Goal: Task Accomplishment & Management: Manage account settings

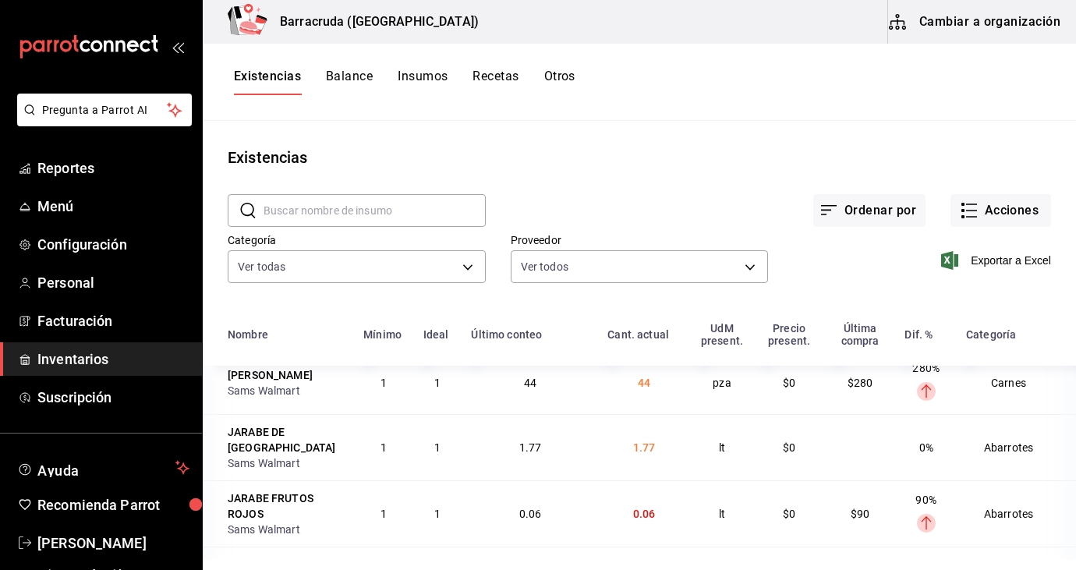
scroll to position [27, 0]
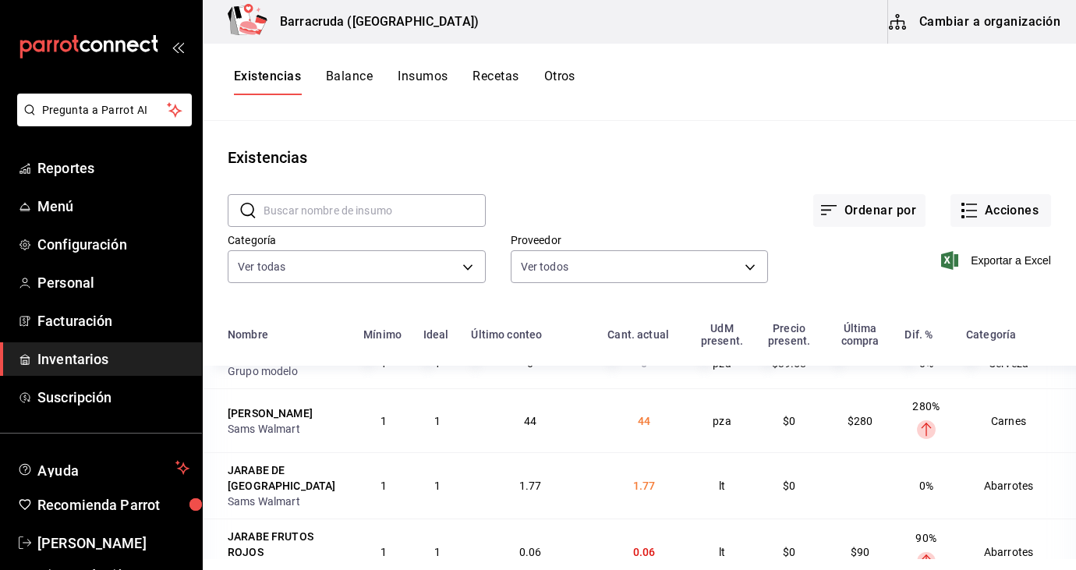
click at [259, 74] on button "Existencias" at bounding box center [267, 82] width 67 height 27
click at [91, 356] on span "Inventarios" at bounding box center [113, 358] width 152 height 21
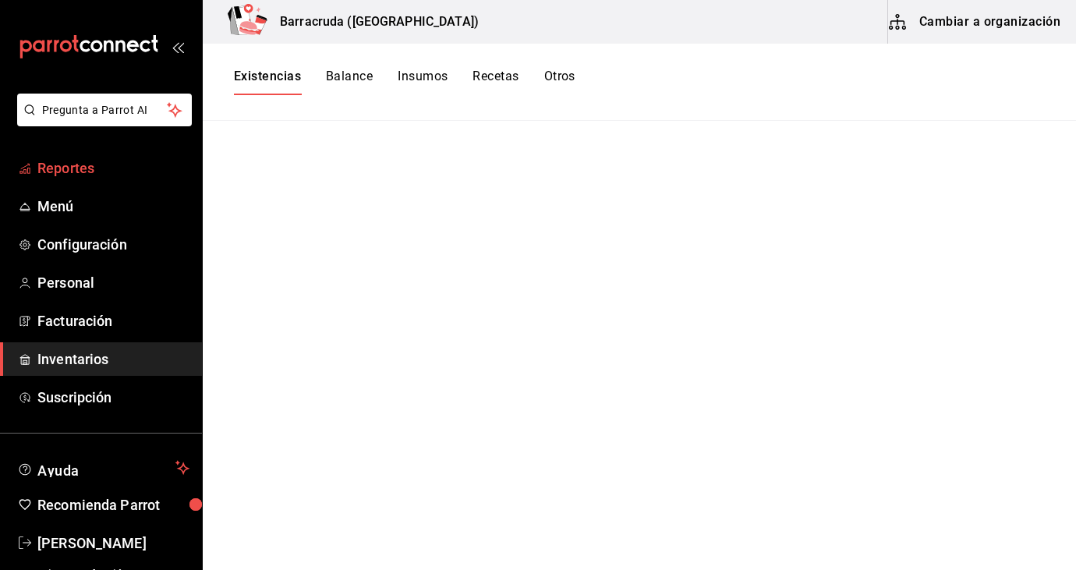
click at [91, 167] on span "Reportes" at bounding box center [113, 167] width 152 height 21
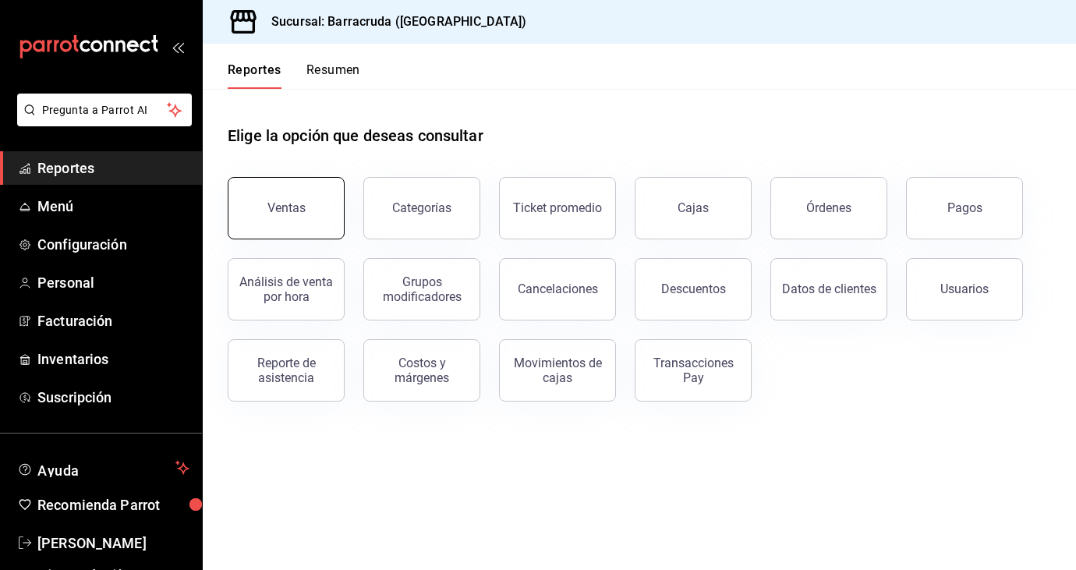
click at [321, 223] on button "Ventas" at bounding box center [286, 208] width 117 height 62
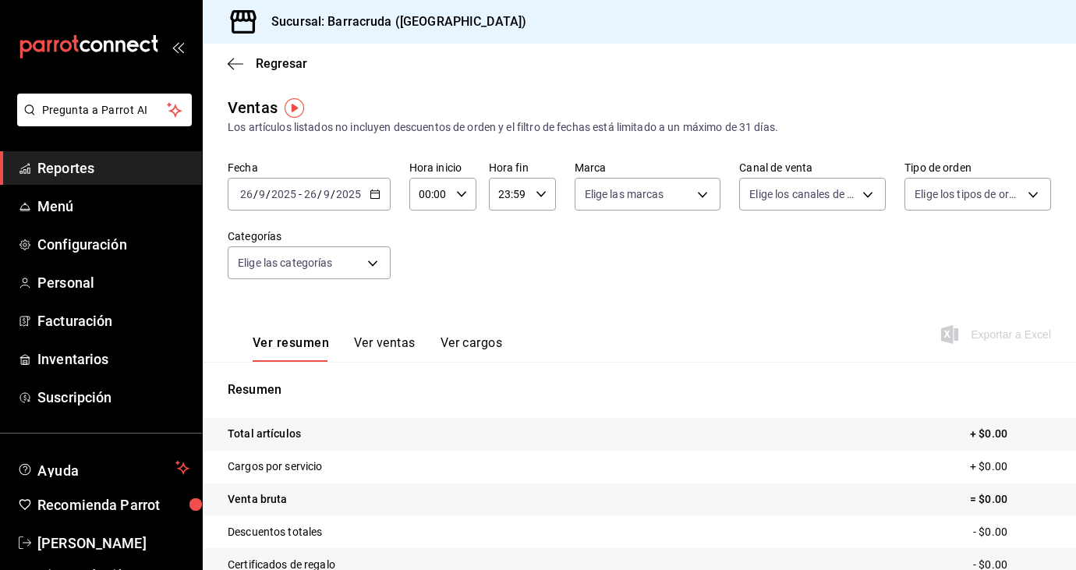
click at [376, 193] on icon "button" at bounding box center [374, 194] width 11 height 11
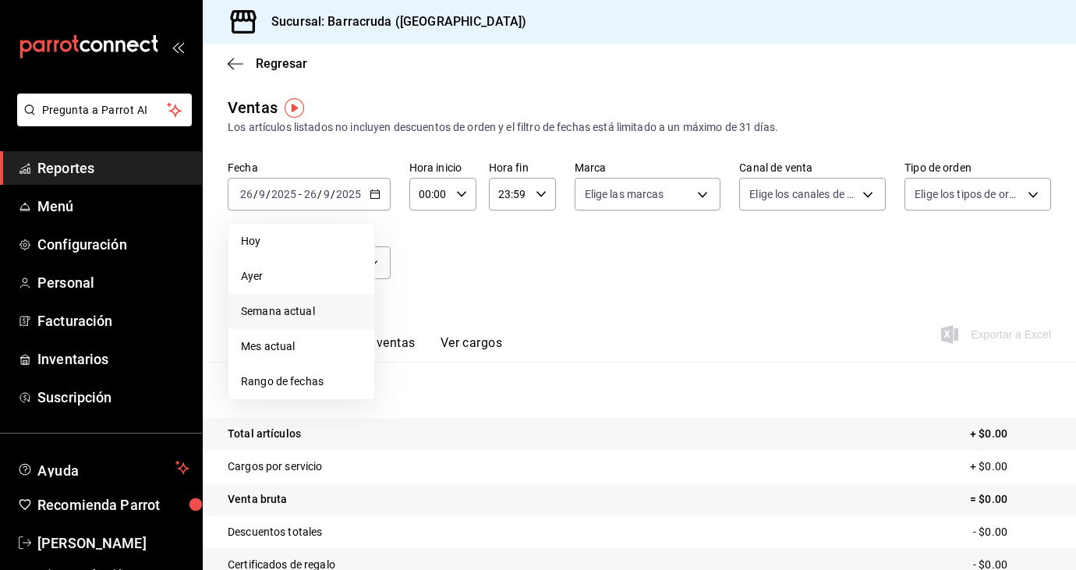
click at [277, 315] on span "Semana actual" at bounding box center [301, 311] width 121 height 16
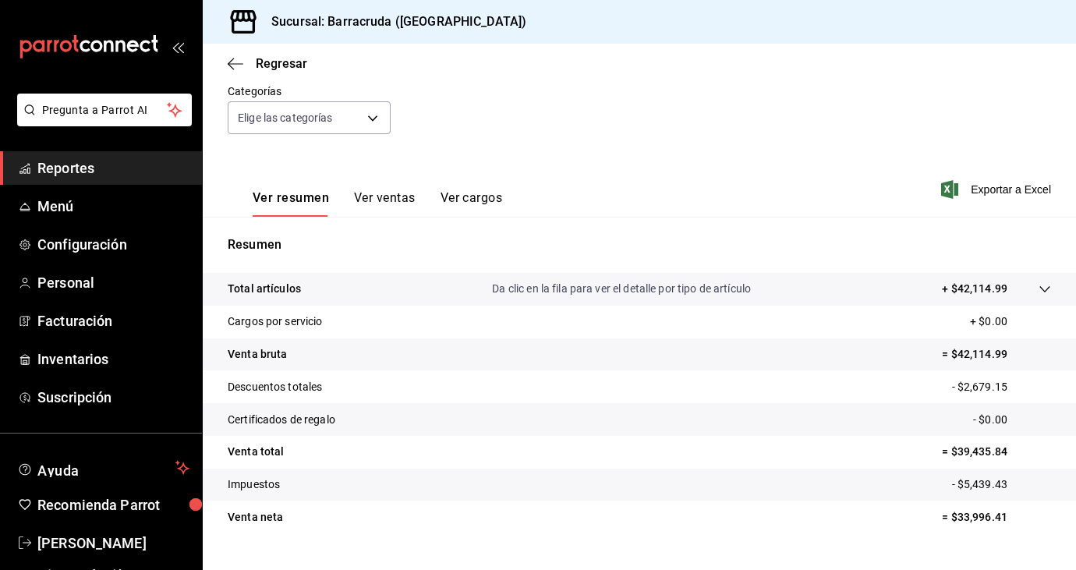
scroll to position [147, 0]
click at [256, 65] on span "Regresar" at bounding box center [281, 63] width 51 height 15
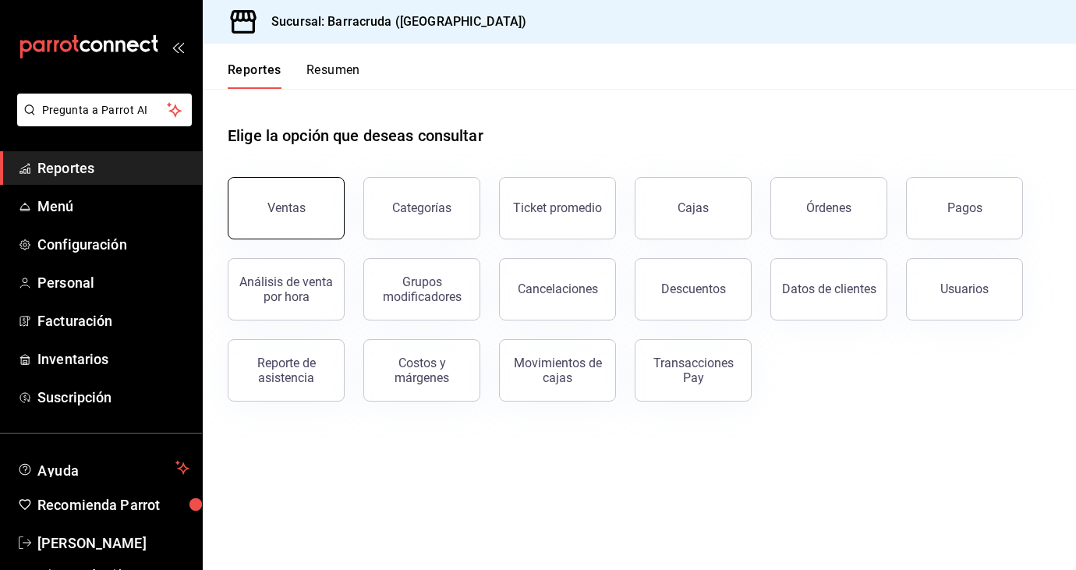
click at [268, 207] on div "Ventas" at bounding box center [286, 207] width 38 height 15
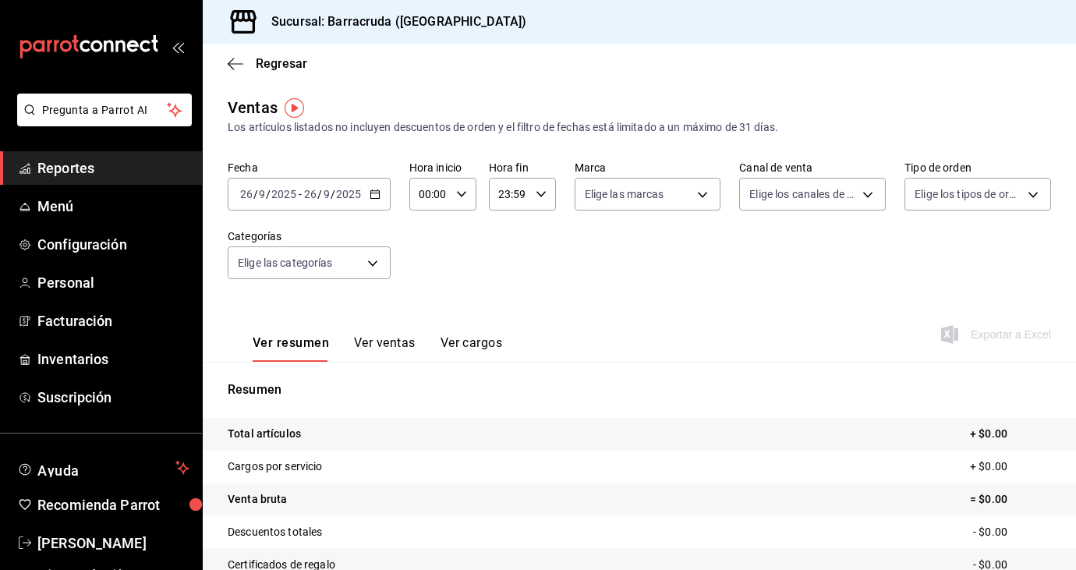
click at [378, 198] on \(Stroke\) "button" at bounding box center [374, 194] width 9 height 9
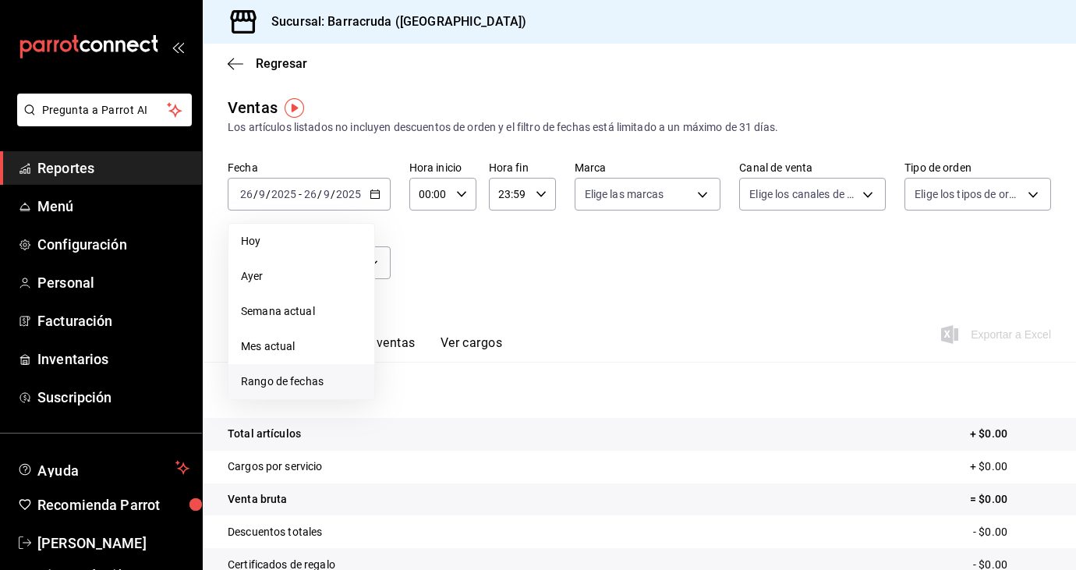
click at [266, 387] on span "Rango de fechas" at bounding box center [301, 381] width 121 height 16
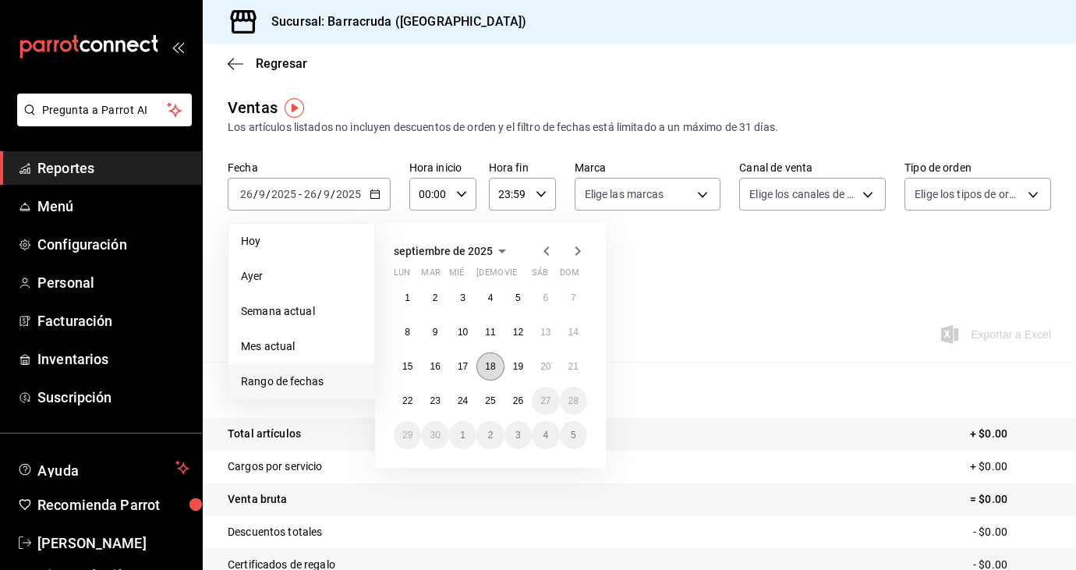
click at [491, 370] on abbr "18" at bounding box center [490, 366] width 10 height 11
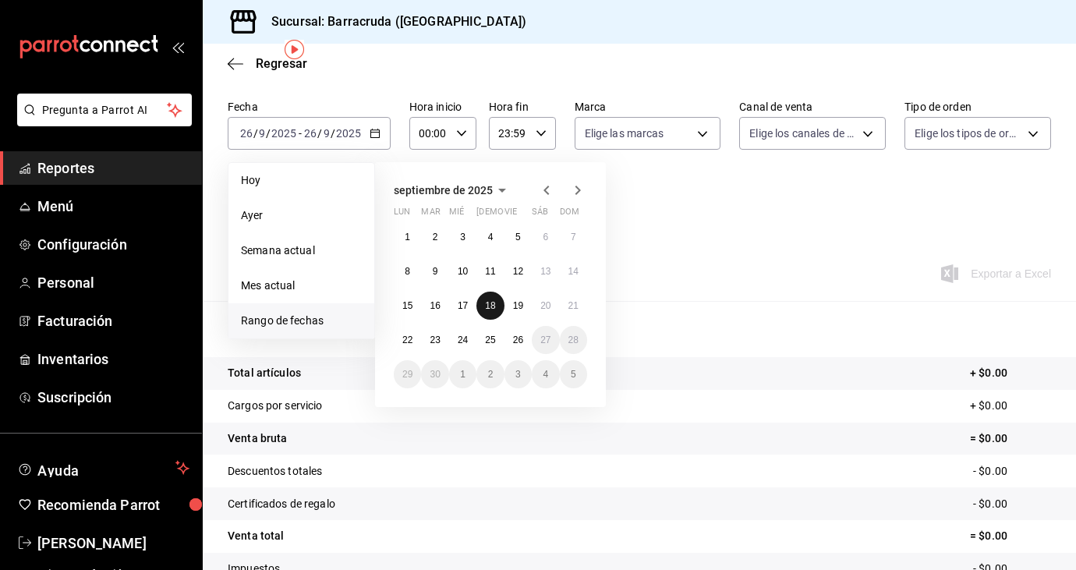
scroll to position [63, 0]
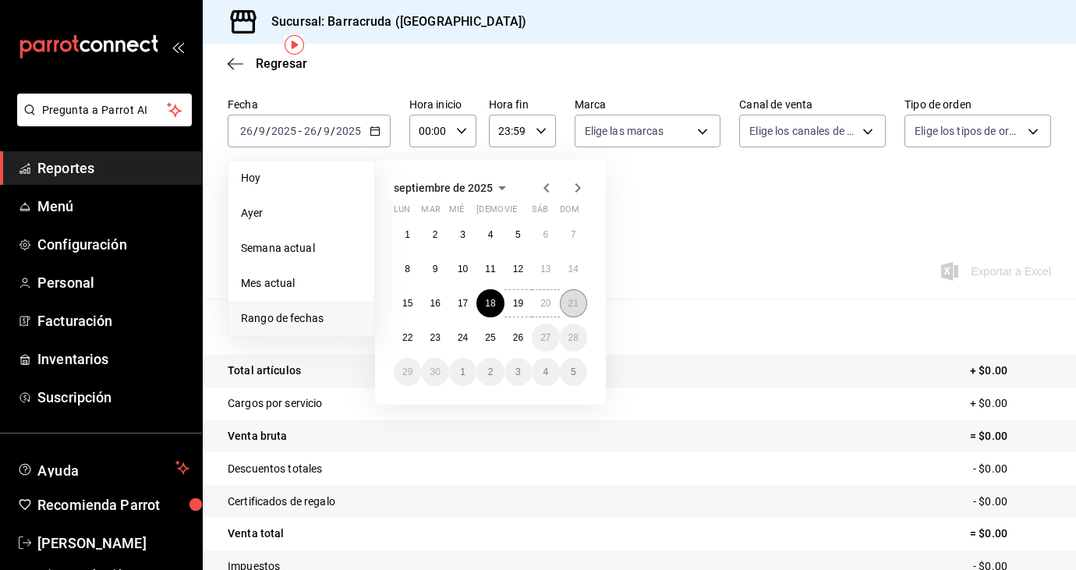
click at [564, 306] on button "21" at bounding box center [573, 303] width 27 height 28
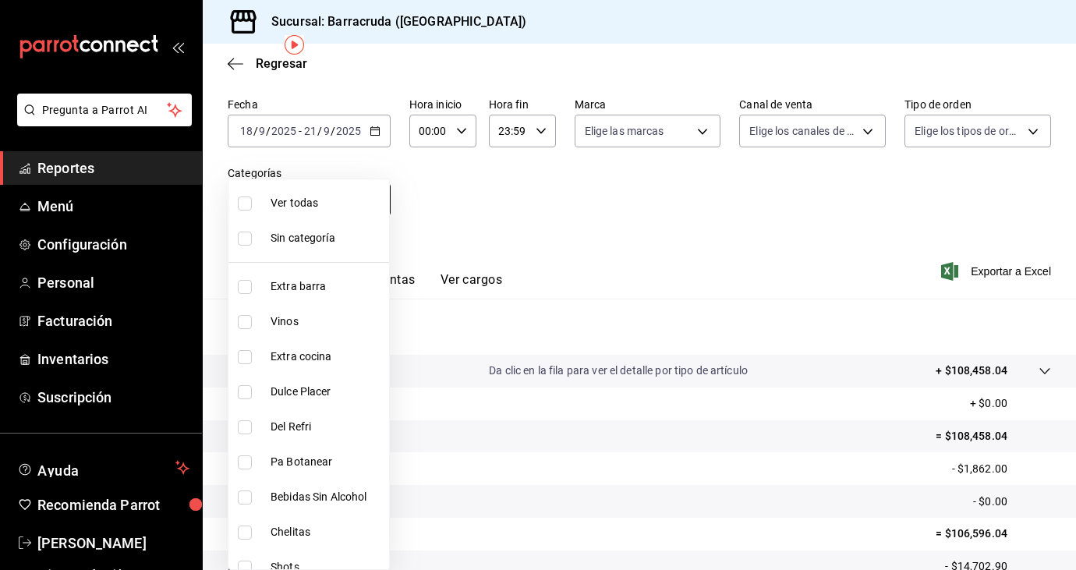
click at [370, 200] on body "Pregunta a Parrot AI Reportes Menú Configuración Personal Facturación Inventari…" at bounding box center [538, 285] width 1076 height 570
click at [248, 203] on input "checkbox" at bounding box center [245, 203] width 14 height 14
checkbox input "true"
type input "b963c72d-ce85-4c3f-98ed-955f5b3d01ad,f0e73821-c662-412d-b503-729610356999,c693b…"
checkbox input "true"
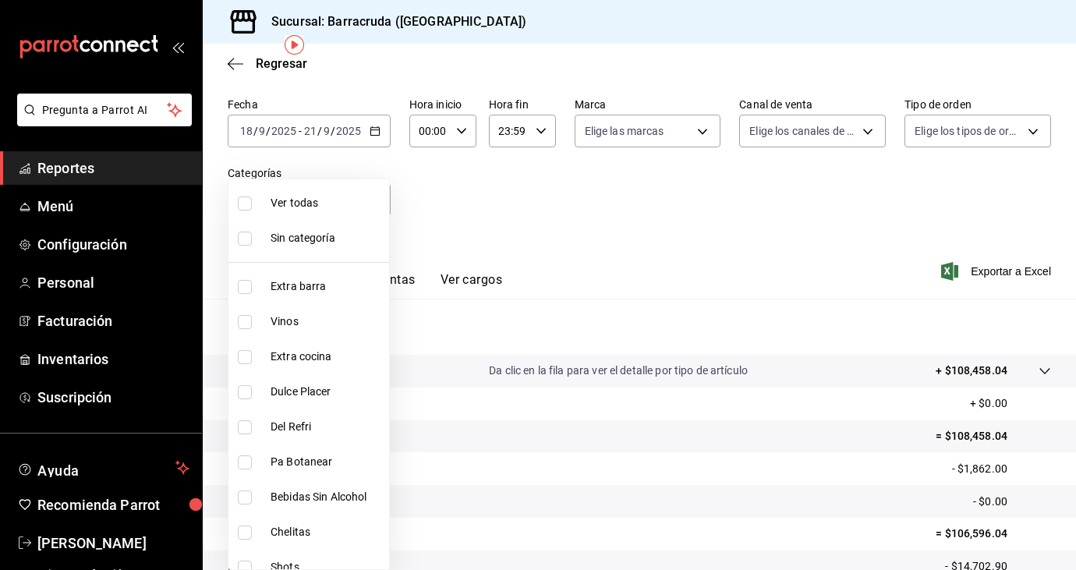
checkbox input "true"
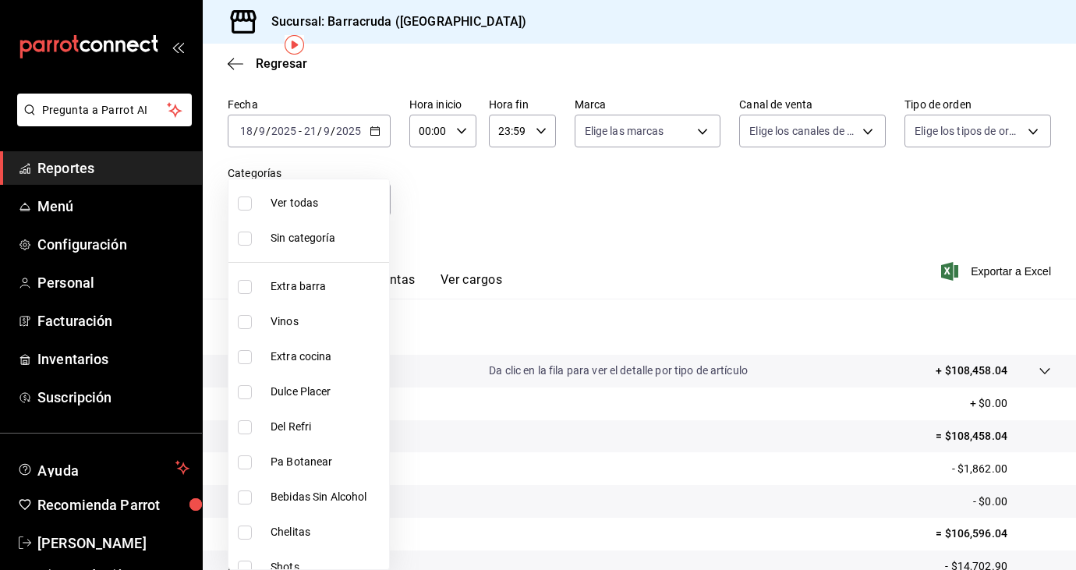
checkbox input "true"
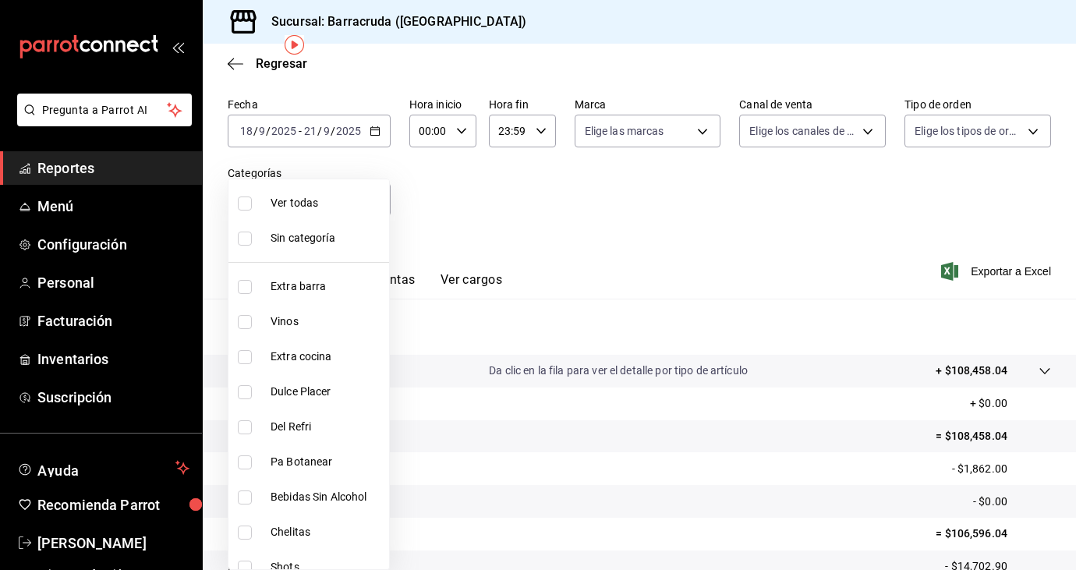
checkbox input "true"
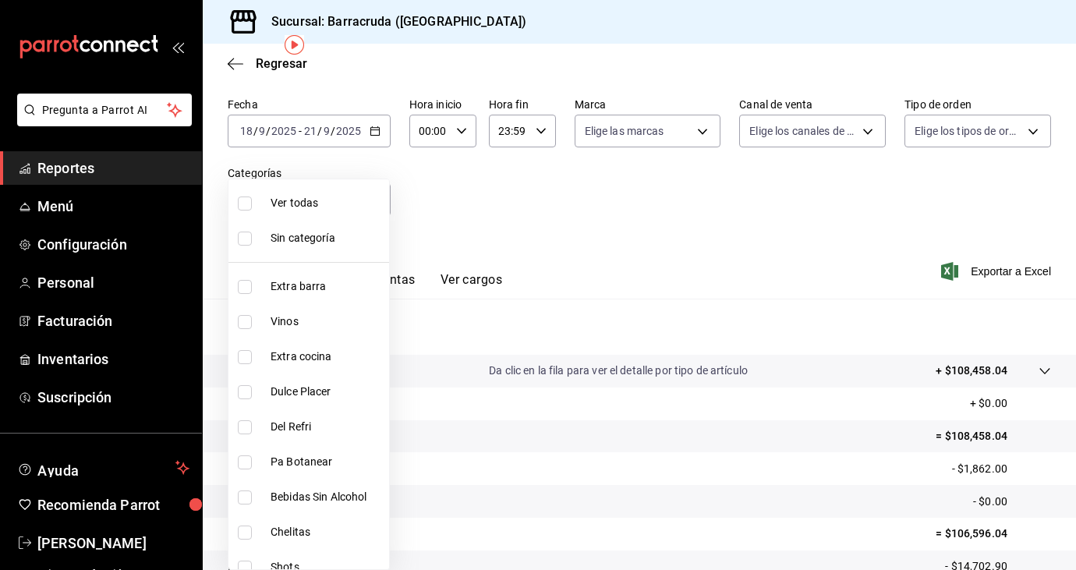
checkbox input "true"
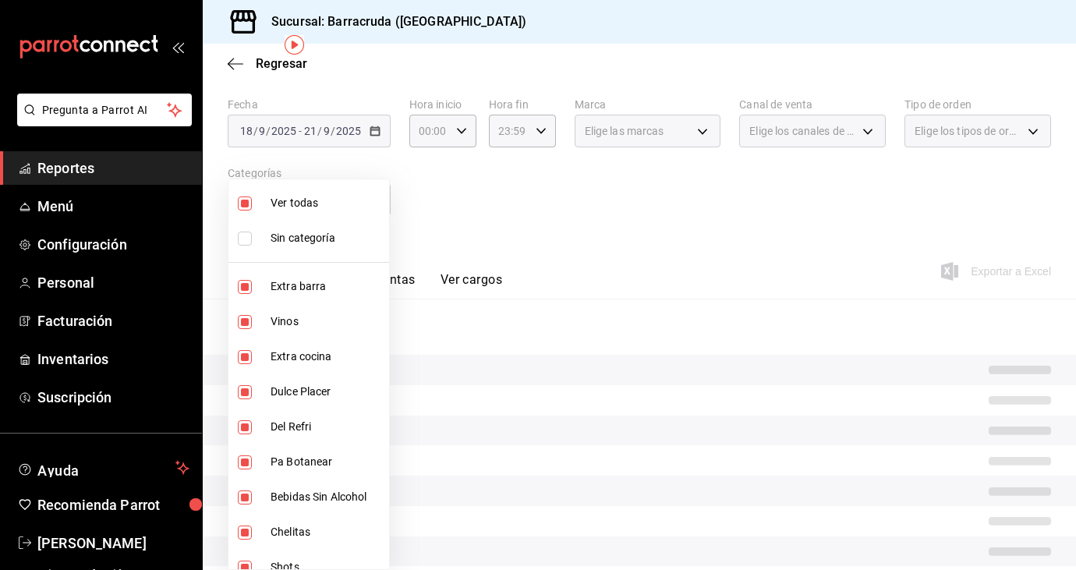
click at [242, 357] on input "checkbox" at bounding box center [245, 357] width 14 height 14
checkbox input "false"
type input "b963c72d-ce85-4c3f-98ed-955f5b3d01ad,f0e73821-c662-412d-b503-729610356999,a310d…"
checkbox input "false"
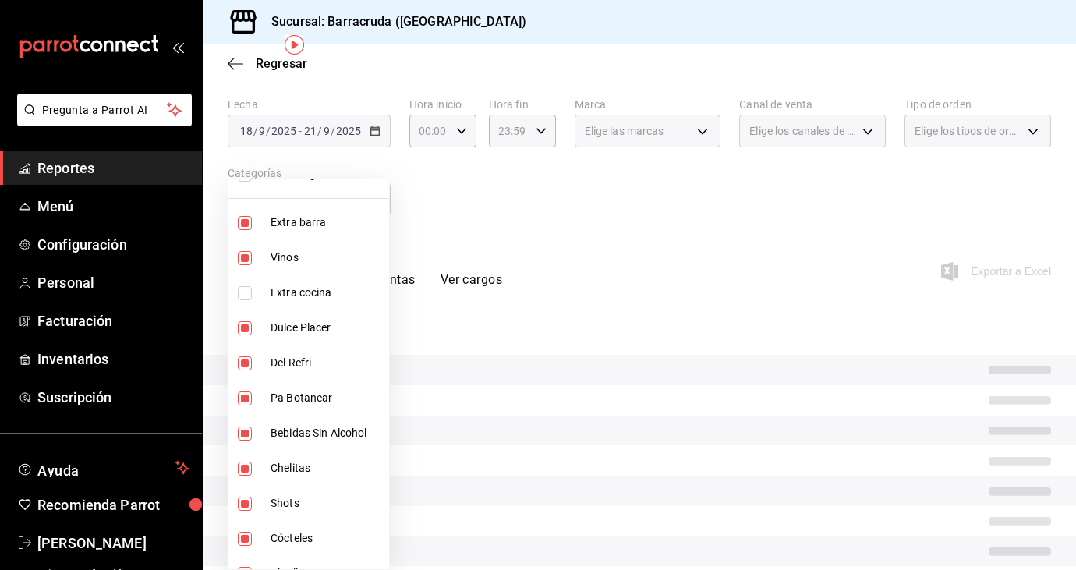
scroll to position [69, 0]
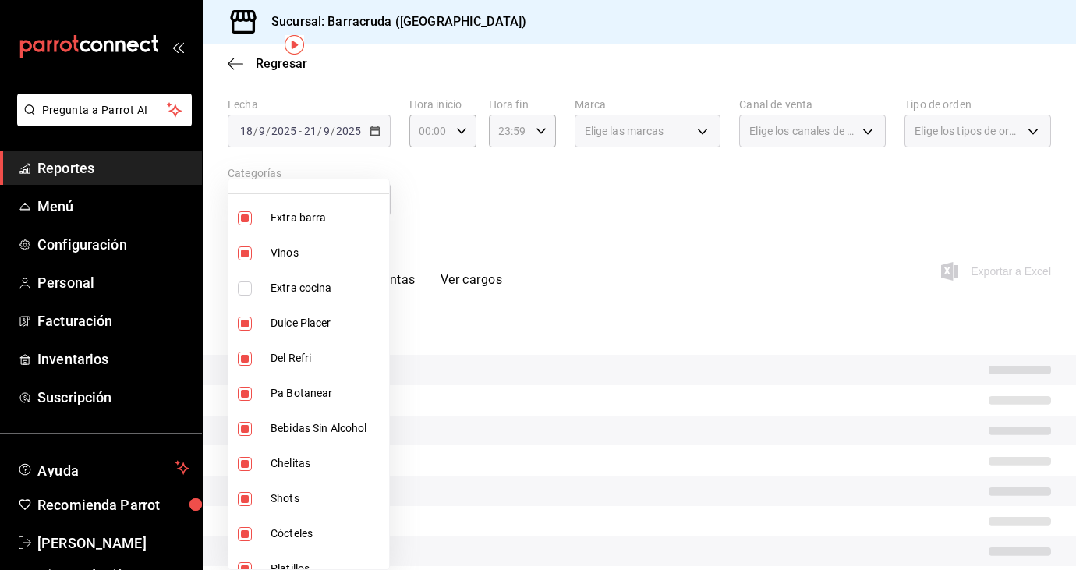
click at [245, 322] on input "checkbox" at bounding box center [245, 323] width 14 height 14
checkbox input "false"
type input "b963c72d-ce85-4c3f-98ed-955f5b3d01ad,f0e73821-c662-412d-b503-729610356999,11663…"
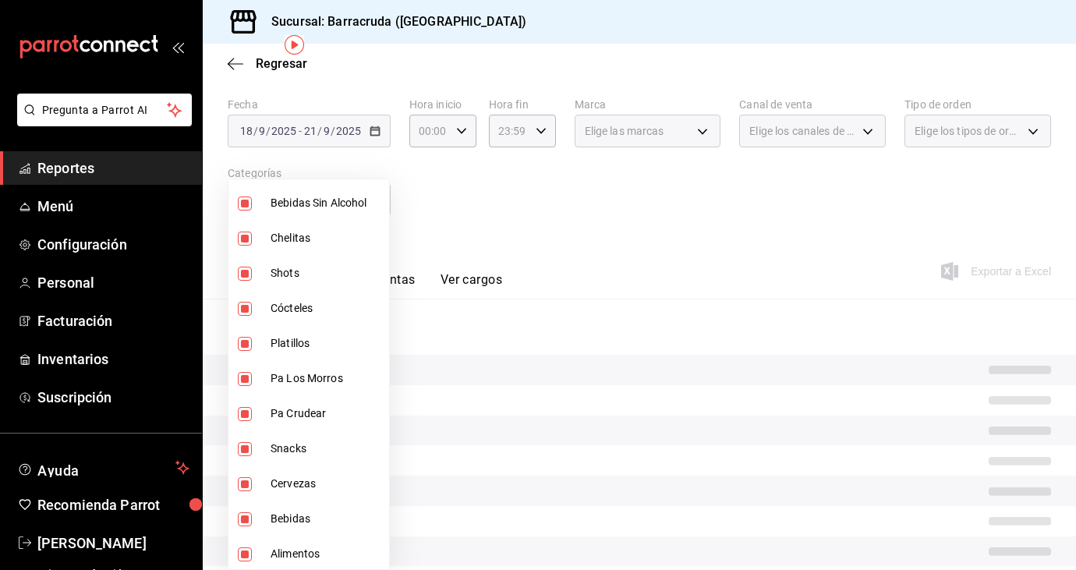
scroll to position [296, 0]
click at [247, 341] on input "checkbox" at bounding box center [245, 341] width 14 height 14
checkbox input "false"
type input "b963c72d-ce85-4c3f-98ed-955f5b3d01ad,f0e73821-c662-412d-b503-729610356999,11663…"
click at [245, 380] on input "checkbox" at bounding box center [245, 376] width 14 height 14
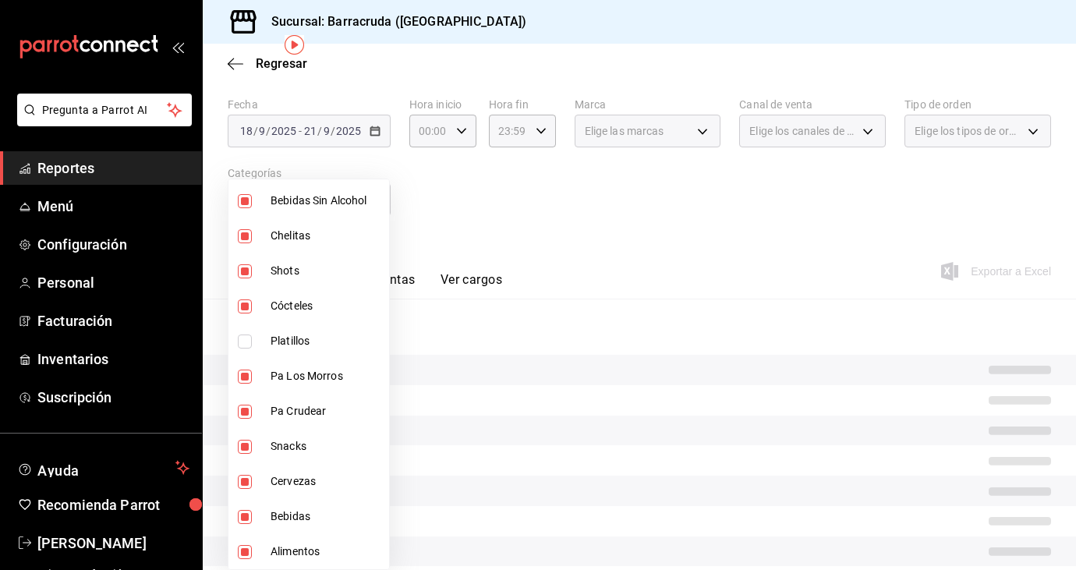
checkbox input "false"
type input "b963c72d-ce85-4c3f-98ed-955f5b3d01ad,f0e73821-c662-412d-b503-729610356999,11663…"
click at [242, 412] on input "checkbox" at bounding box center [245, 412] width 14 height 14
checkbox input "false"
type input "b963c72d-ce85-4c3f-98ed-955f5b3d01ad,f0e73821-c662-412d-b503-729610356999,11663…"
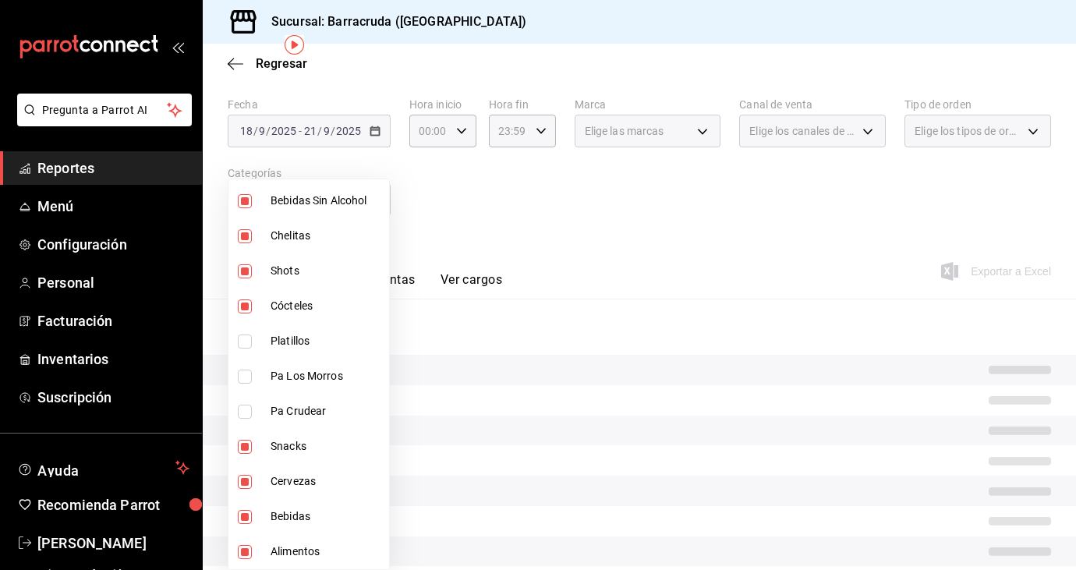
click at [242, 412] on input "checkbox" at bounding box center [245, 412] width 14 height 14
checkbox input "true"
type input "b963c72d-ce85-4c3f-98ed-955f5b3d01ad,f0e73821-c662-412d-b503-729610356999,11663…"
click at [245, 450] on input "checkbox" at bounding box center [245, 447] width 14 height 14
checkbox input "false"
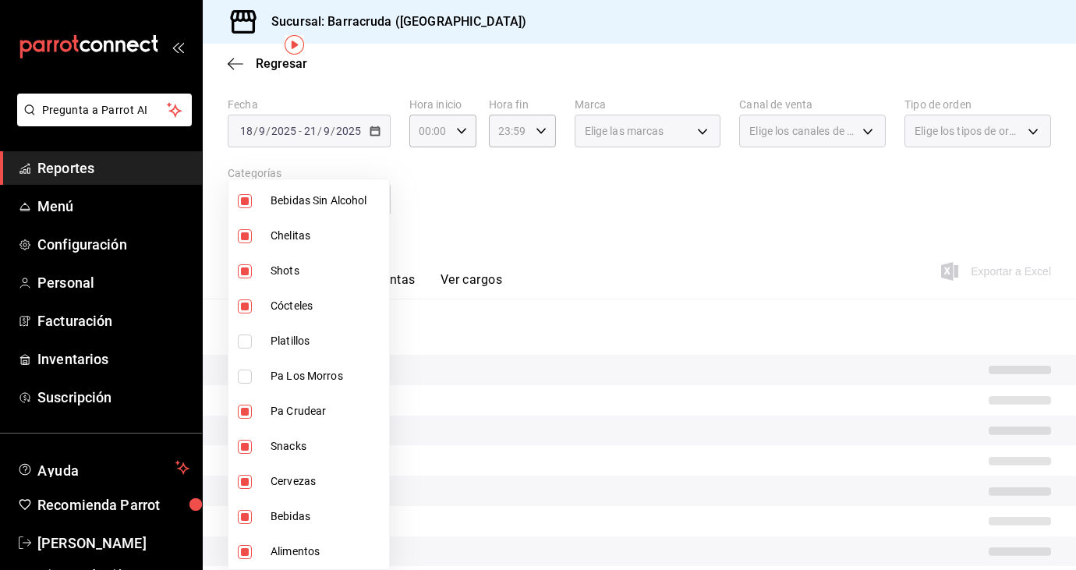
type input "b963c72d-ce85-4c3f-98ed-955f5b3d01ad,f0e73821-c662-412d-b503-729610356999,11663…"
click at [244, 556] on input "checkbox" at bounding box center [245, 552] width 14 height 14
checkbox input "false"
type input "b963c72d-ce85-4c3f-98ed-955f5b3d01ad,f0e73821-c662-412d-b503-729610356999,11663…"
click at [439, 267] on div at bounding box center [538, 285] width 1076 height 570
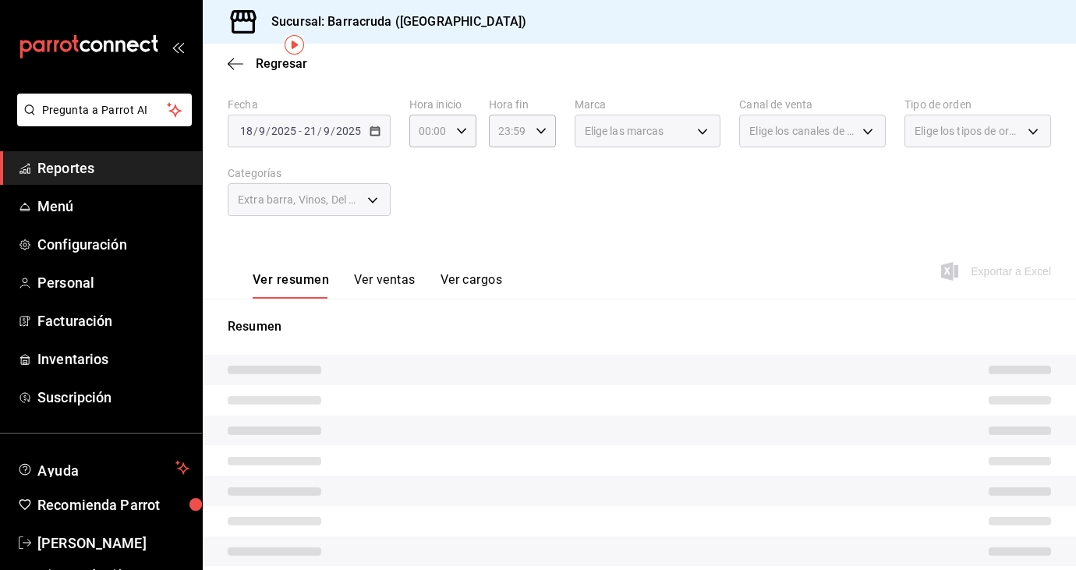
click at [394, 281] on button "Ver ventas" at bounding box center [385, 285] width 62 height 27
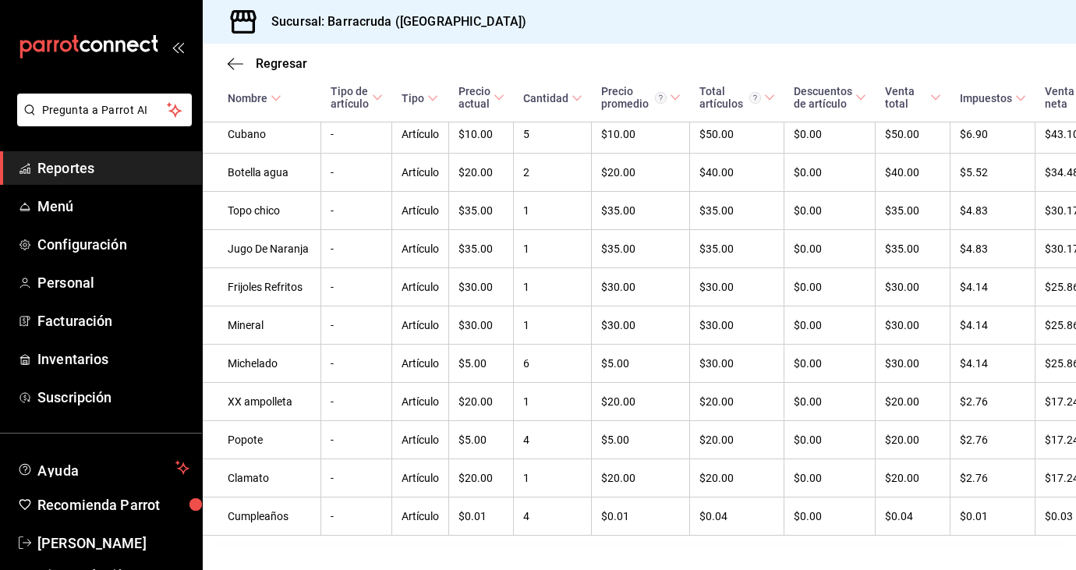
scroll to position [3788, 0]
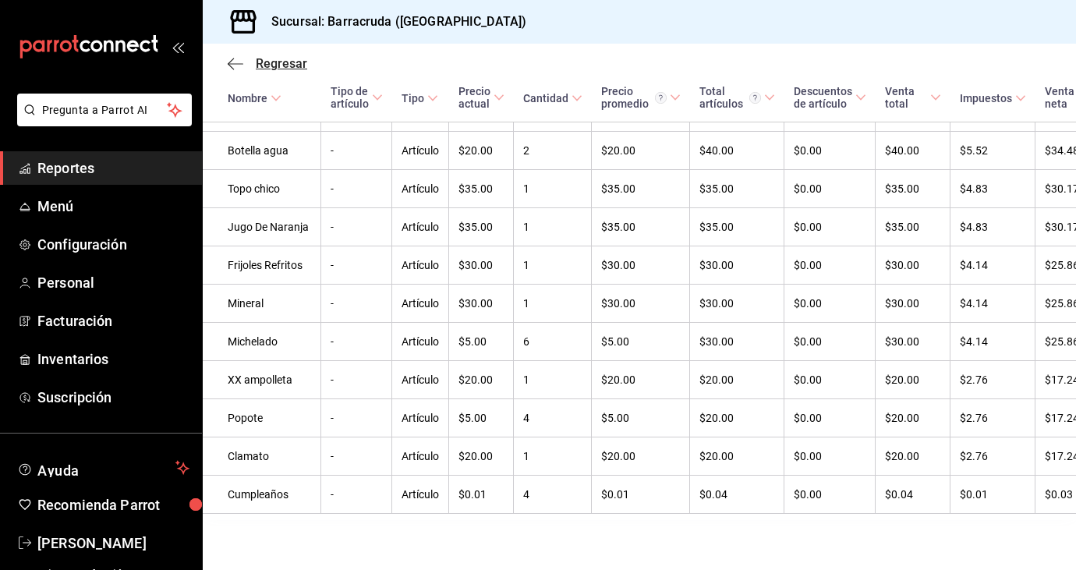
click at [286, 57] on span "Regresar" at bounding box center [281, 63] width 51 height 15
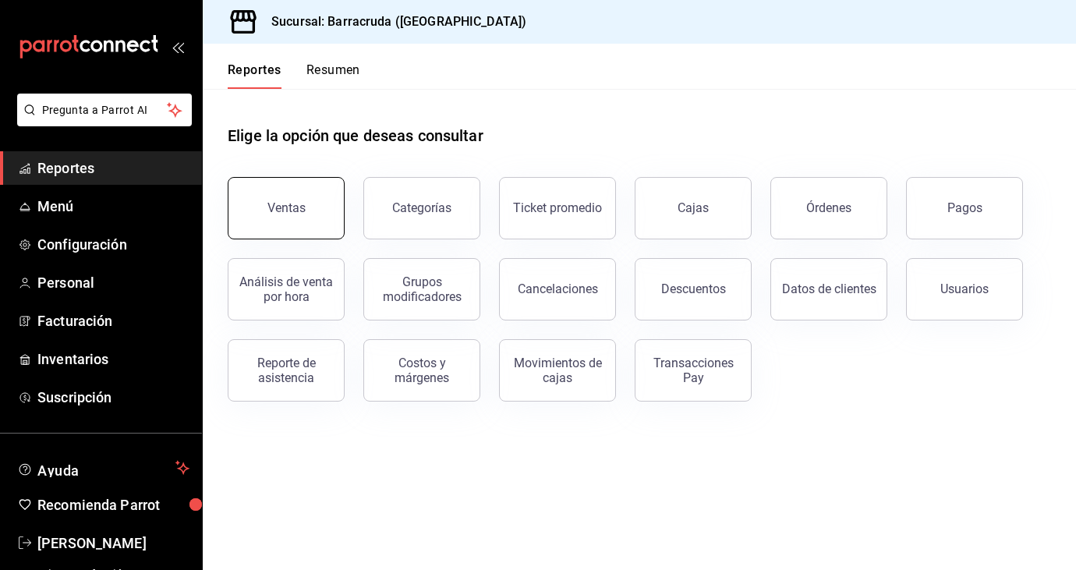
click at [270, 210] on div "Ventas" at bounding box center [286, 207] width 38 height 15
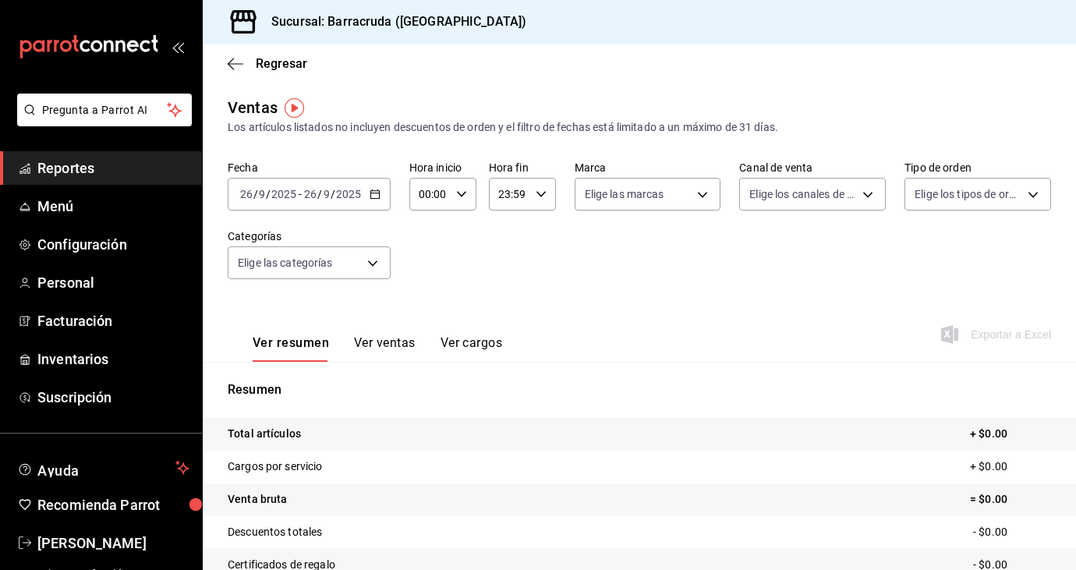
click at [373, 192] on icon "button" at bounding box center [374, 194] width 11 height 11
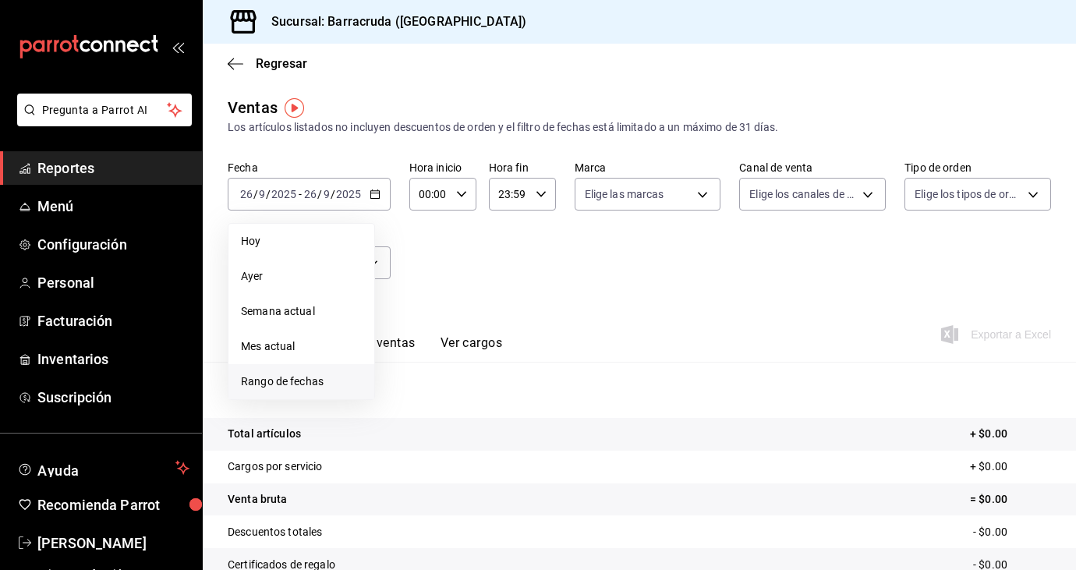
click at [282, 369] on li "Rango de fechas" at bounding box center [301, 381] width 146 height 35
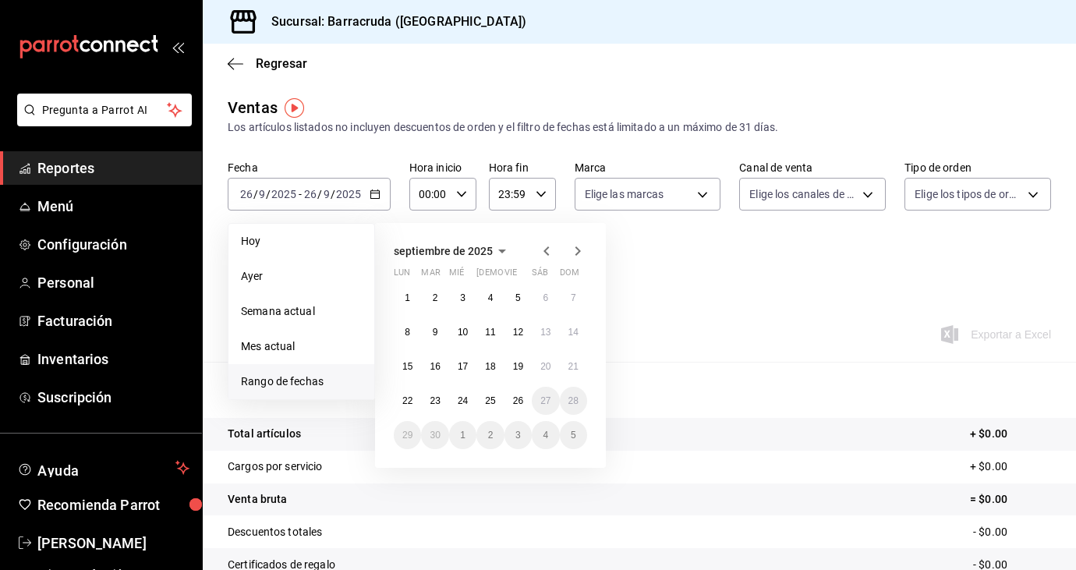
click at [274, 384] on span "Rango de fechas" at bounding box center [301, 381] width 121 height 16
click at [267, 381] on span "Rango de fechas" at bounding box center [301, 381] width 121 height 16
click at [488, 367] on abbr "18" at bounding box center [490, 366] width 10 height 11
click at [578, 367] on abbr "21" at bounding box center [573, 366] width 10 height 11
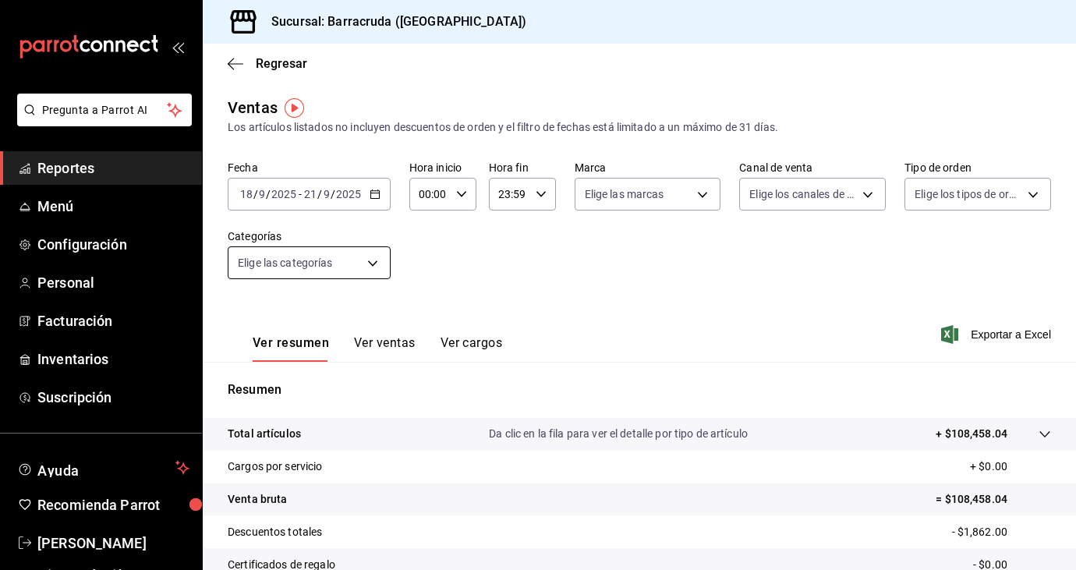
click at [373, 261] on body "Pregunta a Parrot AI Reportes Menú Configuración Personal Facturación Inventari…" at bounding box center [538, 285] width 1076 height 570
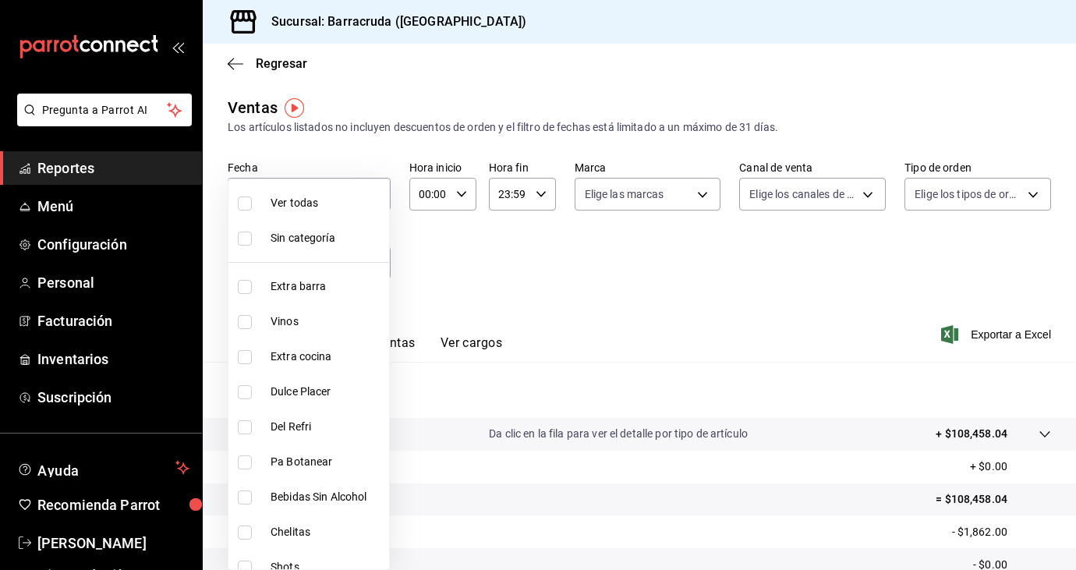
click at [238, 204] on input "checkbox" at bounding box center [245, 203] width 14 height 14
checkbox input "true"
type input "b963c72d-ce85-4c3f-98ed-955f5b3d01ad,f0e73821-c662-412d-b503-729610356999,c693b…"
checkbox input "true"
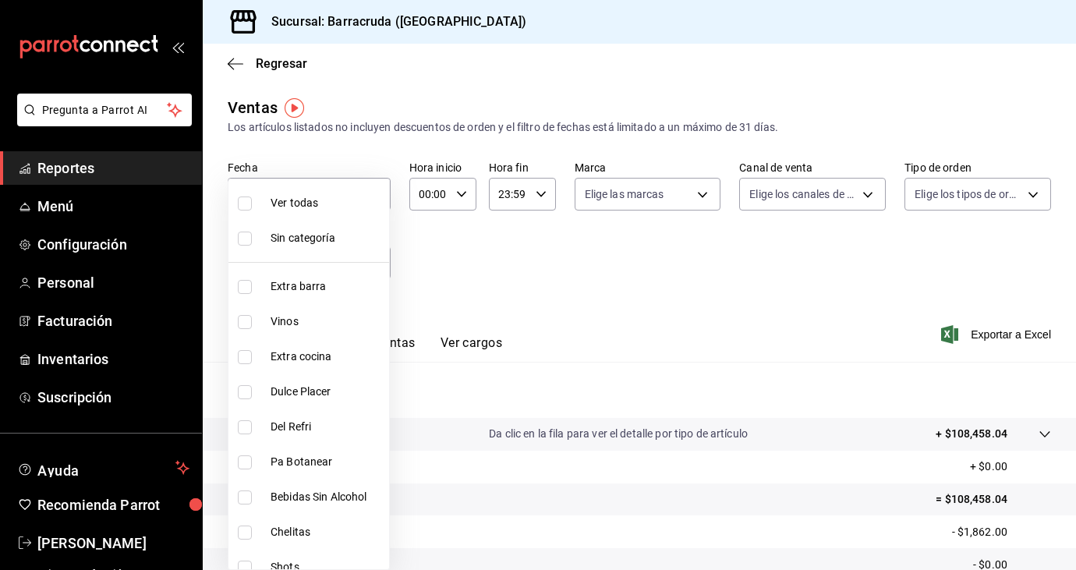
checkbox input "true"
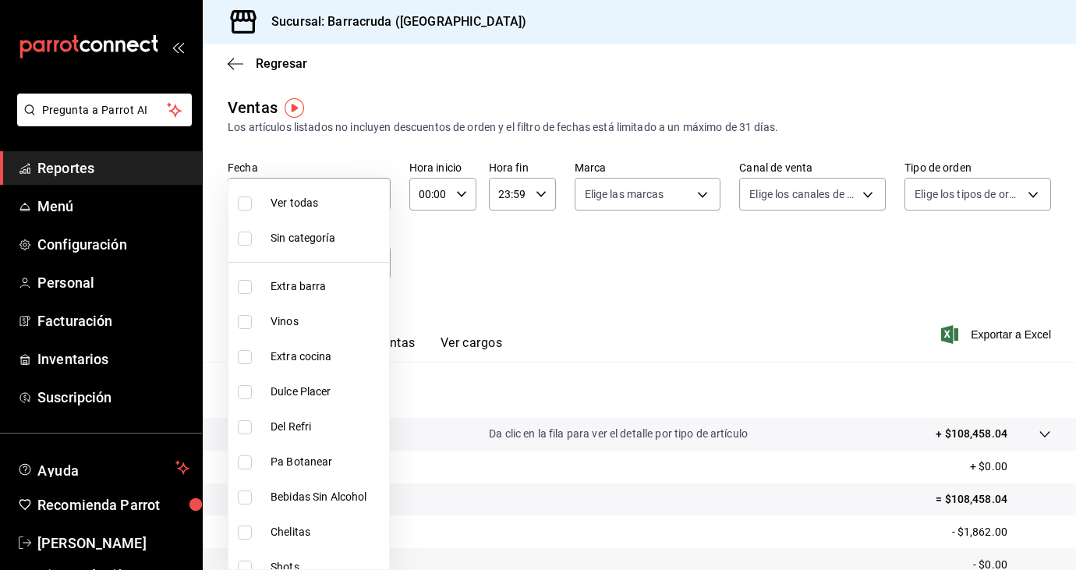
checkbox input "true"
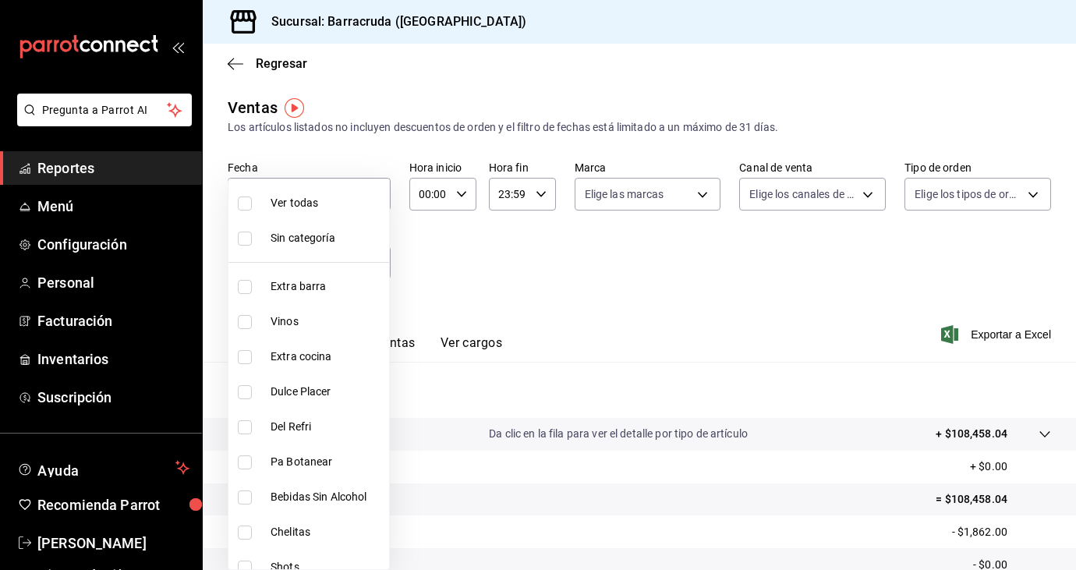
checkbox input "true"
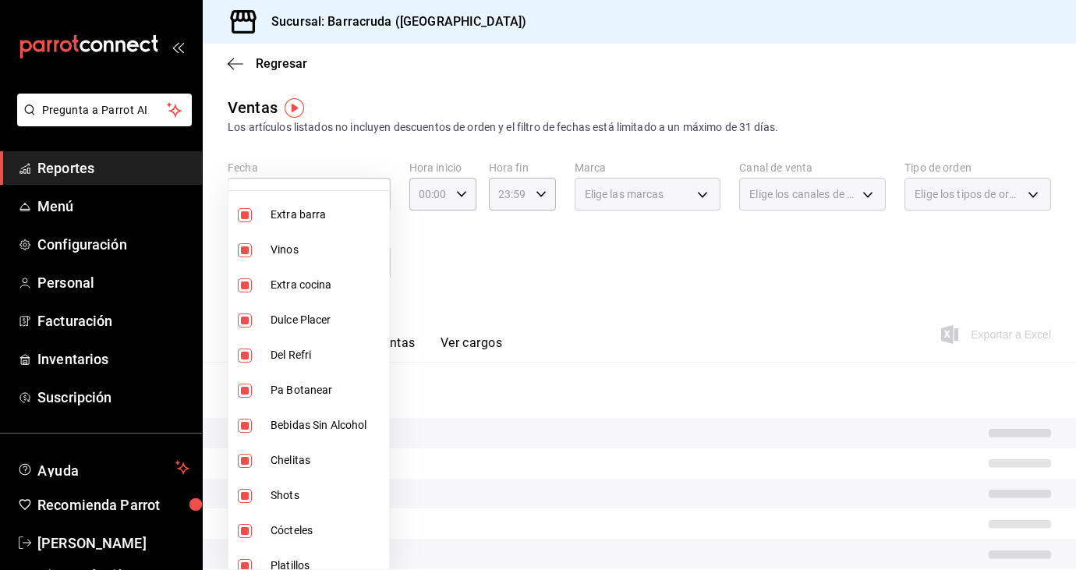
scroll to position [83, 0]
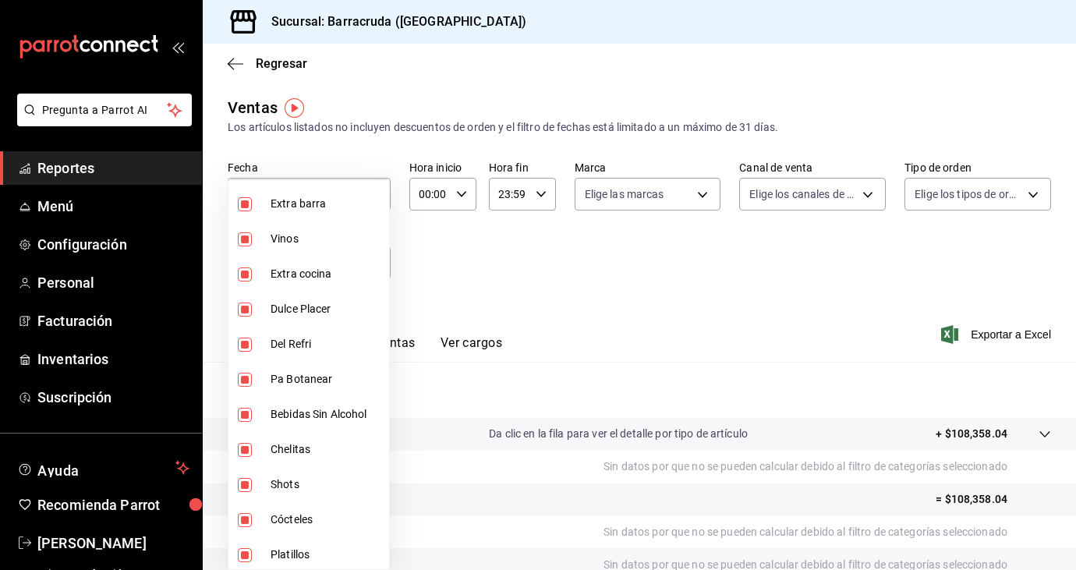
click at [242, 275] on input "checkbox" at bounding box center [245, 274] width 14 height 14
checkbox input "false"
type input "b963c72d-ce85-4c3f-98ed-955f5b3d01ad,f0e73821-c662-412d-b503-729610356999,a310d…"
checkbox input "false"
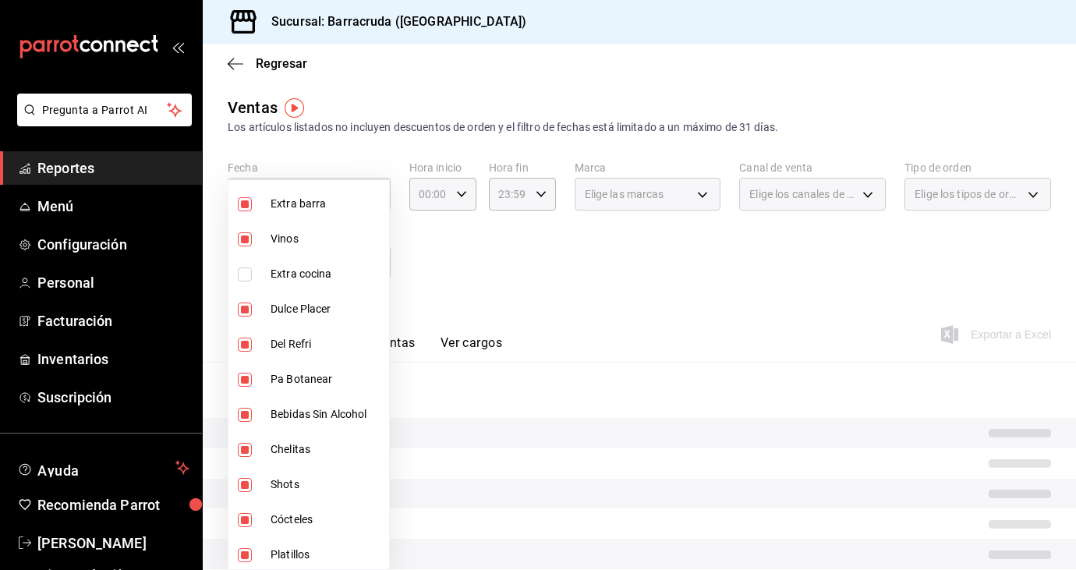
click at [244, 314] on input "checkbox" at bounding box center [245, 309] width 14 height 14
checkbox input "false"
type input "b963c72d-ce85-4c3f-98ed-955f5b3d01ad,f0e73821-c662-412d-b503-729610356999,11663…"
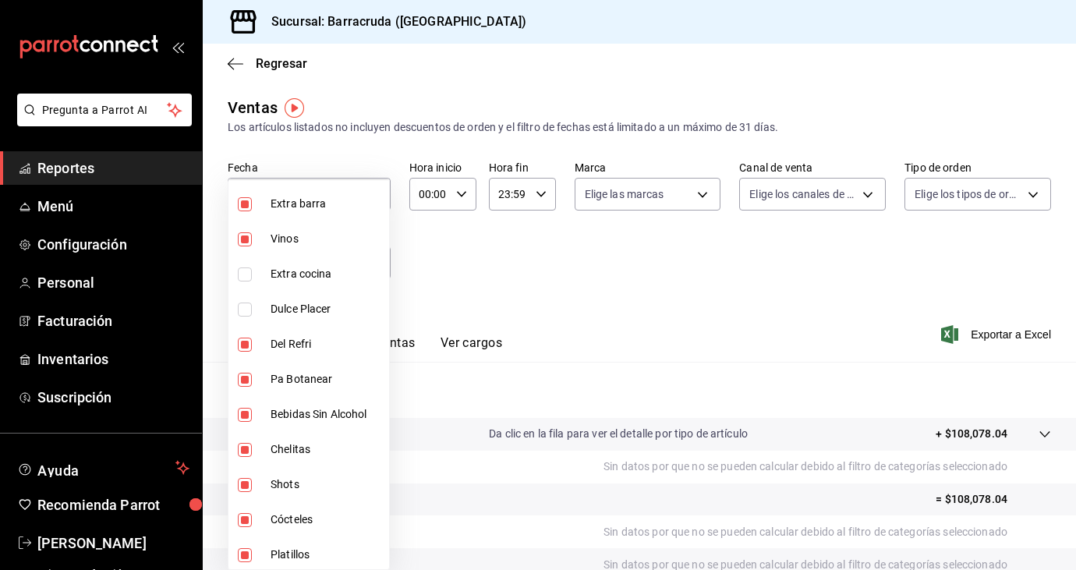
click at [246, 380] on input "checkbox" at bounding box center [245, 380] width 14 height 14
checkbox input "false"
type input "b963c72d-ce85-4c3f-98ed-955f5b3d01ad,f0e73821-c662-412d-b503-729610356999,11663…"
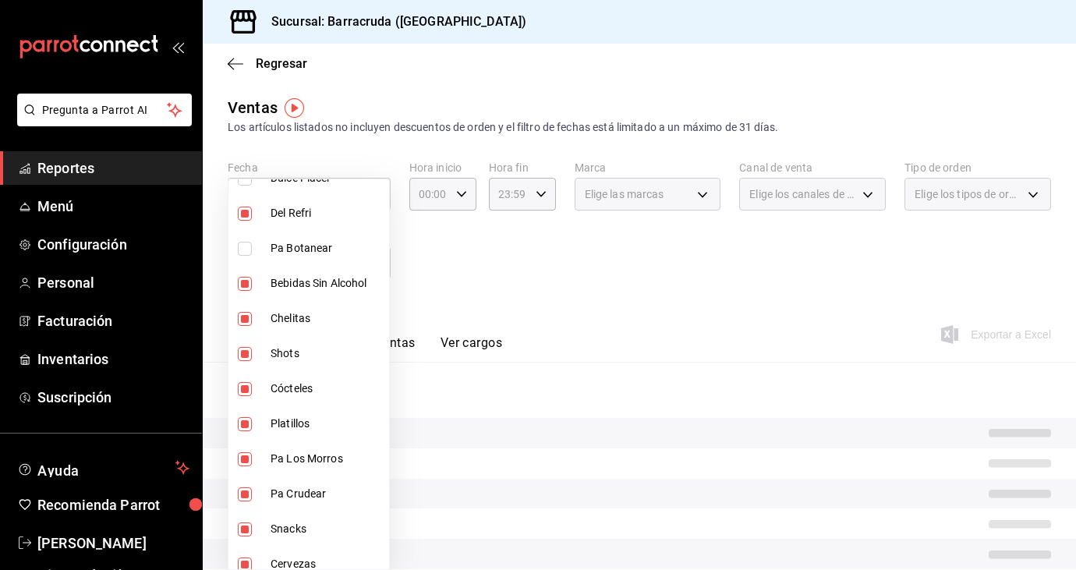
scroll to position [214, 0]
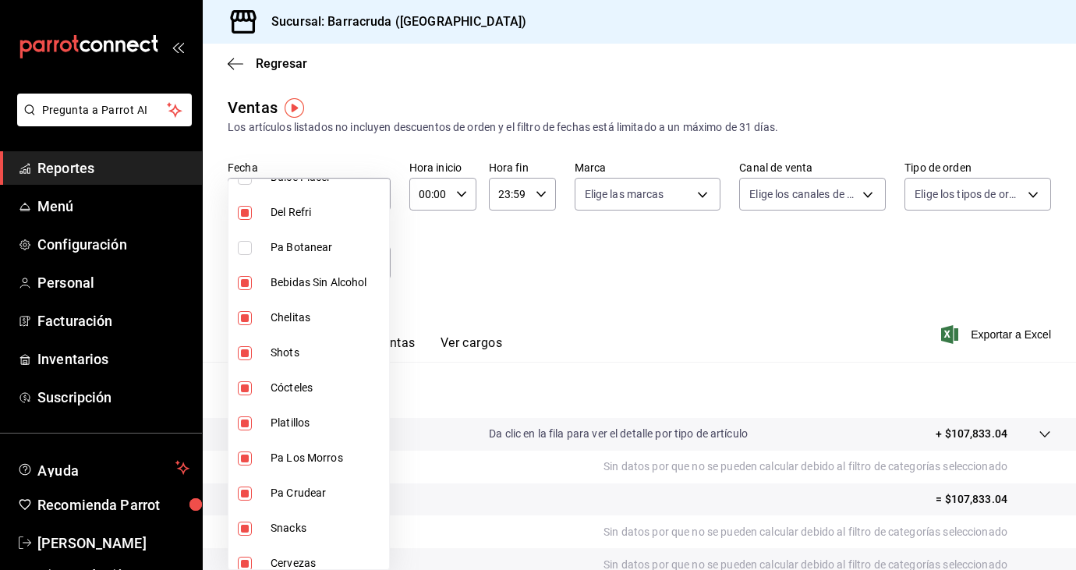
click at [243, 423] on input "checkbox" at bounding box center [245, 423] width 14 height 14
checkbox input "false"
type input "b963c72d-ce85-4c3f-98ed-955f5b3d01ad,f0e73821-c662-412d-b503-729610356999,11663…"
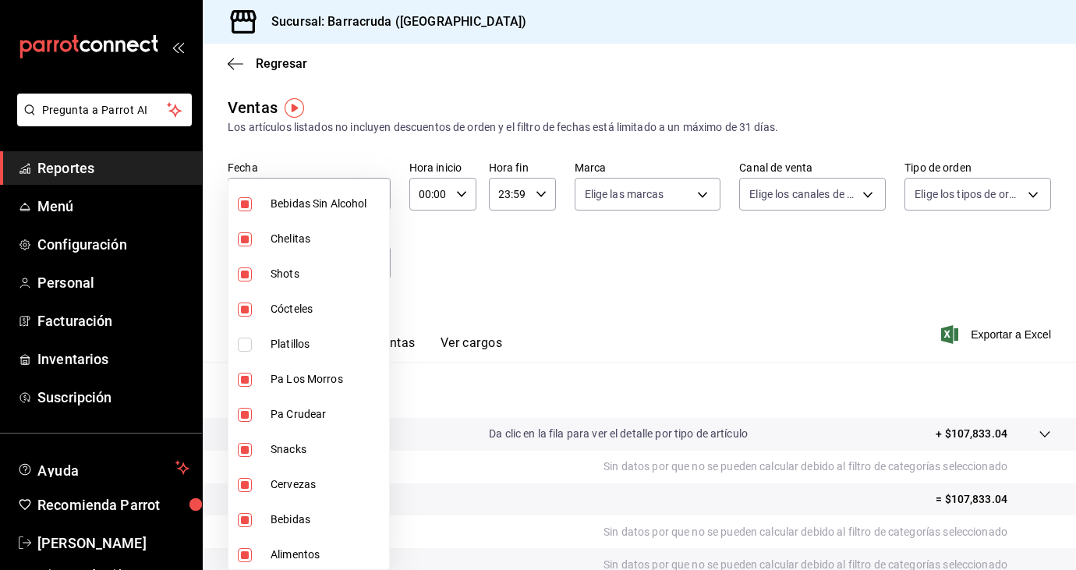
scroll to position [296, 0]
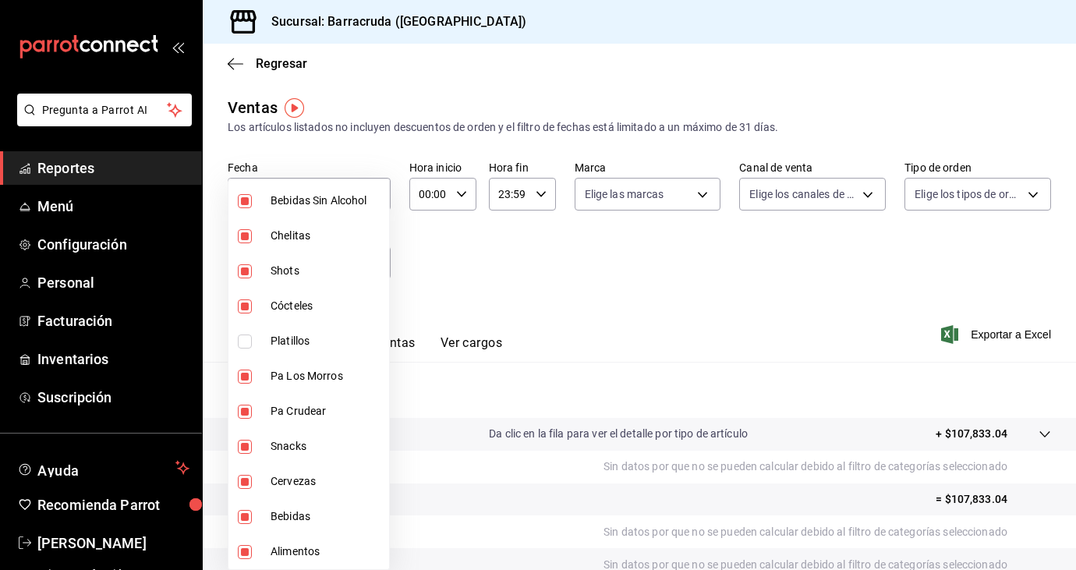
click at [246, 379] on input "checkbox" at bounding box center [245, 376] width 14 height 14
checkbox input "false"
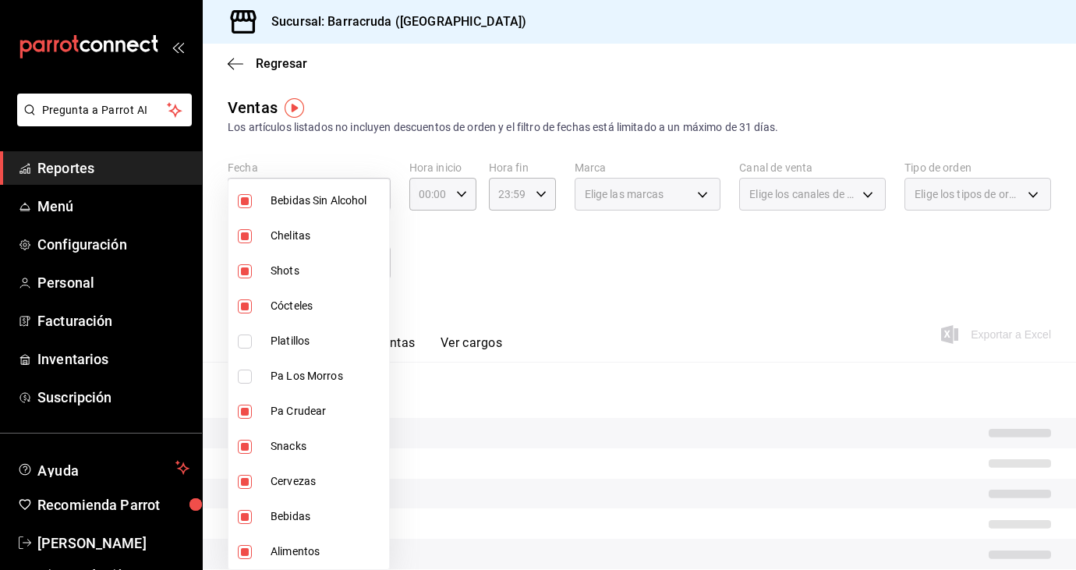
click at [244, 454] on li "Snacks" at bounding box center [308, 446] width 161 height 35
type input "b963c72d-ce85-4c3f-98ed-955f5b3d01ad,f0e73821-c662-412d-b503-729610356999,11663…"
checkbox input "false"
click at [246, 550] on input "checkbox" at bounding box center [245, 552] width 14 height 14
checkbox input "false"
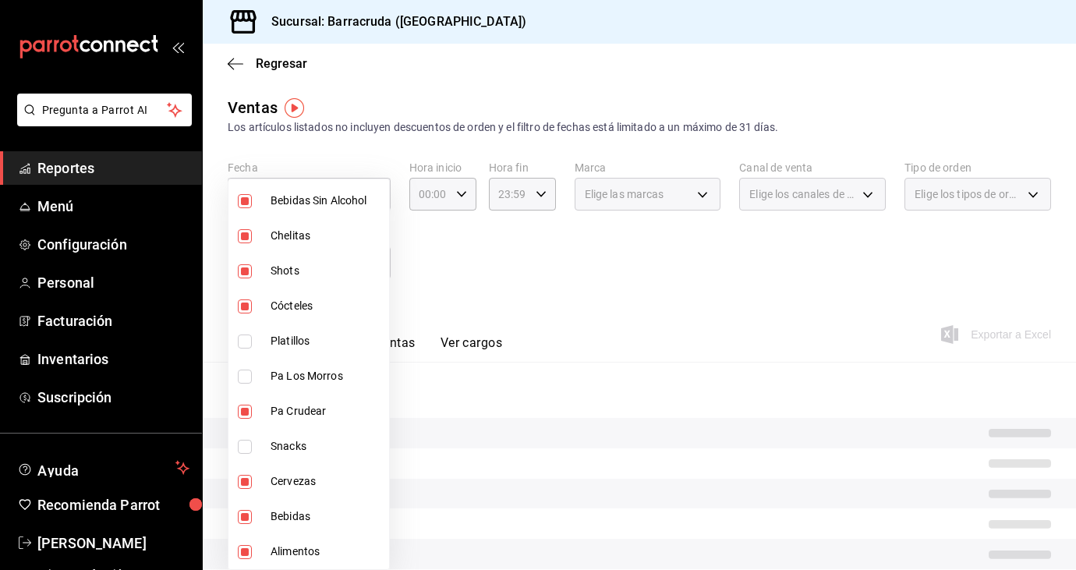
type input "b963c72d-ce85-4c3f-98ed-955f5b3d01ad,f0e73821-c662-412d-b503-729610356999,11663…"
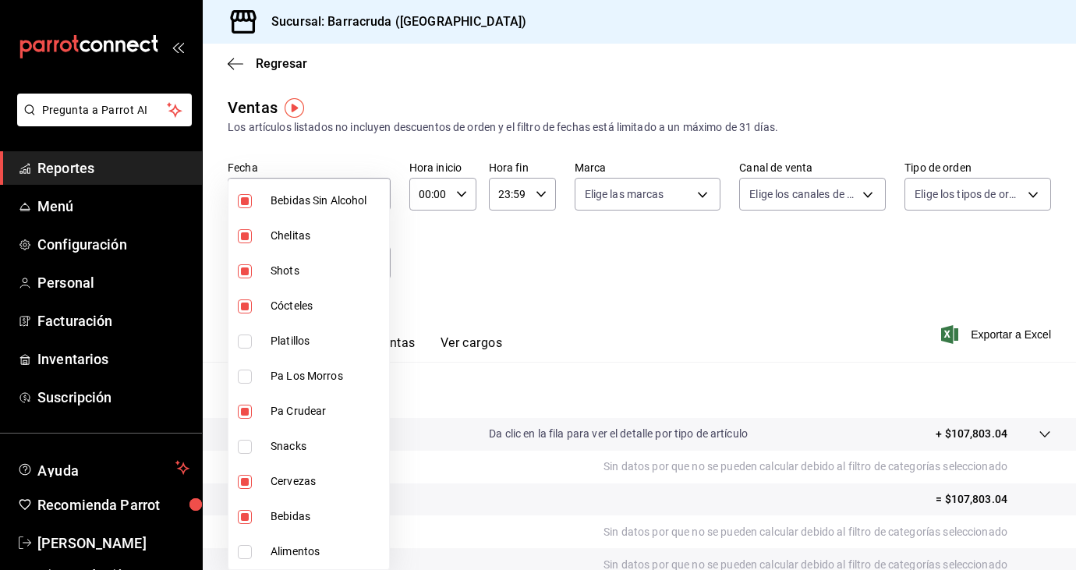
click at [406, 344] on div at bounding box center [538, 285] width 1076 height 570
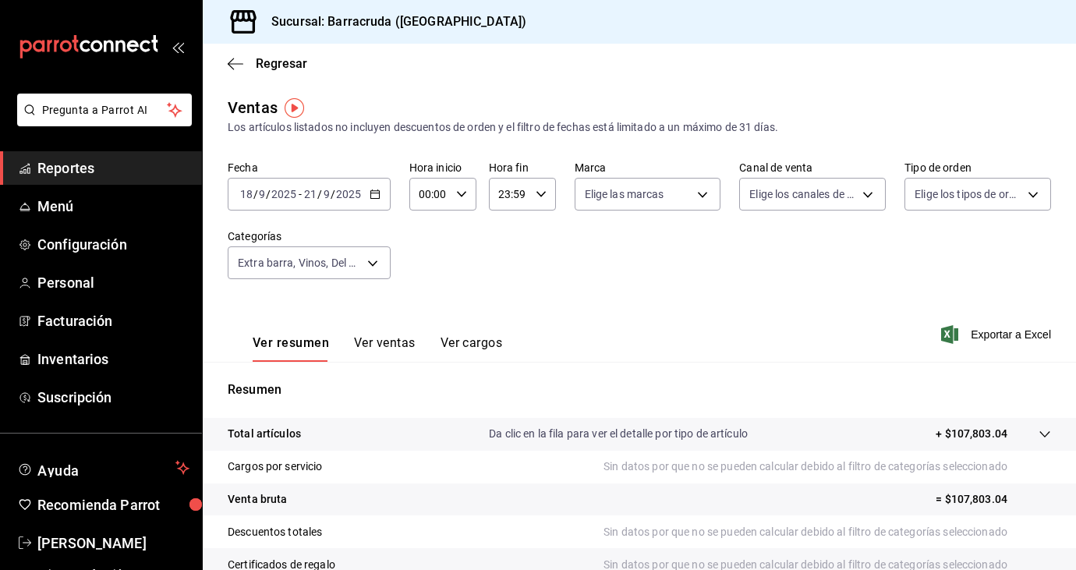
click at [406, 344] on button "Ver ventas" at bounding box center [385, 348] width 62 height 27
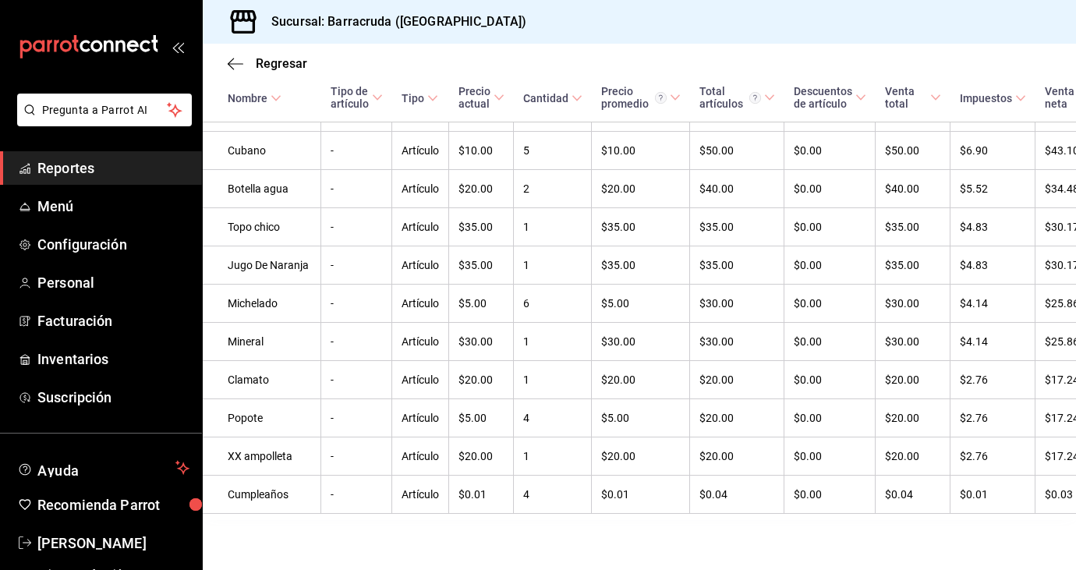
scroll to position [3554, 0]
click at [514, 94] on td "1" at bounding box center [553, 74] width 78 height 38
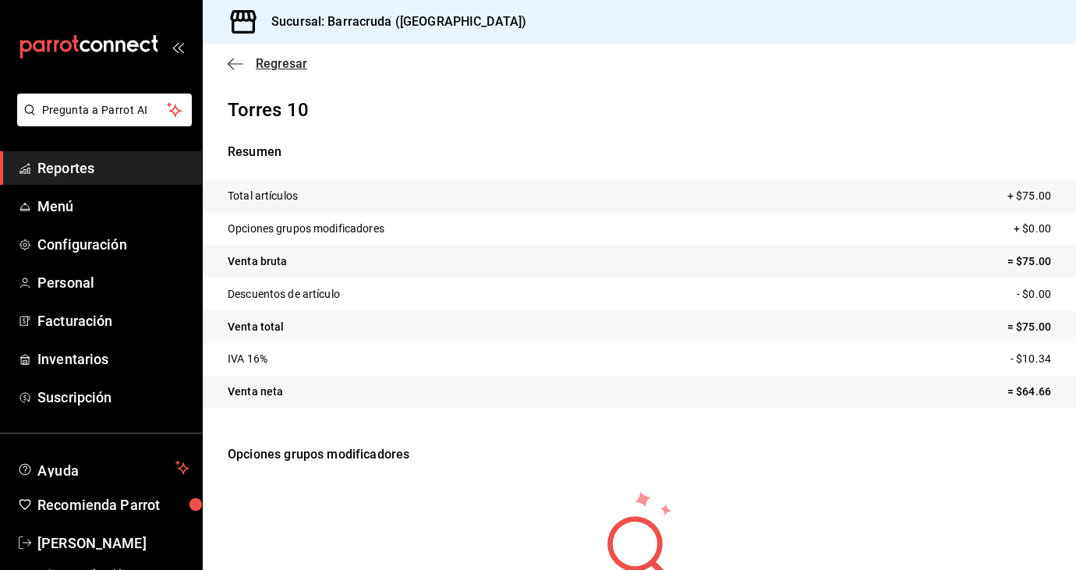
click at [270, 65] on span "Regresar" at bounding box center [281, 63] width 51 height 15
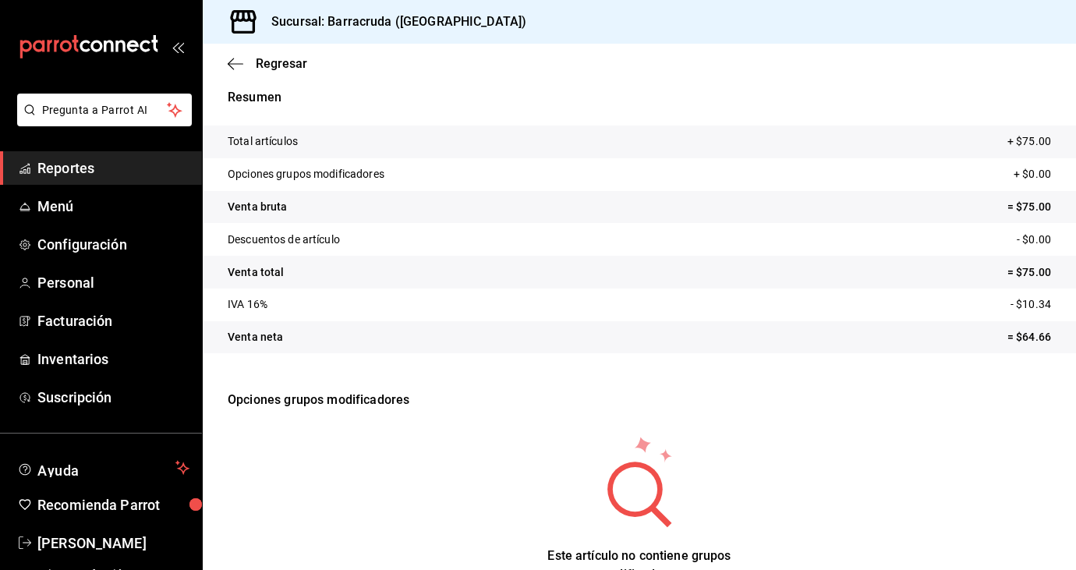
scroll to position [100, 0]
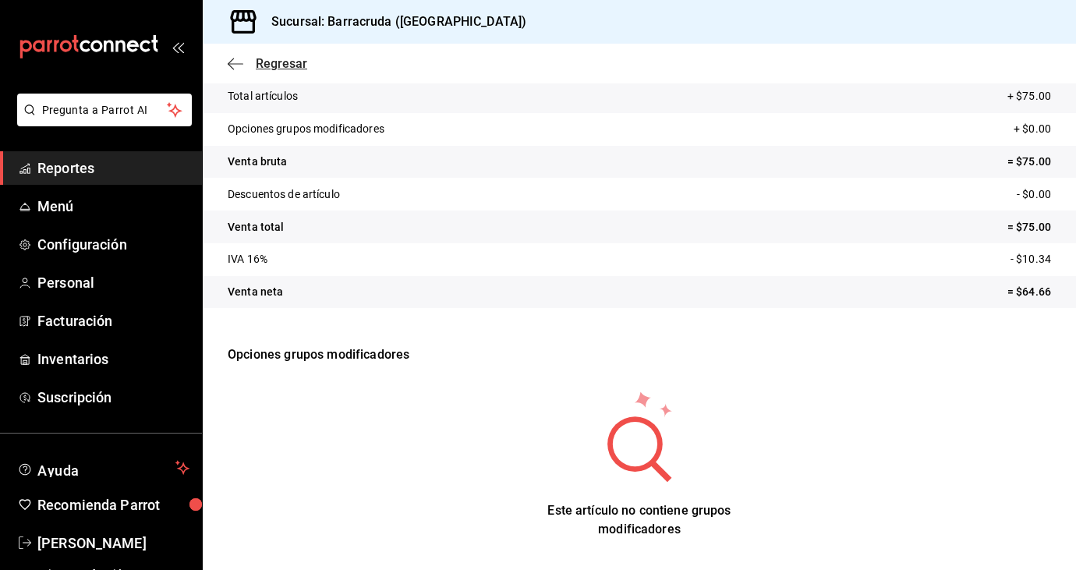
click at [257, 62] on span "Regresar" at bounding box center [281, 63] width 51 height 15
click at [65, 170] on span "Reportes" at bounding box center [113, 167] width 152 height 21
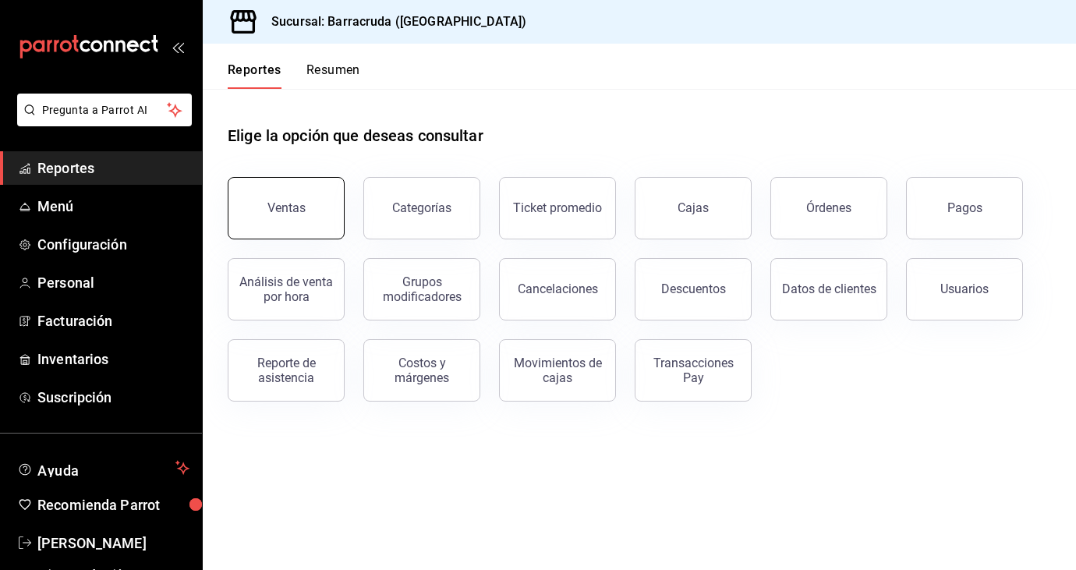
click at [308, 214] on button "Ventas" at bounding box center [286, 208] width 117 height 62
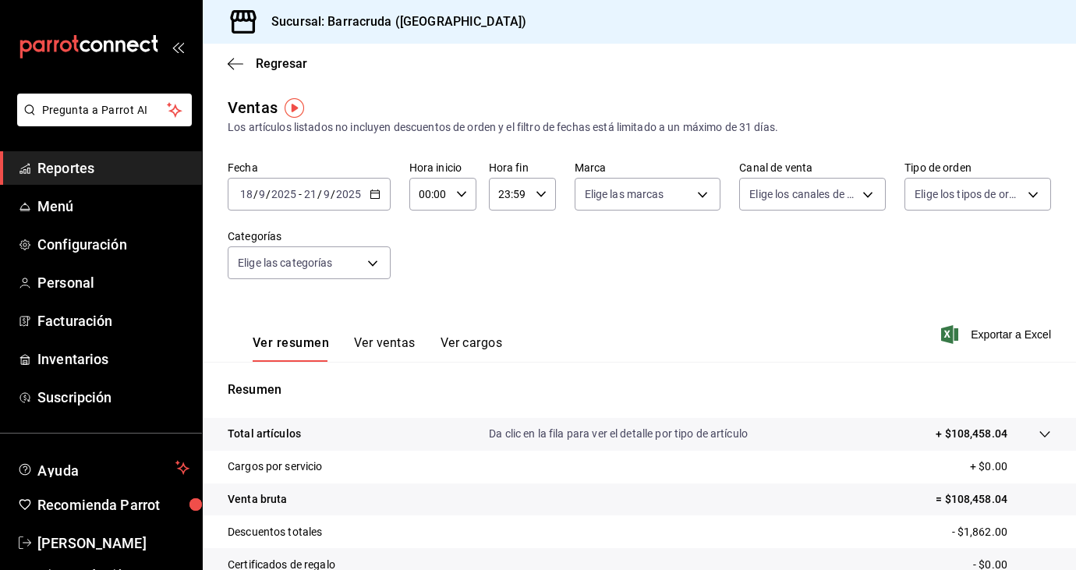
click at [374, 196] on icon "button" at bounding box center [374, 194] width 11 height 11
click at [435, 261] on div "Fecha [DATE] [DATE] - [DATE] [DATE] Hora inicio 00:00 Hora inicio Hora fin 23:5…" at bounding box center [639, 229] width 823 height 137
click at [380, 268] on body "Pregunta a Parrot AI Reportes Menú Configuración Personal Facturación Inventari…" at bounding box center [538, 285] width 1076 height 570
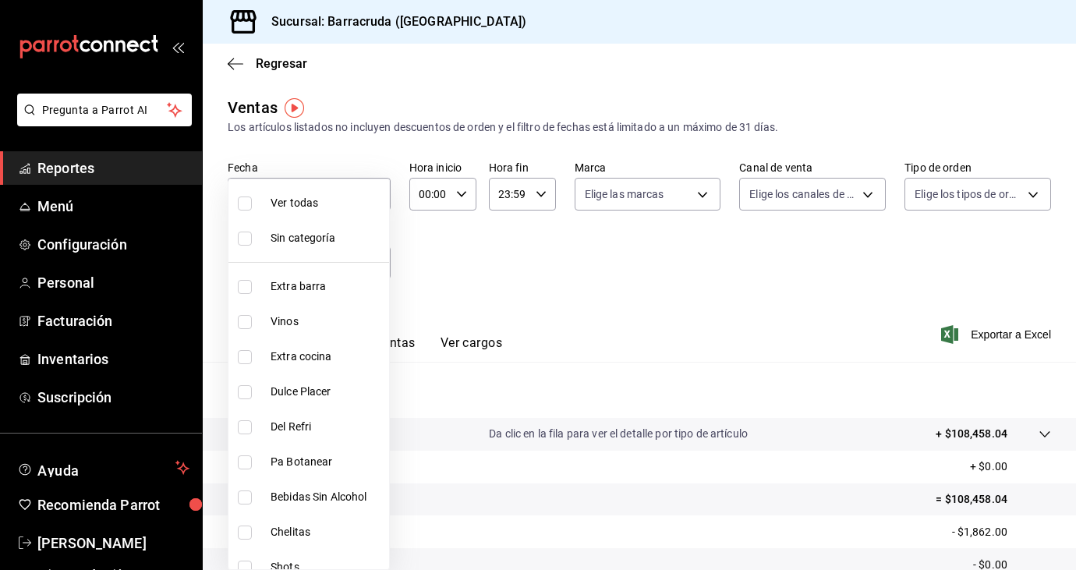
click at [275, 196] on span "Ver todas" at bounding box center [326, 203] width 112 height 16
type input "b963c72d-ce85-4c3f-98ed-955f5b3d01ad,f0e73821-c662-412d-b503-729610356999,c693b…"
checkbox input "true"
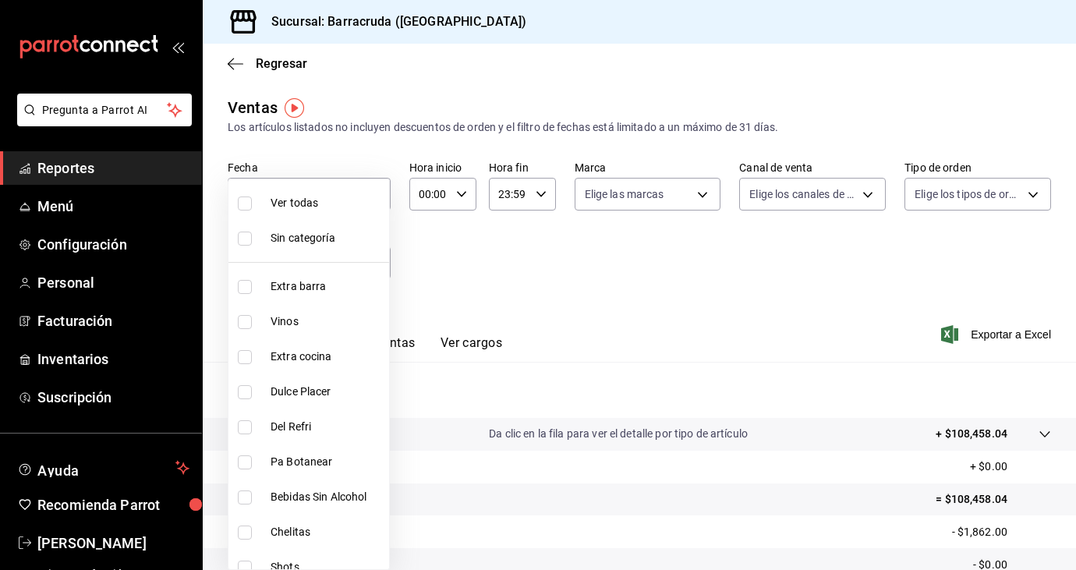
checkbox input "true"
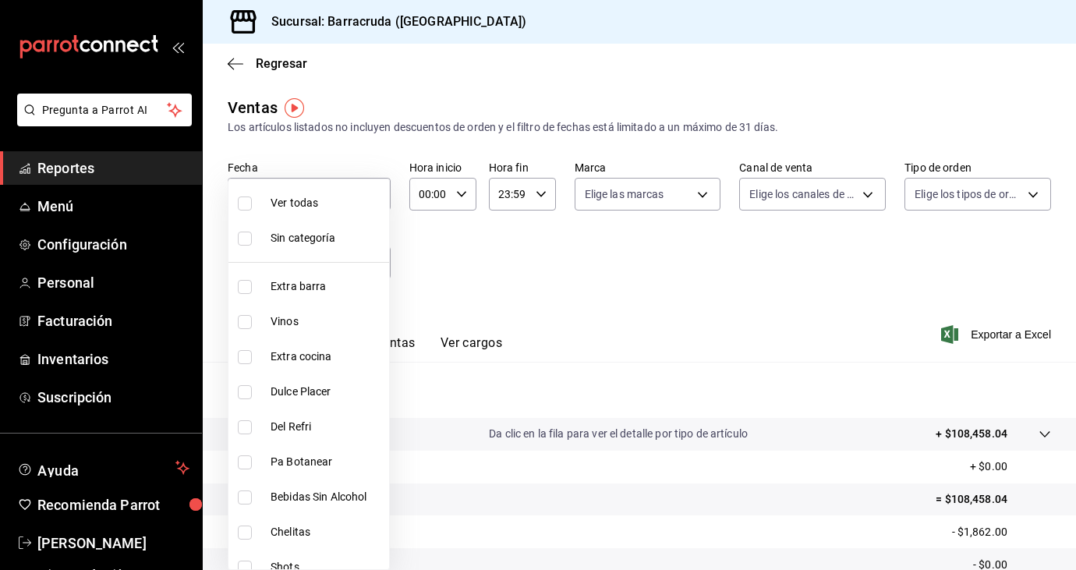
checkbox input "true"
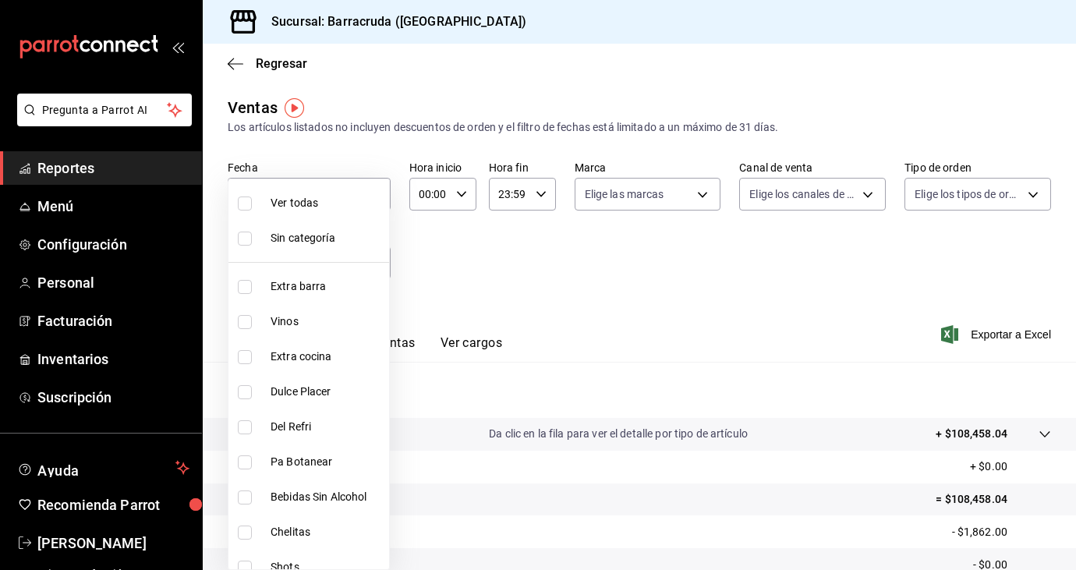
checkbox input "true"
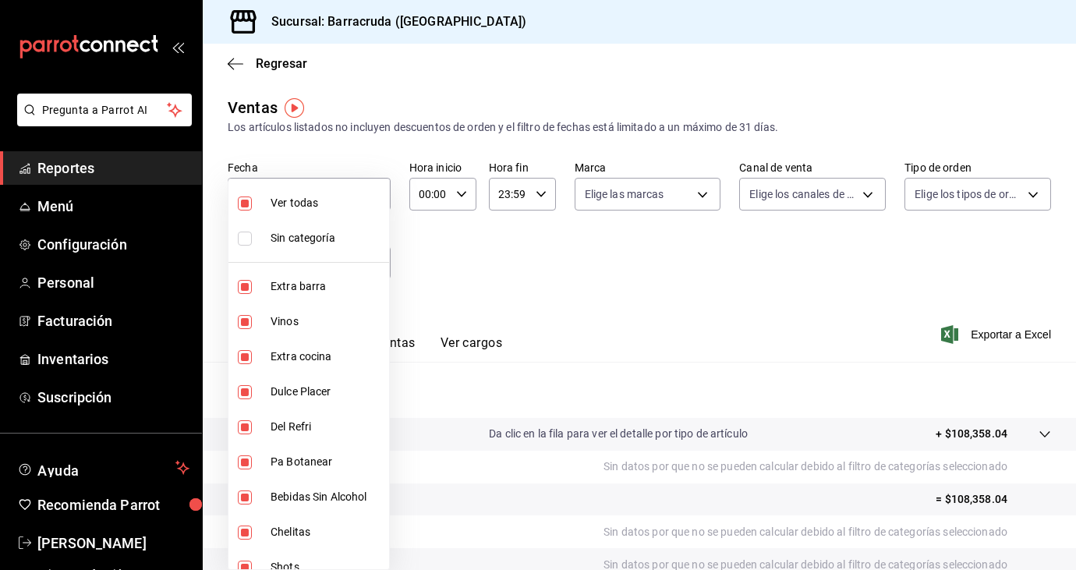
click at [290, 353] on span "Extra cocina" at bounding box center [326, 356] width 112 height 16
type input "b963c72d-ce85-4c3f-98ed-955f5b3d01ad,f0e73821-c662-412d-b503-729610356999,a310d…"
checkbox input "false"
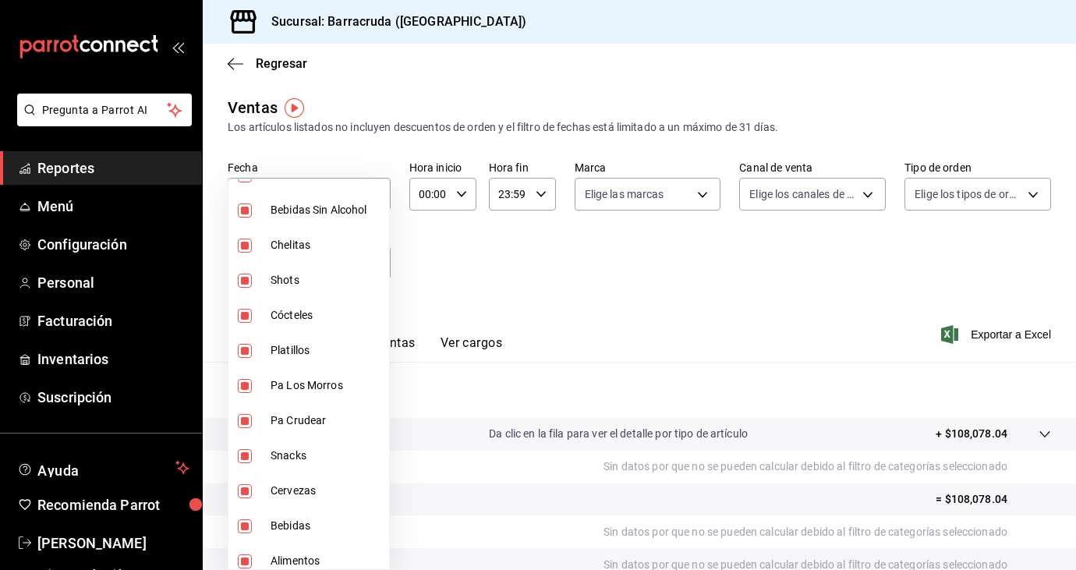
scroll to position [296, 0]
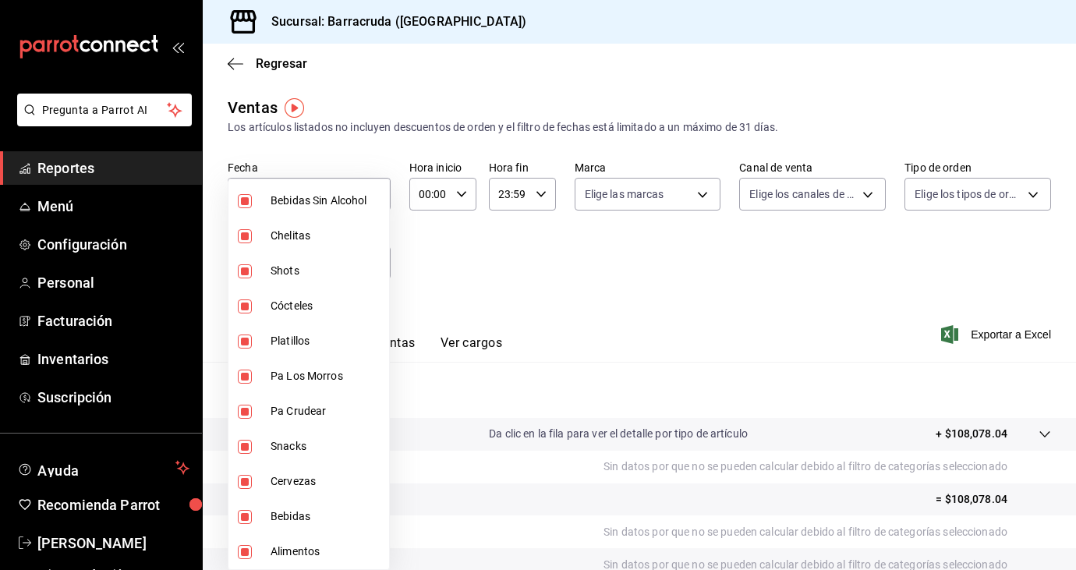
click at [246, 552] on input "checkbox" at bounding box center [245, 552] width 14 height 14
checkbox input "false"
type input "b963c72d-ce85-4c3f-98ed-955f5b3d01ad,f0e73821-c662-412d-b503-729610356999,a310d…"
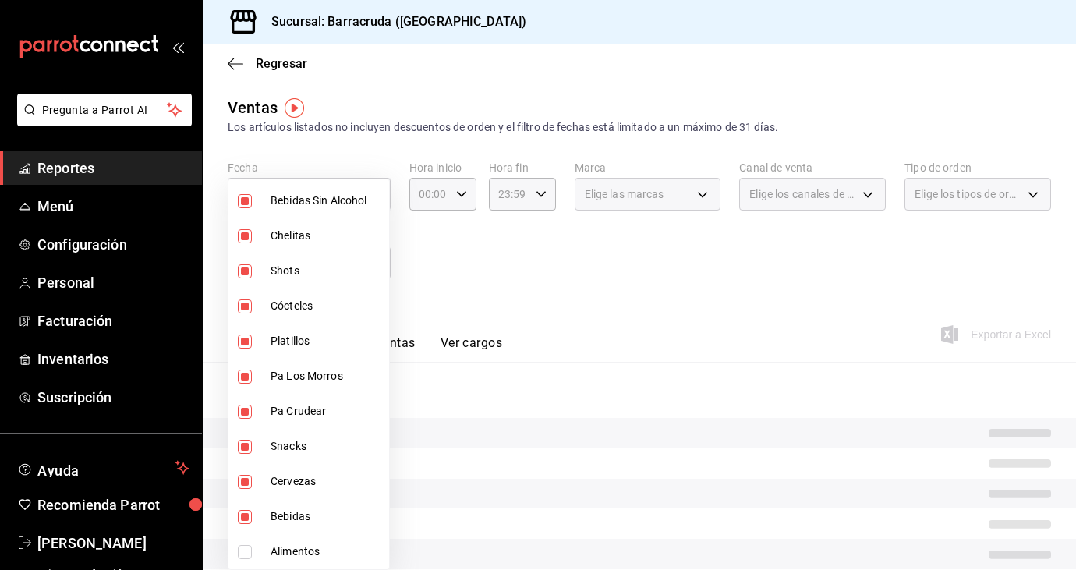
click at [246, 446] on input "checkbox" at bounding box center [245, 447] width 14 height 14
checkbox input "false"
type input "b963c72d-ce85-4c3f-98ed-955f5b3d01ad,f0e73821-c662-412d-b503-729610356999,a310d…"
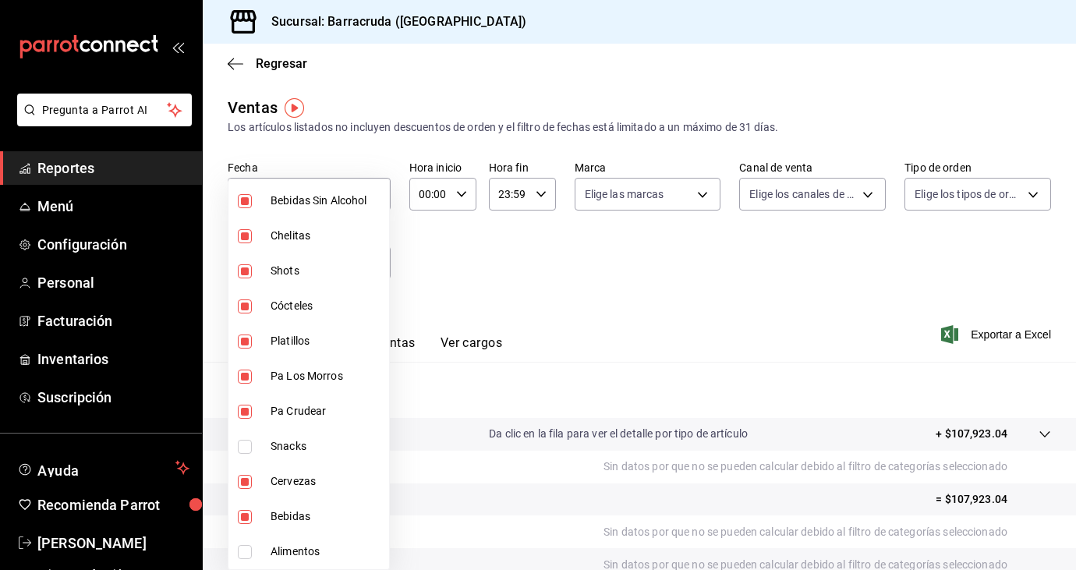
click at [241, 381] on input "checkbox" at bounding box center [245, 376] width 14 height 14
checkbox input "false"
type input "b963c72d-ce85-4c3f-98ed-955f5b3d01ad,f0e73821-c662-412d-b503-729610356999,a310d…"
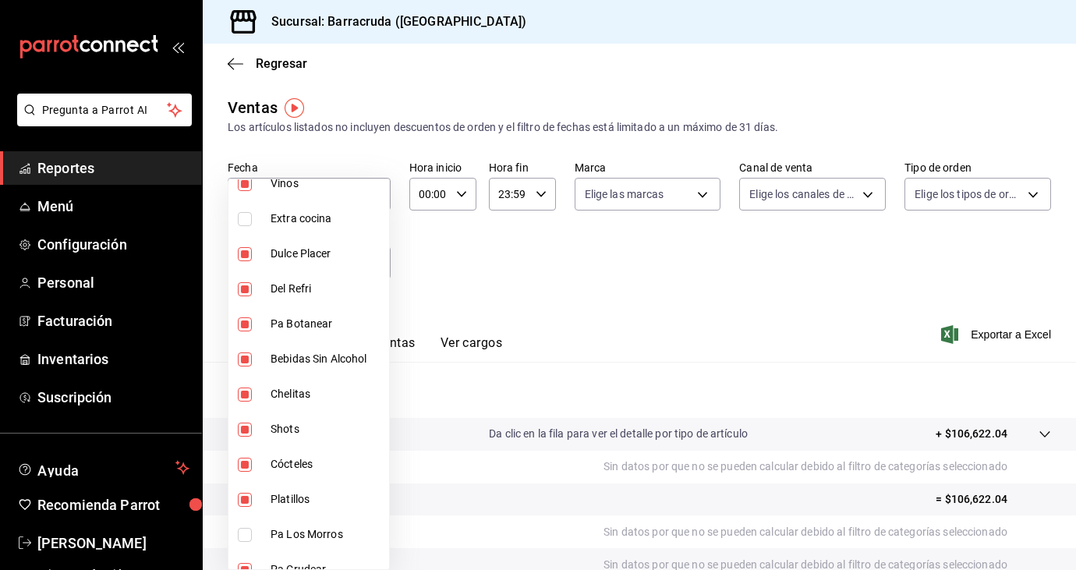
scroll to position [135, 0]
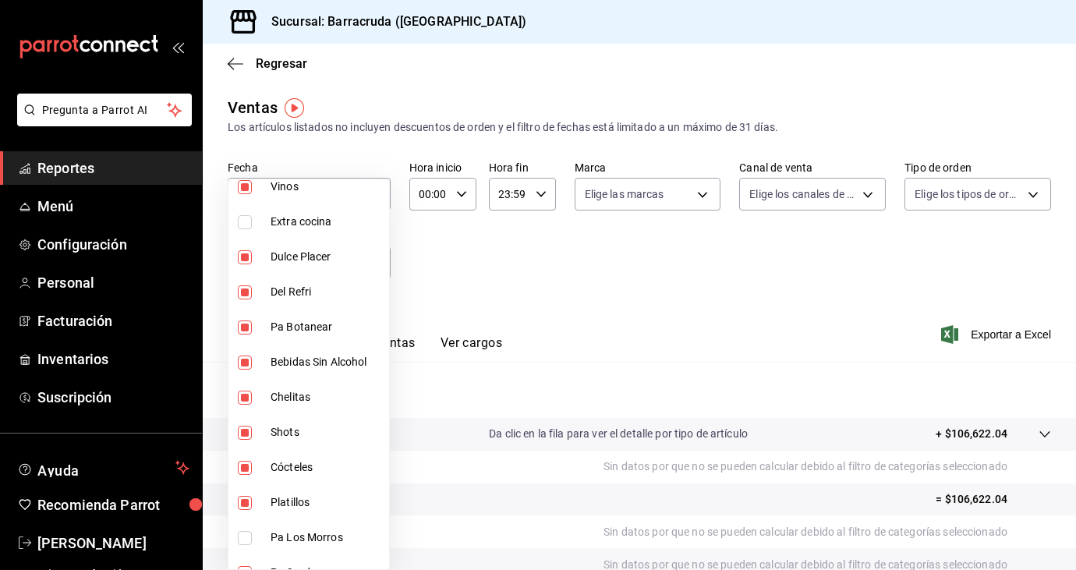
click at [248, 327] on input "checkbox" at bounding box center [245, 327] width 14 height 14
checkbox input "false"
type input "b963c72d-ce85-4c3f-98ed-955f5b3d01ad,f0e73821-c662-412d-b503-729610356999,a310d…"
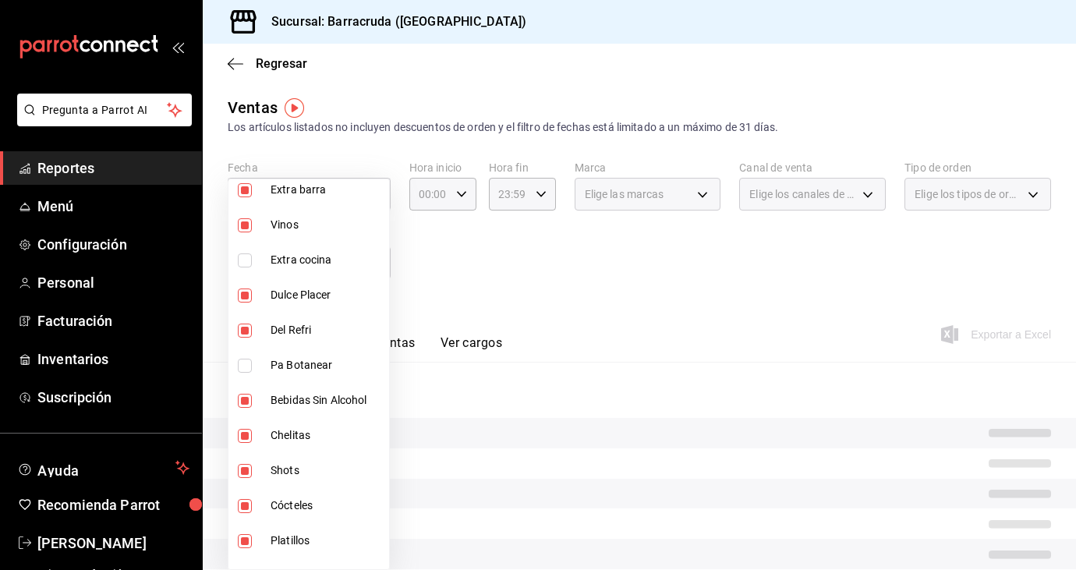
scroll to position [96, 0]
click at [242, 300] on input "checkbox" at bounding box center [245, 296] width 14 height 14
checkbox input "false"
type input "b963c72d-ce85-4c3f-98ed-955f5b3d01ad,f0e73821-c662-412d-b503-729610356999,11663…"
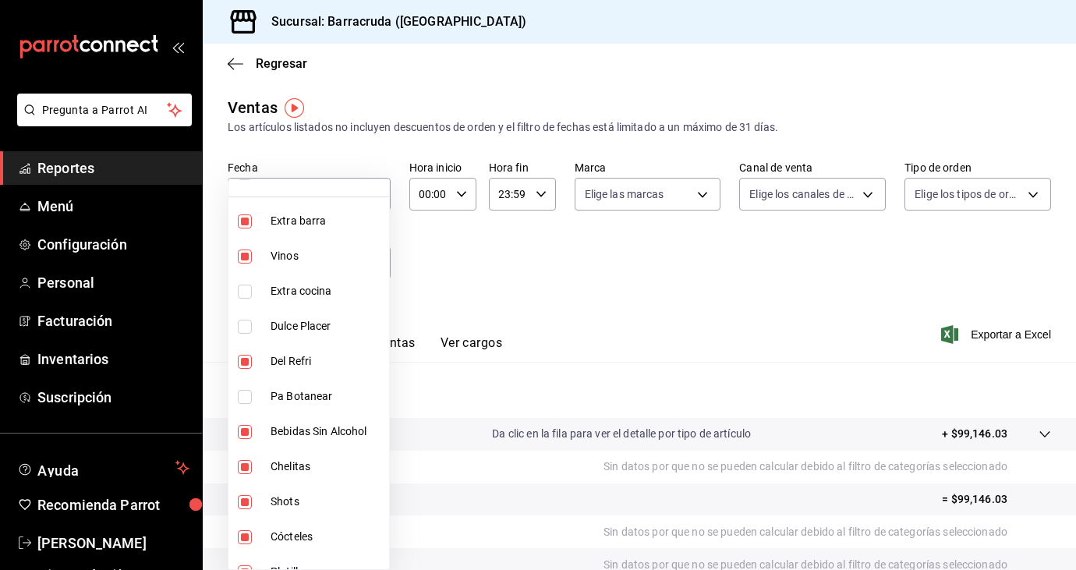
click at [442, 288] on div at bounding box center [538, 285] width 1076 height 570
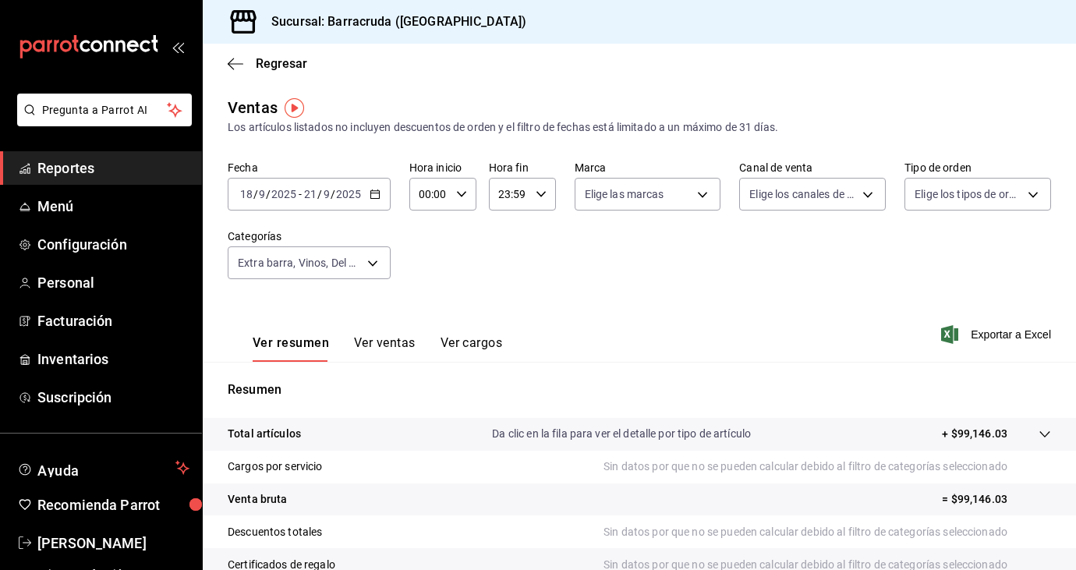
click at [376, 339] on button "Ver ventas" at bounding box center [385, 348] width 62 height 27
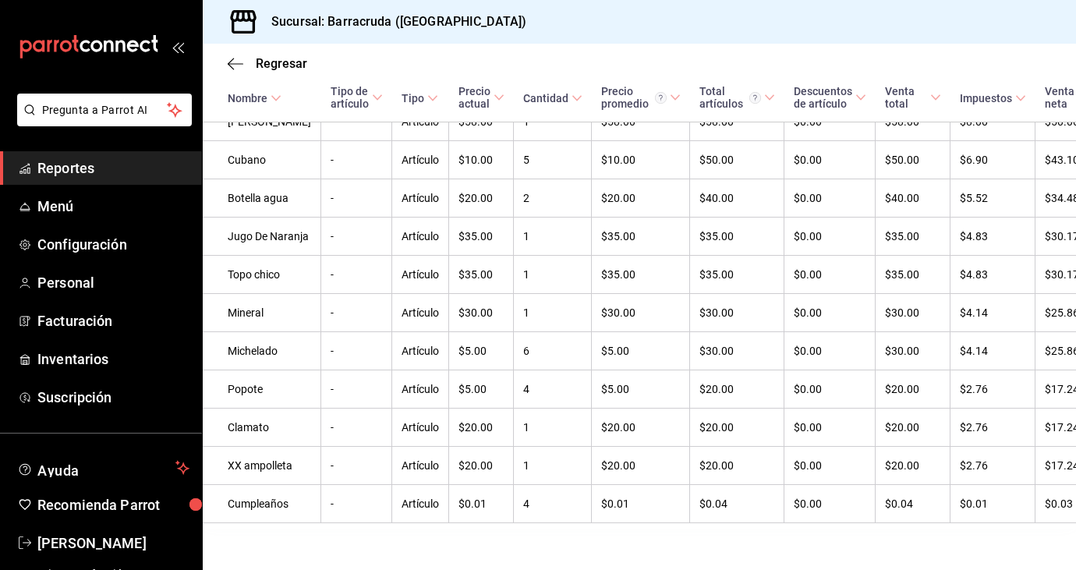
scroll to position [3830, 0]
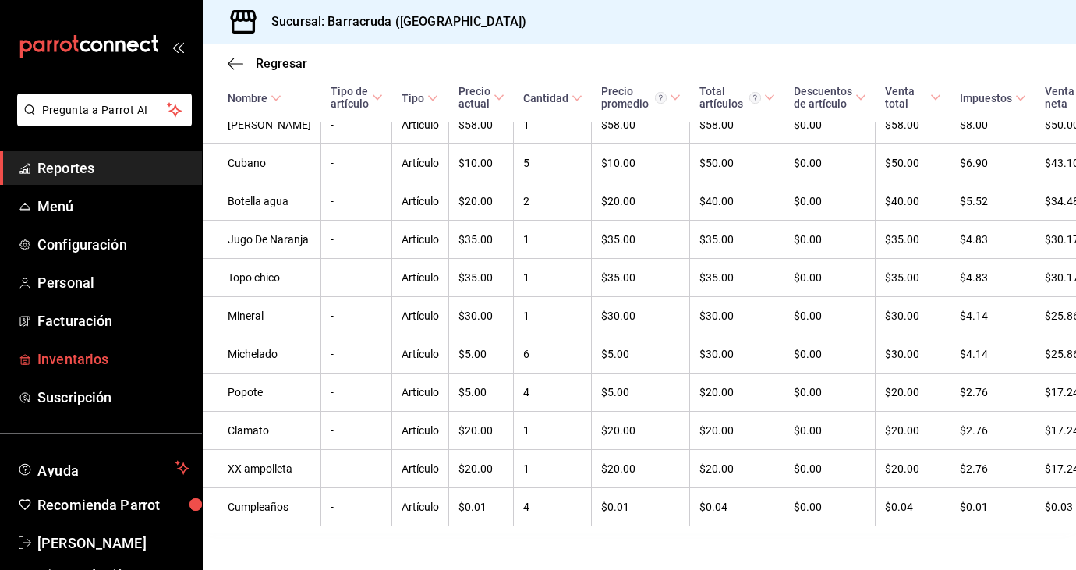
click at [78, 359] on span "Inventarios" at bounding box center [113, 358] width 152 height 21
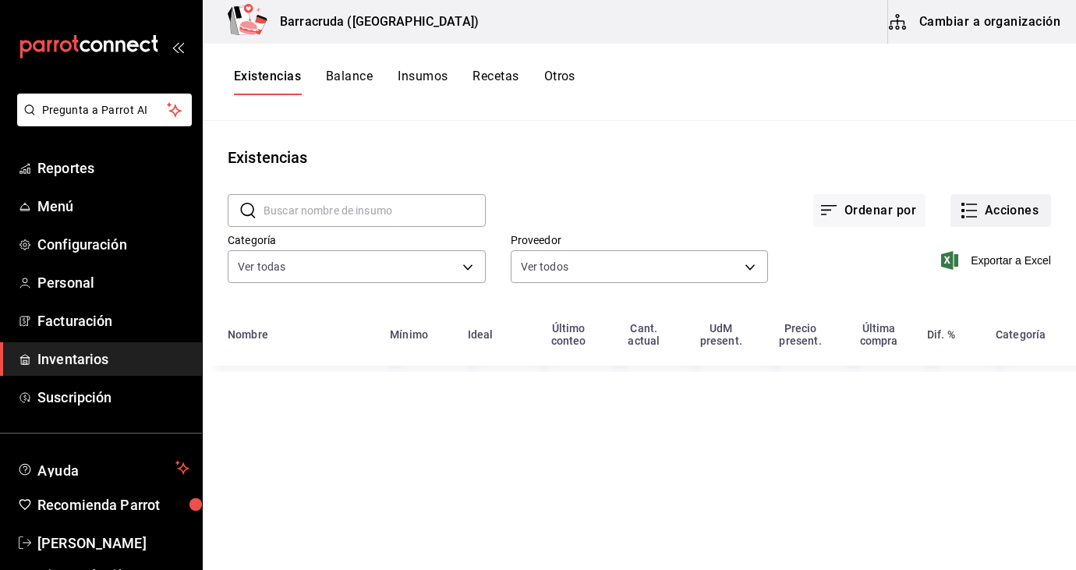
click at [1004, 216] on button "Acciones" at bounding box center [1000, 210] width 101 height 33
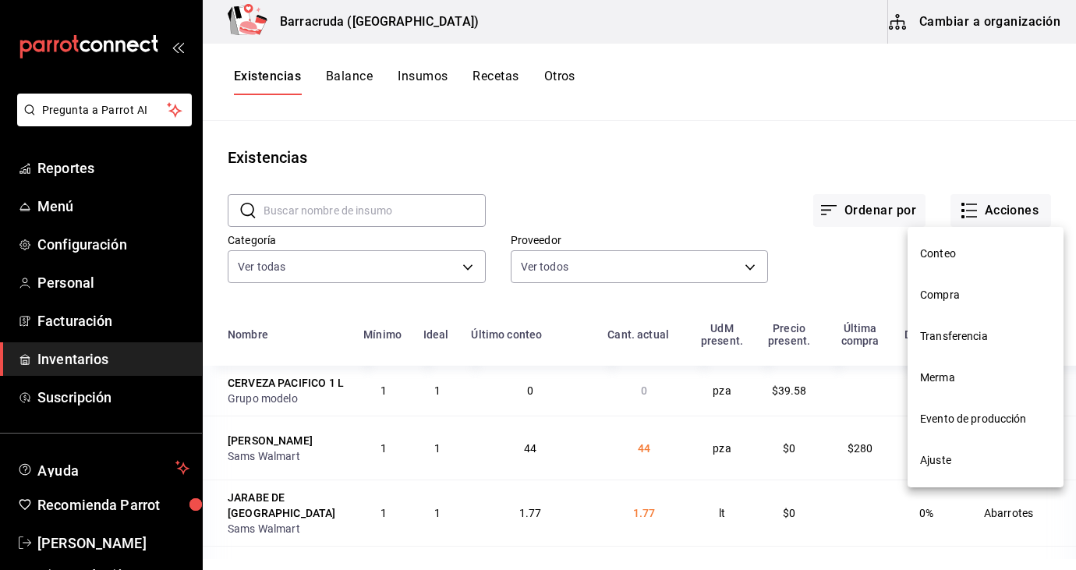
click at [930, 298] on span "Compra" at bounding box center [985, 295] width 131 height 16
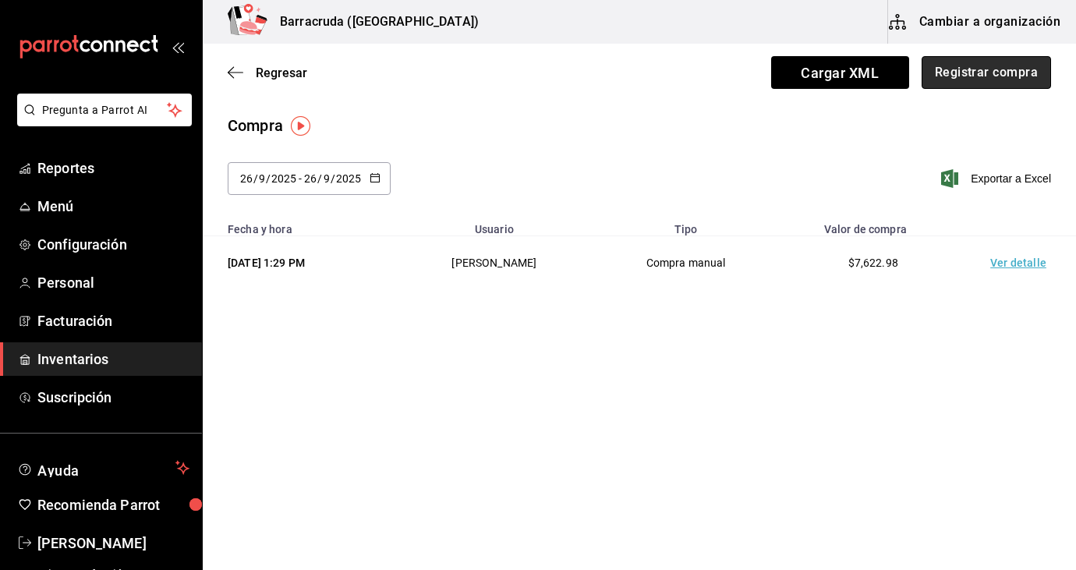
click at [1028, 72] on button "Registrar compra" at bounding box center [985, 72] width 129 height 33
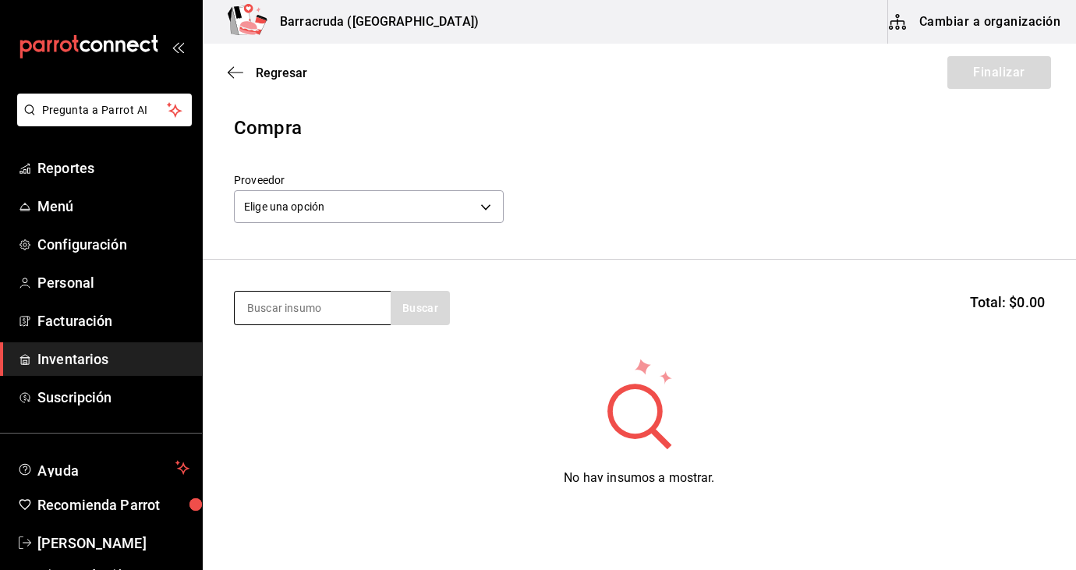
click at [320, 306] on input at bounding box center [313, 308] width 156 height 33
type input "camaron"
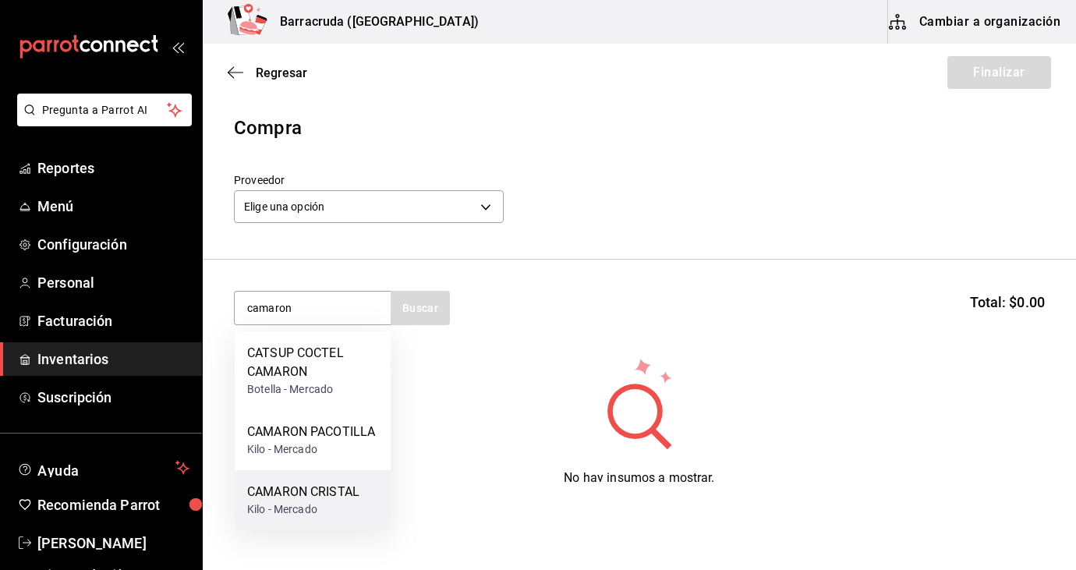
click at [275, 492] on div "CAMARON CRISTAL" at bounding box center [303, 491] width 112 height 19
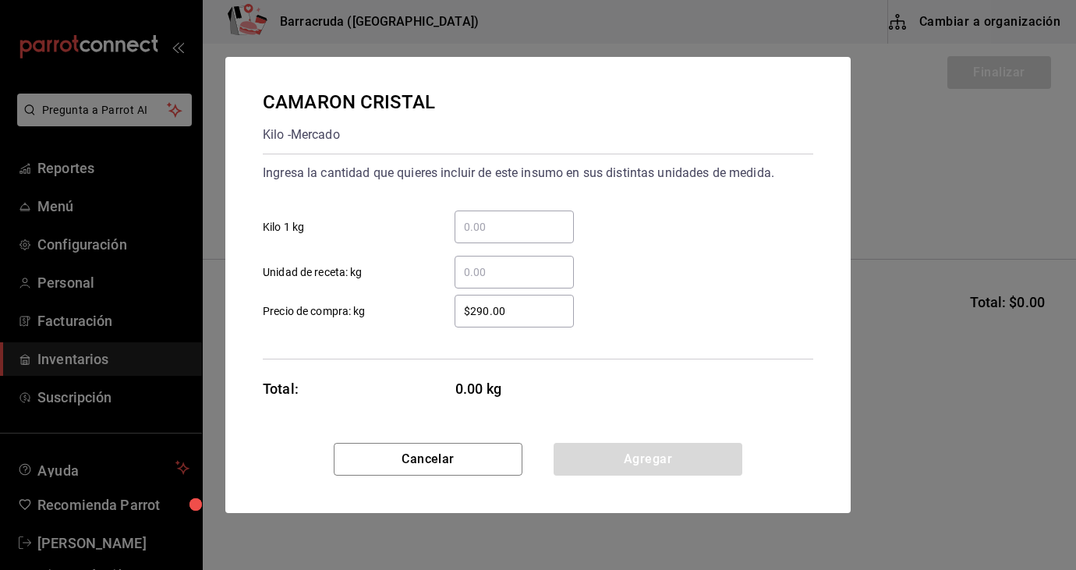
click at [512, 280] on input "​ Unidad de receta: kg" at bounding box center [513, 272] width 119 height 19
click at [482, 243] on div "​ Unidad de receta: kg" at bounding box center [531, 265] width 563 height 45
click at [482, 232] on input "​ Kilo 1 kg" at bounding box center [513, 226] width 119 height 19
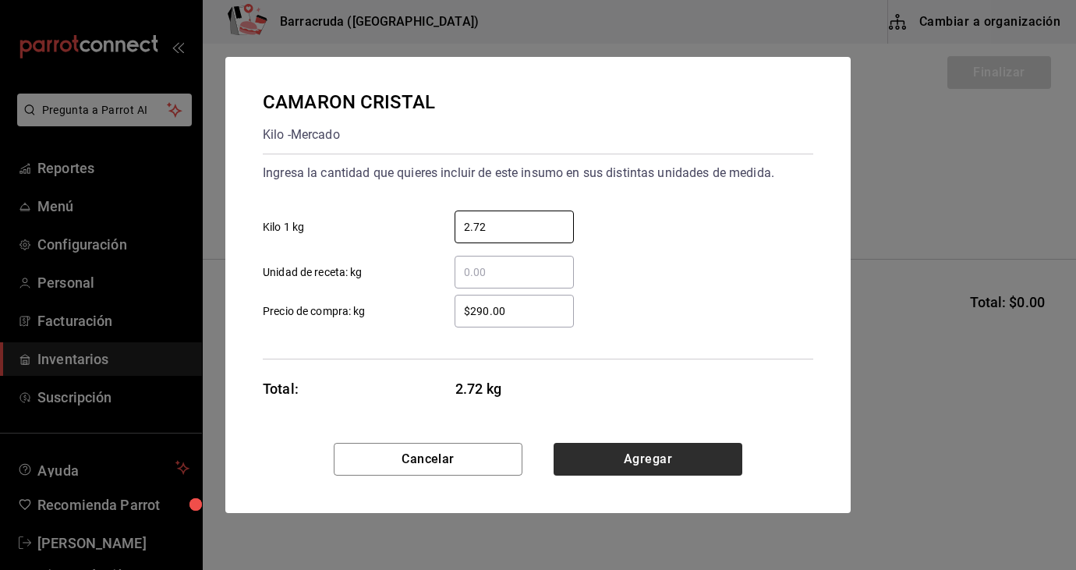
type input "2.72"
click at [615, 458] on button "Agregar" at bounding box center [647, 459] width 189 height 33
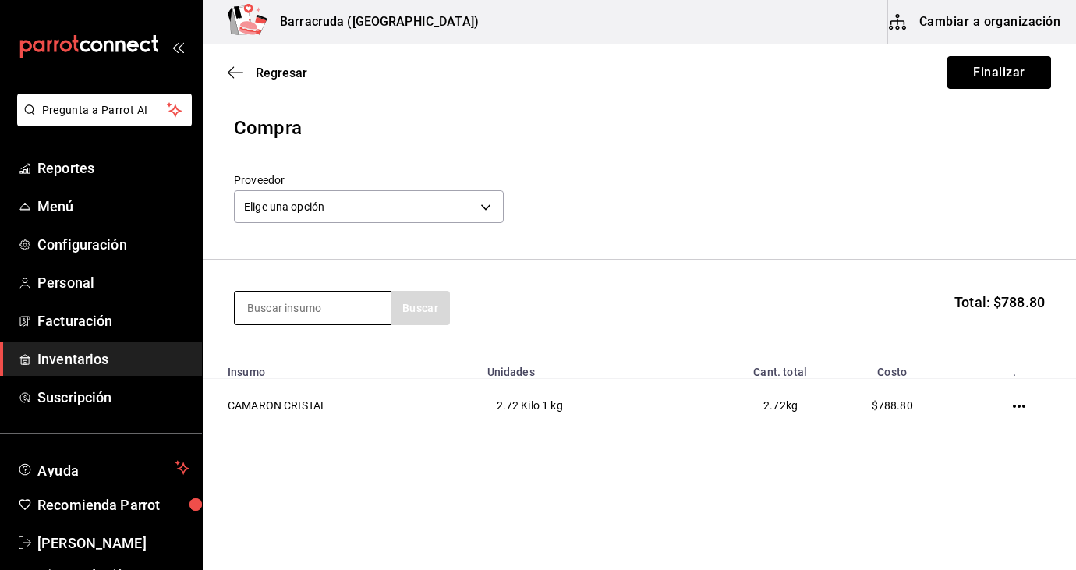
click at [362, 306] on input at bounding box center [313, 308] width 156 height 33
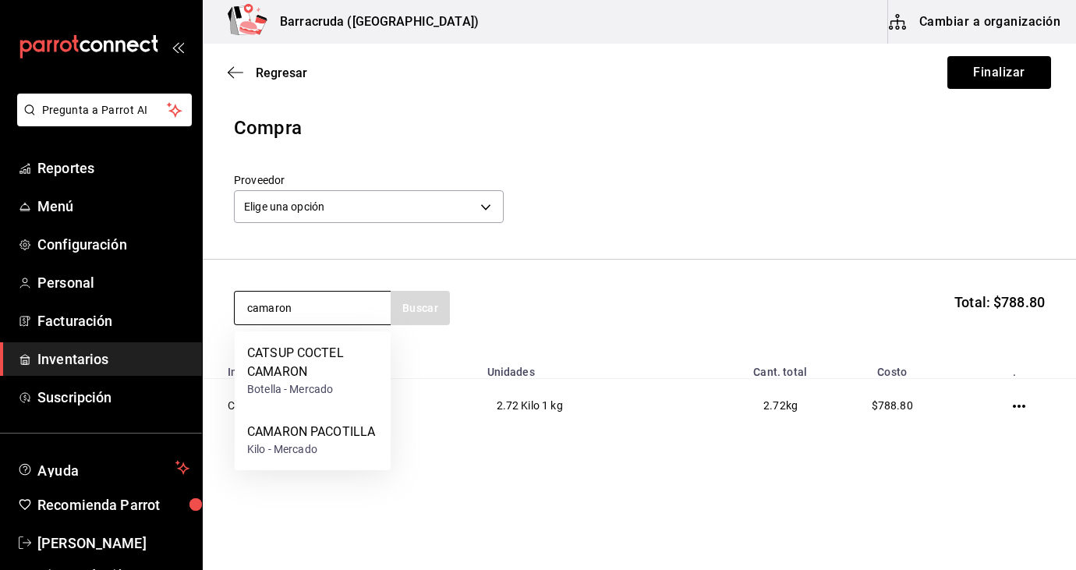
type input "camaron"
click at [306, 436] on div "CAMARON PACOTILLA" at bounding box center [311, 431] width 128 height 19
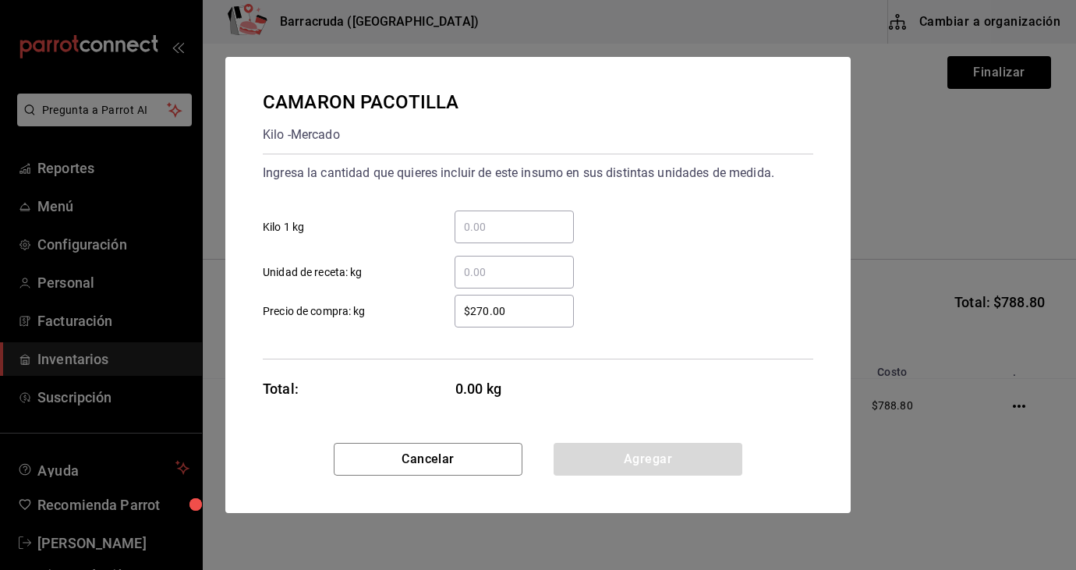
click at [490, 235] on input "​ Kilo 1 kg" at bounding box center [513, 226] width 119 height 19
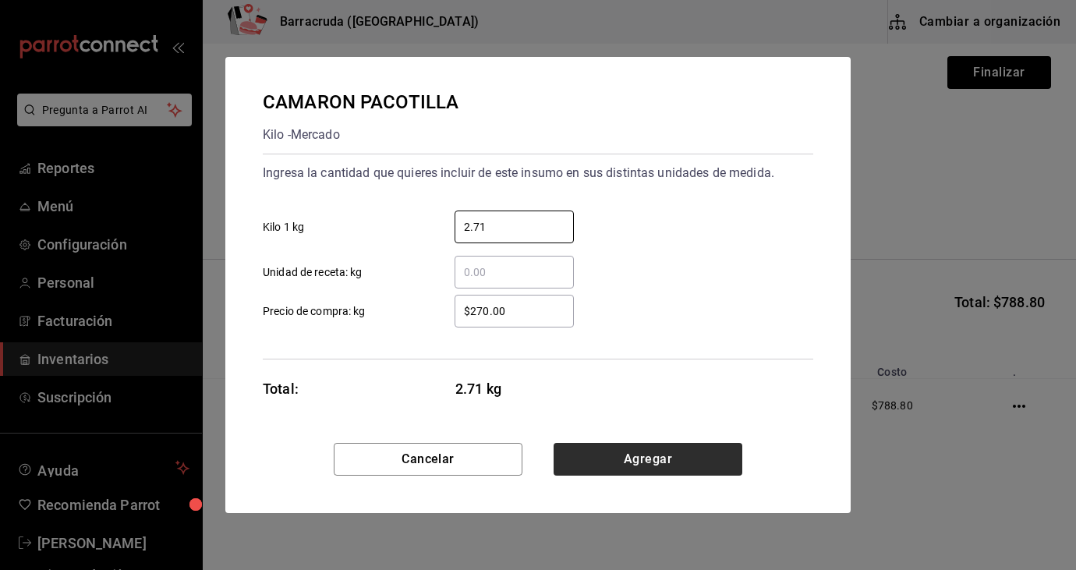
type input "2.71"
click at [611, 461] on button "Agregar" at bounding box center [647, 459] width 189 height 33
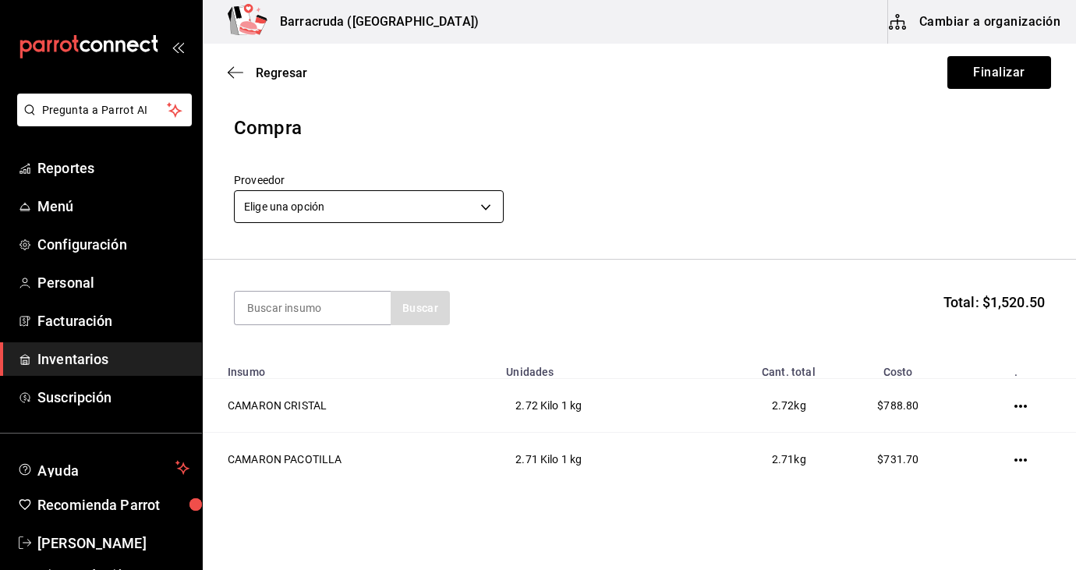
click at [493, 206] on body "Pregunta a Parrot AI Reportes Menú Configuración Personal Facturación Inventari…" at bounding box center [538, 241] width 1076 height 482
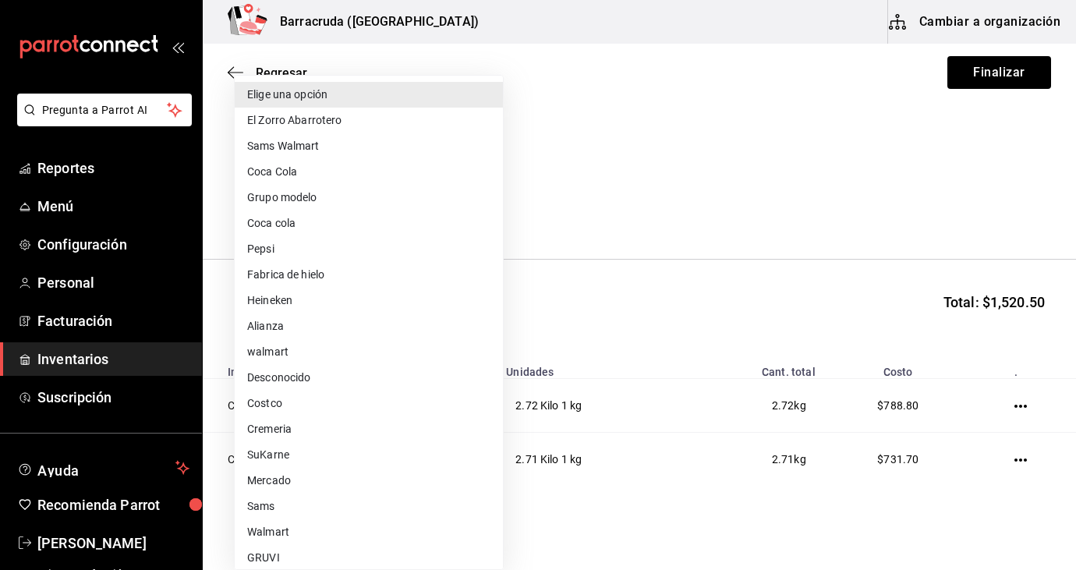
click at [274, 479] on li "Mercado" at bounding box center [369, 481] width 268 height 26
type input "f8227f61-4843-4432-8fcb-4275825620d8"
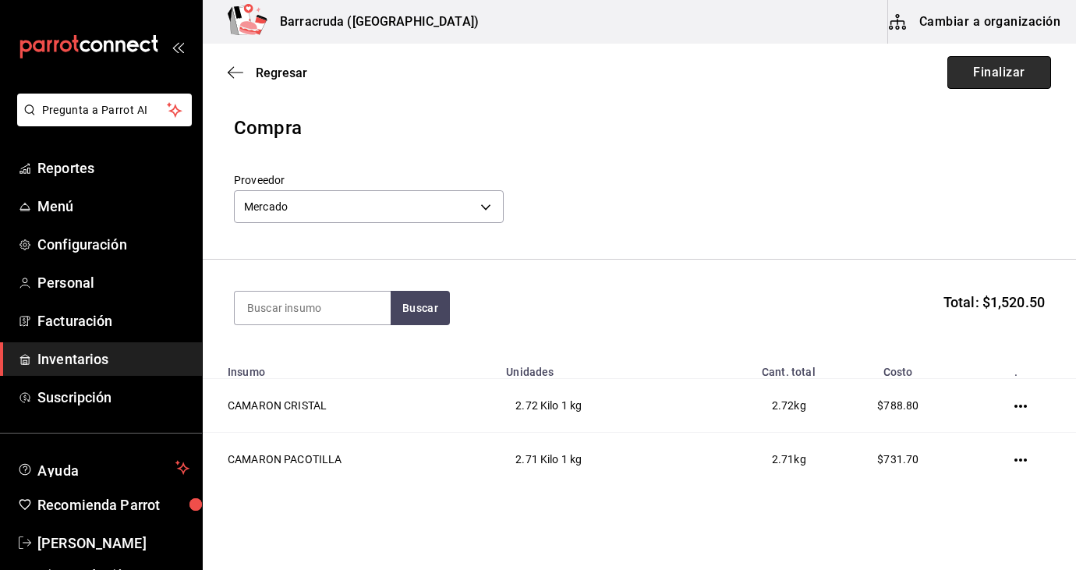
click at [1002, 72] on button "Finalizar" at bounding box center [999, 72] width 104 height 33
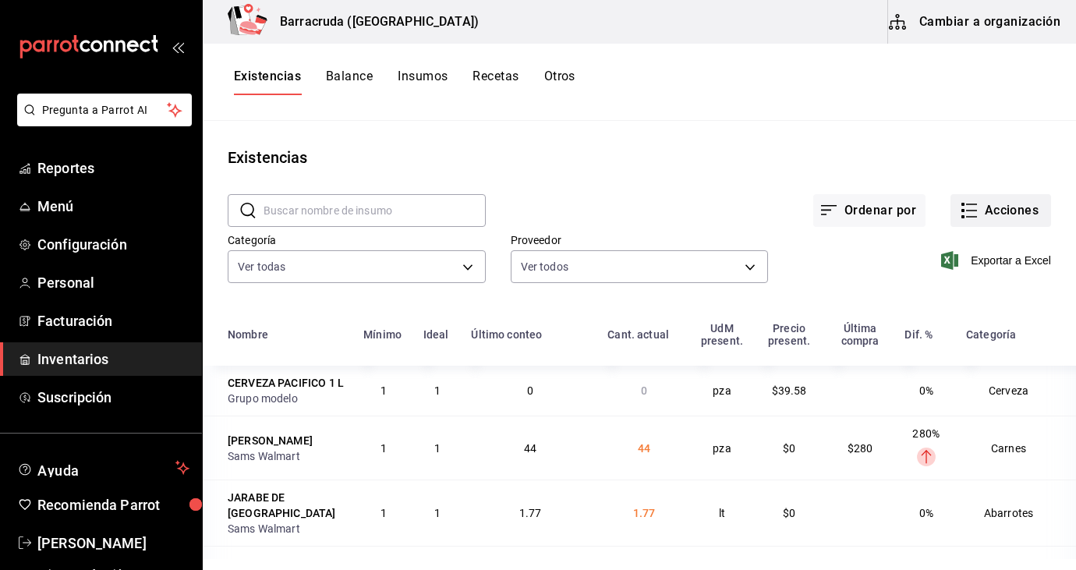
click at [1018, 205] on button "Acciones" at bounding box center [1000, 210] width 101 height 33
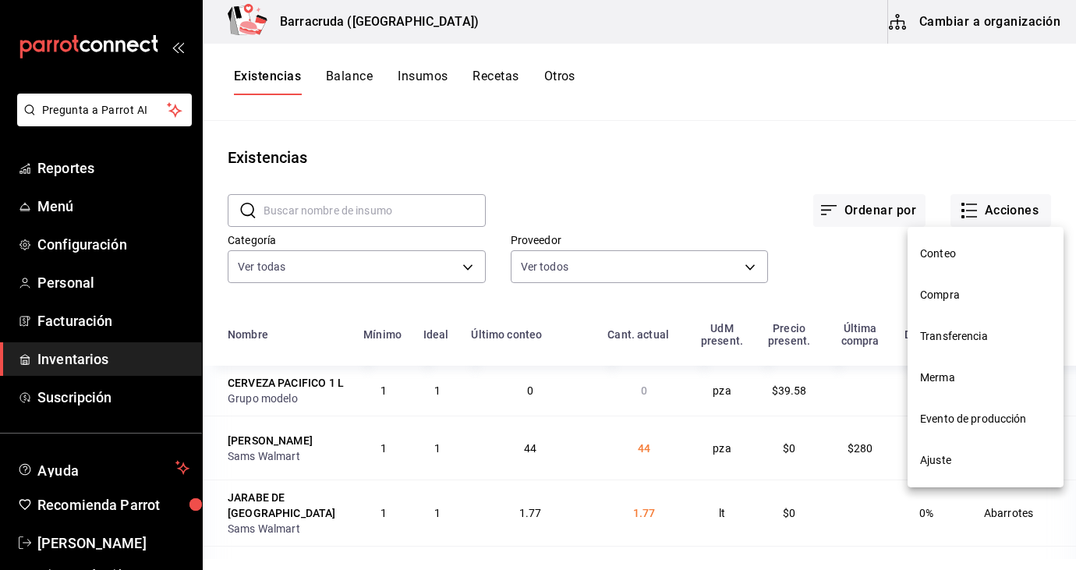
click at [943, 298] on span "Compra" at bounding box center [985, 295] width 131 height 16
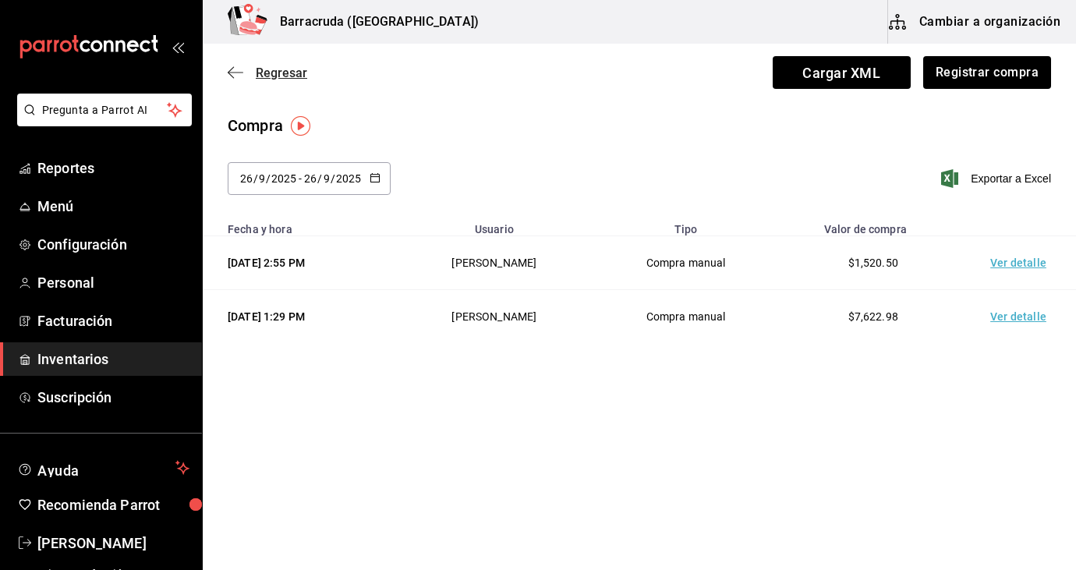
click at [285, 74] on span "Regresar" at bounding box center [281, 72] width 51 height 15
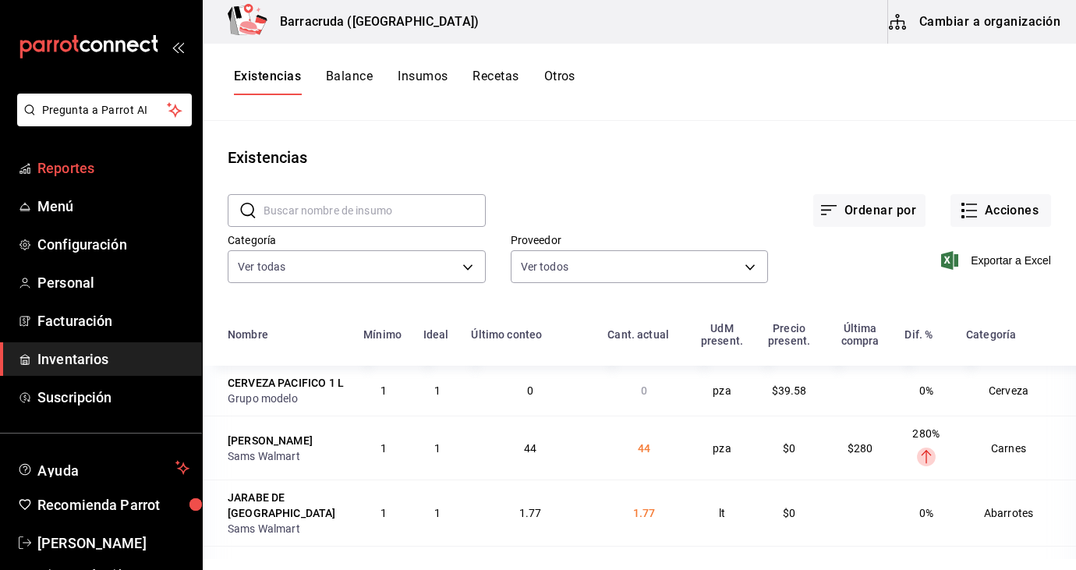
click at [65, 171] on span "Reportes" at bounding box center [113, 167] width 152 height 21
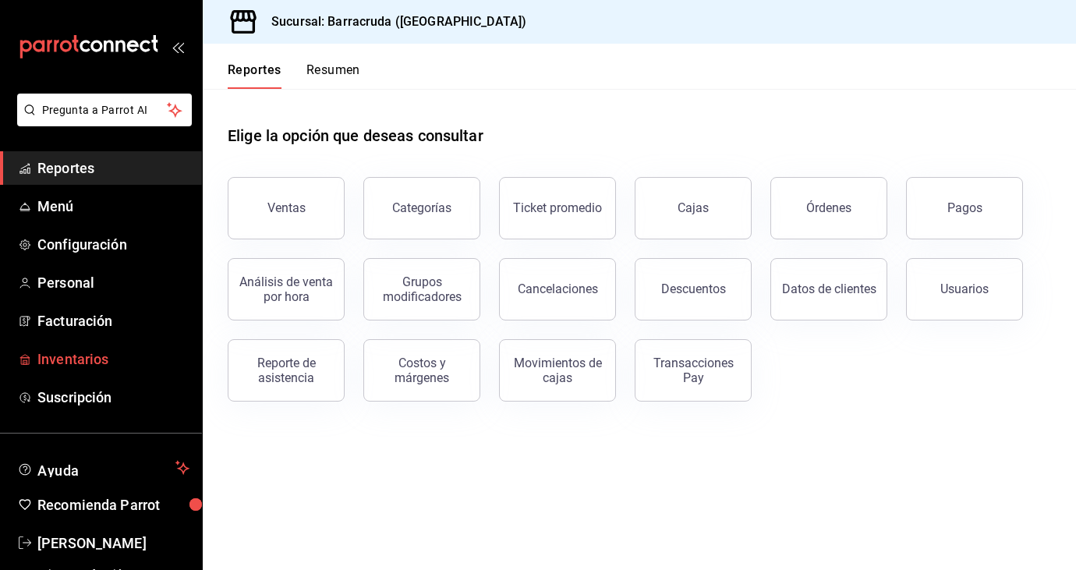
click at [83, 364] on span "Inventarios" at bounding box center [113, 358] width 152 height 21
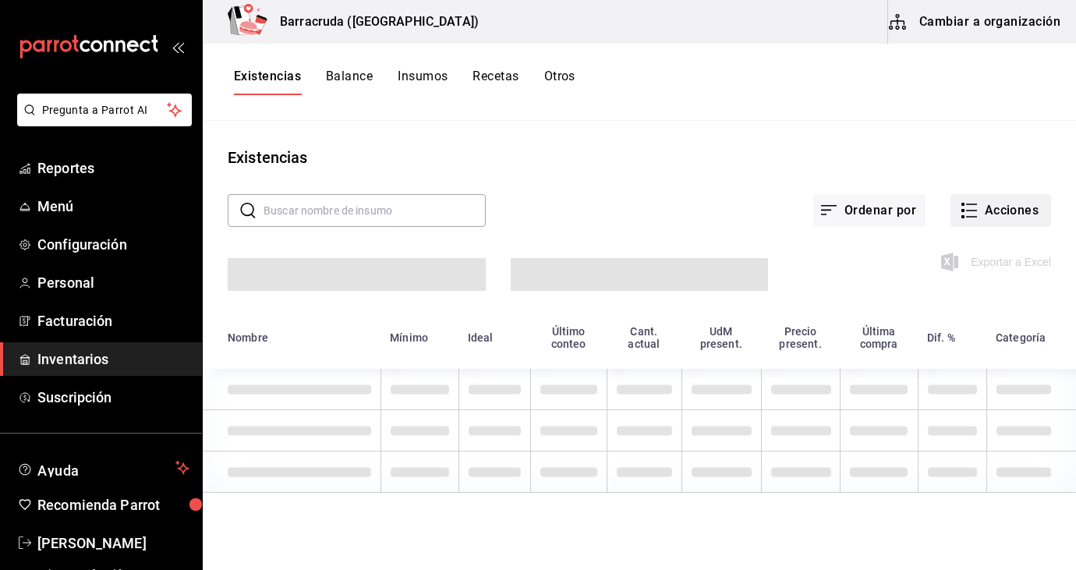
click at [986, 214] on button "Acciones" at bounding box center [1000, 210] width 101 height 33
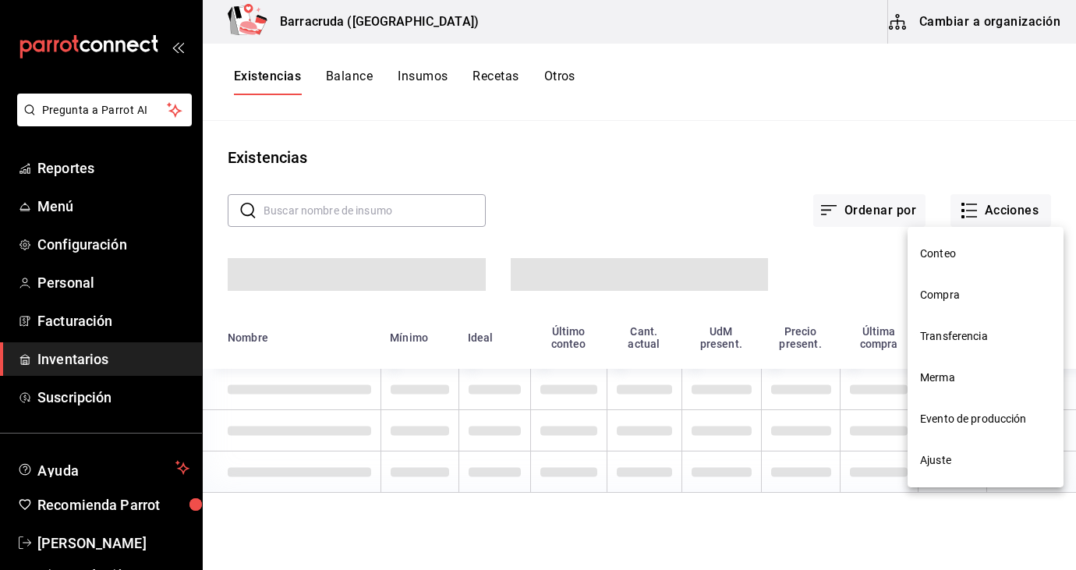
click at [942, 300] on span "Compra" at bounding box center [985, 295] width 131 height 16
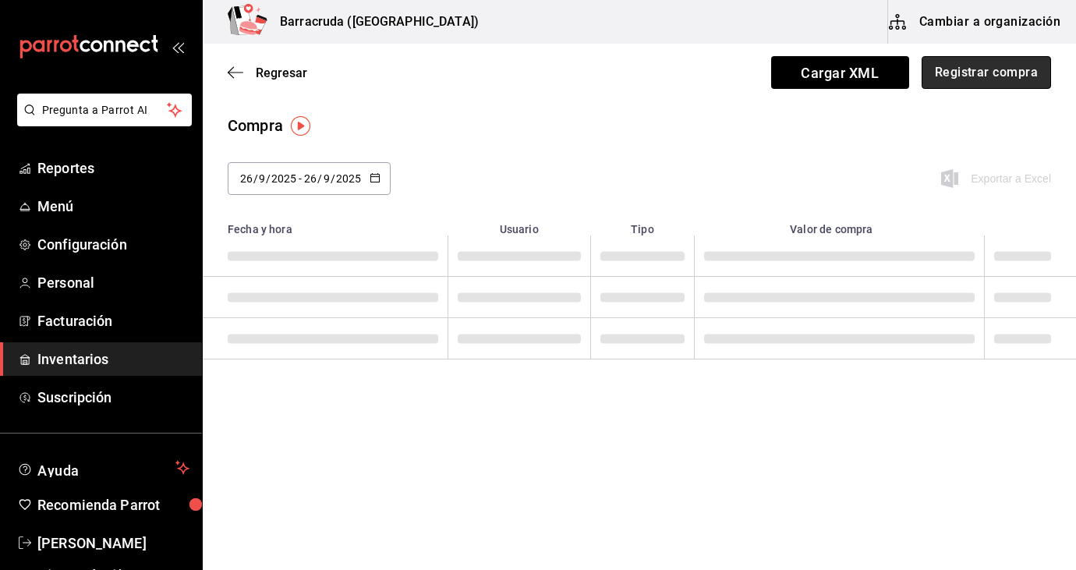
click at [1014, 80] on button "Registrar compra" at bounding box center [985, 72] width 129 height 33
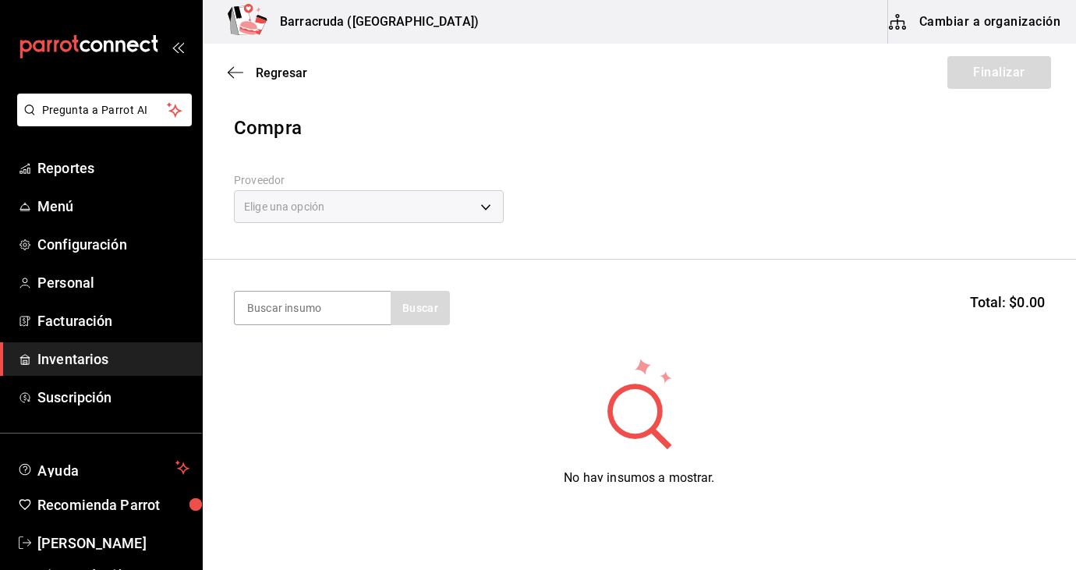
click at [235, 64] on div "Regresar Finalizar" at bounding box center [639, 73] width 873 height 58
click at [235, 70] on icon "button" at bounding box center [236, 72] width 16 height 14
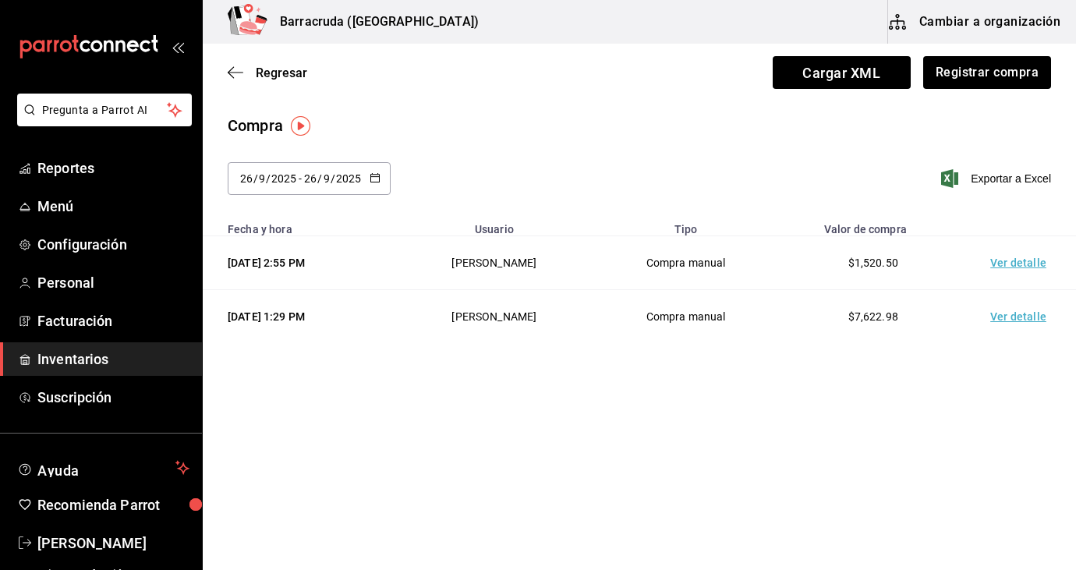
click at [1002, 263] on td "Ver detalle" at bounding box center [1021, 263] width 109 height 54
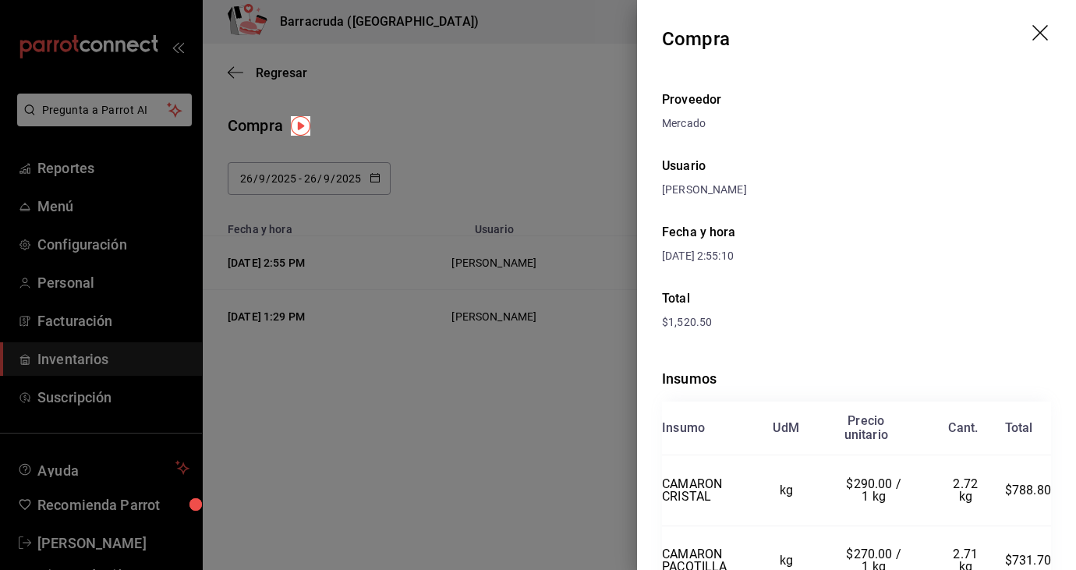
click at [995, 256] on div "Fecha y hora [DATE] 2:55:10" at bounding box center [856, 243] width 389 height 66
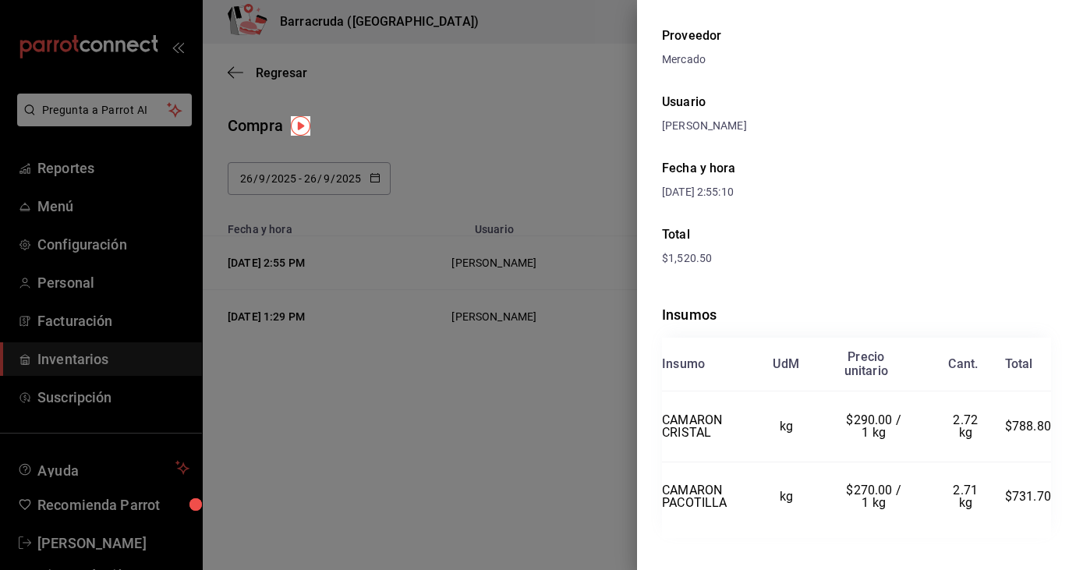
scroll to position [82, 0]
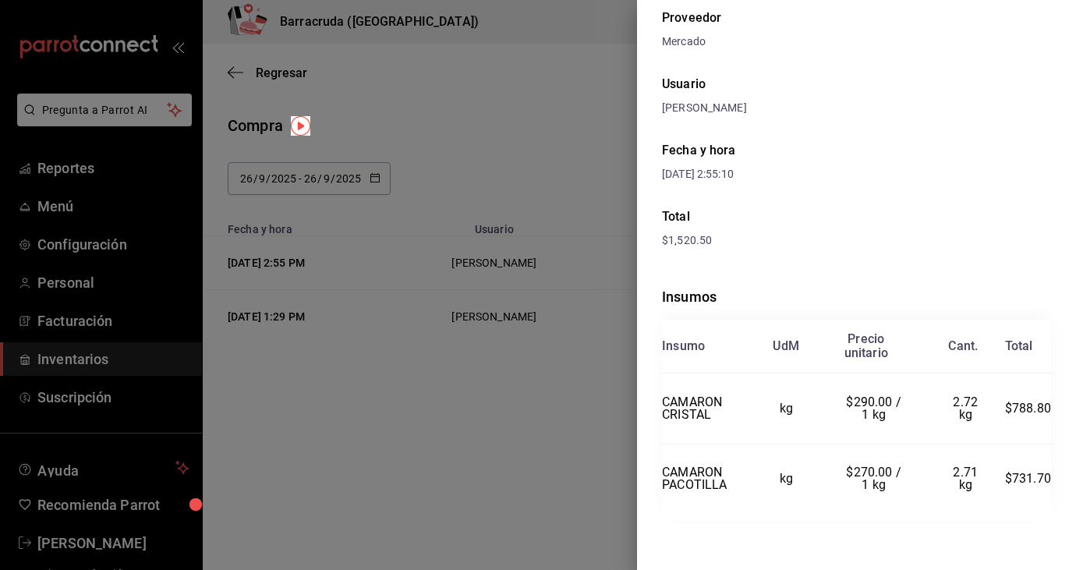
click at [502, 128] on div at bounding box center [538, 285] width 1076 height 570
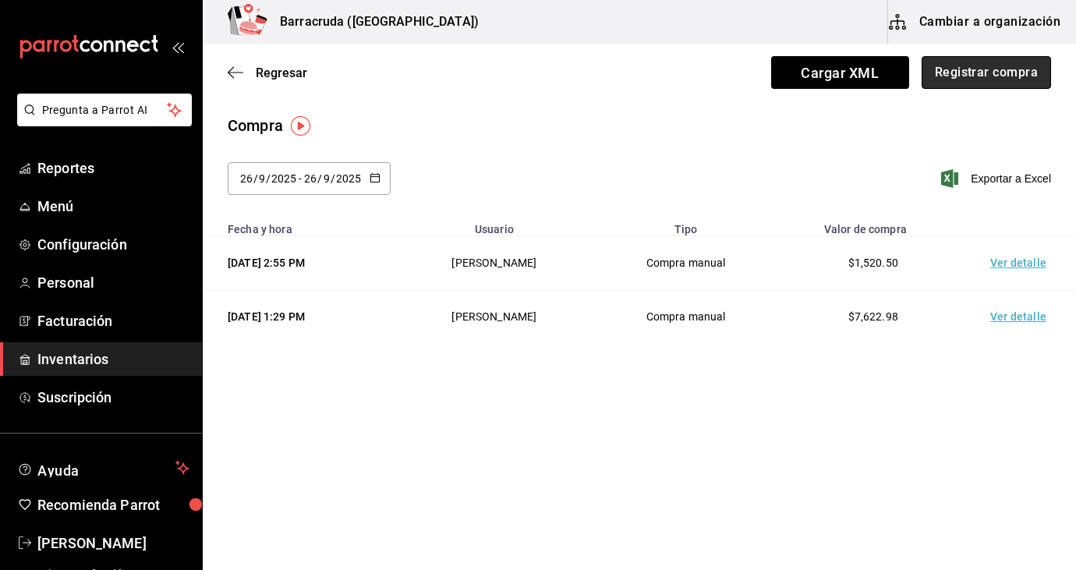
click at [991, 76] on button "Registrar compra" at bounding box center [985, 72] width 129 height 33
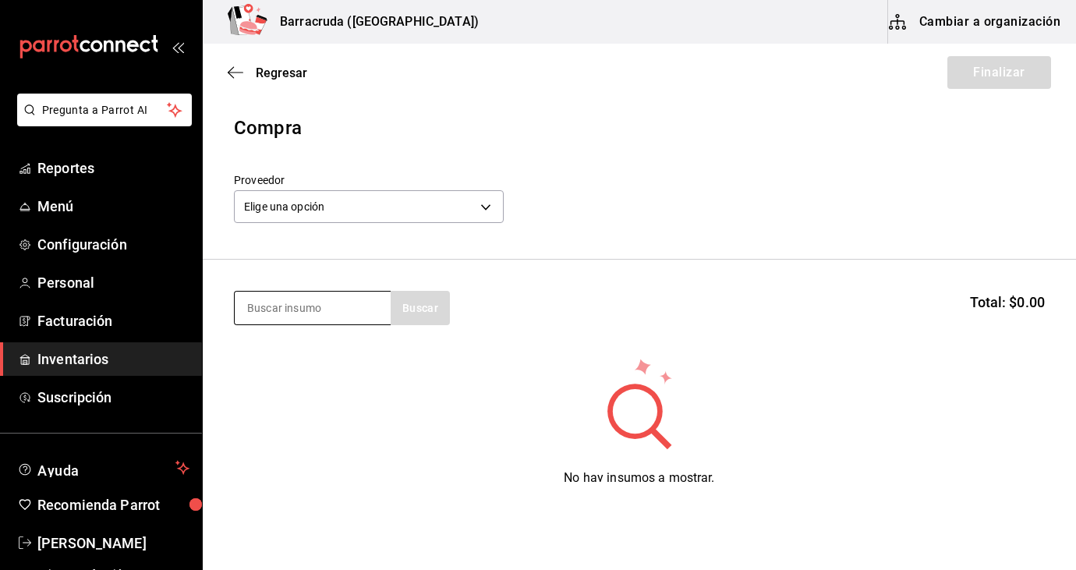
click at [365, 309] on input at bounding box center [313, 308] width 156 height 33
type input "gouda"
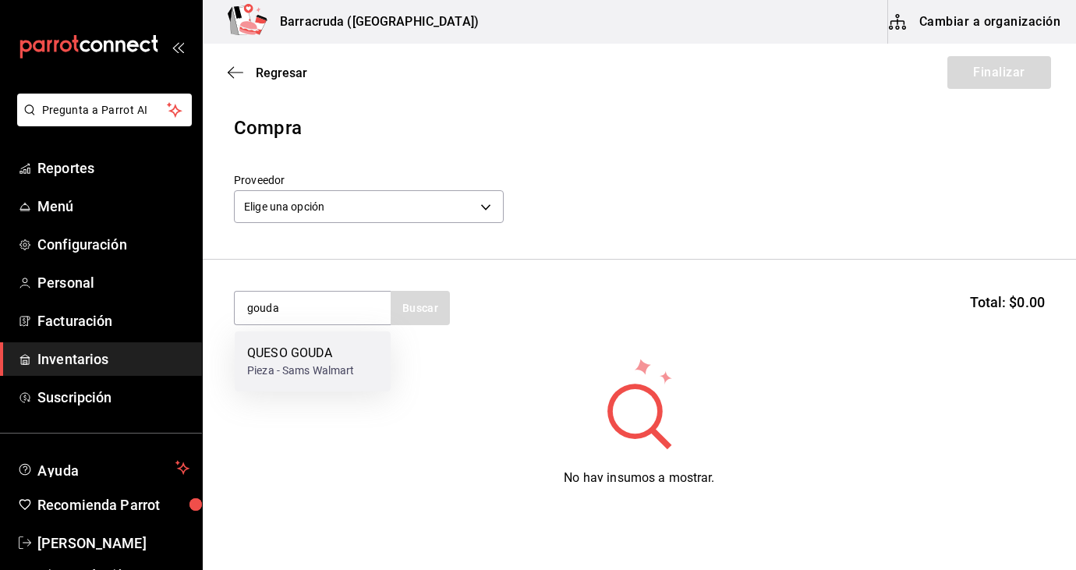
click at [315, 356] on div "QUESO GOUDA" at bounding box center [301, 353] width 108 height 19
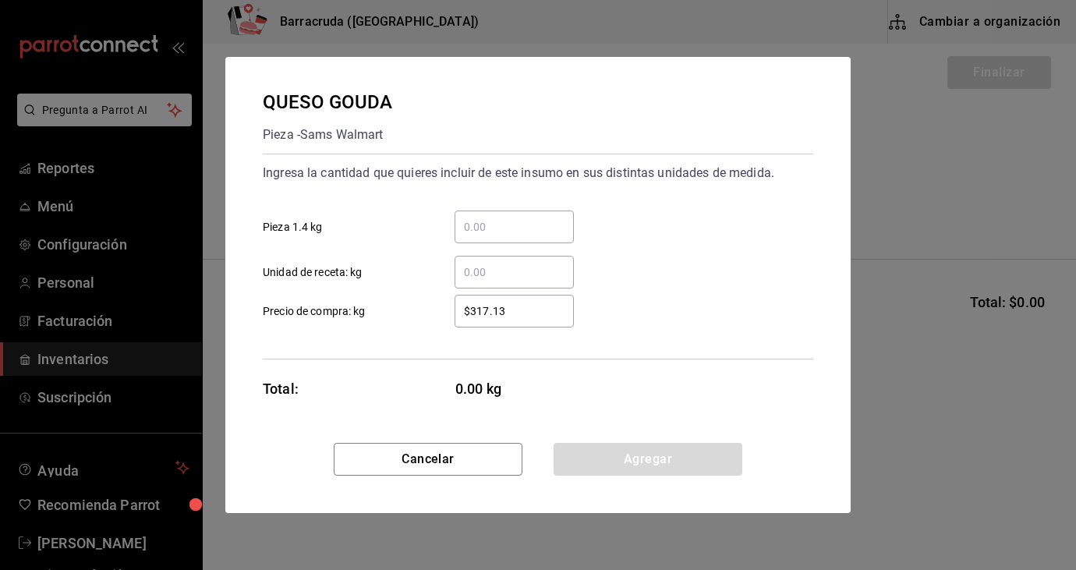
click at [493, 225] on input "​ Pieza 1.4 kg" at bounding box center [513, 226] width 119 height 19
click at [477, 277] on input "​ Unidad de receta: kg" at bounding box center [513, 272] width 119 height 19
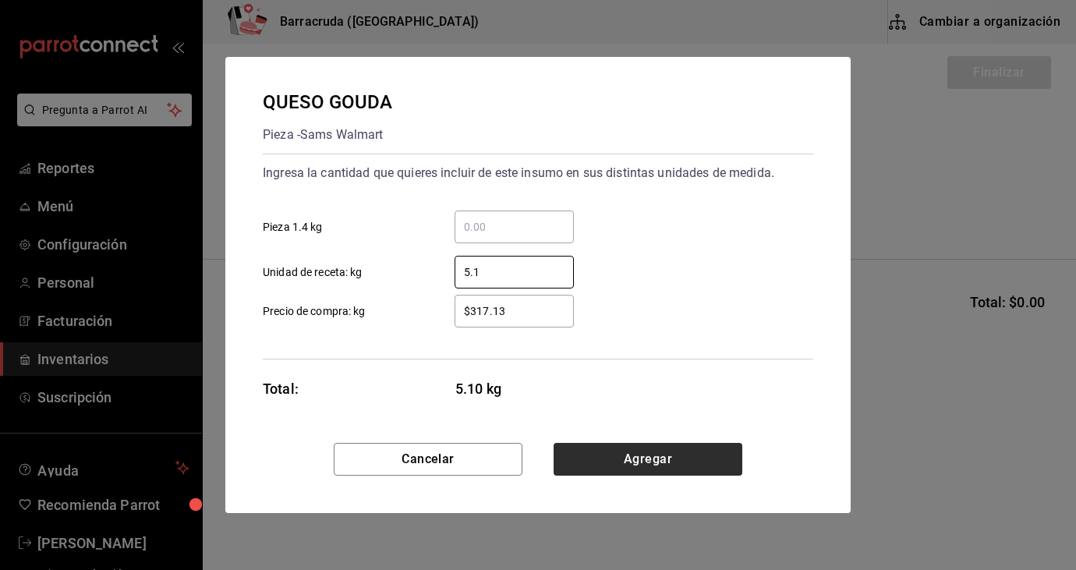
type input "5.1"
click at [626, 465] on button "Agregar" at bounding box center [647, 459] width 189 height 33
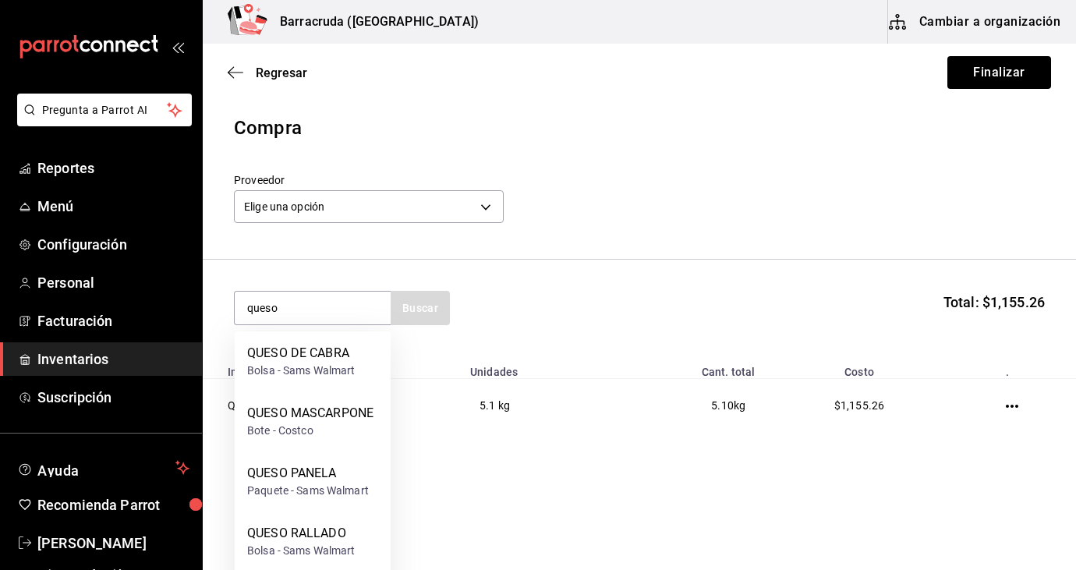
click at [624, 256] on header "Compra Proveedor Elige una opción default" at bounding box center [639, 187] width 873 height 146
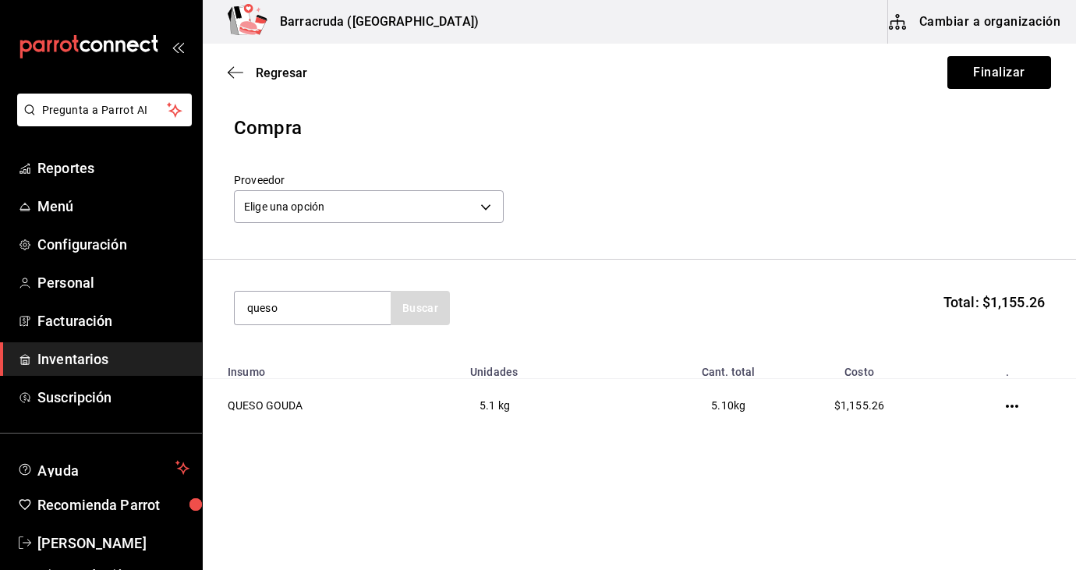
click at [624, 260] on section "queso Buscar Total: $1,155.26" at bounding box center [639, 308] width 873 height 97
click at [631, 215] on div "Proveedor Elige una opción default" at bounding box center [639, 200] width 811 height 55
drag, startPoint x: 631, startPoint y: 215, endPoint x: 631, endPoint y: 205, distance: 10.1
click at [631, 205] on div "Proveedor Elige una opción default" at bounding box center [639, 200] width 811 height 55
click at [332, 313] on input "queso" at bounding box center [313, 308] width 156 height 33
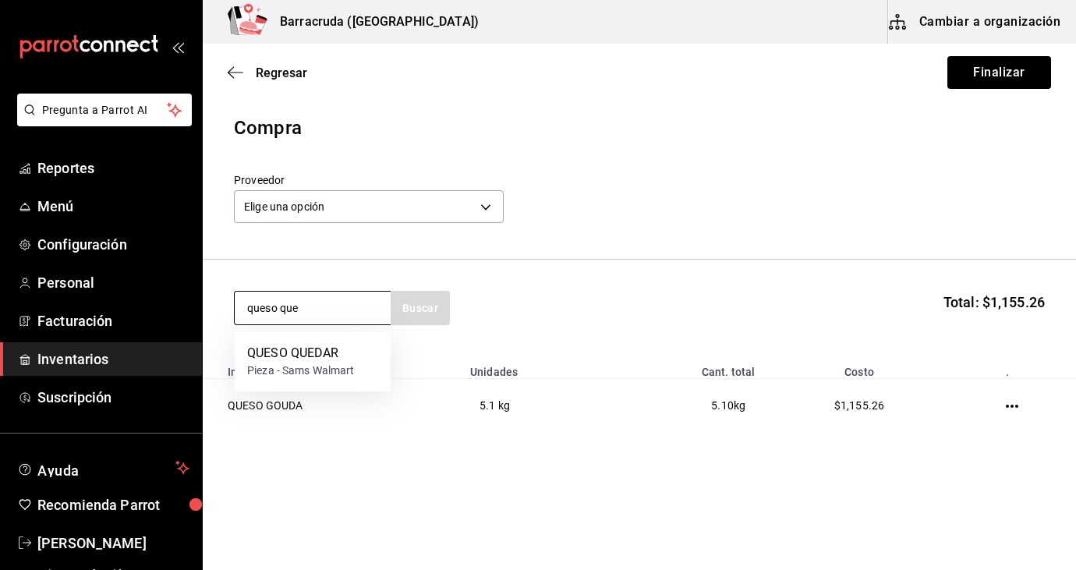
type input "queso que"
click at [299, 366] on div "Pieza - Sams Walmart" at bounding box center [301, 370] width 108 height 16
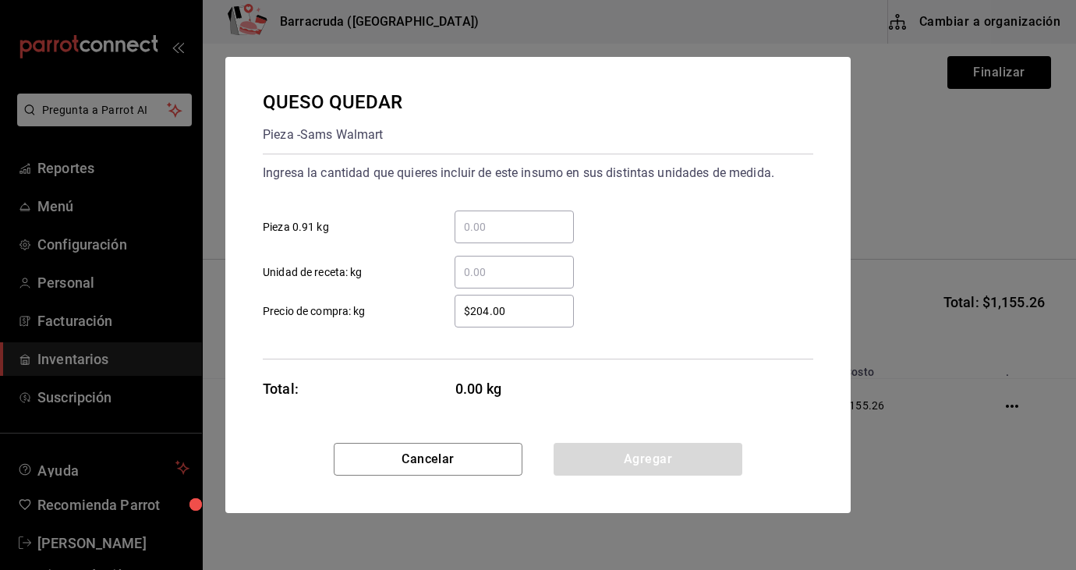
click at [491, 271] on input "​ Unidad de receta: kg" at bounding box center [513, 272] width 119 height 19
click at [474, 234] on input "​ Pieza 0.91 kg" at bounding box center [513, 226] width 119 height 19
click at [474, 274] on input "​ Unidad de receta: kg" at bounding box center [513, 272] width 119 height 19
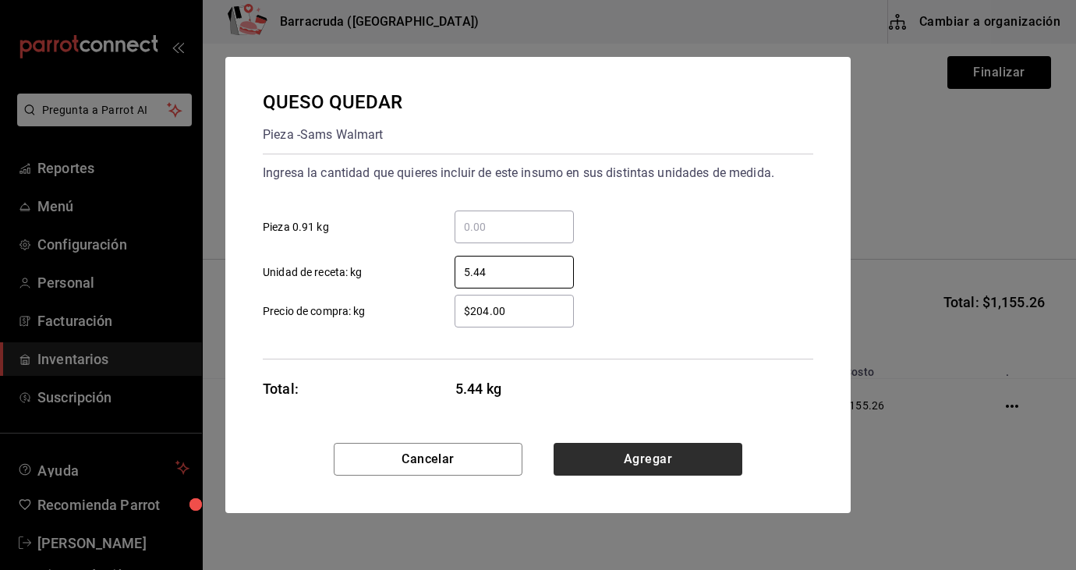
type input "5.44"
click at [617, 460] on button "Agregar" at bounding box center [647, 459] width 189 height 33
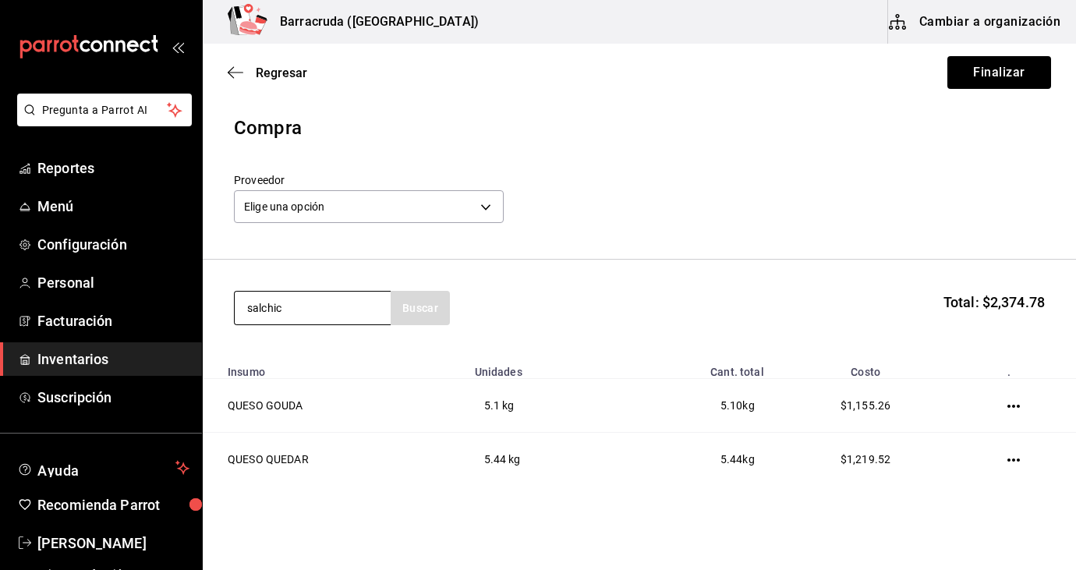
type input "salchic"
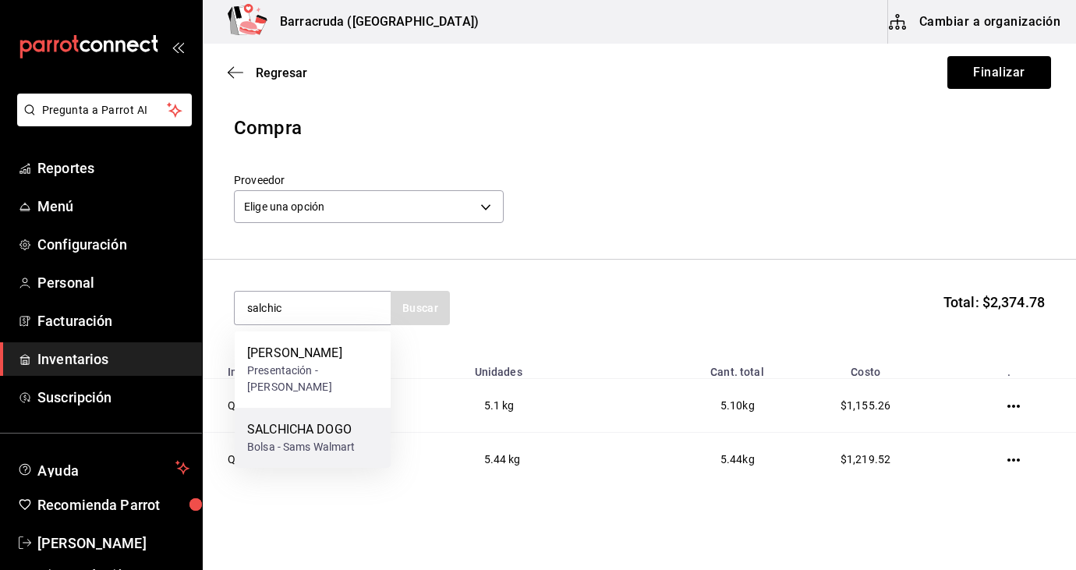
click at [339, 455] on div "Bolsa - Sams Walmart" at bounding box center [301, 447] width 108 height 16
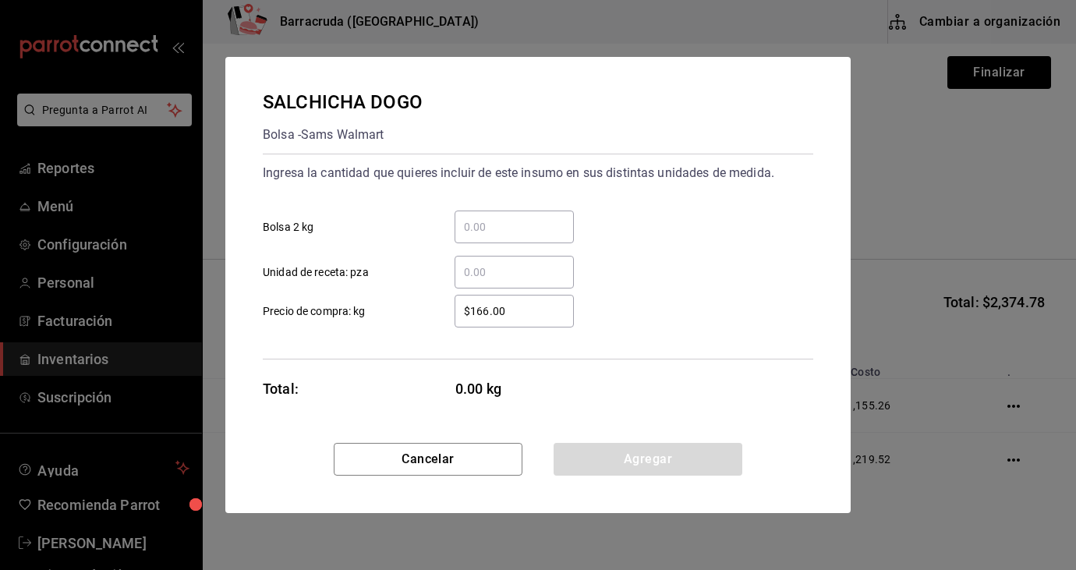
click at [479, 277] on input "​ Unidad de receta: pza" at bounding box center [513, 272] width 119 height 19
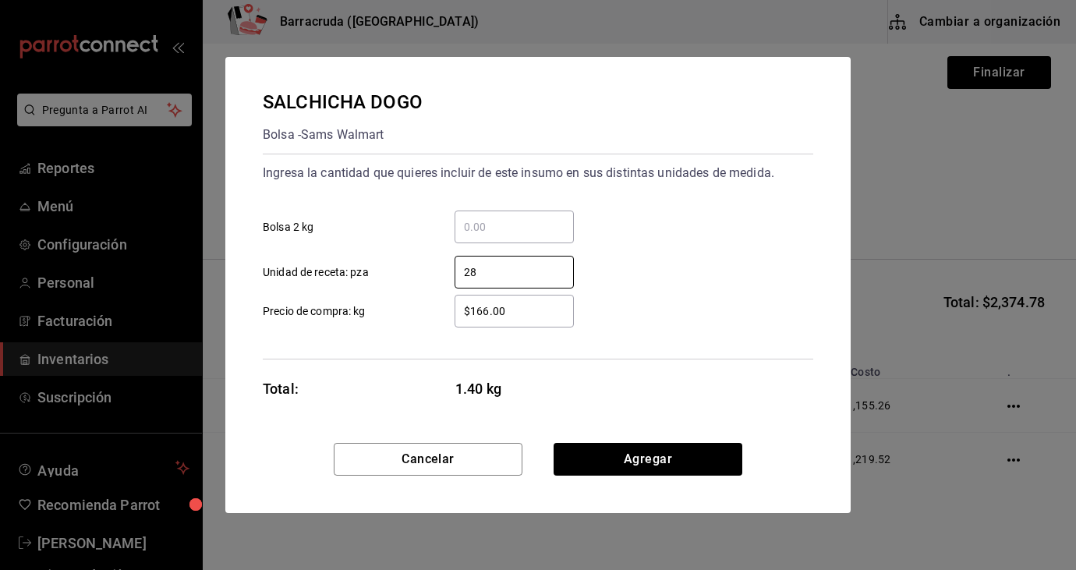
type input "2"
type input "3"
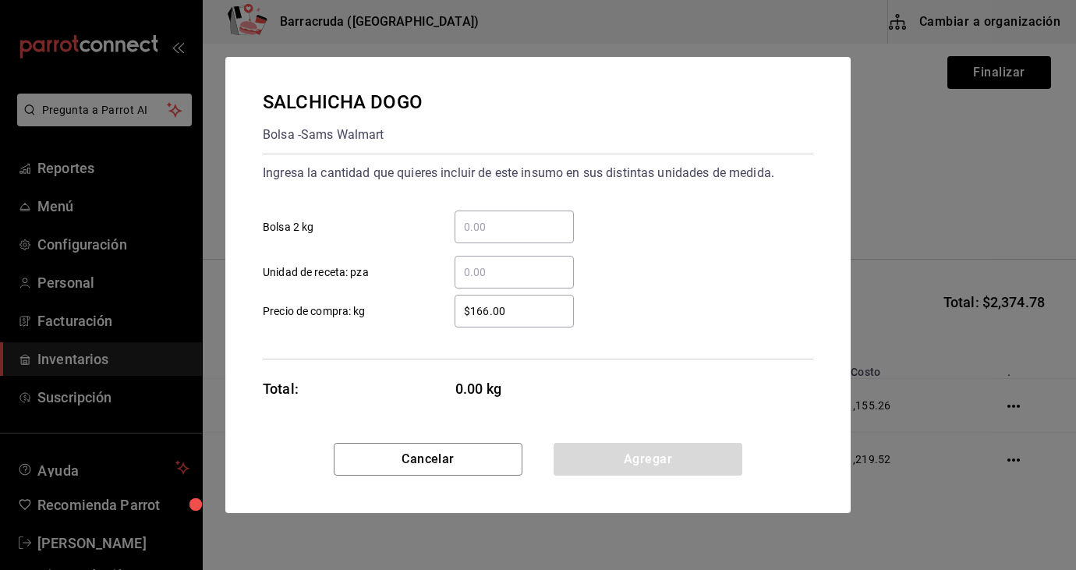
click at [482, 233] on input "​ Bolsa 2 kg" at bounding box center [513, 226] width 119 height 19
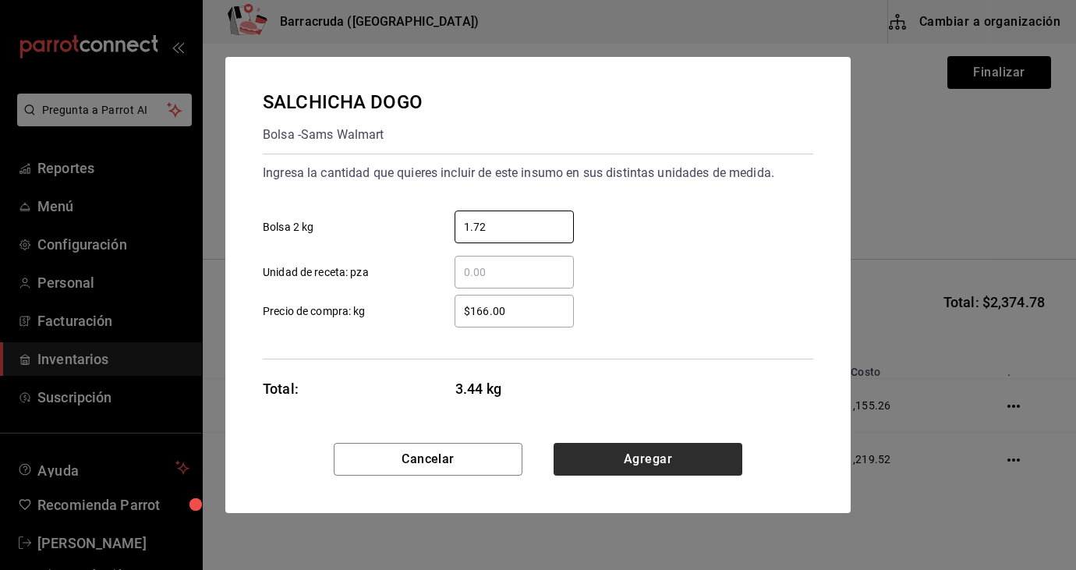
type input "1.72"
click at [634, 457] on button "Agregar" at bounding box center [647, 459] width 189 height 33
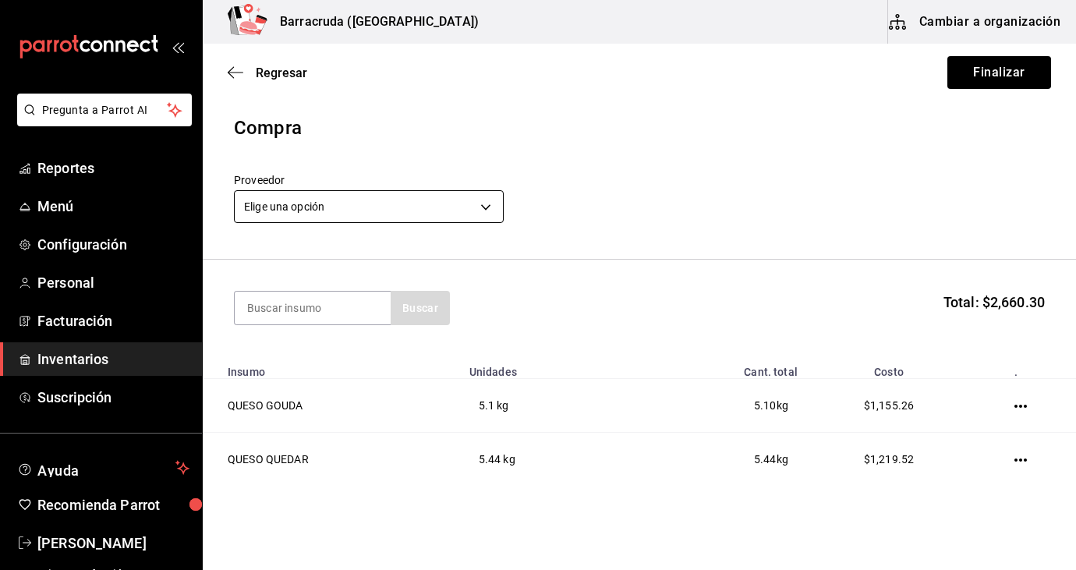
click at [489, 209] on body "Pregunta a Parrot AI Reportes Menú Configuración Personal Facturación Inventari…" at bounding box center [538, 241] width 1076 height 482
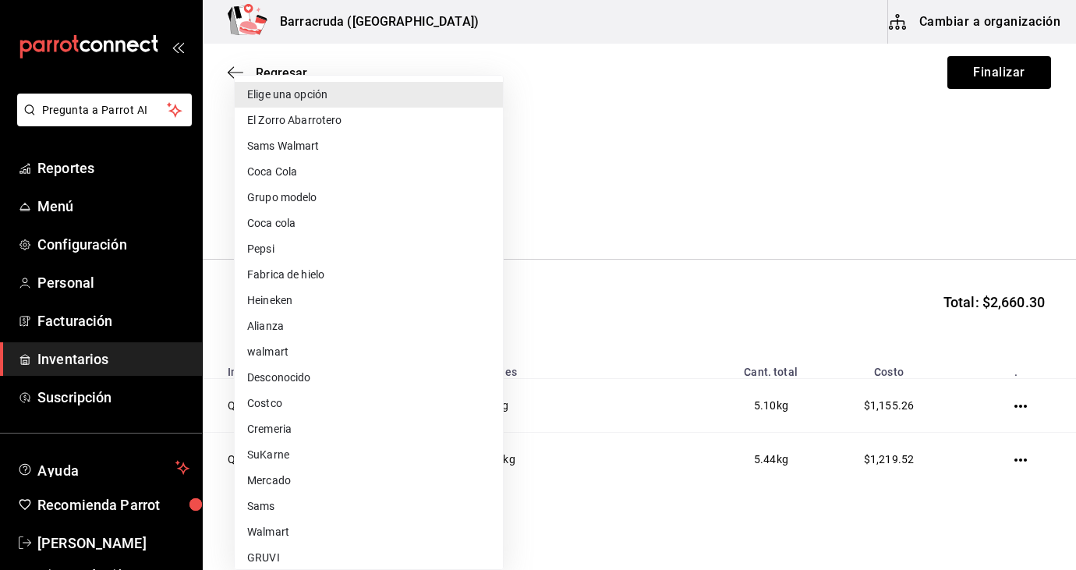
click at [355, 150] on li "Sams Walmart" at bounding box center [369, 146] width 268 height 26
type input "03d91d22-1985-4d76-8d10-3f9019204566"
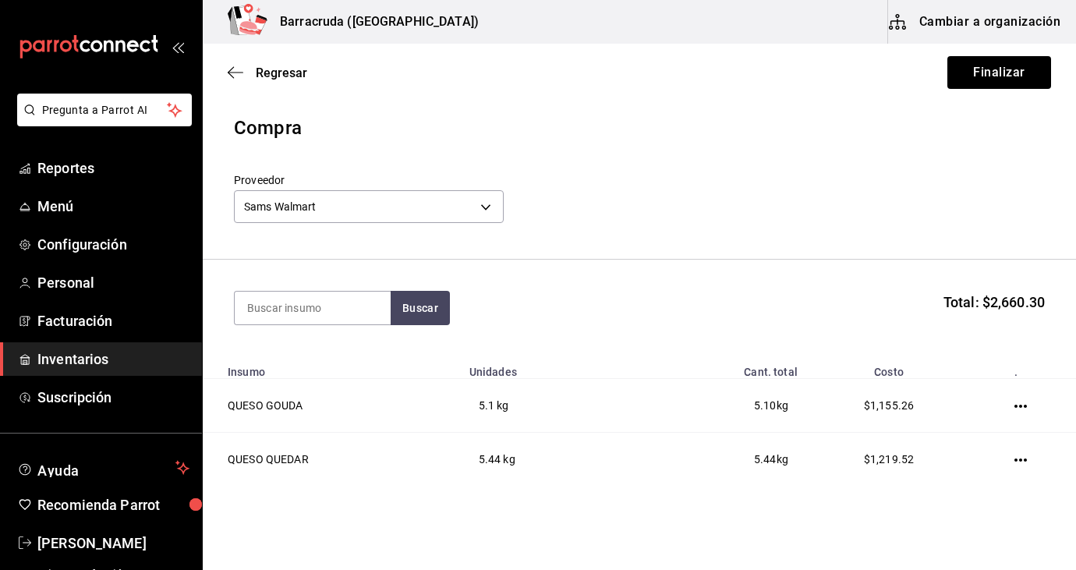
click at [846, 185] on div "Proveedor Sams Walmart 03d91d22-1985-4d76-8d10-3f9019204566" at bounding box center [639, 200] width 811 height 55
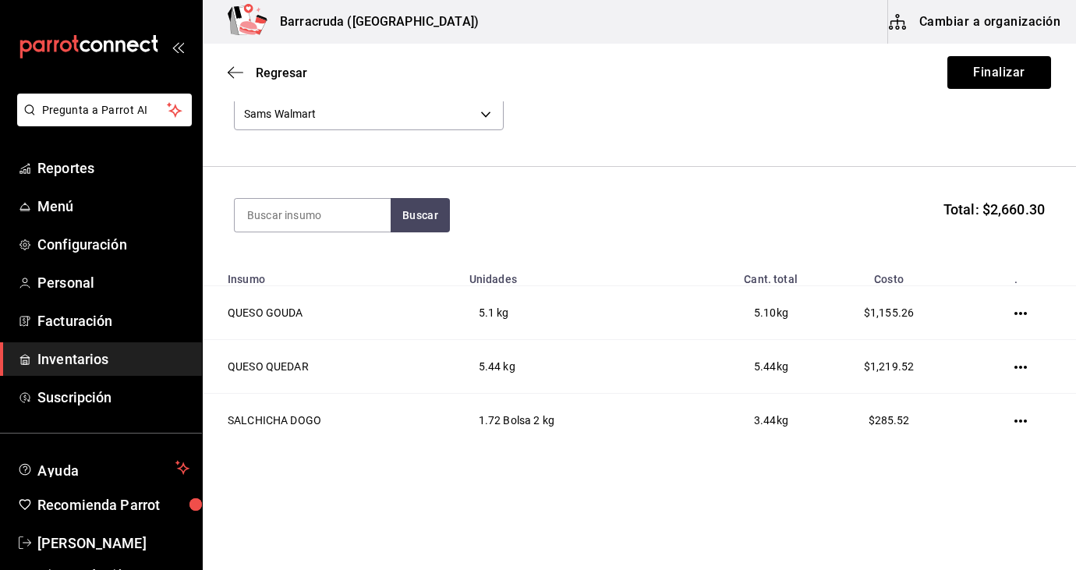
scroll to position [108, 0]
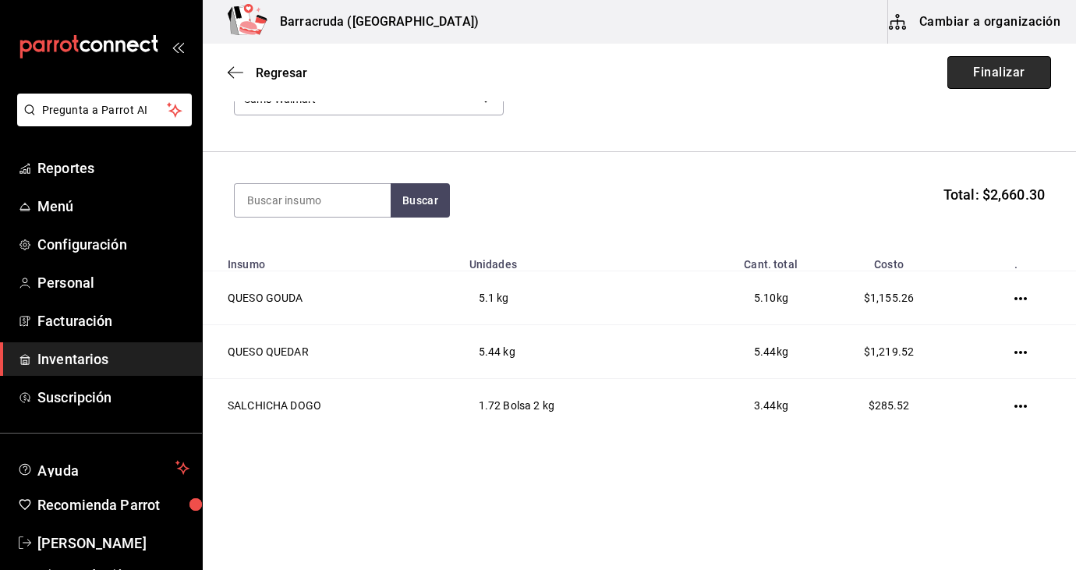
click at [1016, 73] on button "Finalizar" at bounding box center [999, 72] width 104 height 33
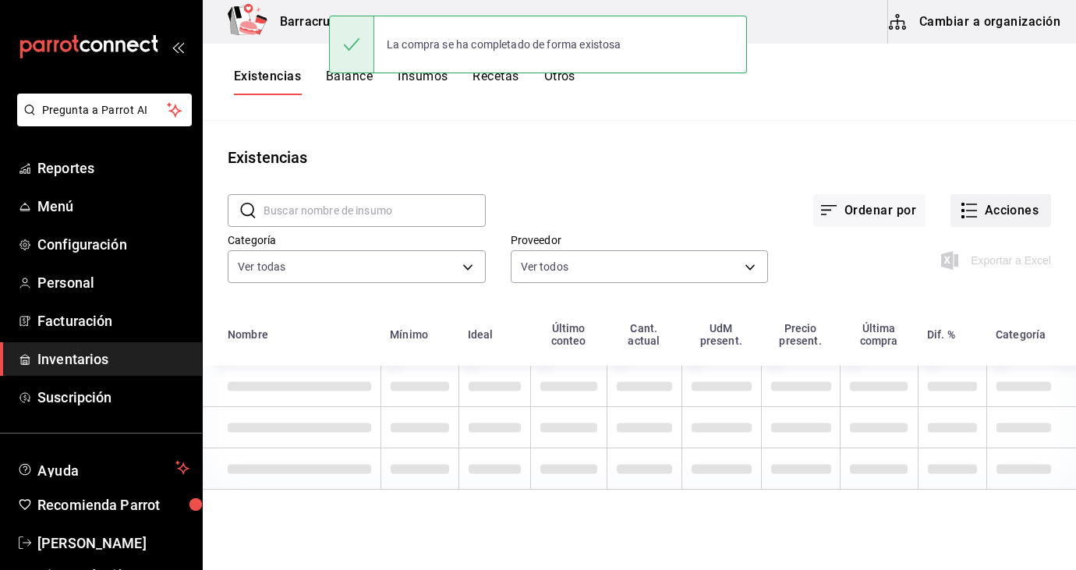
click at [1006, 210] on button "Acciones" at bounding box center [1000, 210] width 101 height 33
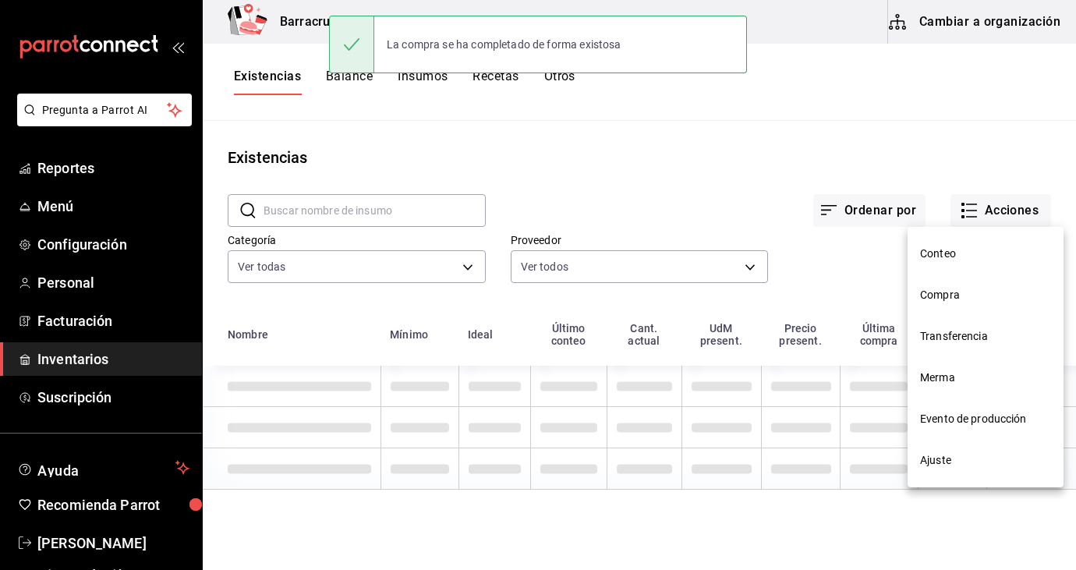
click at [931, 304] on li "Compra" at bounding box center [985, 294] width 156 height 41
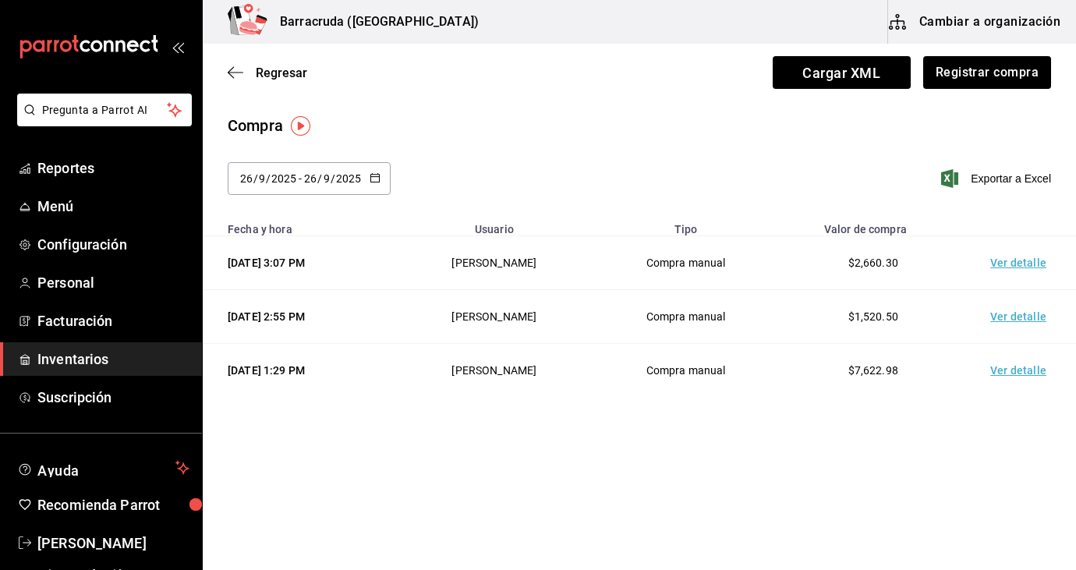
click at [969, 95] on div "Regresar Cargar XML Registrar compra" at bounding box center [639, 73] width 873 height 58
click at [969, 86] on button "Registrar compra" at bounding box center [985, 72] width 129 height 33
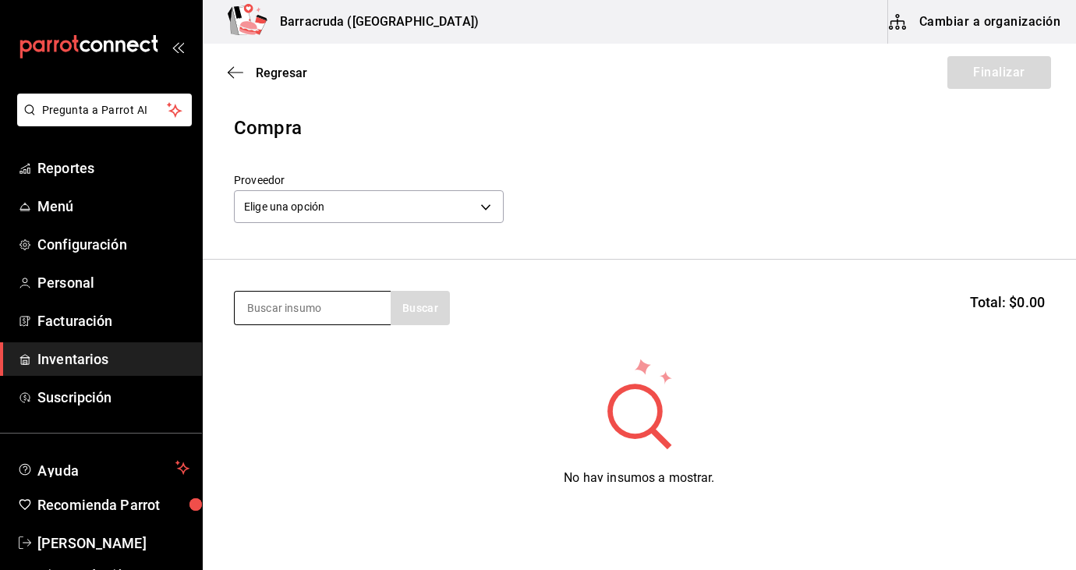
click at [291, 313] on input at bounding box center [313, 308] width 156 height 33
type input "b"
type input "pastel"
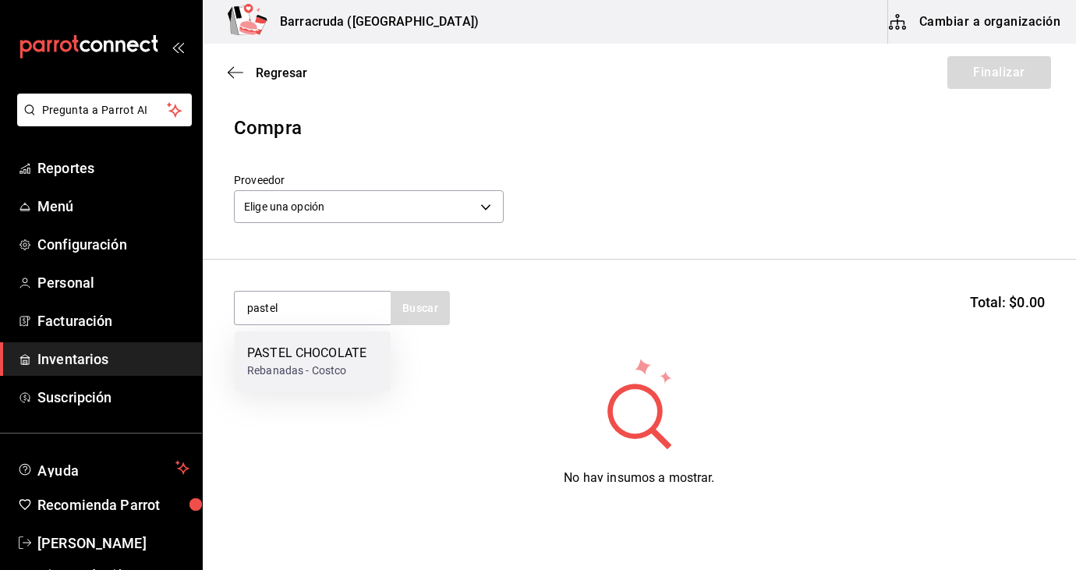
click at [302, 341] on div "PASTEL CHOCOLATE Rebanadas - Costco" at bounding box center [313, 361] width 156 height 60
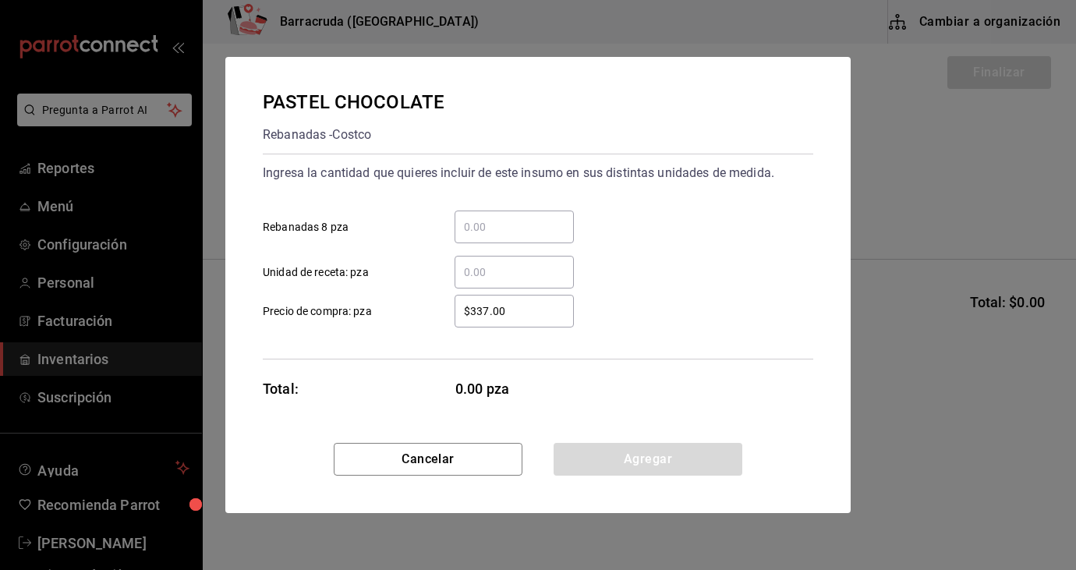
click at [491, 230] on input "​ Rebanadas 8 pza" at bounding box center [513, 226] width 119 height 19
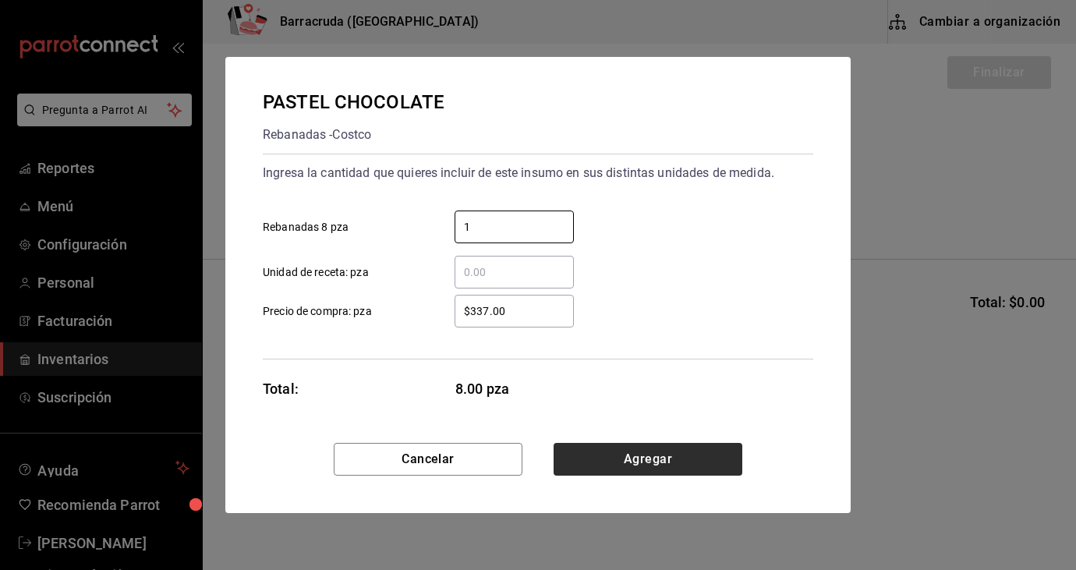
type input "1"
click at [616, 466] on button "Agregar" at bounding box center [647, 459] width 189 height 33
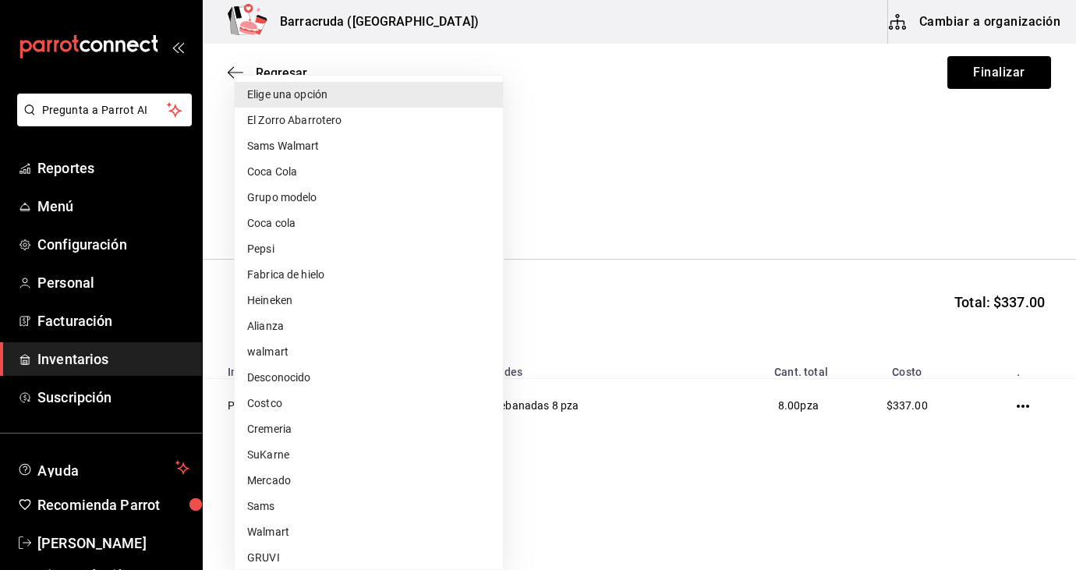
click at [490, 207] on body "Pregunta a Parrot AI Reportes Menú Configuración Personal Facturación Inventari…" at bounding box center [538, 241] width 1076 height 482
click at [650, 155] on div at bounding box center [538, 285] width 1076 height 570
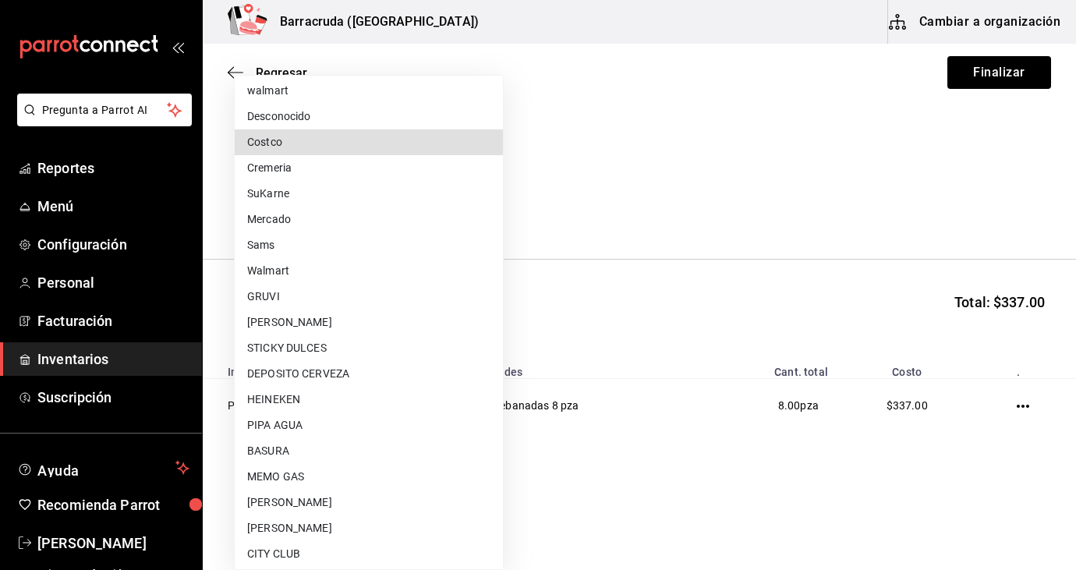
type input "818e44d4-8b98-431f-b633-fe730c1ff6d9"
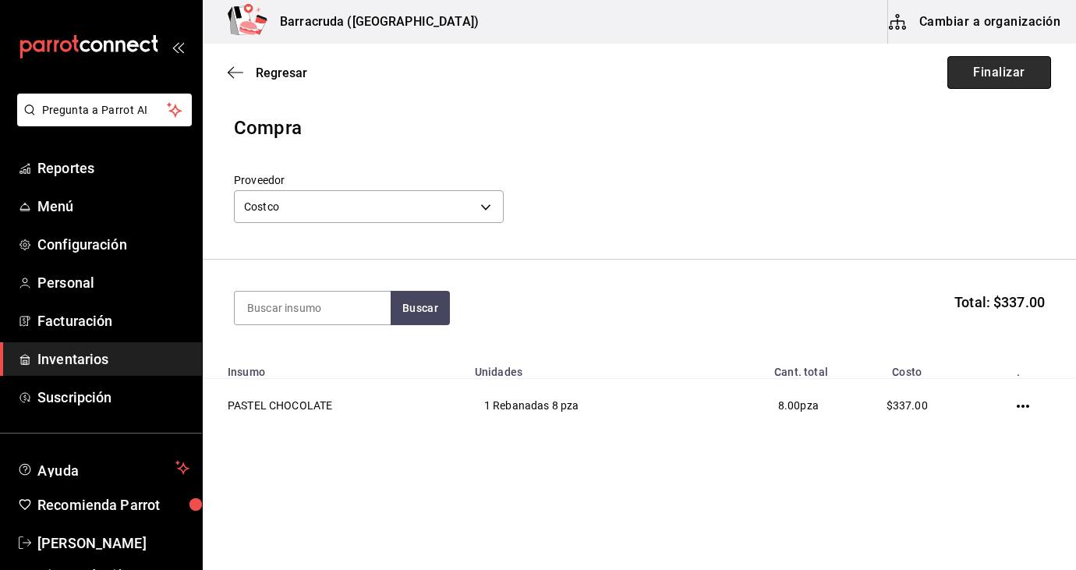
click at [1008, 76] on button "Finalizar" at bounding box center [999, 72] width 104 height 33
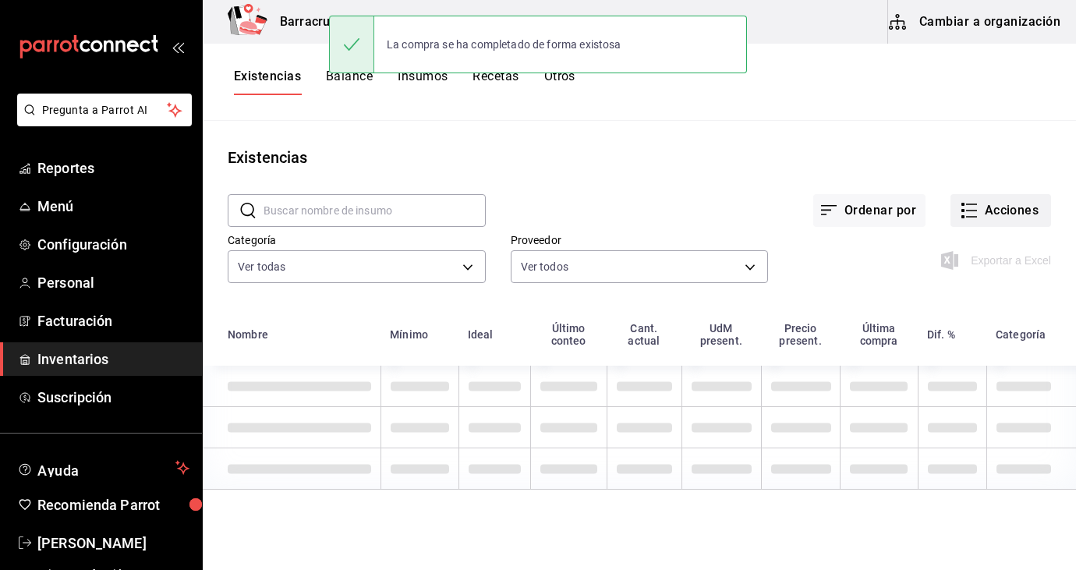
click at [999, 214] on button "Acciones" at bounding box center [1000, 210] width 101 height 33
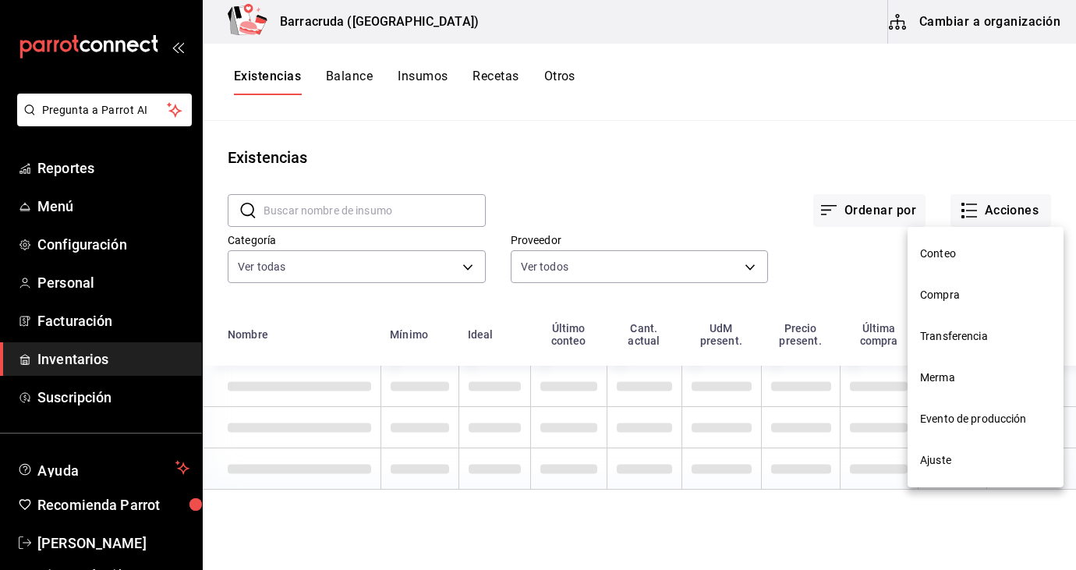
click at [961, 292] on span "Compra" at bounding box center [985, 295] width 131 height 16
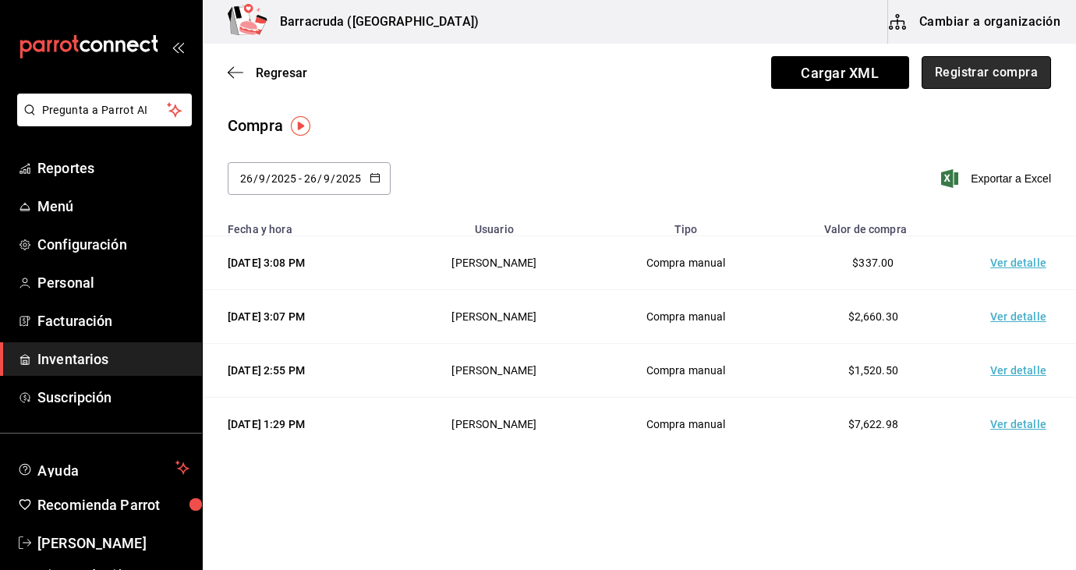
click at [1009, 80] on button "Registrar compra" at bounding box center [985, 72] width 129 height 33
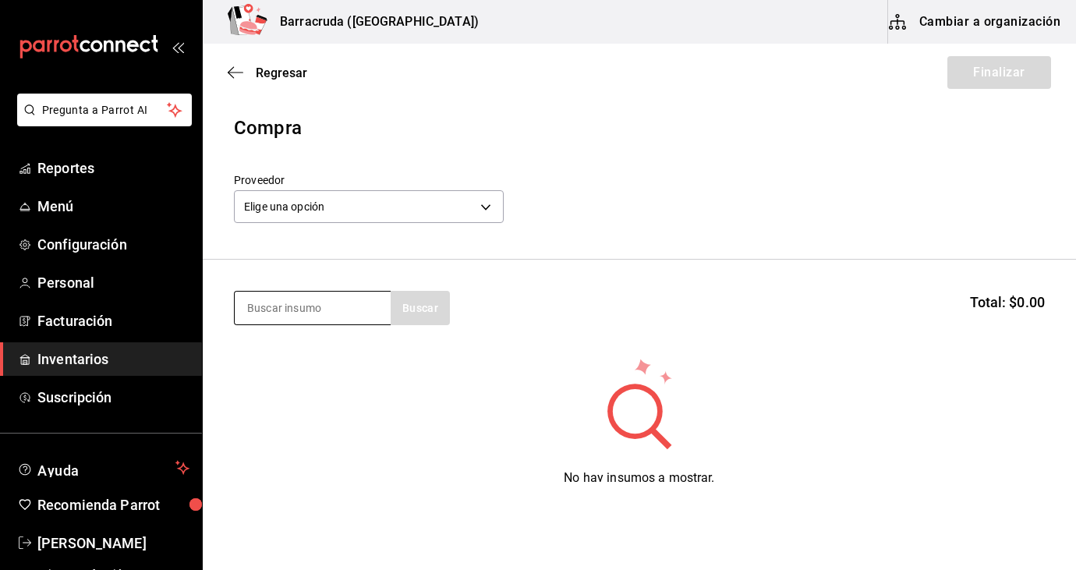
click at [331, 317] on input at bounding box center [313, 308] width 156 height 33
type input "salsa"
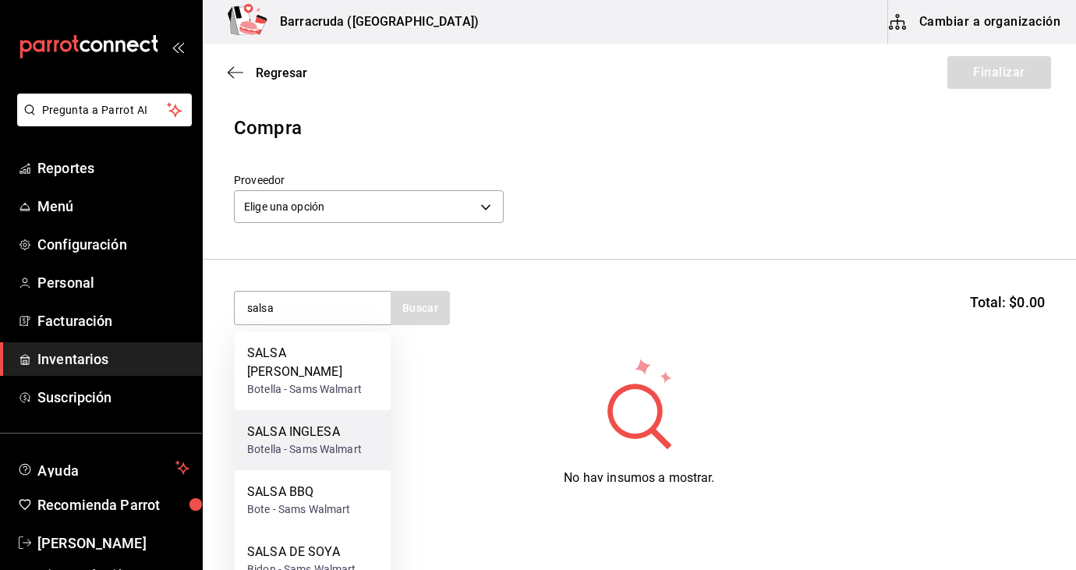
click at [314, 441] on div "Botella - Sams Walmart" at bounding box center [304, 449] width 115 height 16
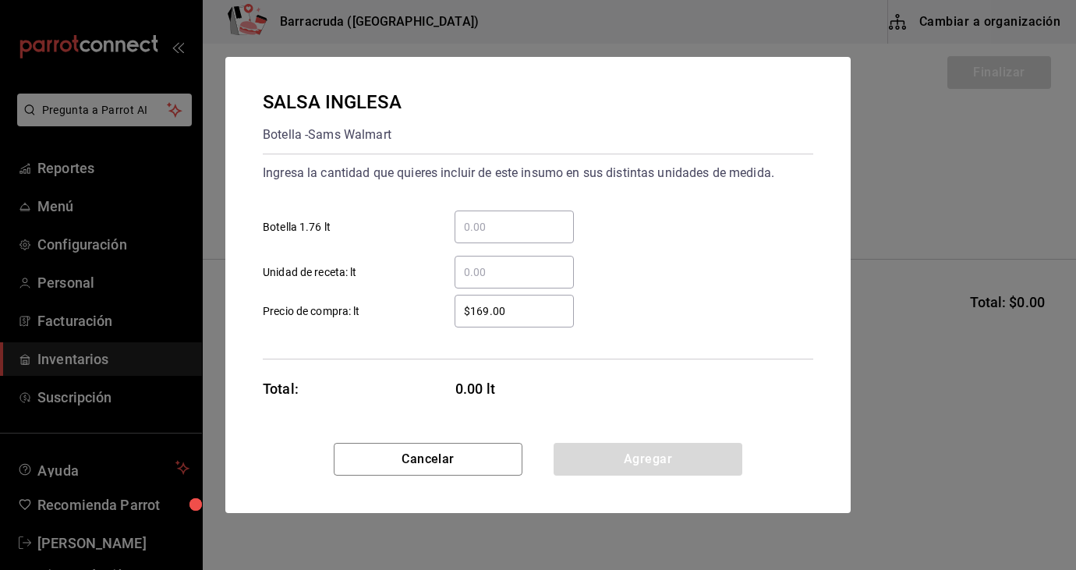
click at [481, 230] on input "​ Botella 1.76 lt" at bounding box center [513, 226] width 119 height 19
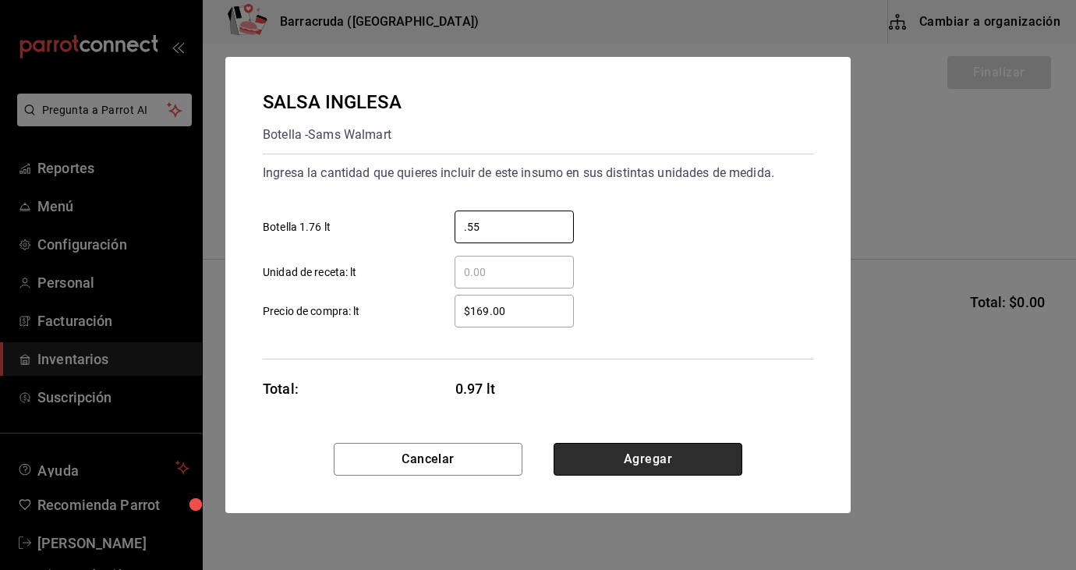
type input "0.55"
click at [644, 473] on button "Agregar" at bounding box center [647, 459] width 189 height 33
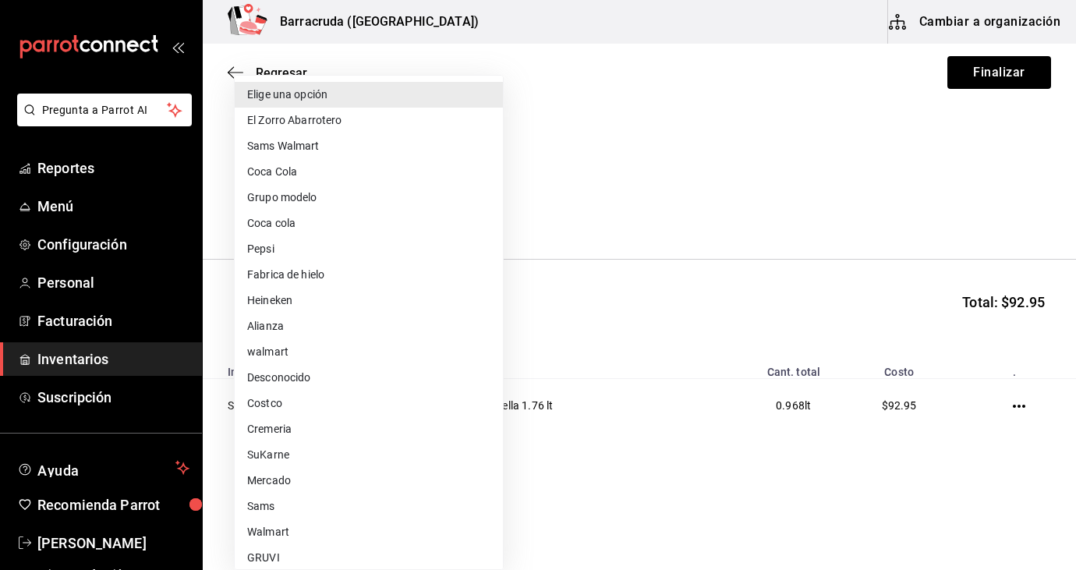
click at [495, 210] on body "Pregunta a Parrot AI Reportes Menú Configuración Personal Facturación Inventari…" at bounding box center [538, 241] width 1076 height 482
click at [350, 142] on li "Sams Walmart" at bounding box center [369, 146] width 268 height 26
type input "03d91d22-1985-4d76-8d10-3f9019204566"
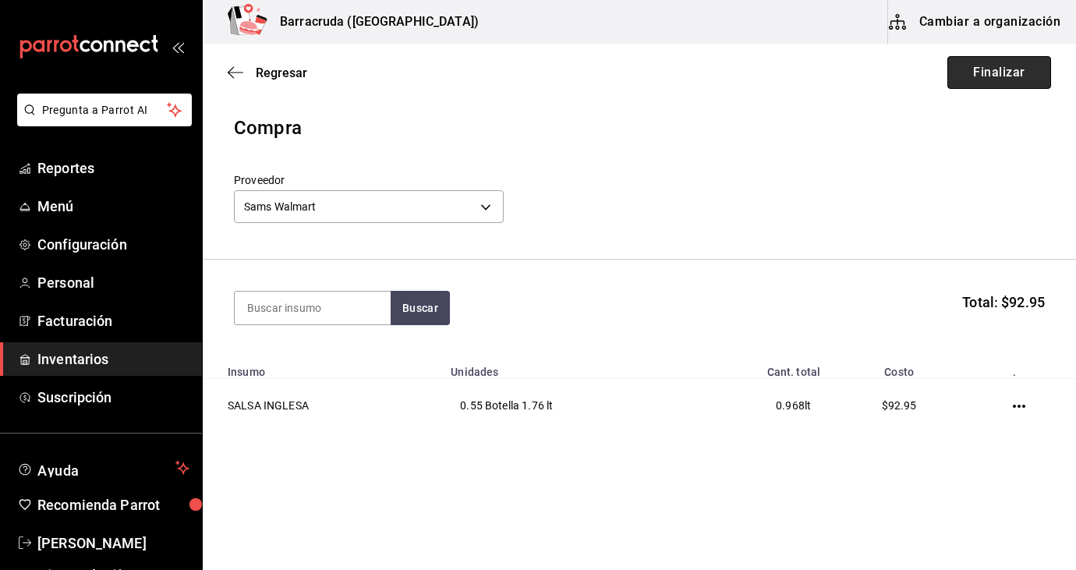
click at [1030, 80] on button "Finalizar" at bounding box center [999, 72] width 104 height 33
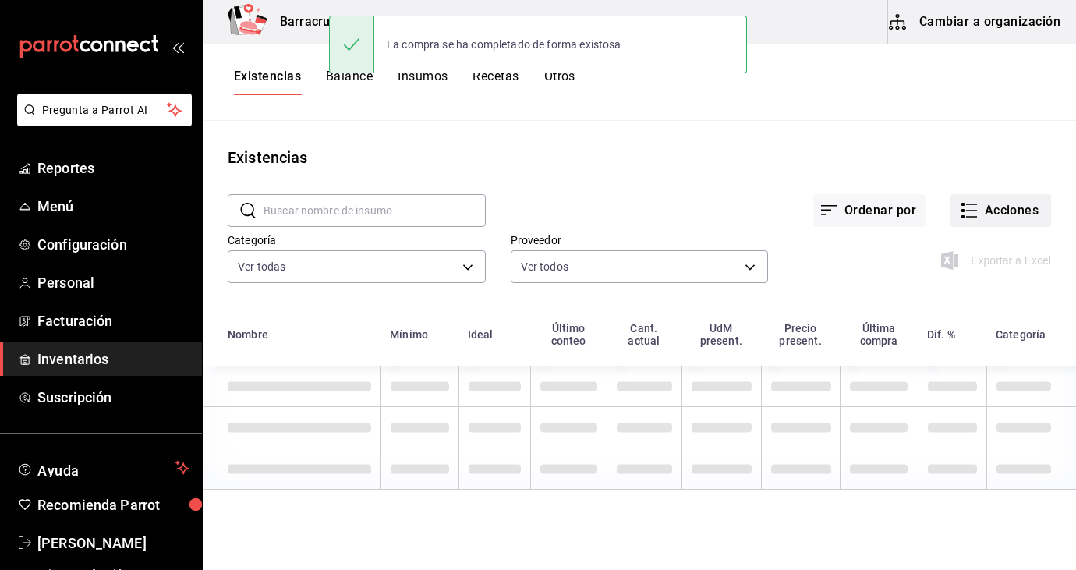
click at [1015, 213] on button "Acciones" at bounding box center [1000, 210] width 101 height 33
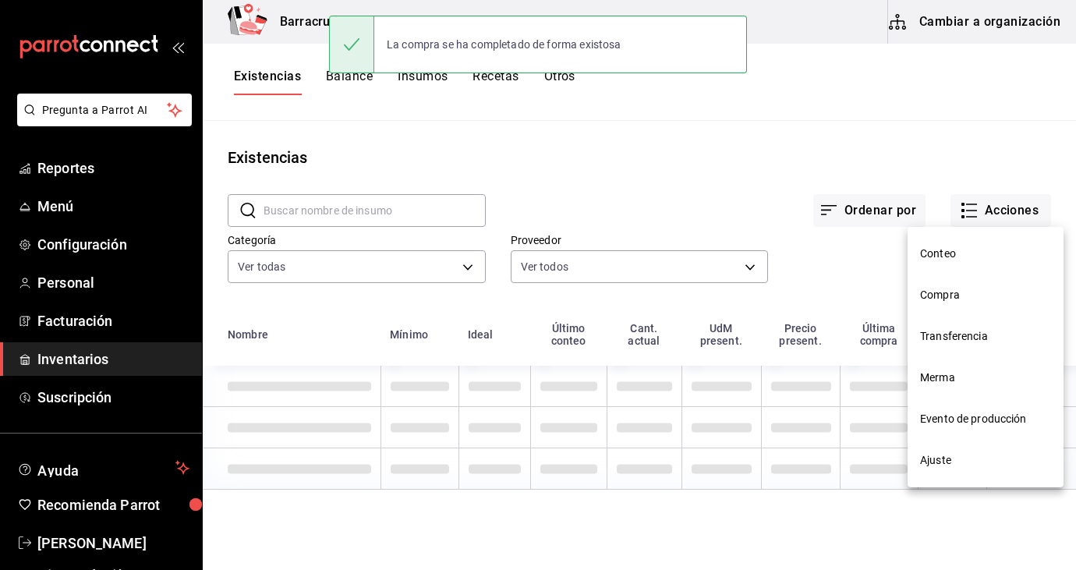
click at [949, 297] on span "Compra" at bounding box center [985, 295] width 131 height 16
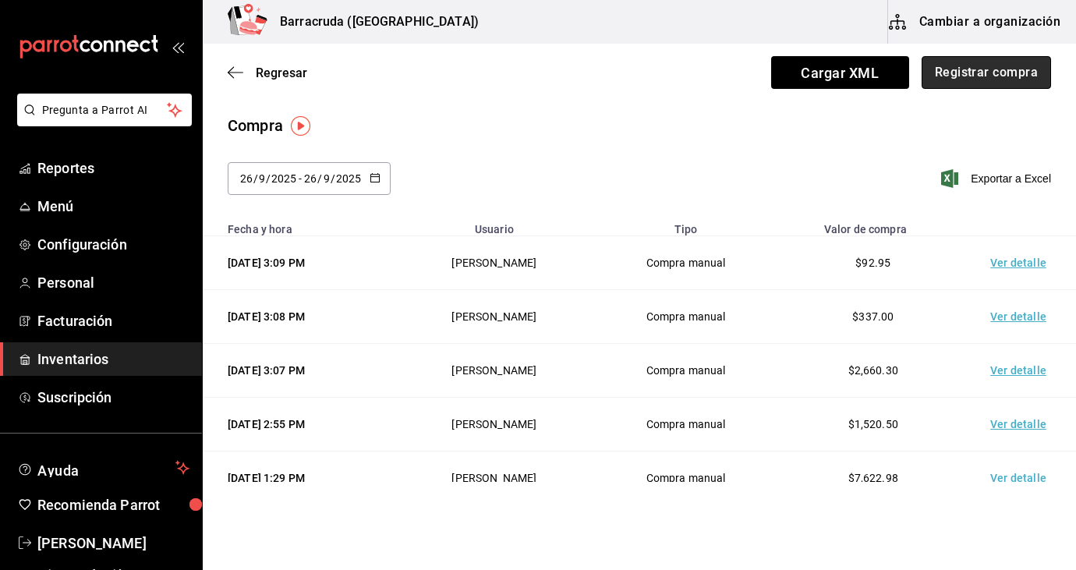
click at [1037, 76] on button "Registrar compra" at bounding box center [985, 72] width 129 height 33
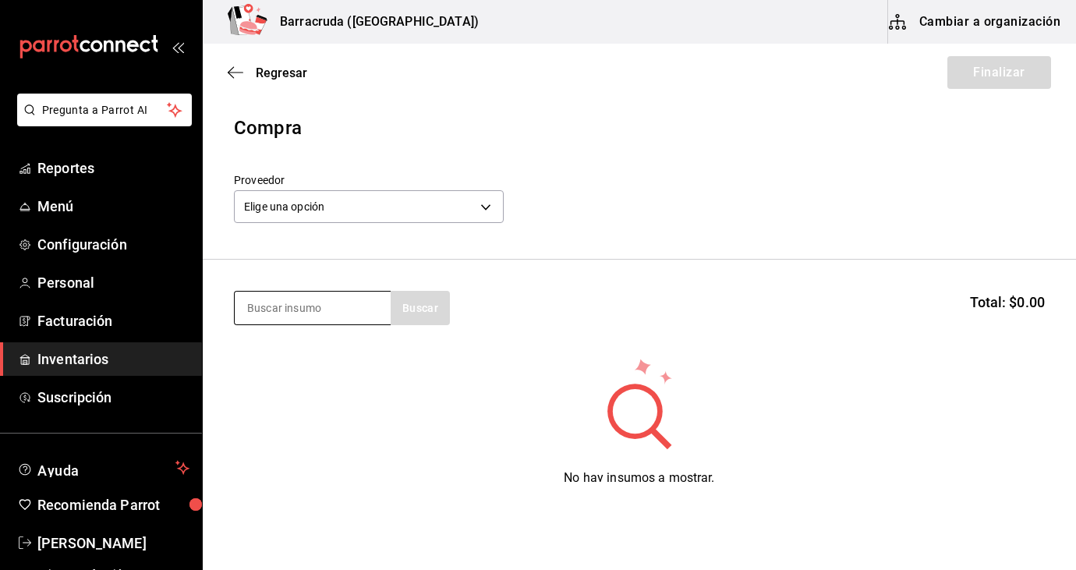
click at [358, 315] on input at bounding box center [313, 308] width 156 height 33
type input "mascarpone"
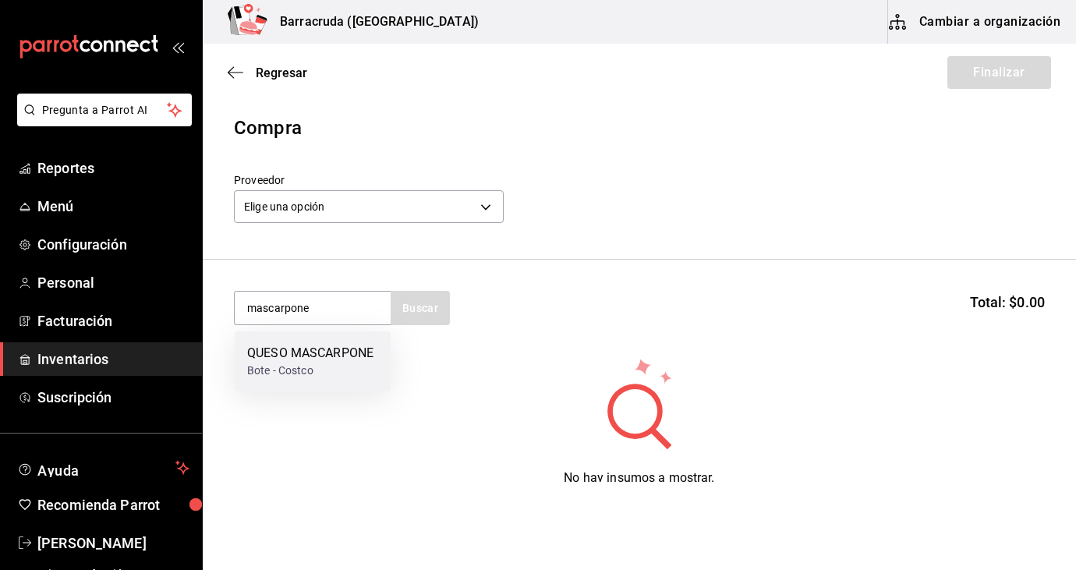
click at [301, 369] on div "Bote - Costco" at bounding box center [310, 370] width 126 height 16
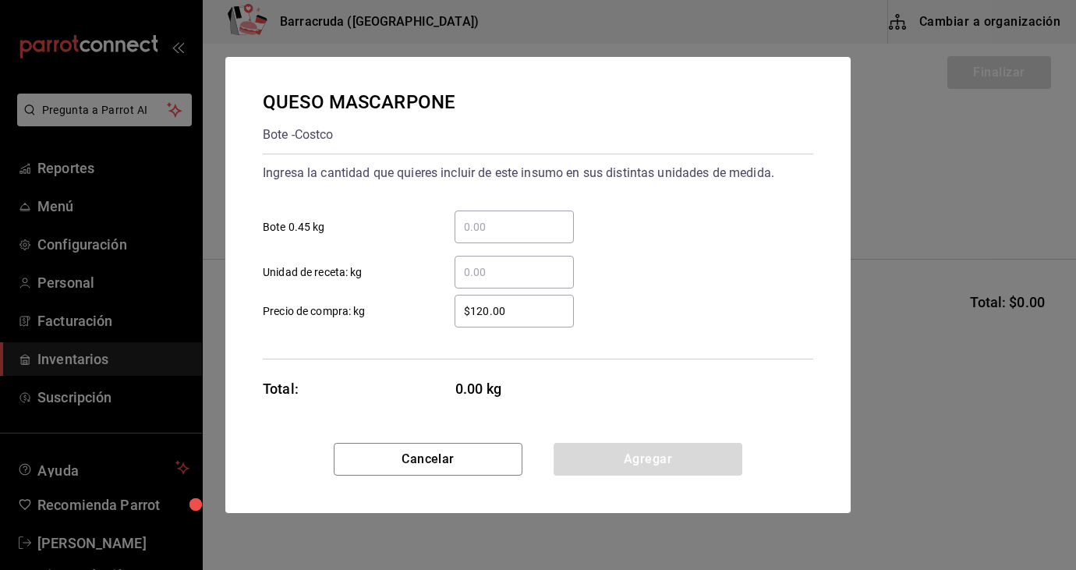
click at [501, 225] on input "​ Bote 0.45 kg" at bounding box center [513, 226] width 119 height 19
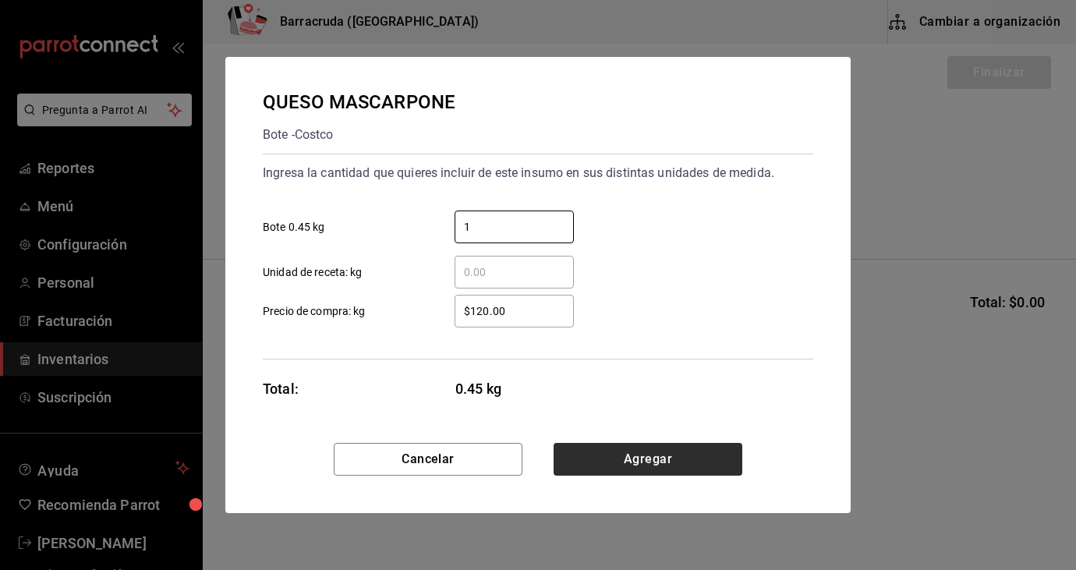
type input "1"
click at [634, 453] on button "Agregar" at bounding box center [647, 459] width 189 height 33
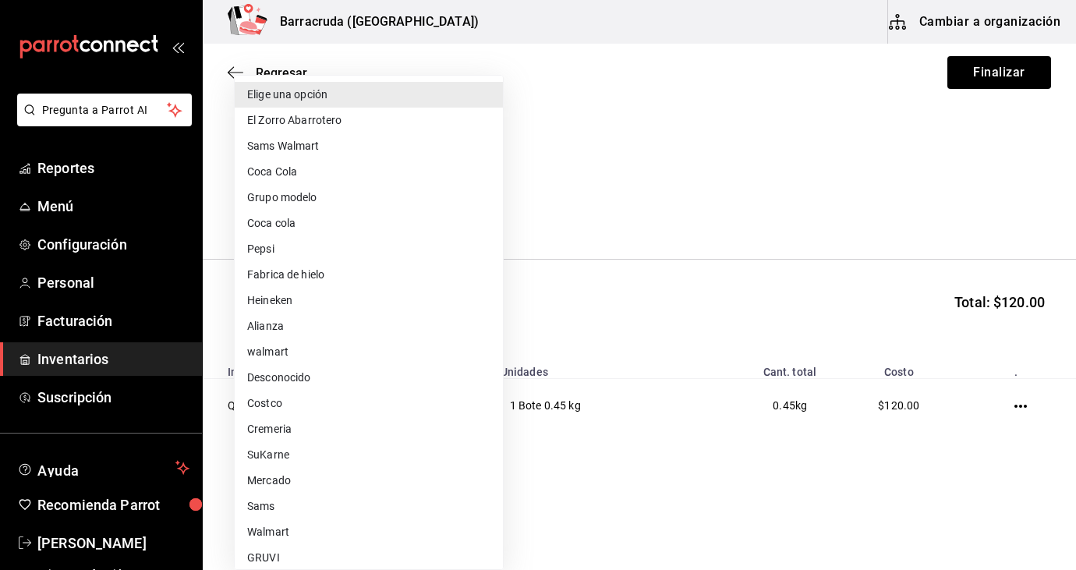
click at [481, 211] on body "Pregunta a Parrot AI Reportes Menú Configuración Personal Facturación Inventari…" at bounding box center [538, 241] width 1076 height 482
click at [276, 433] on li "Cremeria" at bounding box center [369, 429] width 268 height 26
type input "14edfe9e-8b9a-4f5c-a61d-99fd973195ac"
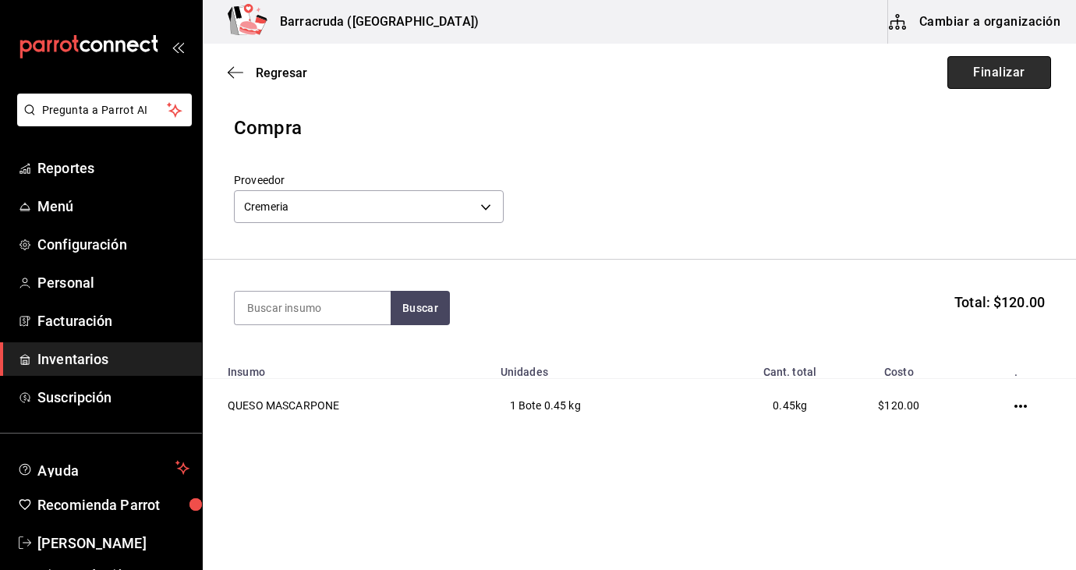
click at [1006, 83] on button "Finalizar" at bounding box center [999, 72] width 104 height 33
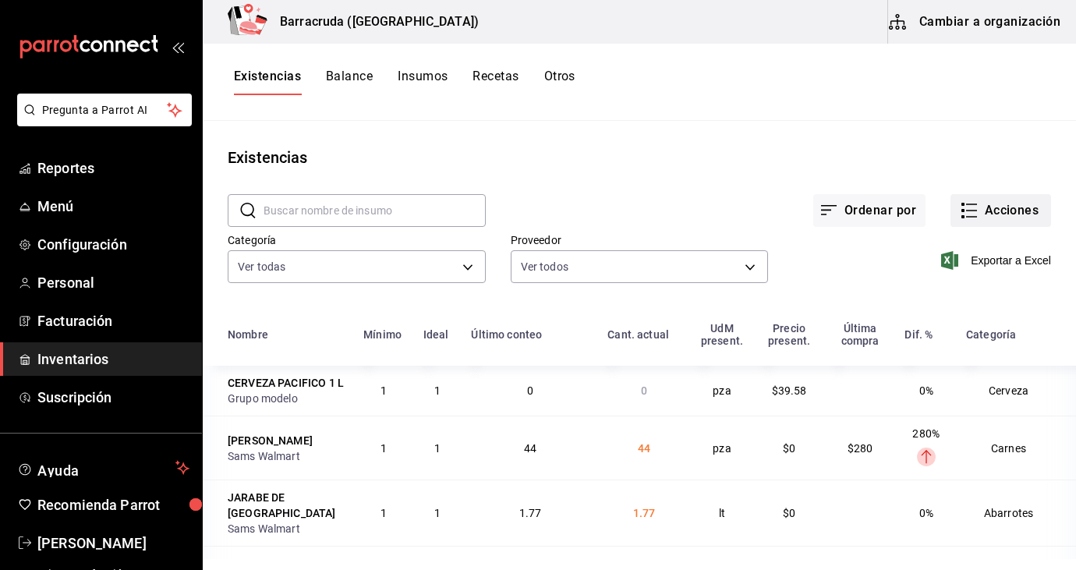
click at [1016, 206] on button "Acciones" at bounding box center [1000, 210] width 101 height 33
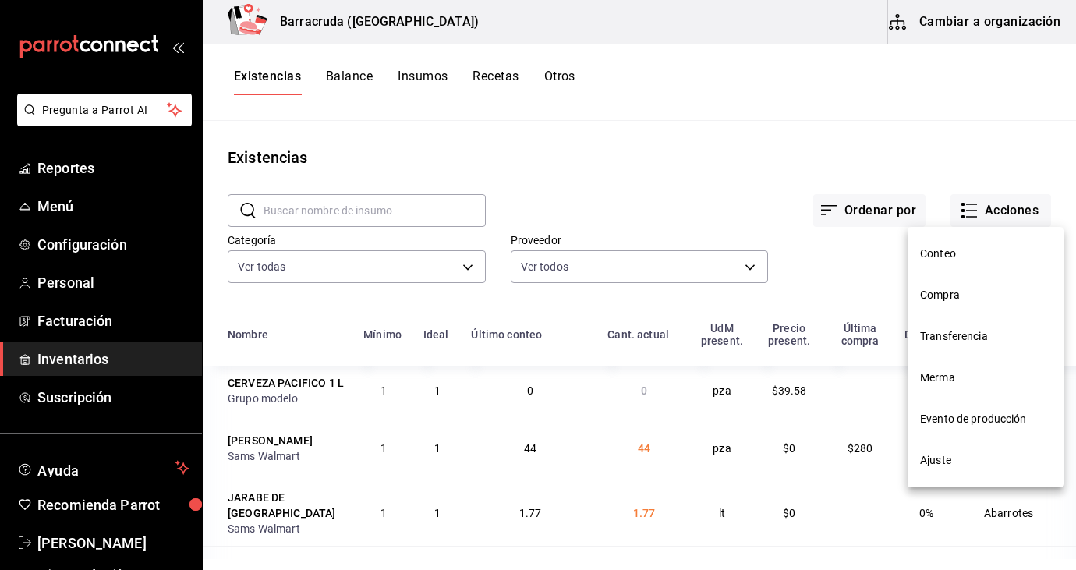
click at [950, 376] on span "Merma" at bounding box center [985, 377] width 131 height 16
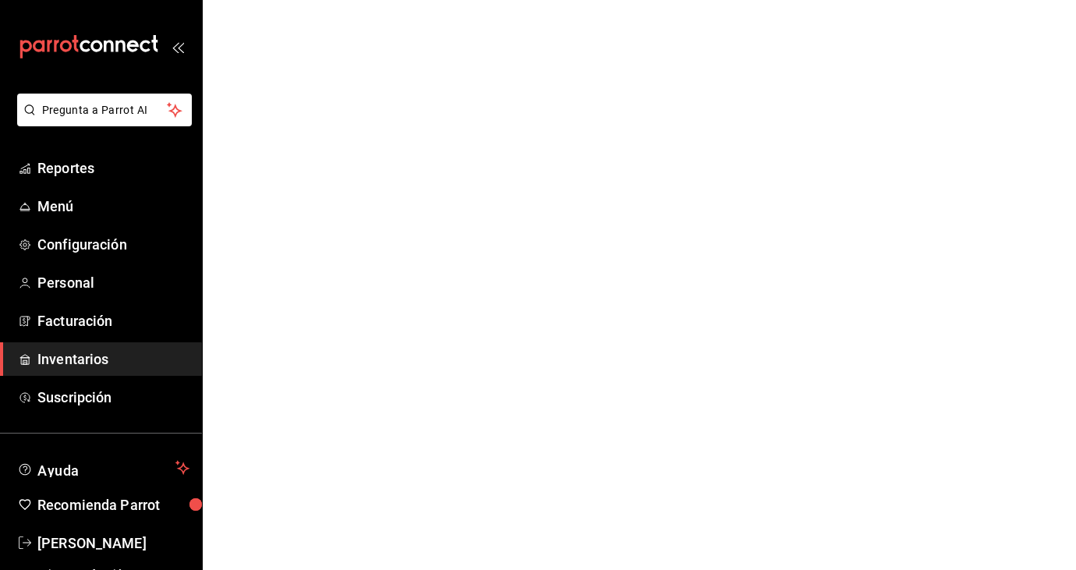
click at [87, 364] on span "Inventarios" at bounding box center [113, 358] width 152 height 21
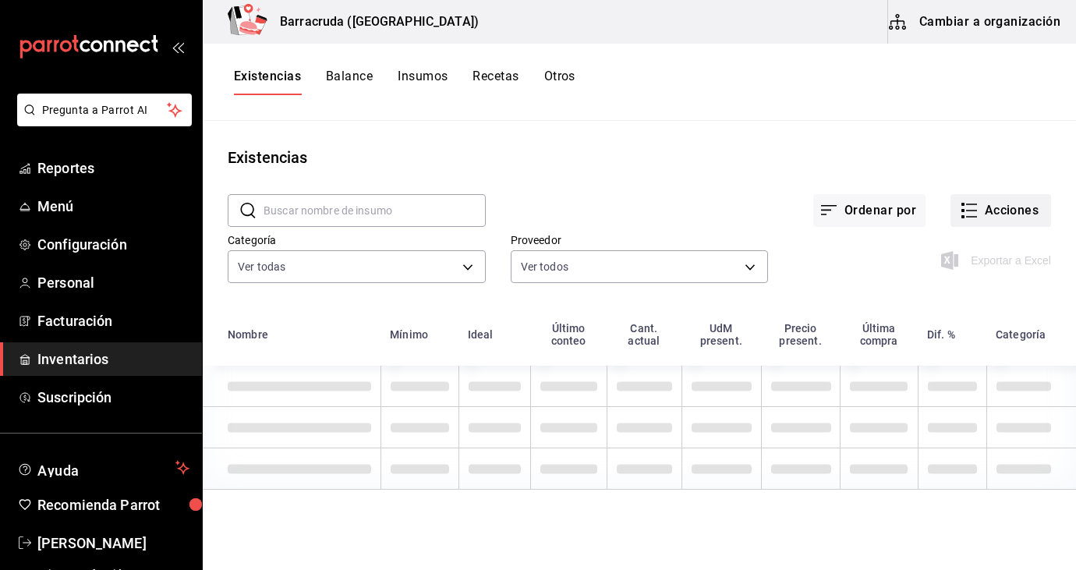
click at [1016, 206] on button "Acciones" at bounding box center [1000, 210] width 101 height 33
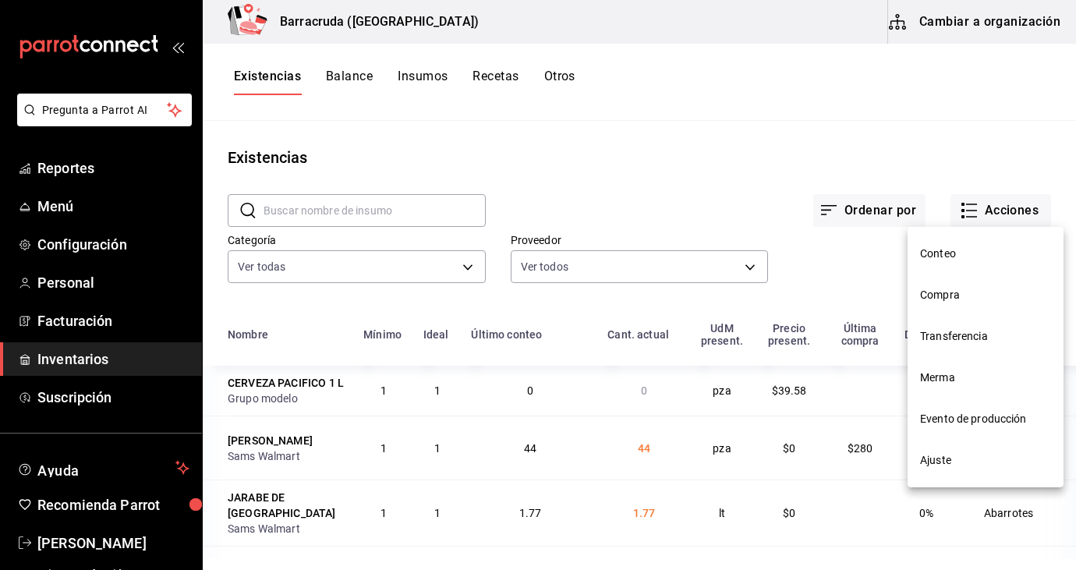
click at [940, 298] on span "Compra" at bounding box center [985, 295] width 131 height 16
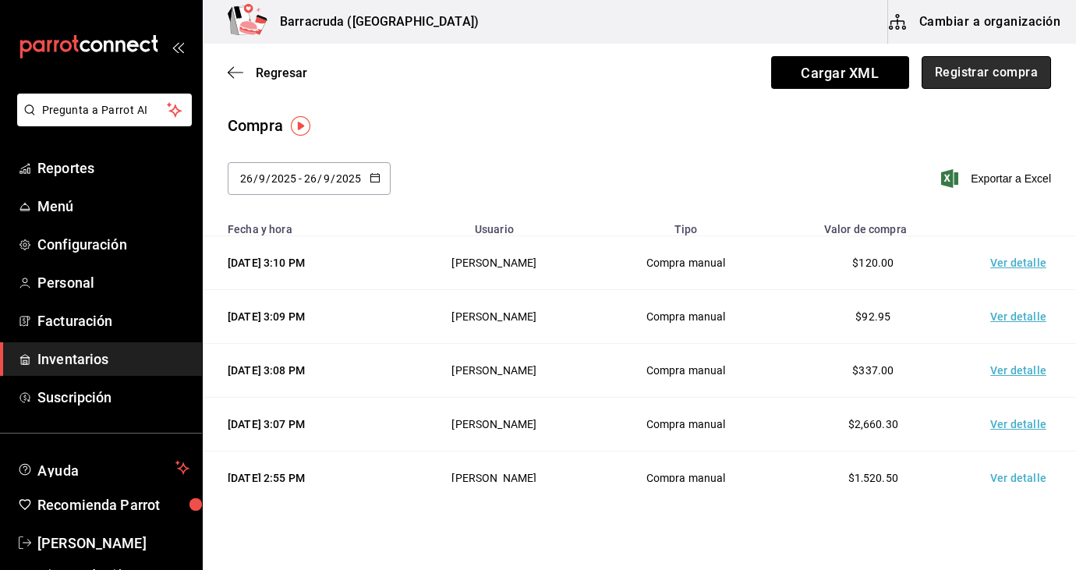
click at [1014, 76] on button "Registrar compra" at bounding box center [985, 72] width 129 height 33
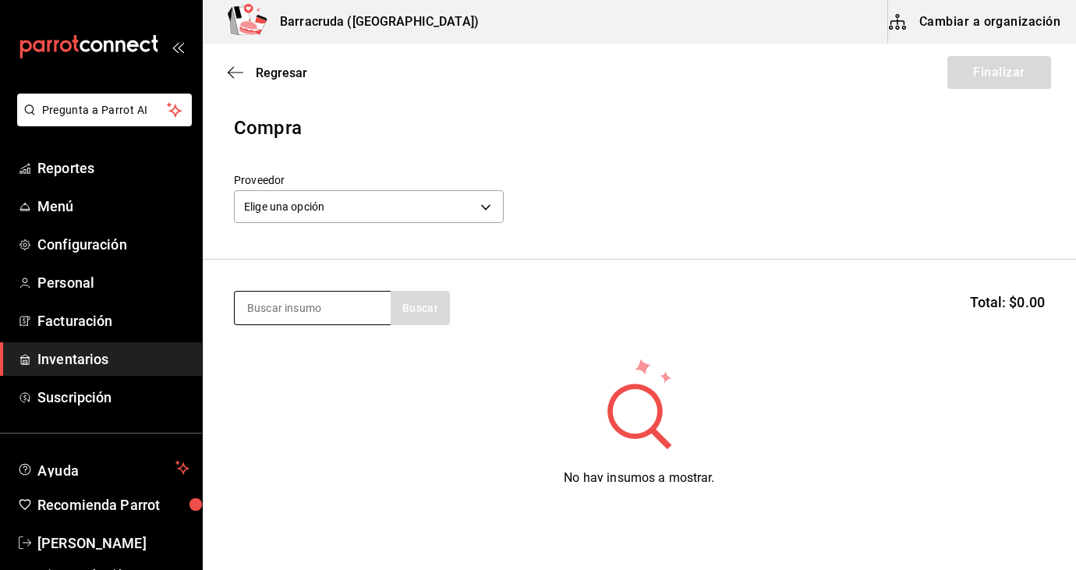
click at [327, 321] on input at bounding box center [313, 308] width 156 height 33
type input "germen"
click at [272, 352] on div "GERMEN" at bounding box center [282, 353] width 70 height 19
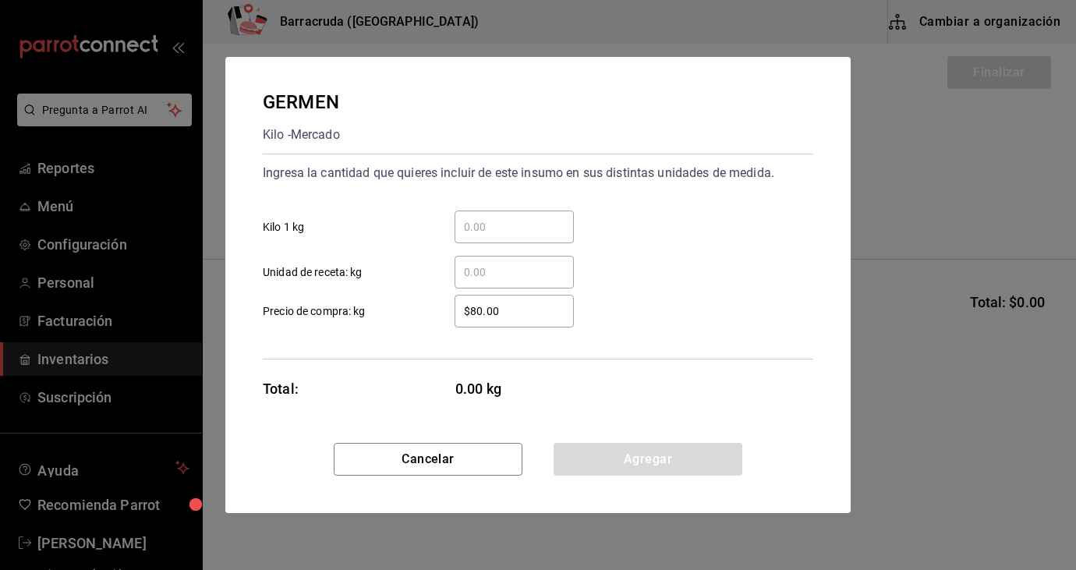
click at [467, 228] on input "​ Kilo 1 kg" at bounding box center [513, 226] width 119 height 19
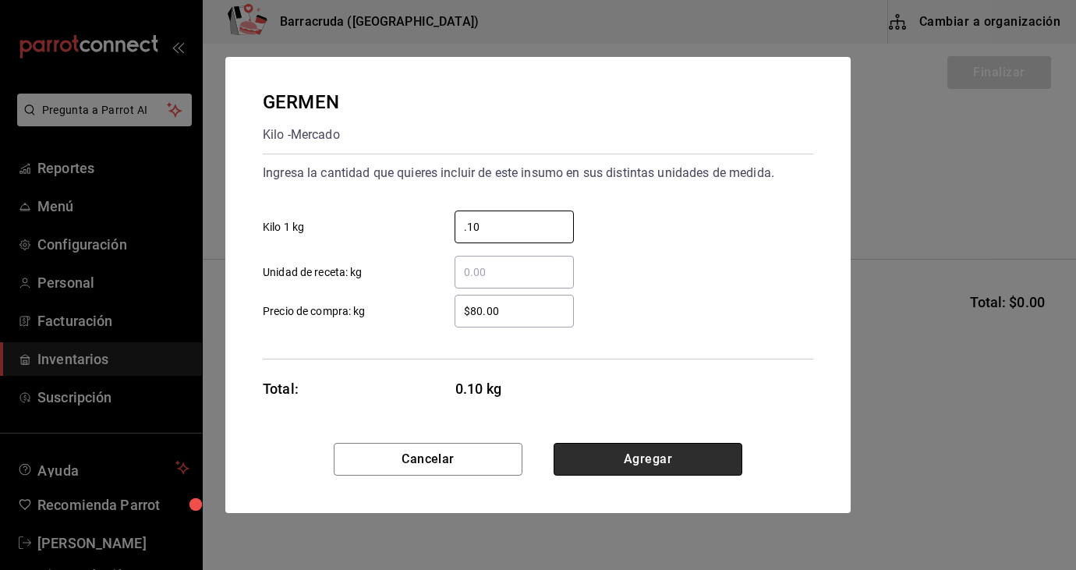
type input "0.10"
click at [631, 463] on button "Agregar" at bounding box center [647, 459] width 189 height 33
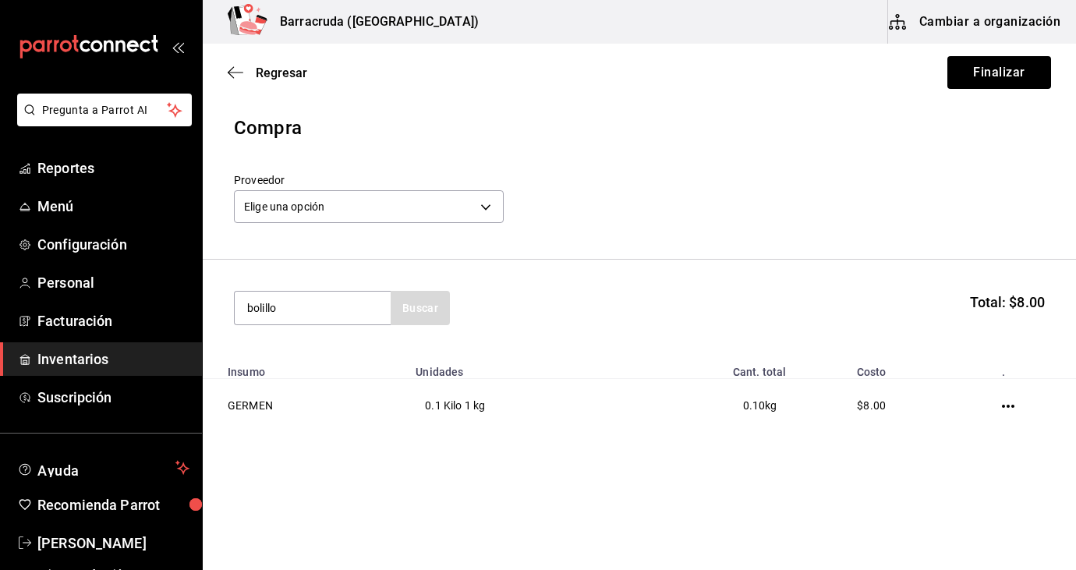
type input "bolillo"
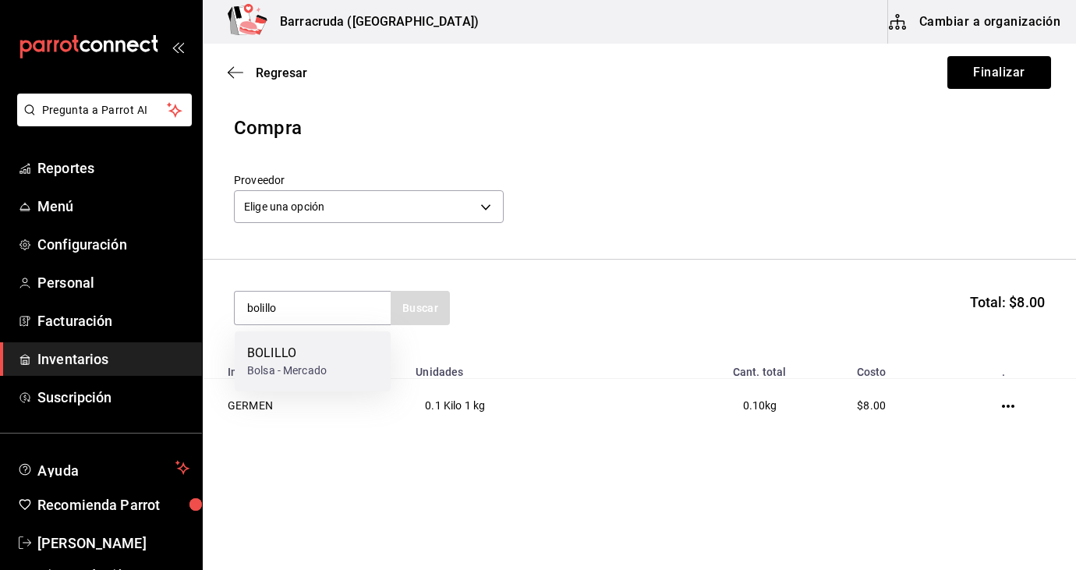
click at [296, 378] on div "Bolsa - Mercado" at bounding box center [287, 370] width 80 height 16
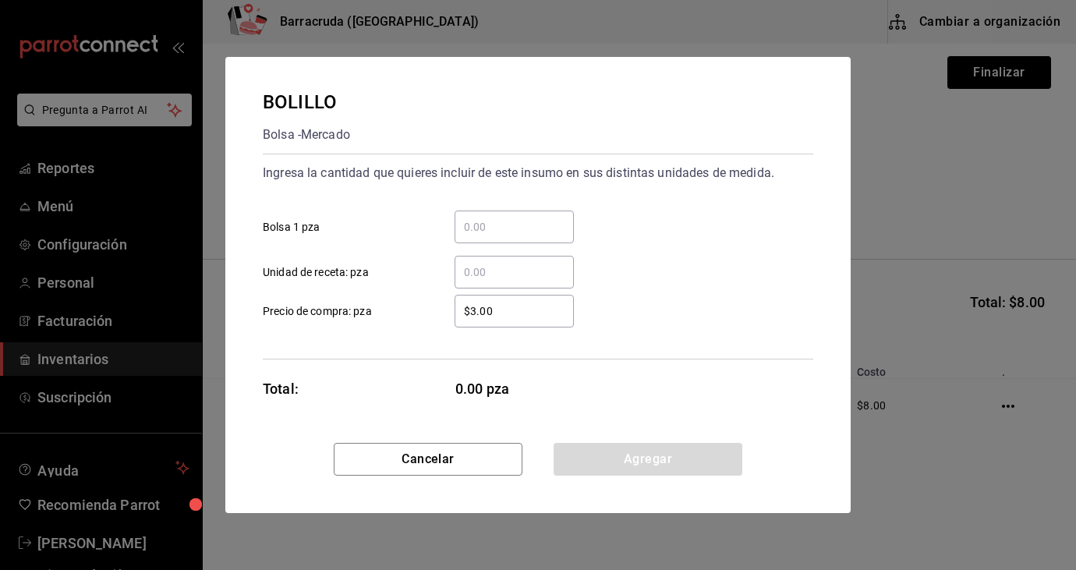
click at [498, 225] on input "​ Bolsa 1 pza" at bounding box center [513, 226] width 119 height 19
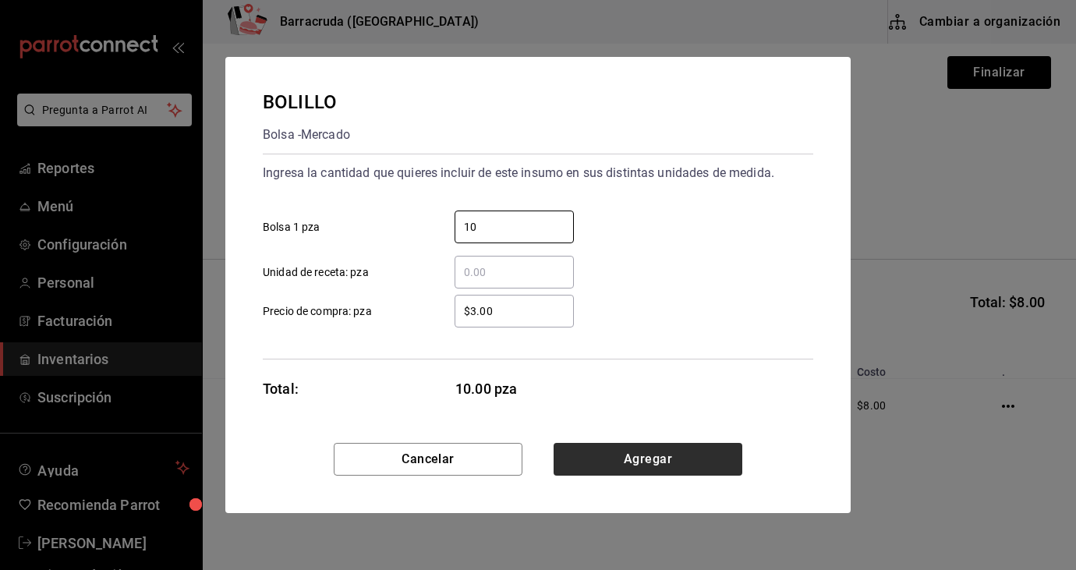
type input "10"
click at [632, 468] on button "Agregar" at bounding box center [647, 459] width 189 height 33
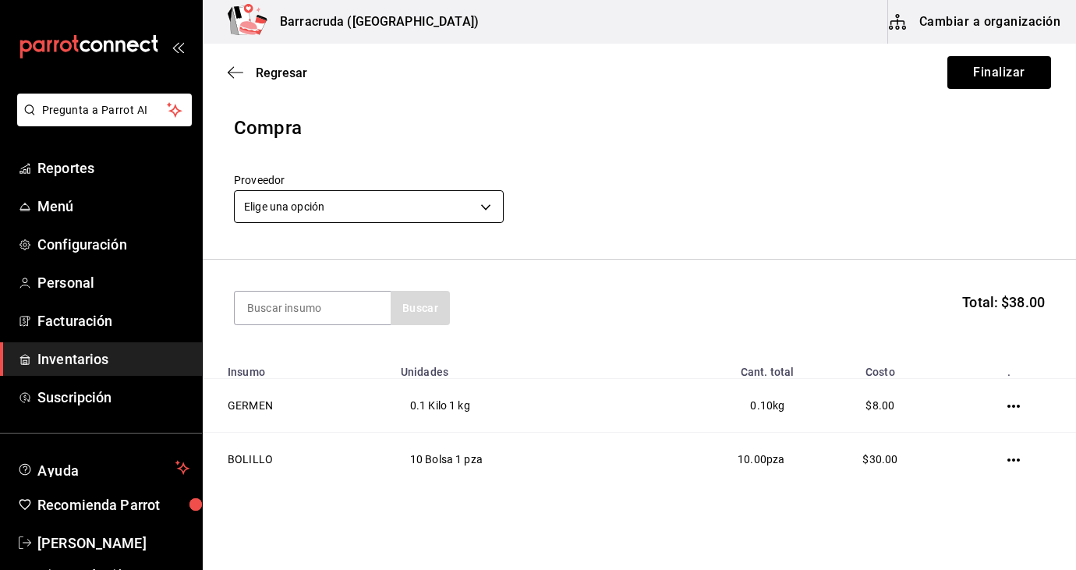
click at [484, 207] on body "Pregunta a Parrot AI Reportes Menú Configuración Personal Facturación Inventari…" at bounding box center [538, 241] width 1076 height 482
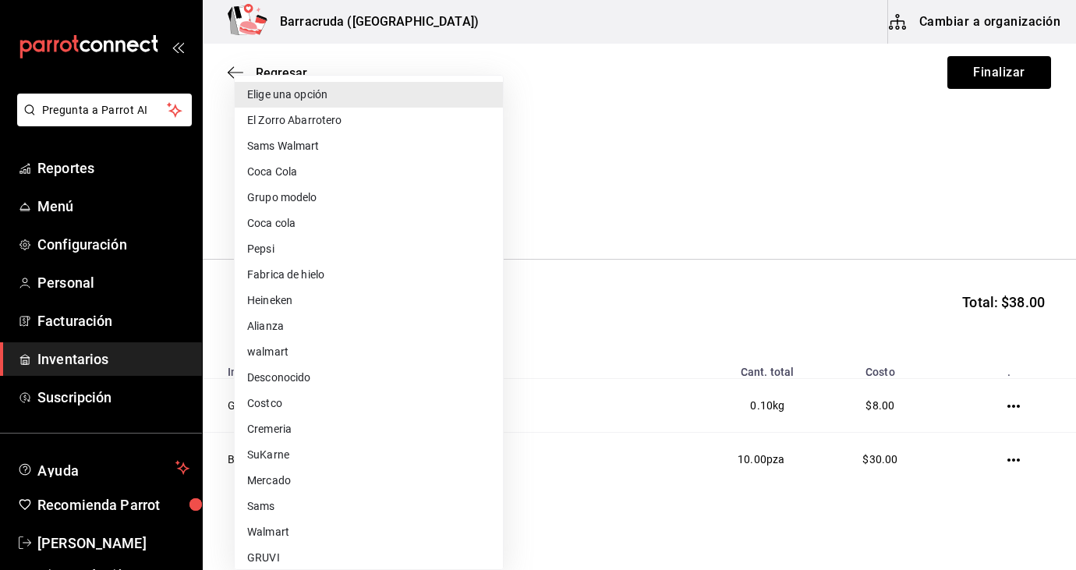
click at [281, 487] on li "Mercado" at bounding box center [369, 481] width 268 height 26
type input "f8227f61-4843-4432-8fcb-4275825620d8"
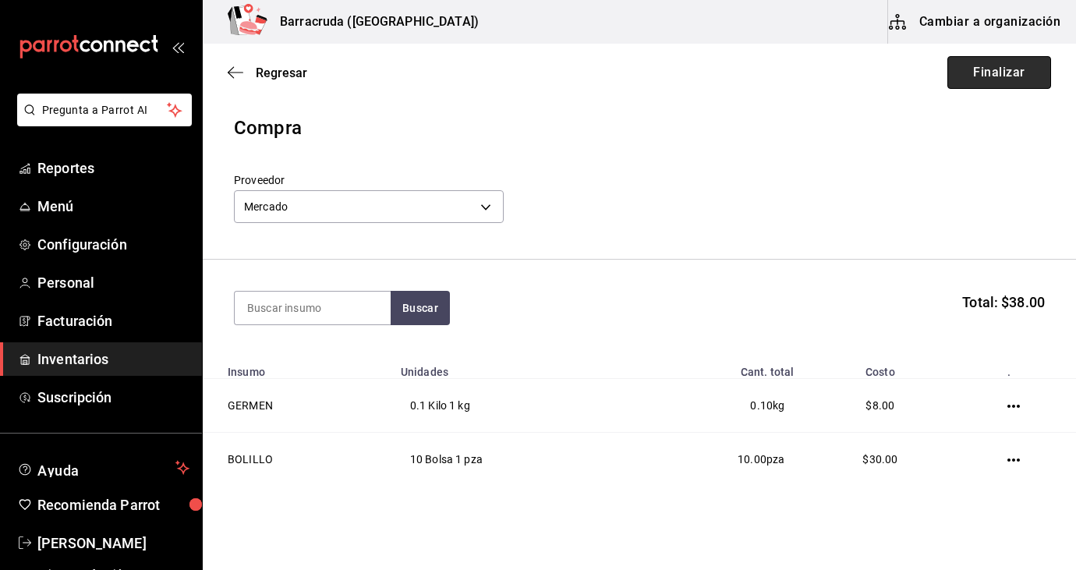
click at [1020, 69] on button "Finalizar" at bounding box center [999, 72] width 104 height 33
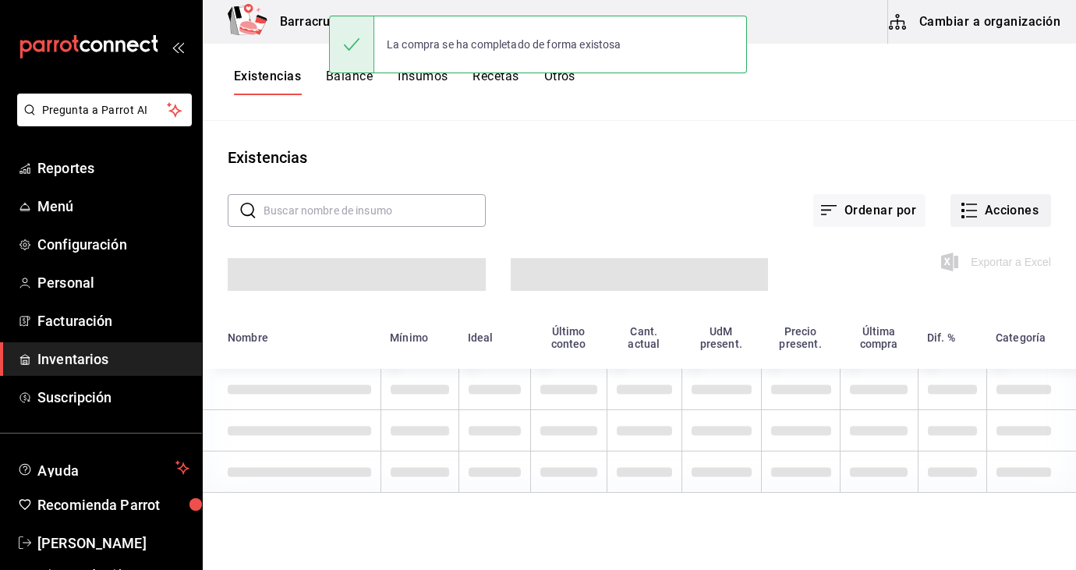
click at [1044, 211] on button "Acciones" at bounding box center [1000, 210] width 101 height 33
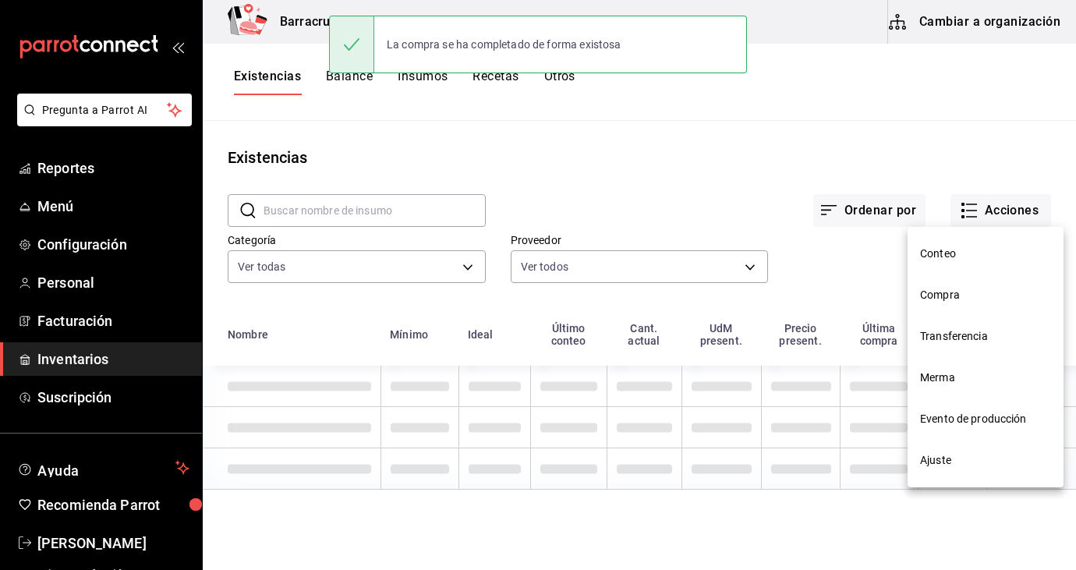
click at [944, 298] on span "Compra" at bounding box center [985, 295] width 131 height 16
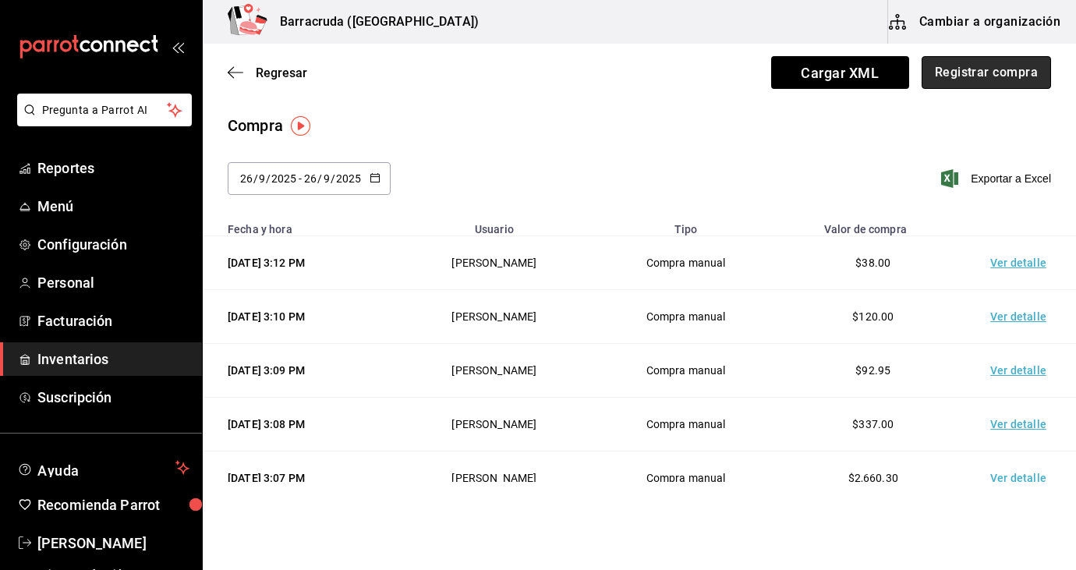
click at [1012, 80] on button "Registrar compra" at bounding box center [985, 72] width 129 height 33
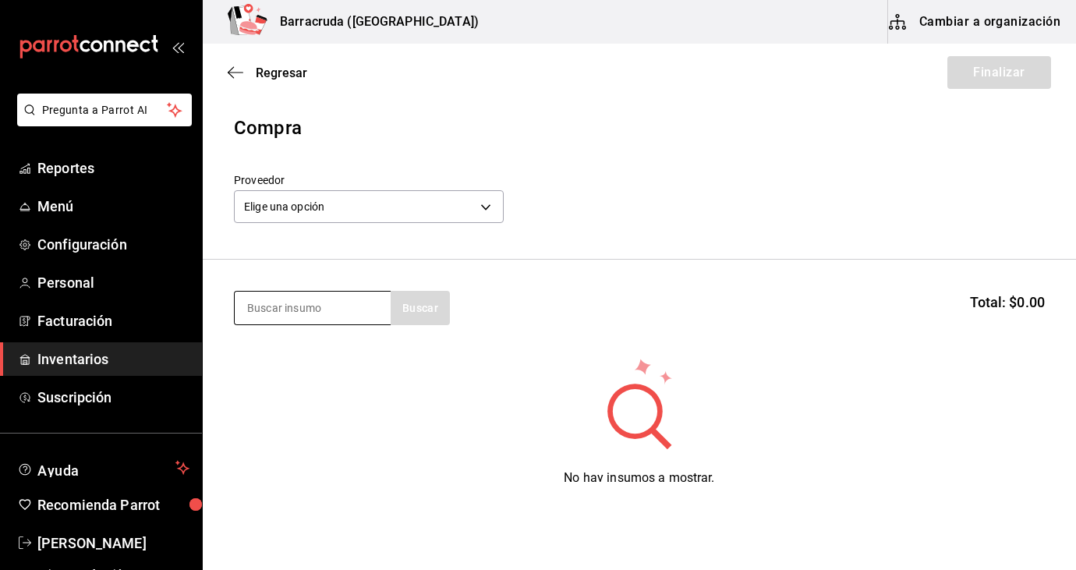
click at [326, 313] on input at bounding box center [313, 308] width 156 height 33
type input "burrera"
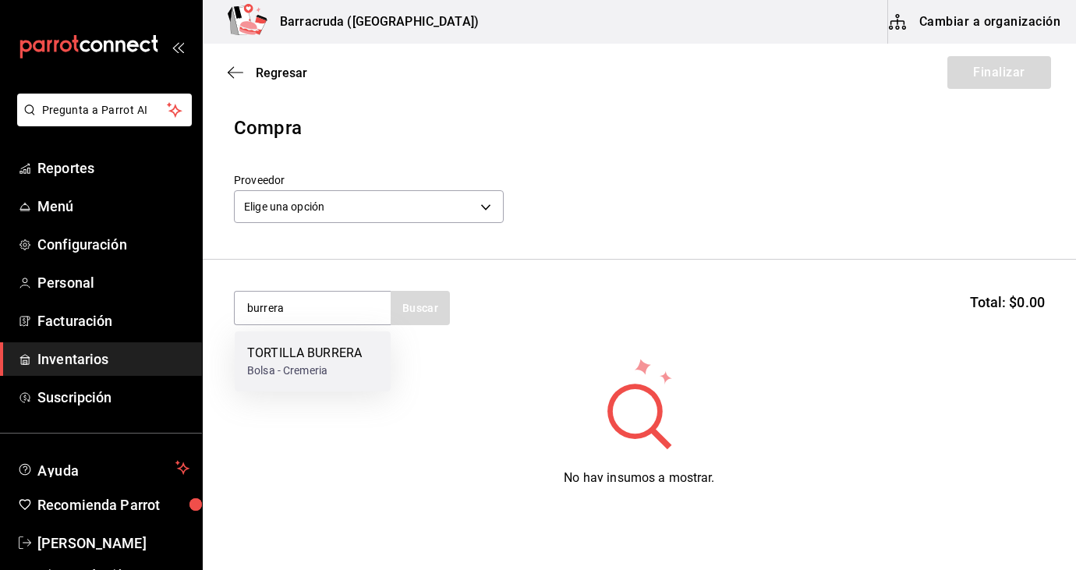
click at [308, 366] on div "Bolsa - Cremeria" at bounding box center [304, 370] width 115 height 16
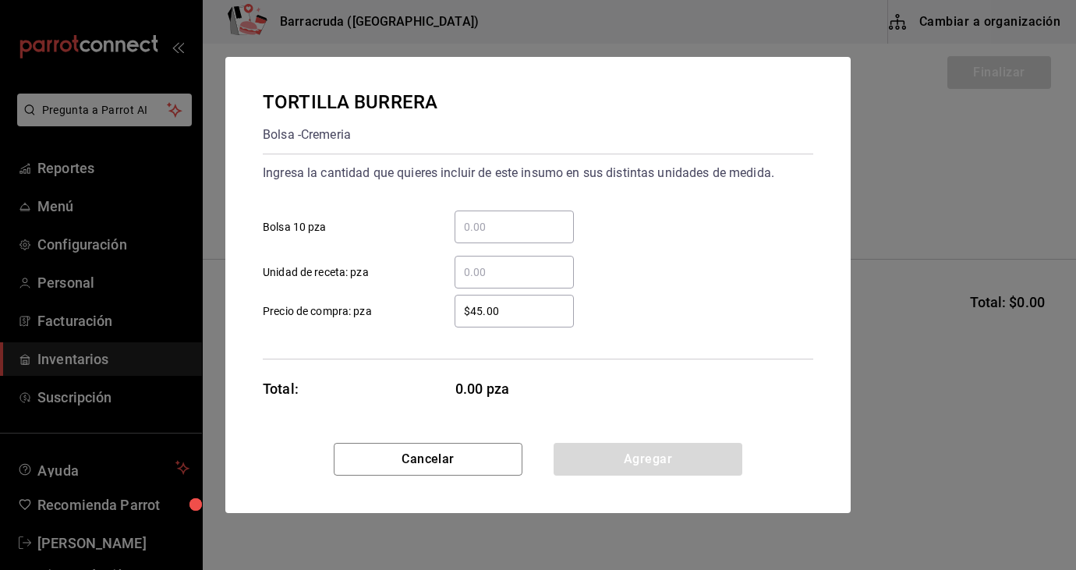
click at [495, 221] on input "​ Bolsa 10 pza" at bounding box center [513, 226] width 119 height 19
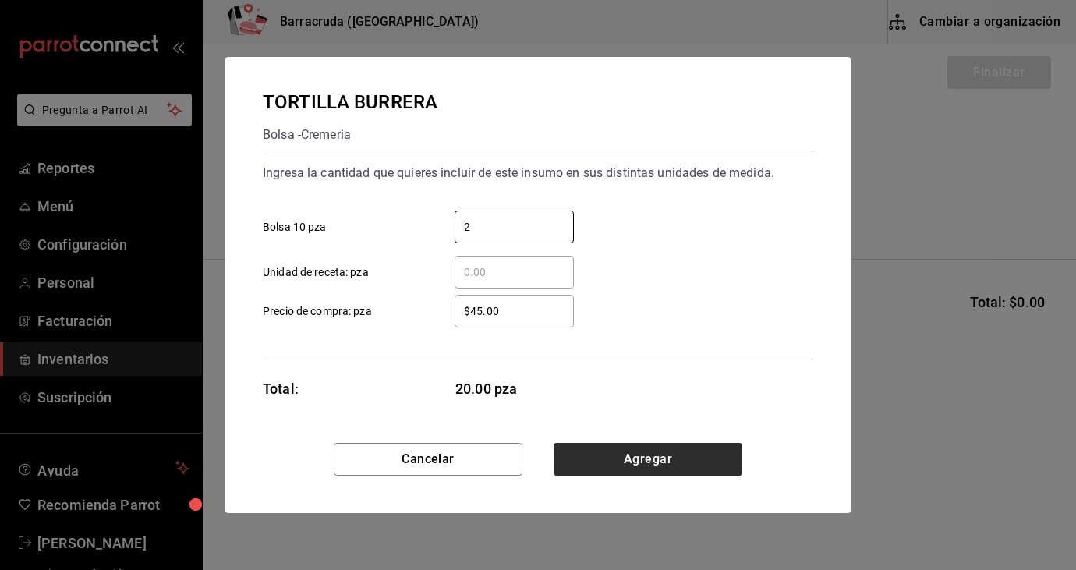
type input "2"
click at [664, 456] on button "Agregar" at bounding box center [647, 459] width 189 height 33
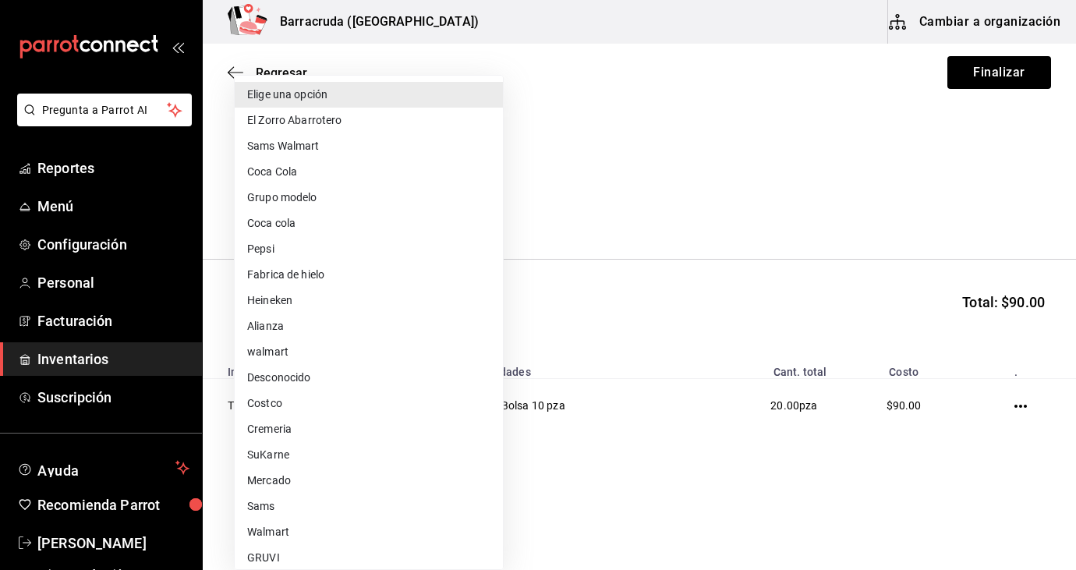
click at [484, 213] on body "Pregunta a Parrot AI Reportes Menú Configuración Personal Facturación Inventari…" at bounding box center [538, 241] width 1076 height 482
click at [282, 429] on li "Cremeria" at bounding box center [369, 429] width 268 height 26
type input "14edfe9e-8b9a-4f5c-a61d-99fd973195ac"
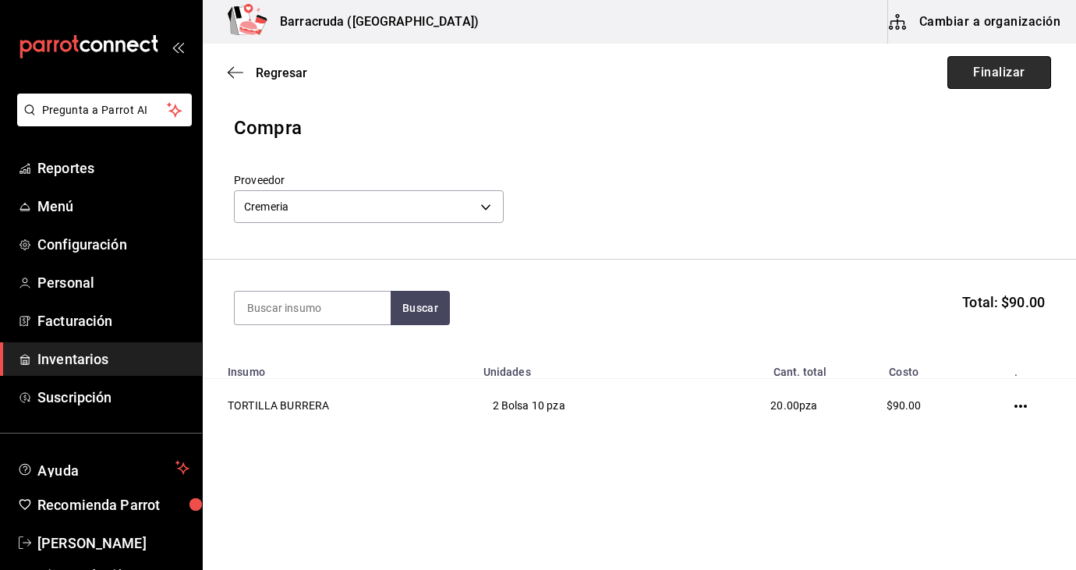
click at [1018, 86] on button "Finalizar" at bounding box center [999, 72] width 104 height 33
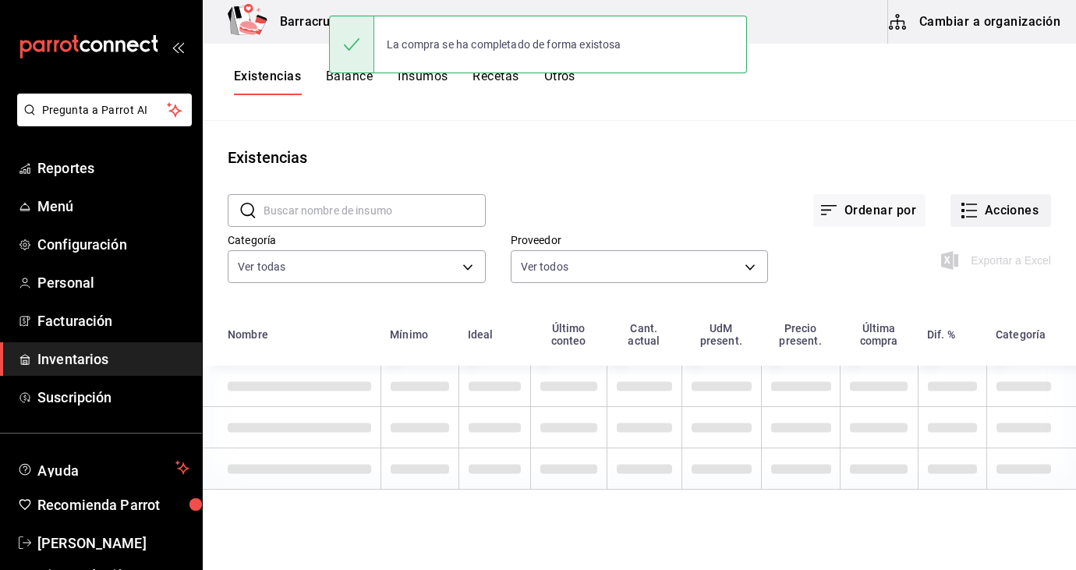
click at [1016, 218] on button "Acciones" at bounding box center [1000, 210] width 101 height 33
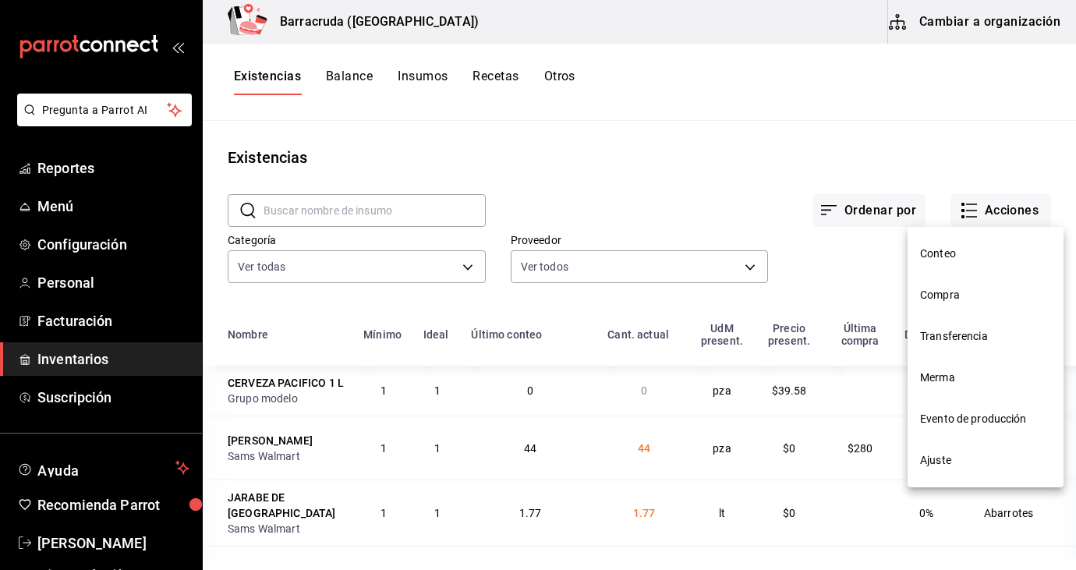
click at [955, 294] on span "Compra" at bounding box center [985, 295] width 131 height 16
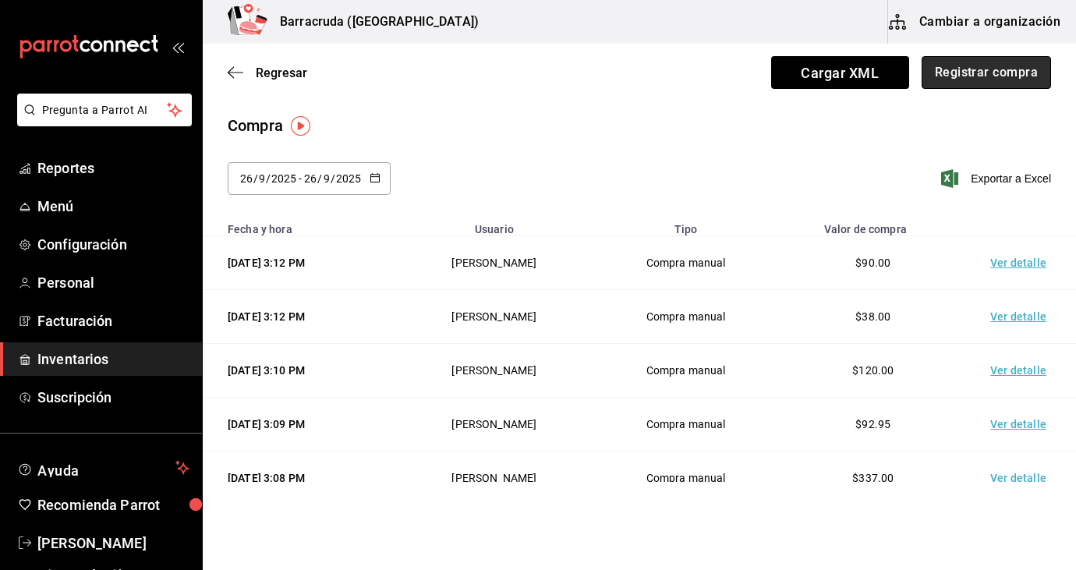
click at [1022, 74] on button "Registrar compra" at bounding box center [985, 72] width 129 height 33
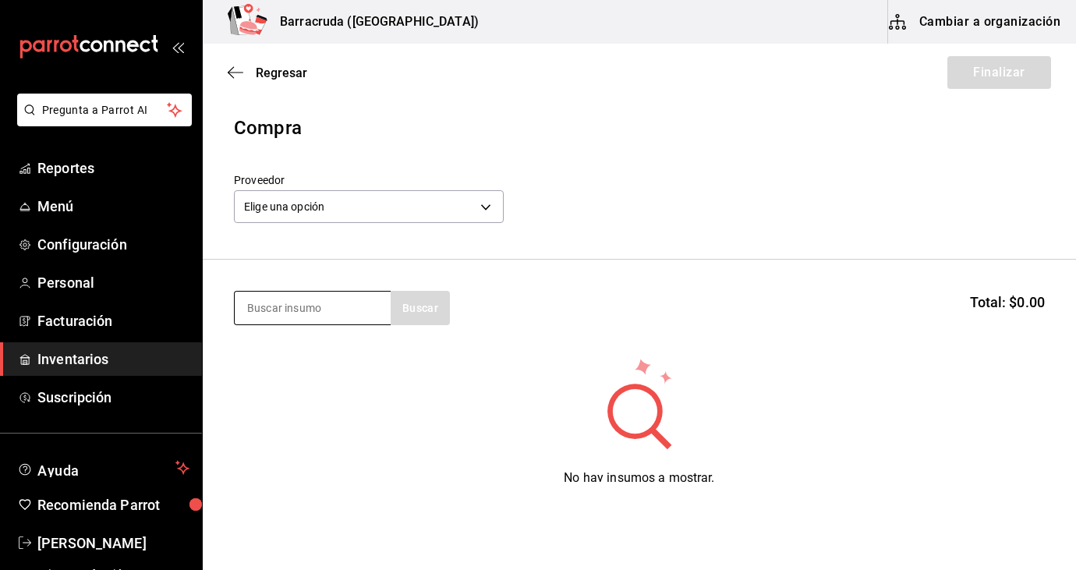
click at [329, 303] on input at bounding box center [313, 308] width 156 height 33
type input "ranch"
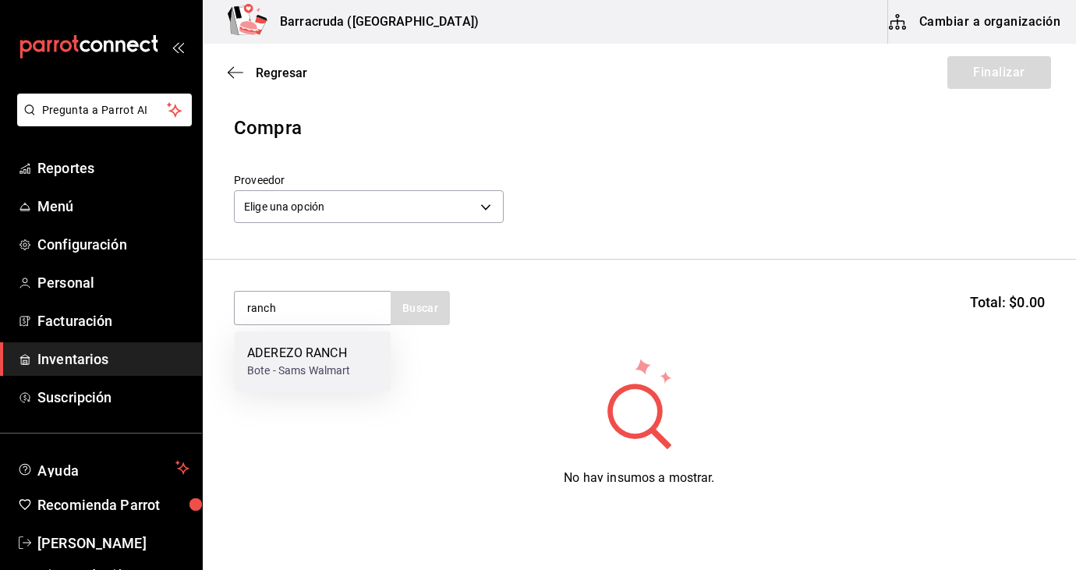
click at [323, 365] on div "Bote - Sams Walmart" at bounding box center [299, 370] width 104 height 16
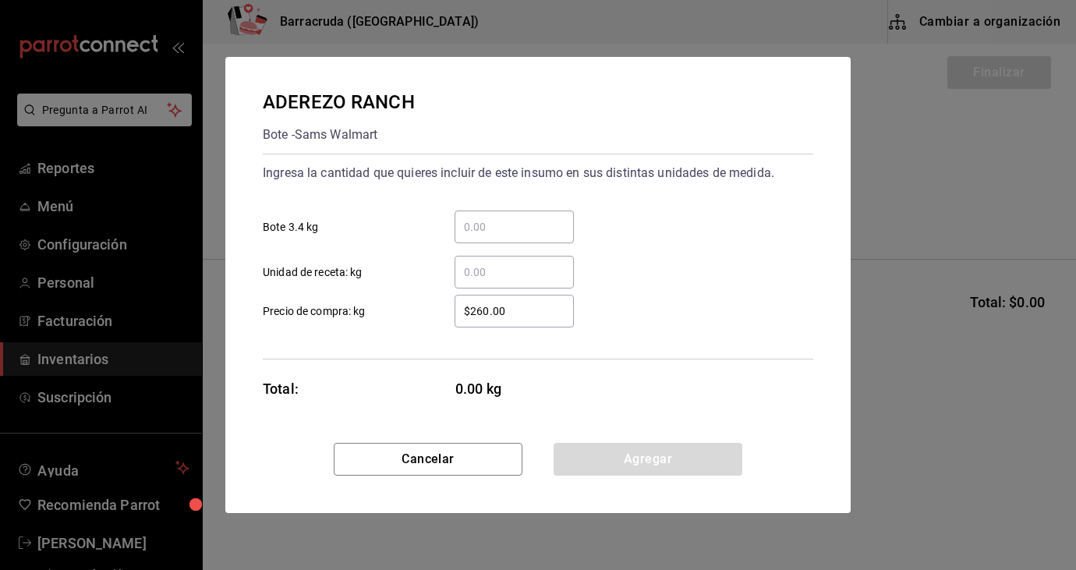
click at [479, 276] on input "​ Unidad de receta: kg" at bounding box center [513, 272] width 119 height 19
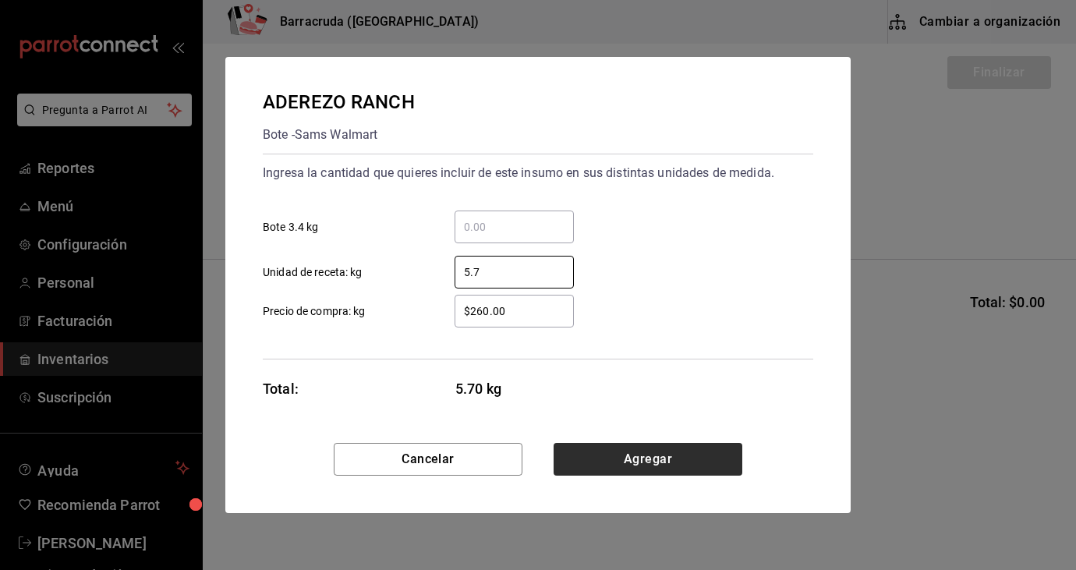
type input "5.7"
click at [626, 462] on button "Agregar" at bounding box center [647, 459] width 189 height 33
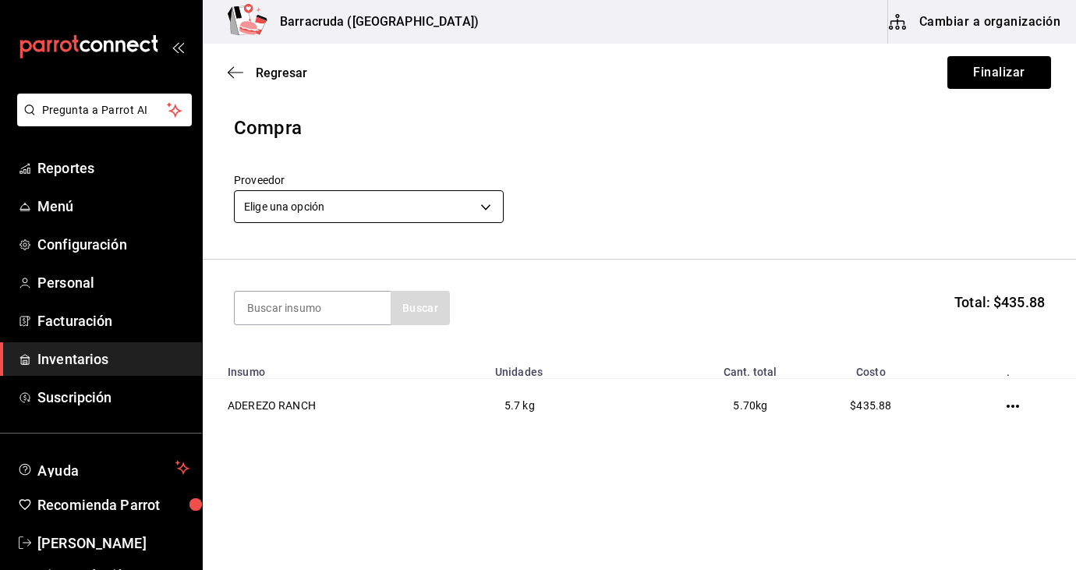
click at [490, 206] on body "Pregunta a Parrot AI Reportes Menú Configuración Personal Facturación Inventari…" at bounding box center [538, 241] width 1076 height 482
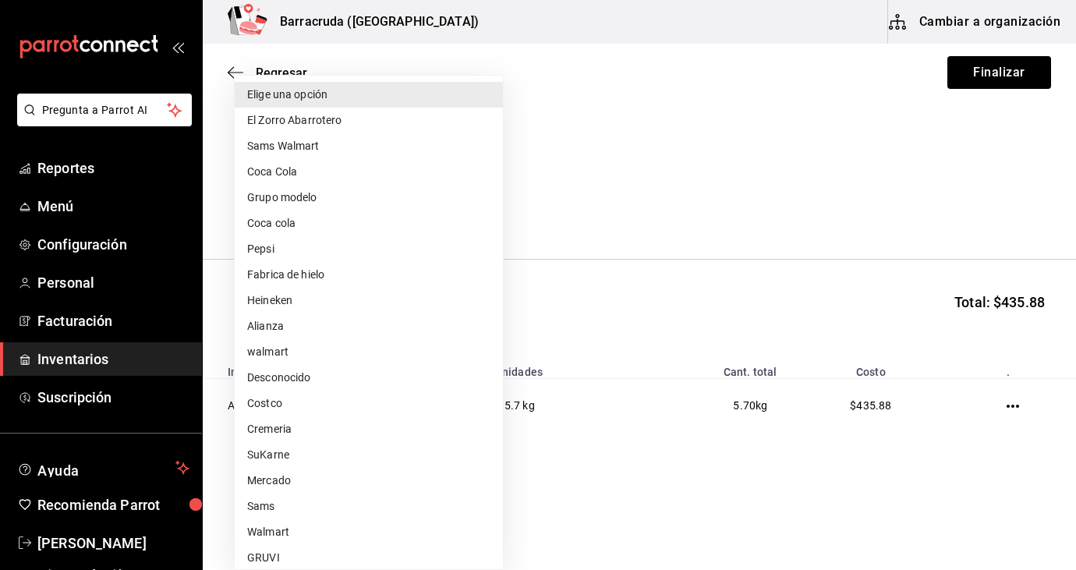
click at [351, 148] on li "Sams Walmart" at bounding box center [369, 146] width 268 height 26
type input "03d91d22-1985-4d76-8d10-3f9019204566"
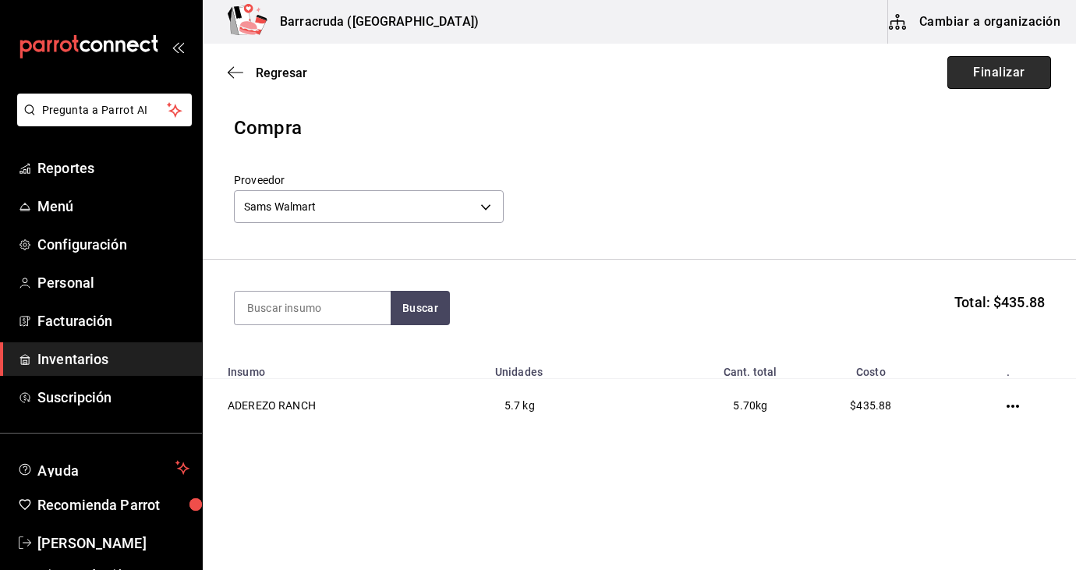
click at [987, 79] on button "Finalizar" at bounding box center [999, 72] width 104 height 33
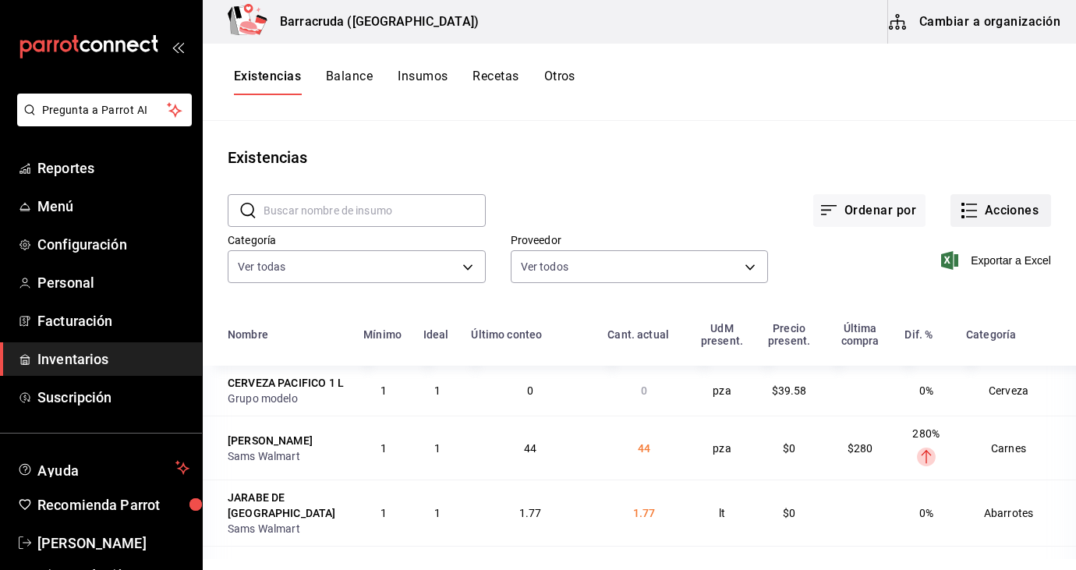
click at [1014, 211] on button "Acciones" at bounding box center [1000, 210] width 101 height 33
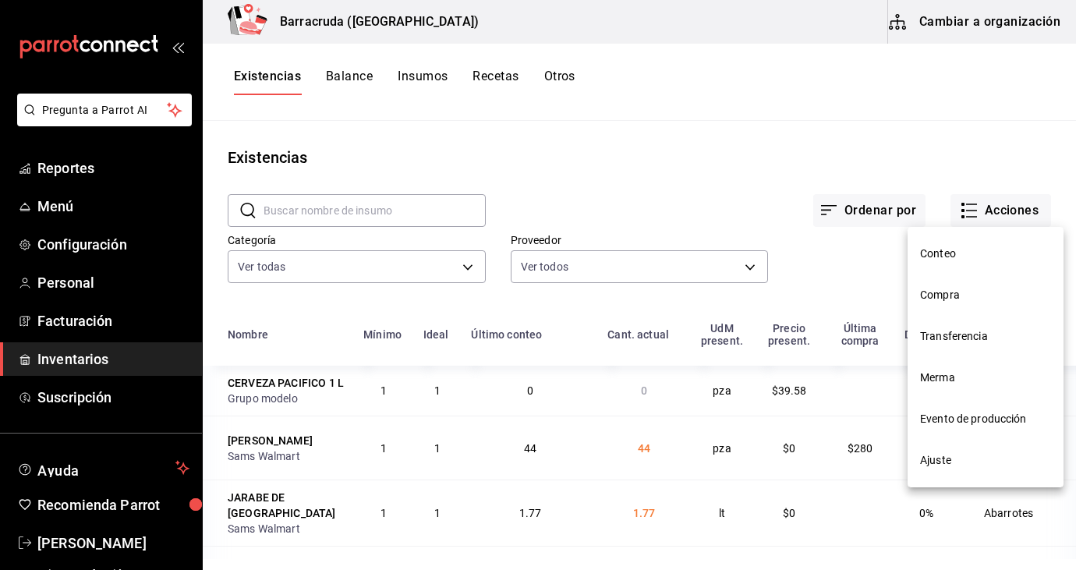
click at [956, 415] on span "Evento de producción" at bounding box center [985, 419] width 131 height 16
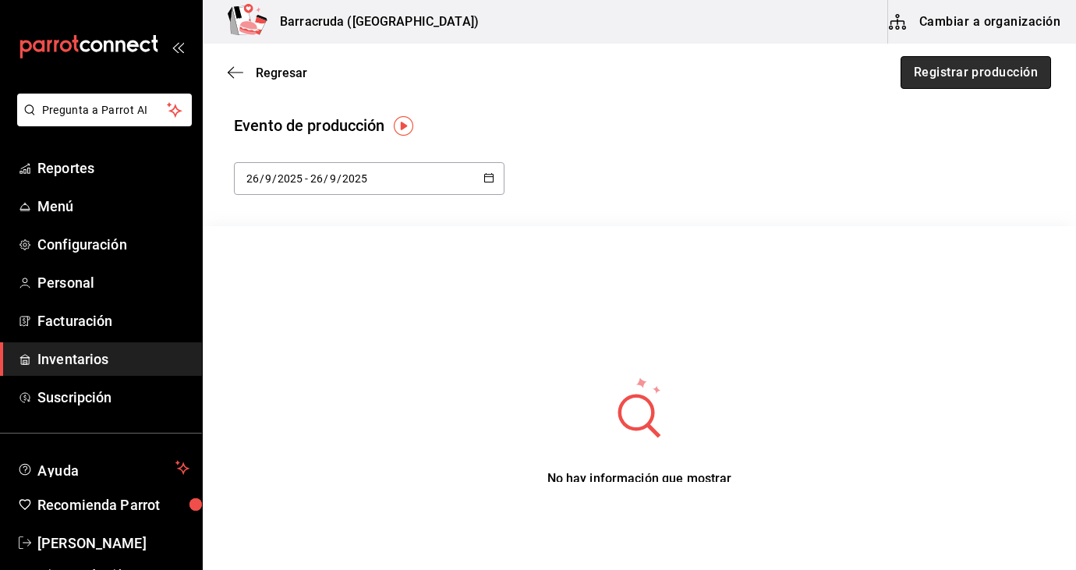
click at [1000, 74] on button "Registrar producción" at bounding box center [975, 72] width 150 height 33
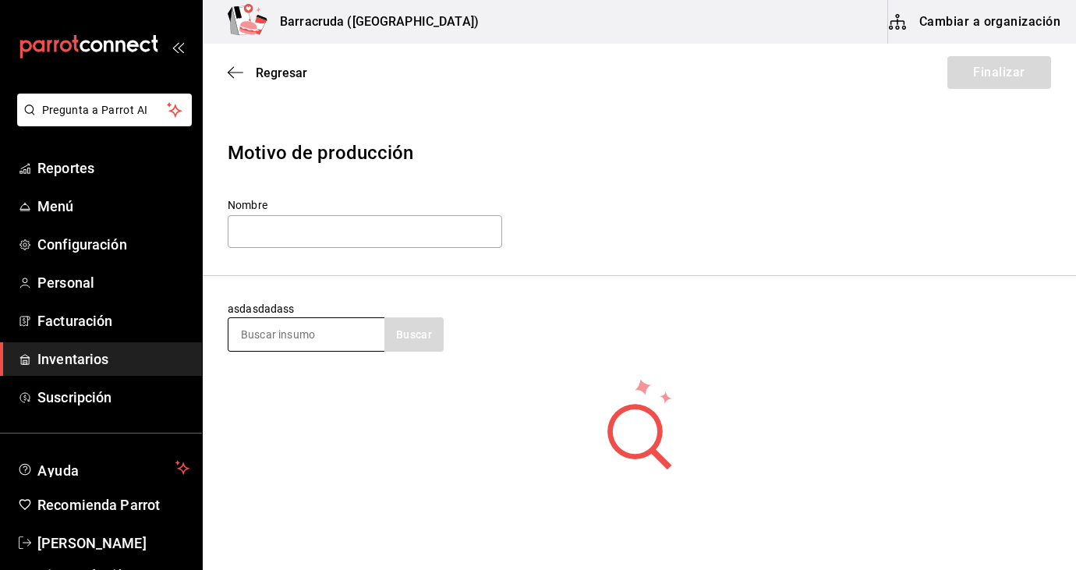
click at [303, 331] on input at bounding box center [306, 334] width 156 height 33
type input "salsa de quesos"
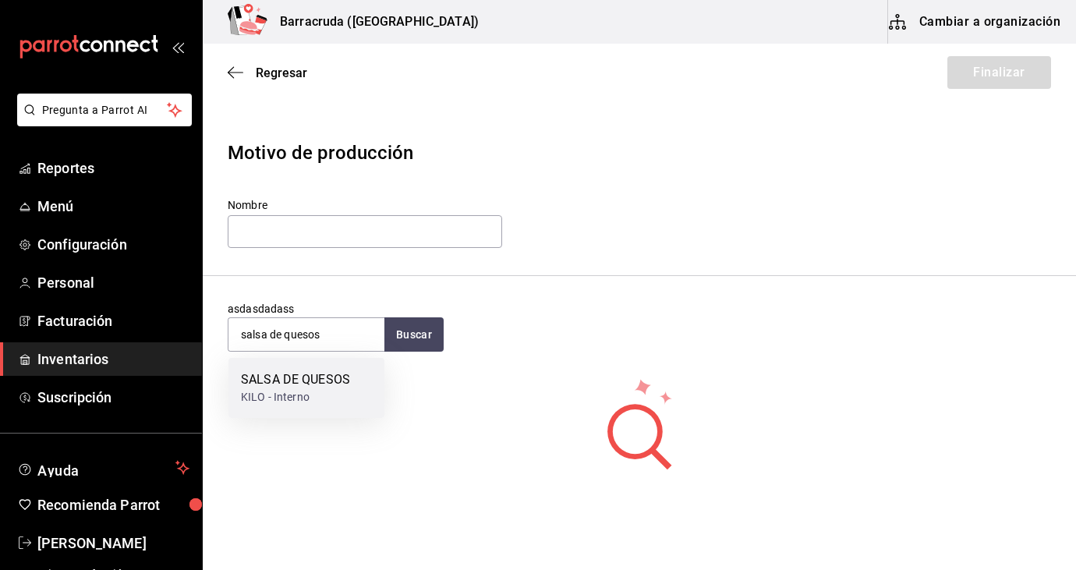
click at [310, 396] on div "KILO - Interno" at bounding box center [295, 397] width 109 height 16
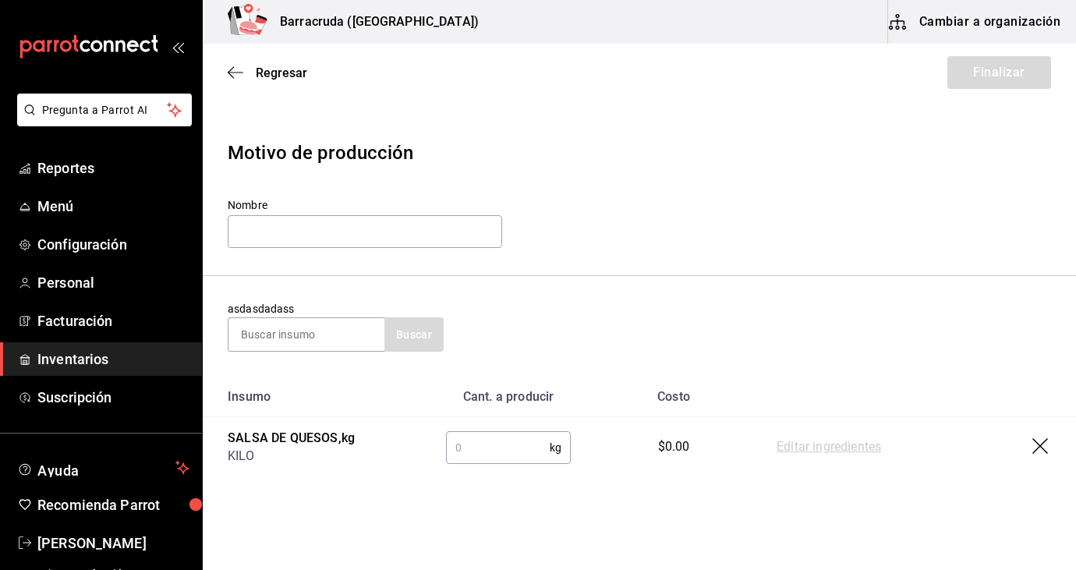
click at [497, 460] on input "text" at bounding box center [498, 447] width 104 height 31
type input "1.85"
click at [355, 342] on input at bounding box center [306, 334] width 156 height 33
click at [1037, 444] on icon "button" at bounding box center [1041, 447] width 19 height 19
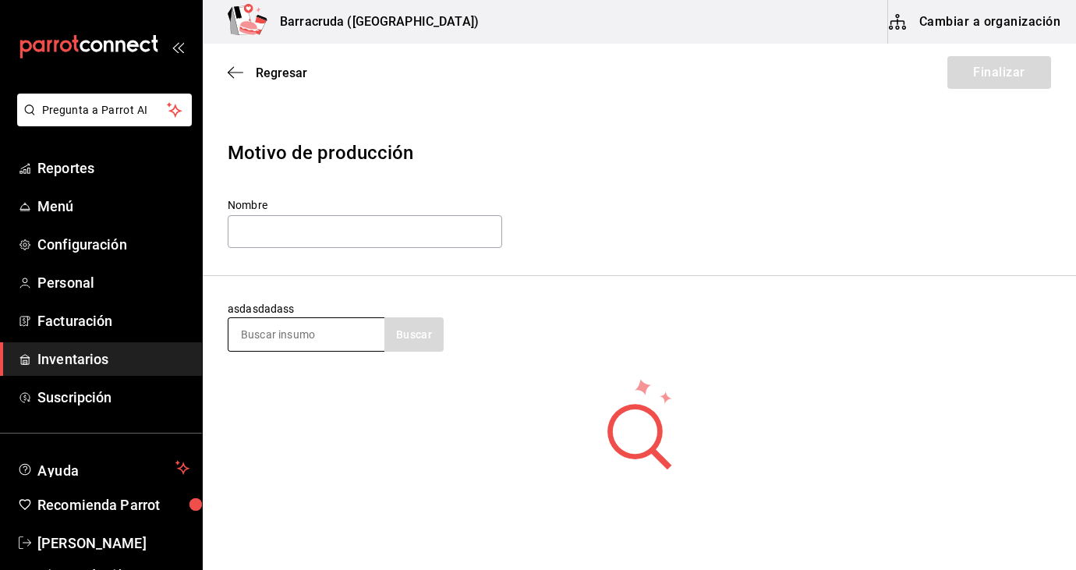
click at [260, 342] on input at bounding box center [306, 334] width 156 height 33
type input "c"
type input "cebolla"
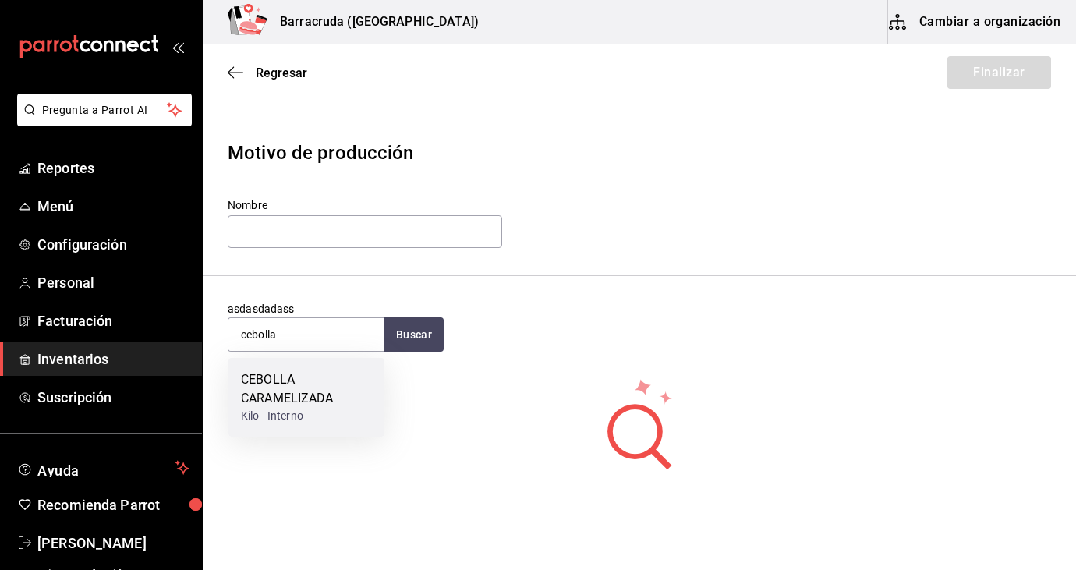
click at [274, 412] on div "Kilo - Interno" at bounding box center [306, 416] width 131 height 16
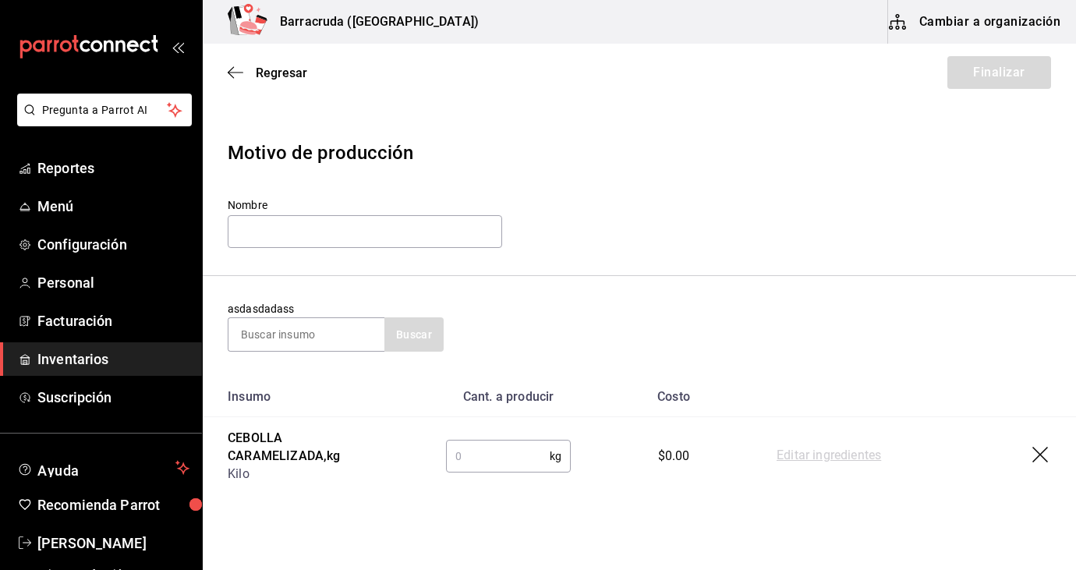
click at [487, 458] on input "text" at bounding box center [498, 455] width 104 height 31
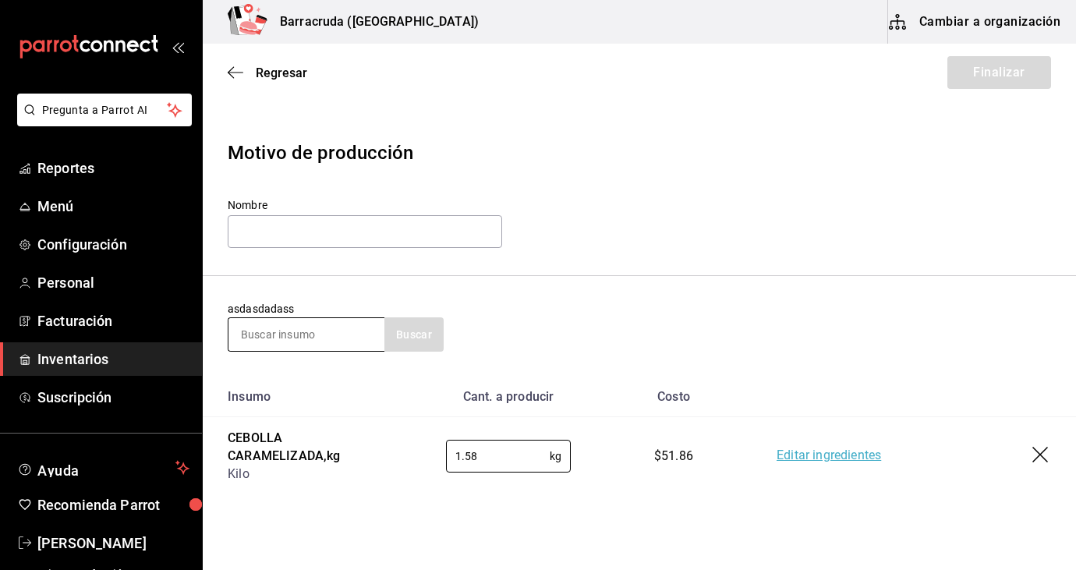
type input "1.58"
click at [334, 341] on input at bounding box center [306, 334] width 156 height 33
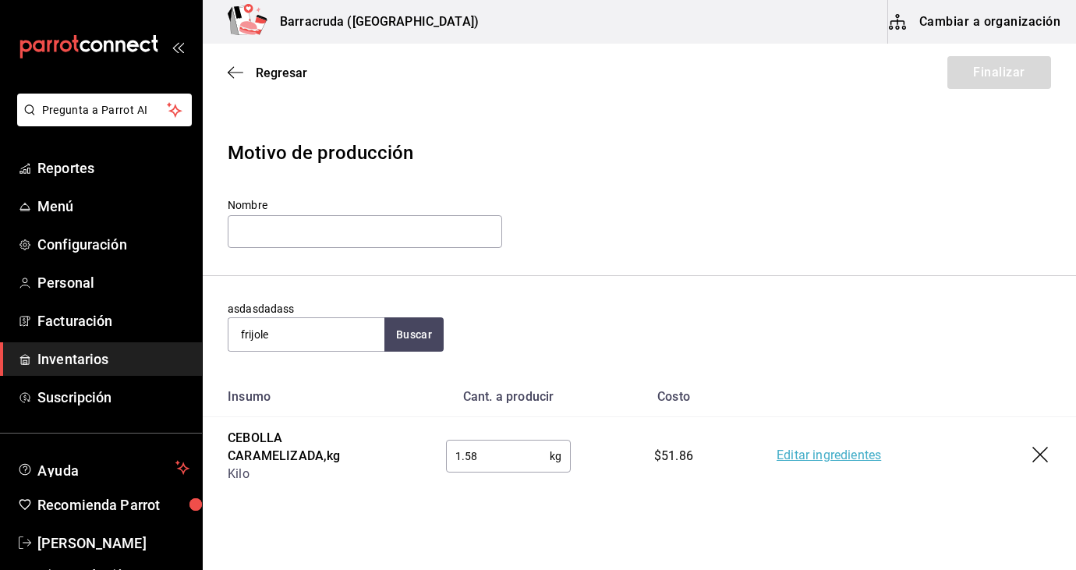
type input "frijoles"
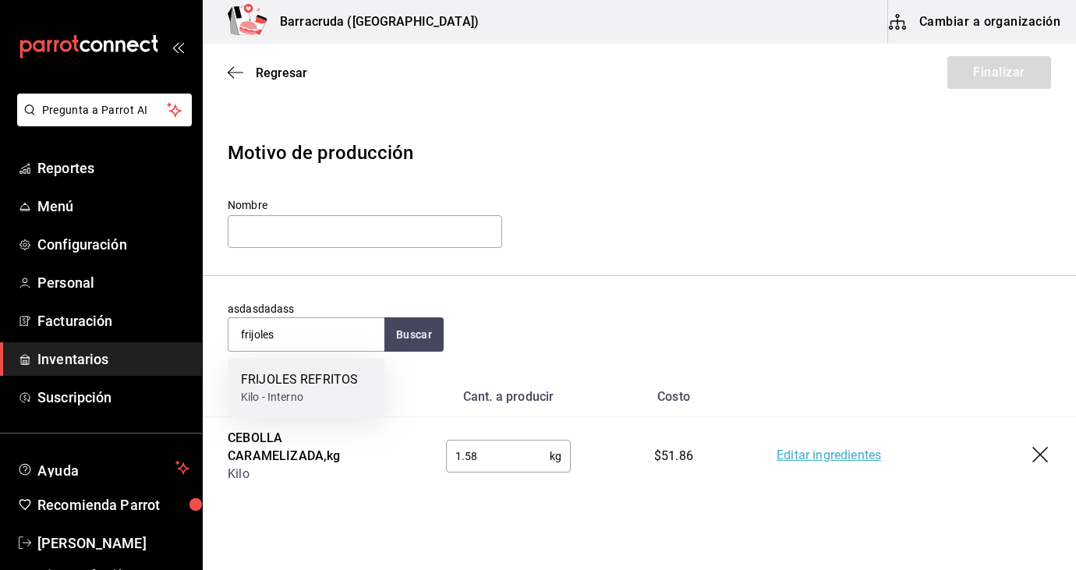
click at [338, 399] on div "Kilo - Interno" at bounding box center [299, 397] width 117 height 16
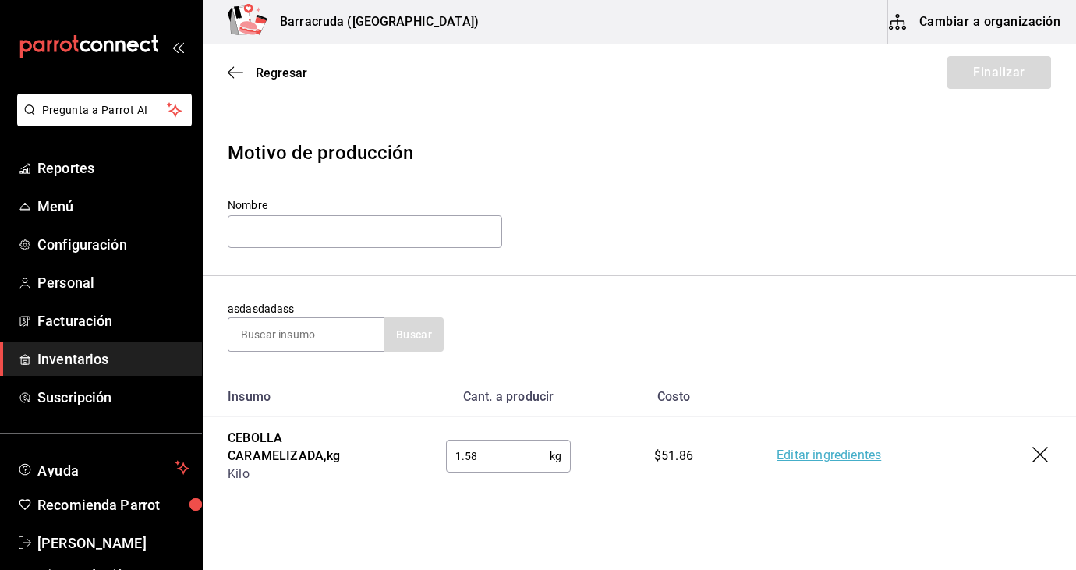
click at [645, 290] on section "asdasdadass Buscar" at bounding box center [639, 326] width 873 height 101
drag, startPoint x: 645, startPoint y: 290, endPoint x: 868, endPoint y: 129, distance: 274.7
click at [649, 289] on section "asdasdadass Buscar" at bounding box center [639, 326] width 873 height 101
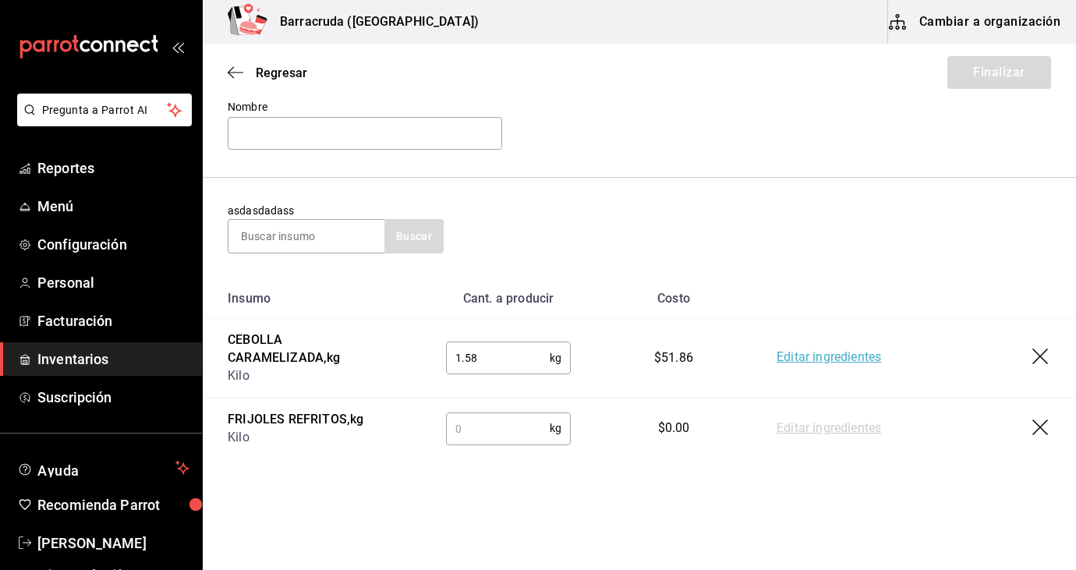
scroll to position [112, 0]
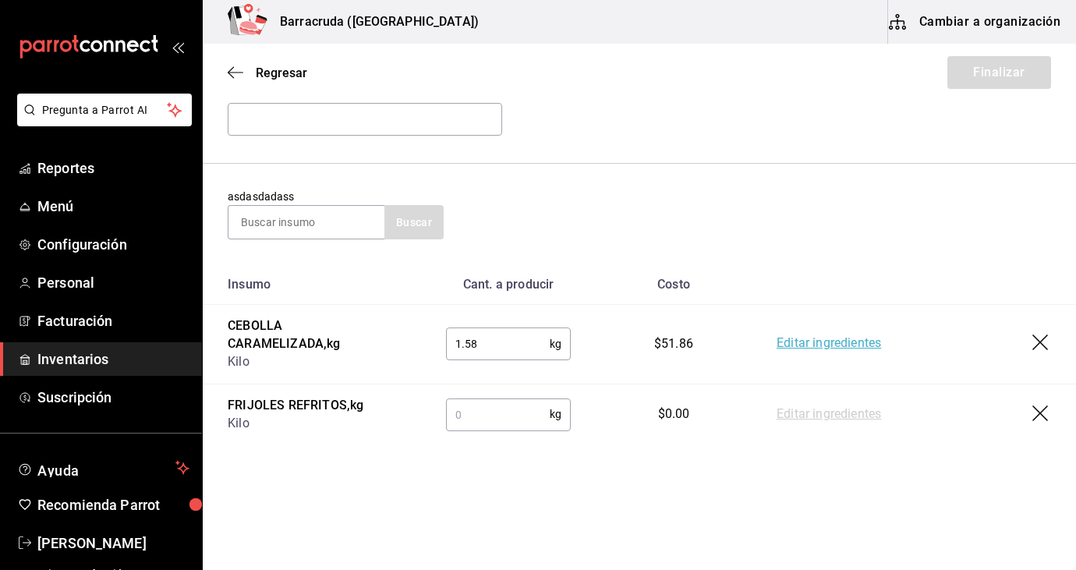
click at [462, 419] on input "text" at bounding box center [498, 413] width 104 height 31
type input "1"
click at [341, 221] on input at bounding box center [306, 222] width 156 height 33
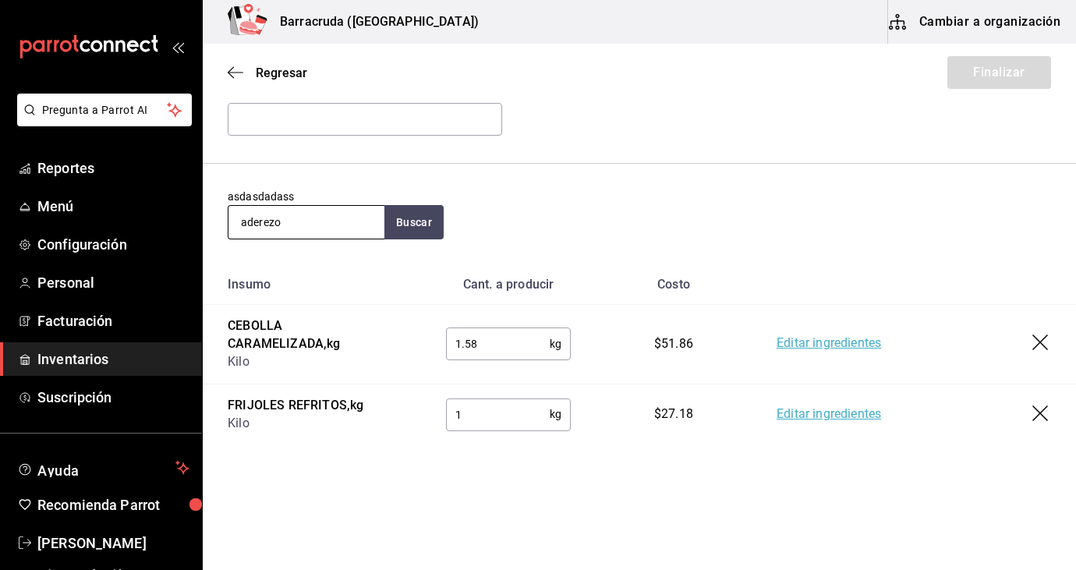
type input "aderezo"
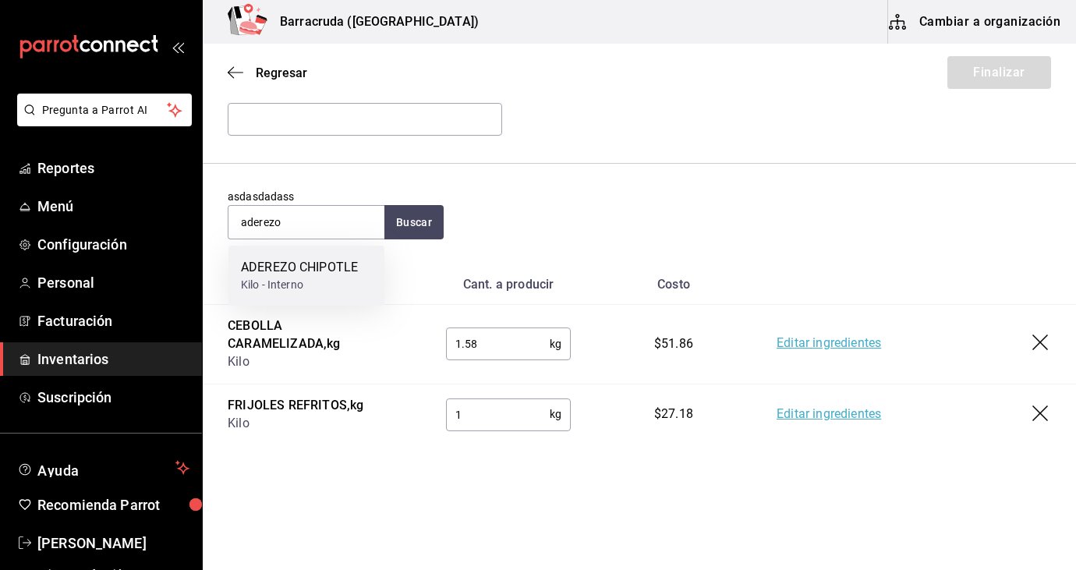
click at [331, 270] on div "ADEREZO CHIPOTLE" at bounding box center [299, 267] width 117 height 19
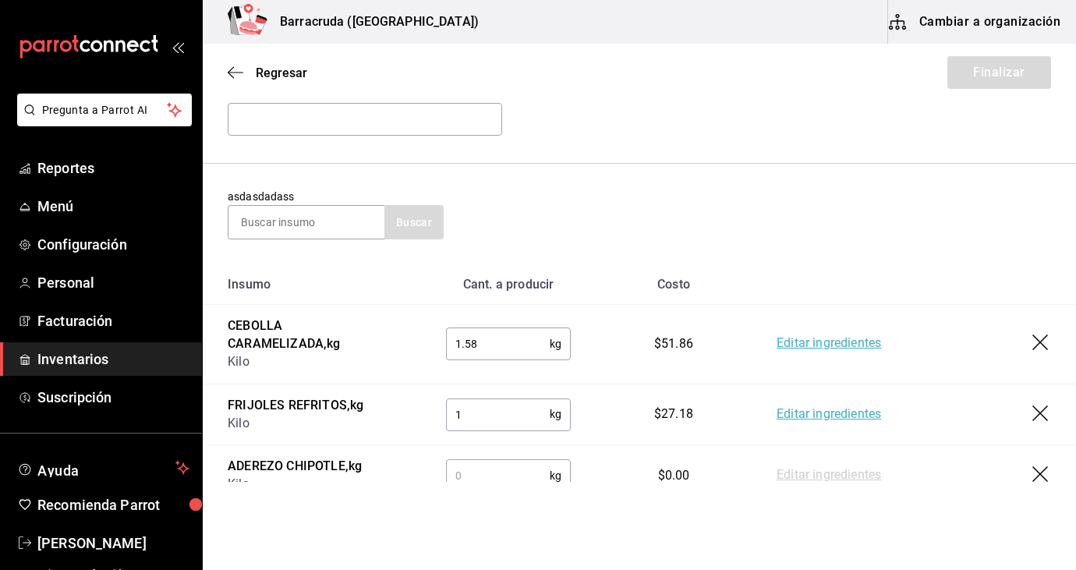
click at [473, 474] on input "text" at bounding box center [498, 475] width 104 height 31
type input "0.50"
click at [468, 113] on input "text" at bounding box center [365, 119] width 274 height 33
type input "c"
type input ".50"
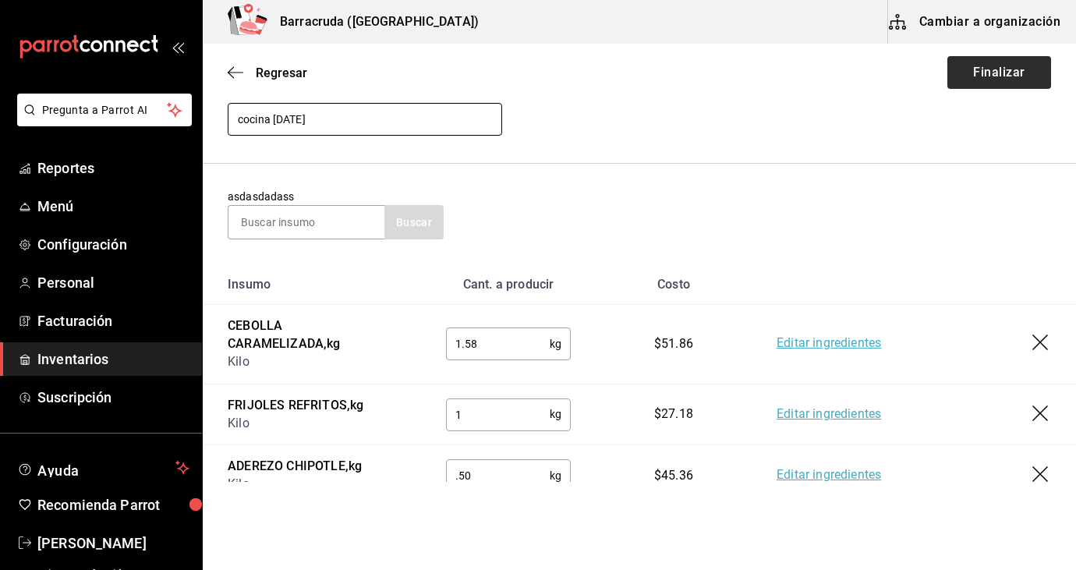
type input "cocina 26 septiembre2025"
click at [964, 80] on button "Finalizar" at bounding box center [999, 72] width 104 height 33
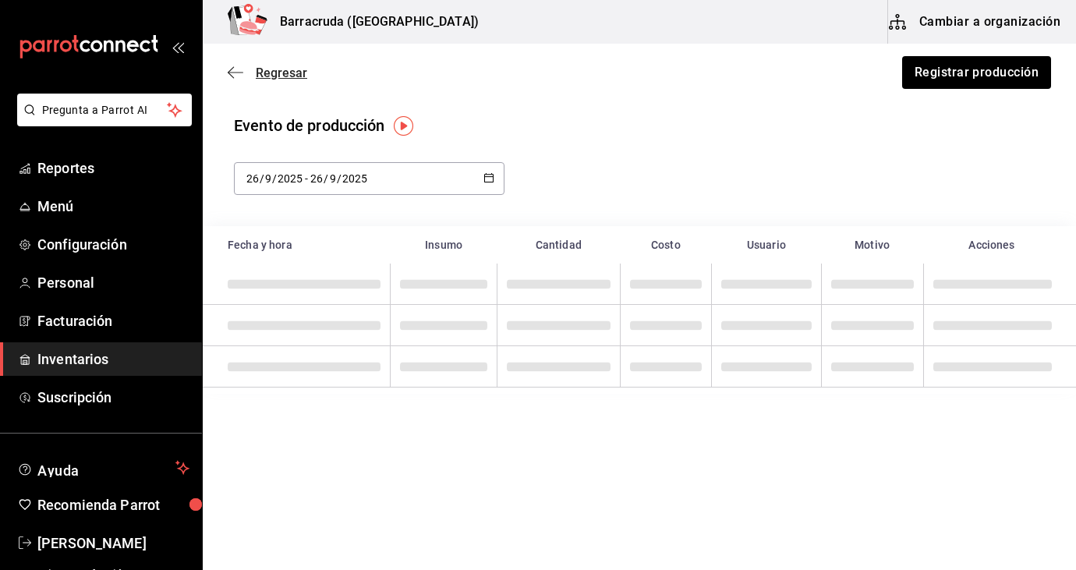
click at [235, 72] on icon "button" at bounding box center [236, 72] width 16 height 14
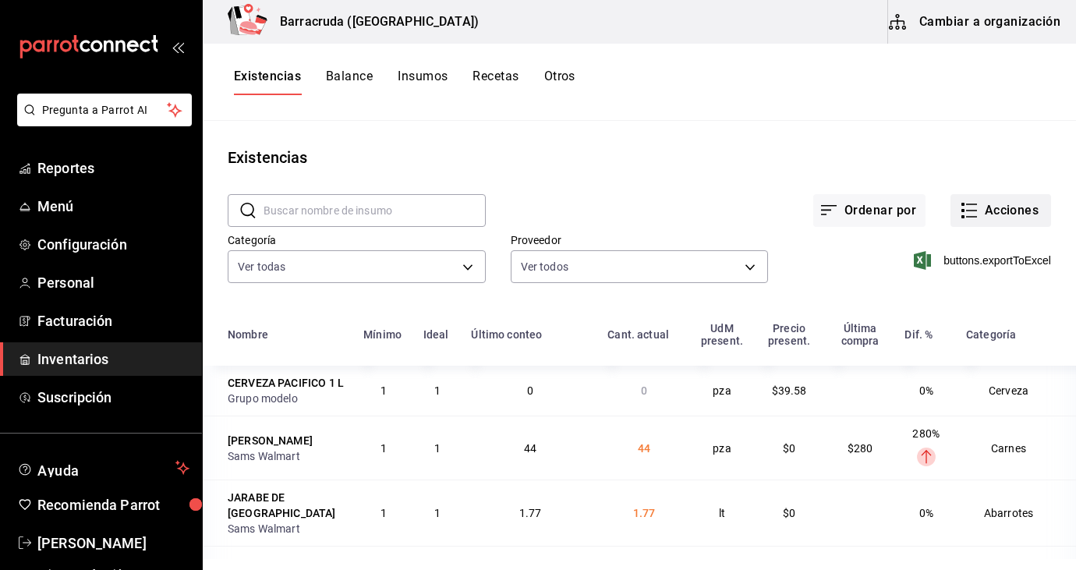
click at [1003, 206] on button "Acciones" at bounding box center [1000, 210] width 101 height 33
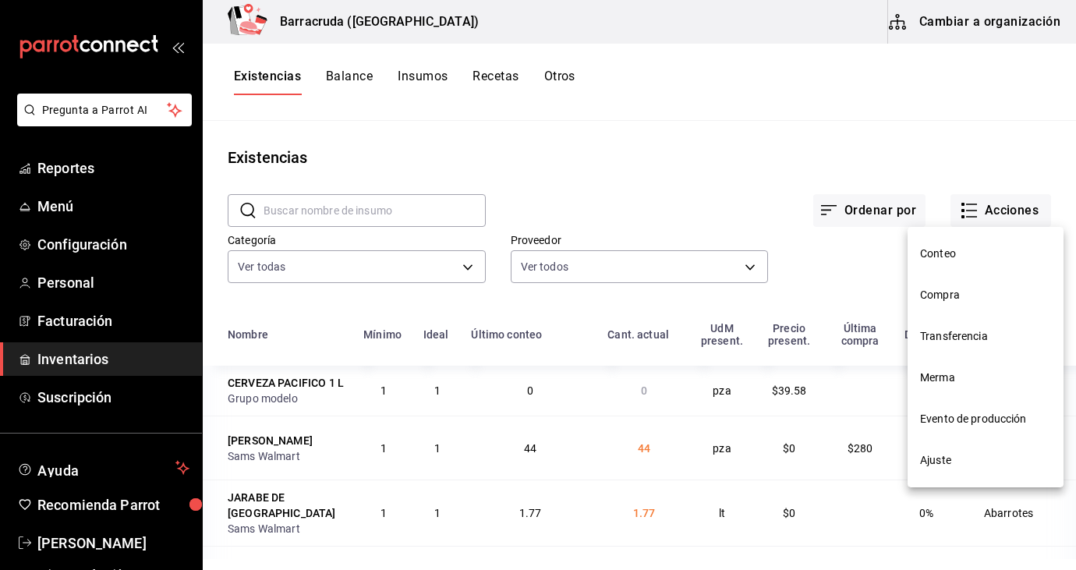
click at [940, 304] on li "Compra" at bounding box center [985, 294] width 156 height 41
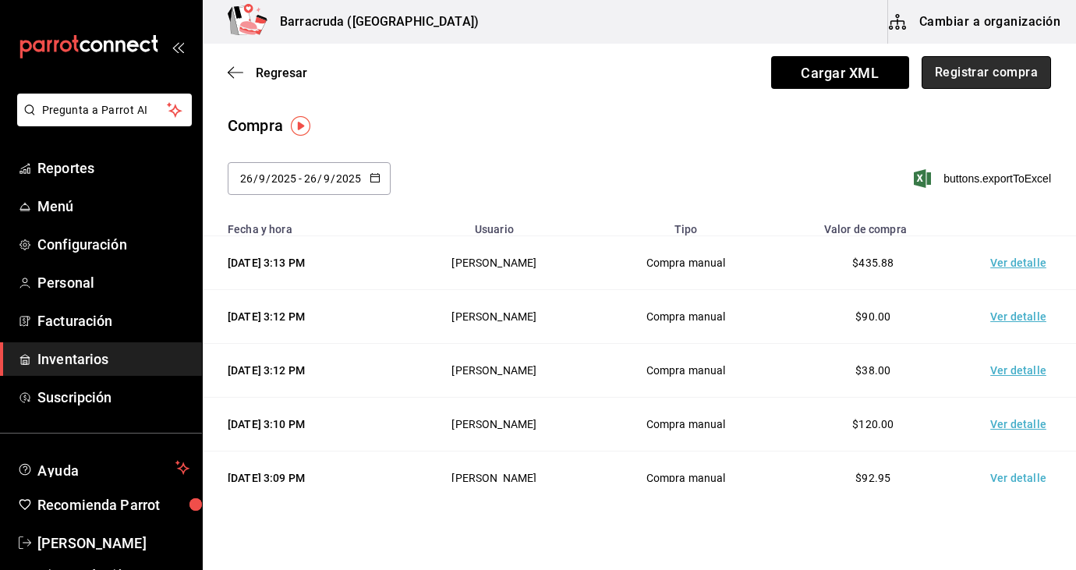
click at [1002, 76] on button "Registrar compra" at bounding box center [985, 72] width 129 height 33
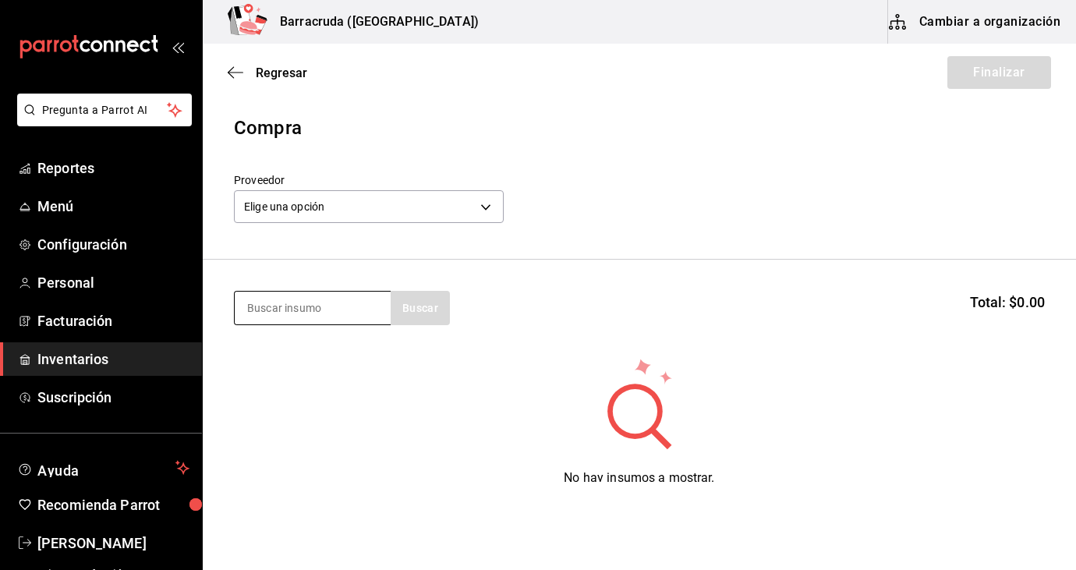
click at [322, 314] on input at bounding box center [313, 308] width 156 height 33
type input "hielo"
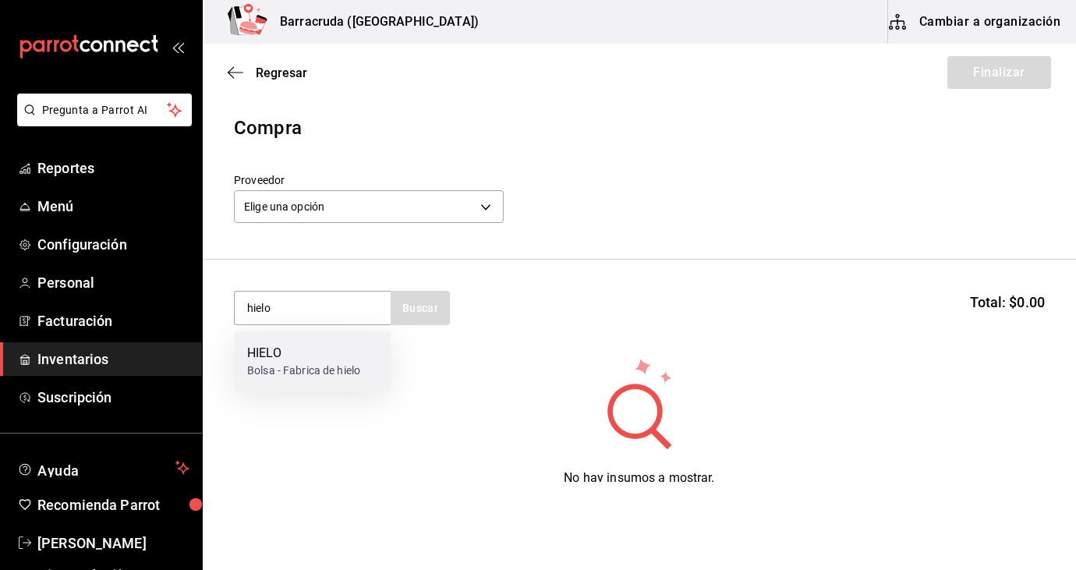
click at [305, 358] on div "HIELO" at bounding box center [303, 353] width 113 height 19
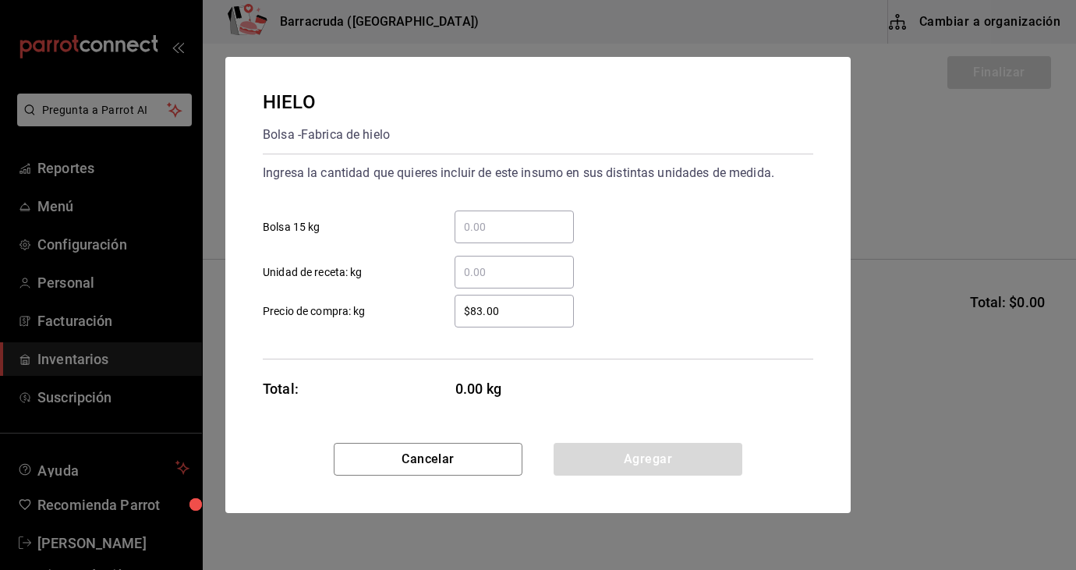
click at [472, 229] on input "​ Bolsa 15 kg" at bounding box center [513, 226] width 119 height 19
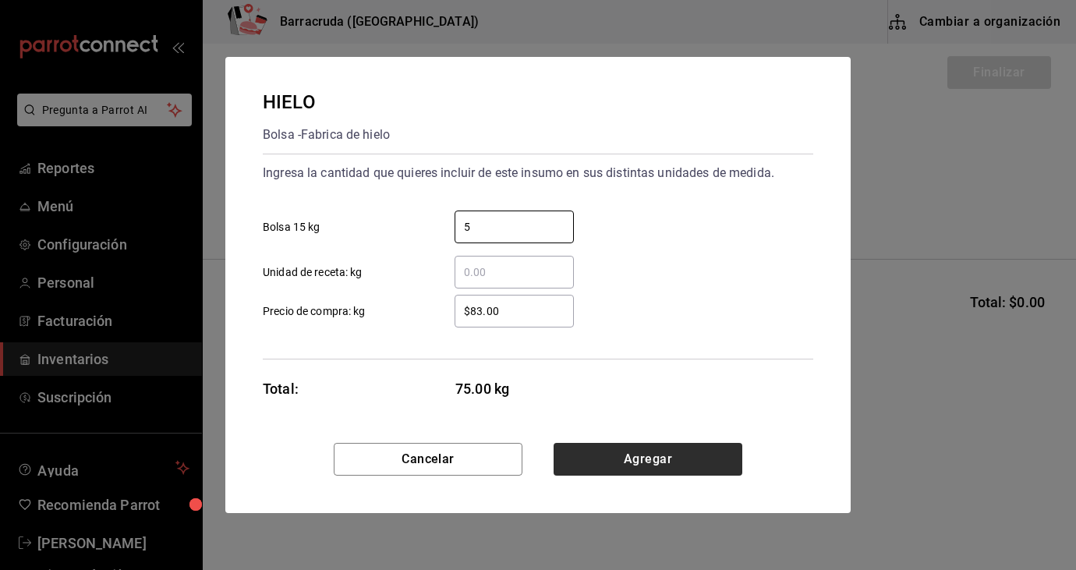
type input "5"
click at [663, 461] on button "Agregar" at bounding box center [647, 459] width 189 height 33
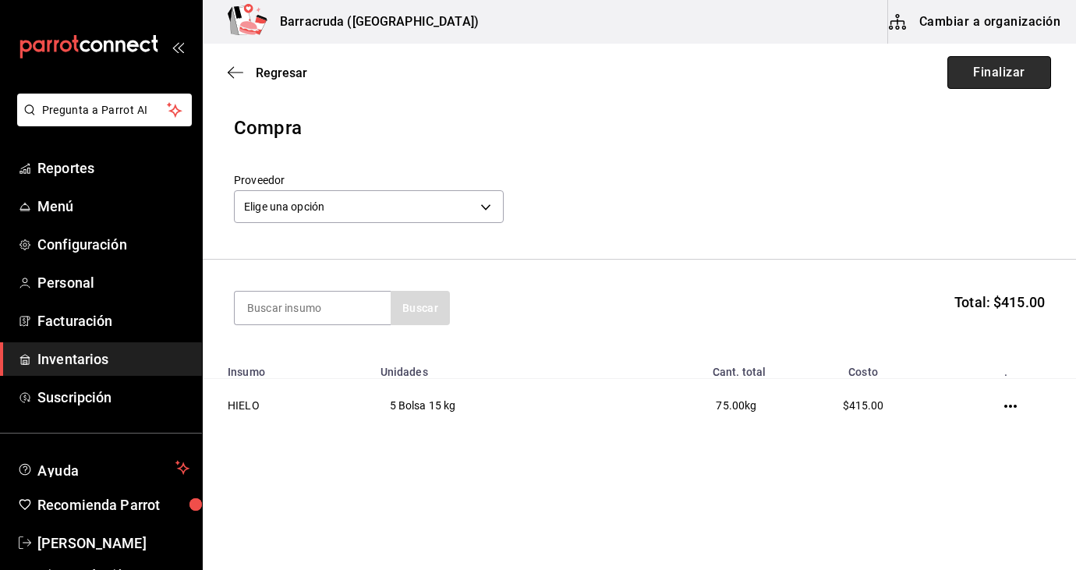
click at [989, 75] on button "Finalizar" at bounding box center [999, 72] width 104 height 33
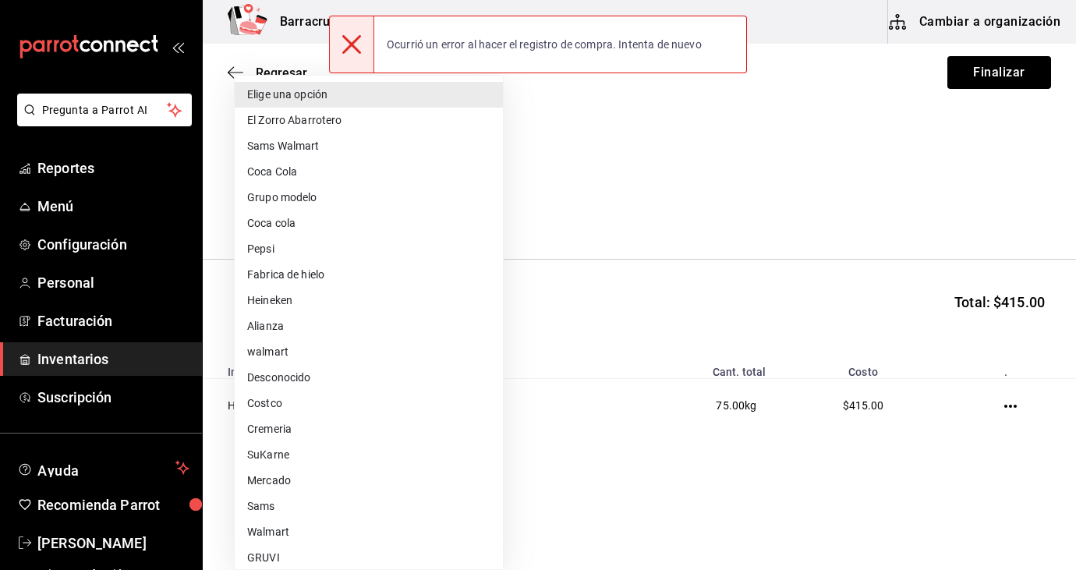
click at [479, 204] on body "Pregunta a Parrot AI Reportes Menú Configuración Personal Facturación Inventari…" at bounding box center [538, 241] width 1076 height 482
click at [358, 270] on li "Fabrica de hielo" at bounding box center [369, 275] width 268 height 26
type input "beefc223-7f4a-42f2-b85c-108e46d2ee30"
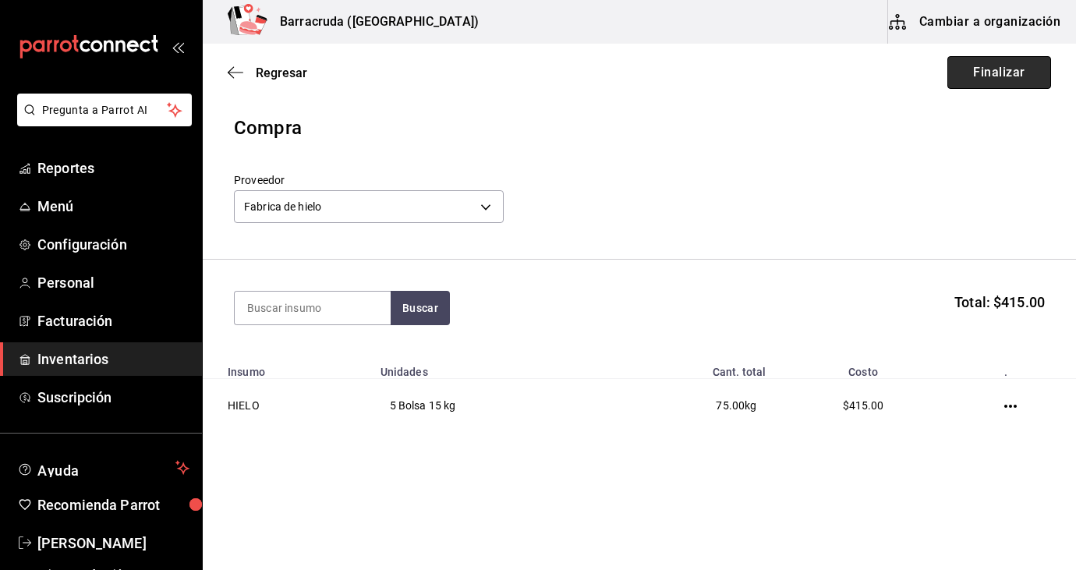
click at [987, 69] on button "Finalizar" at bounding box center [999, 72] width 104 height 33
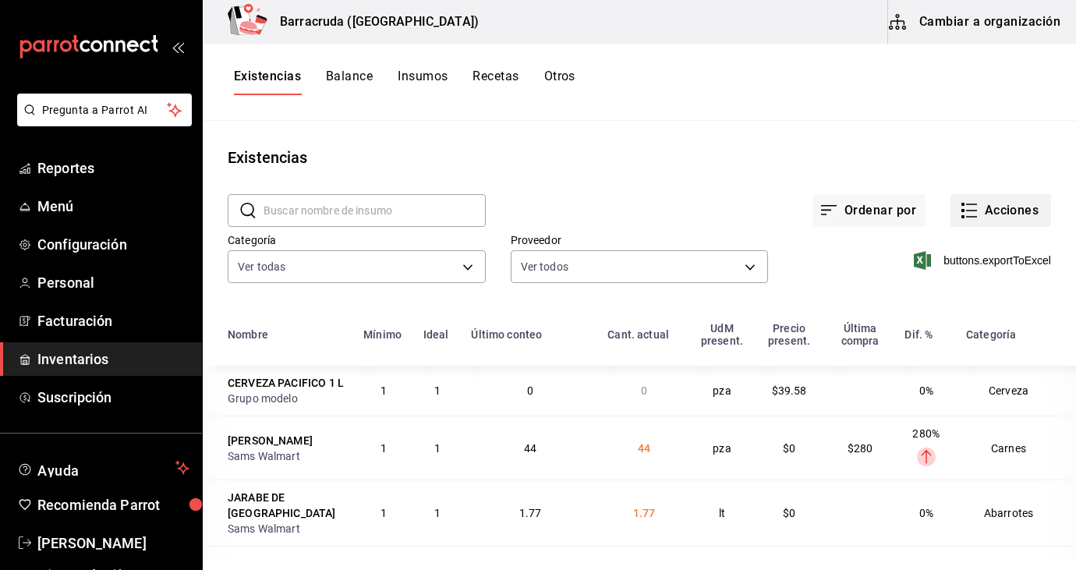
click at [1005, 214] on button "Acciones" at bounding box center [1000, 210] width 101 height 33
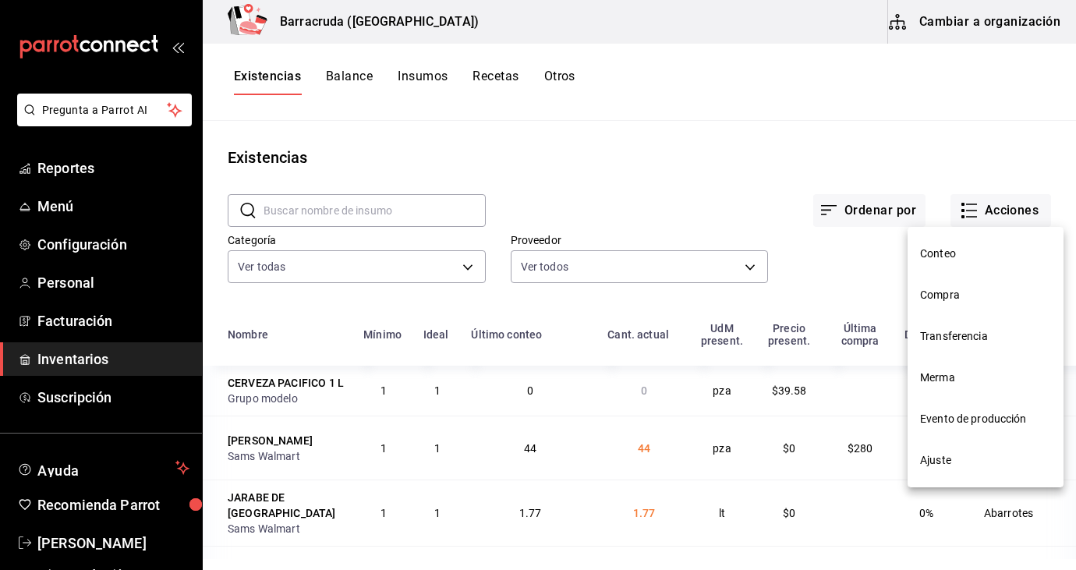
click at [943, 296] on span "Compra" at bounding box center [985, 295] width 131 height 16
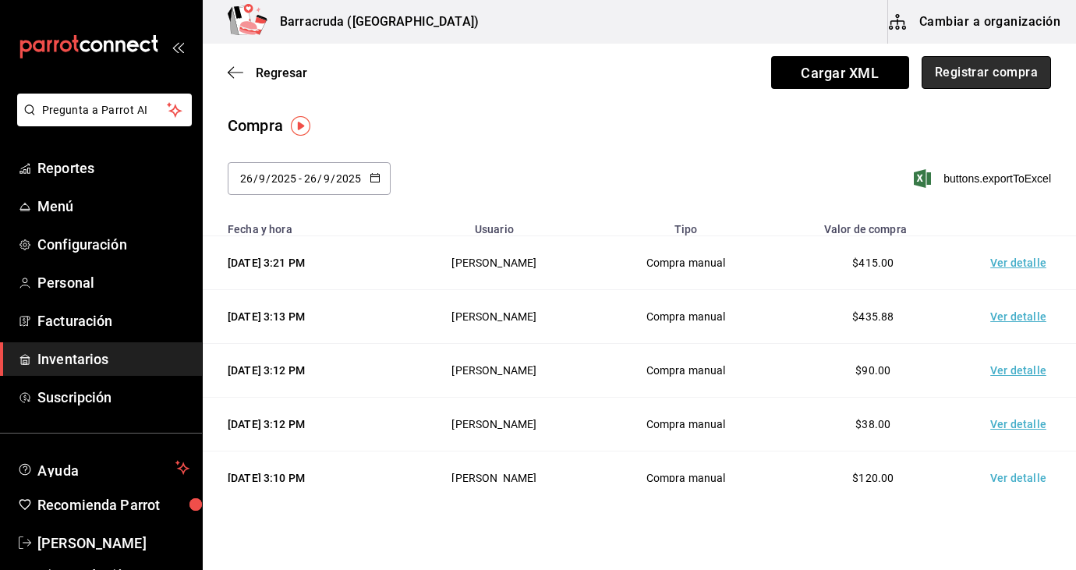
click at [983, 70] on button "Registrar compra" at bounding box center [985, 72] width 129 height 33
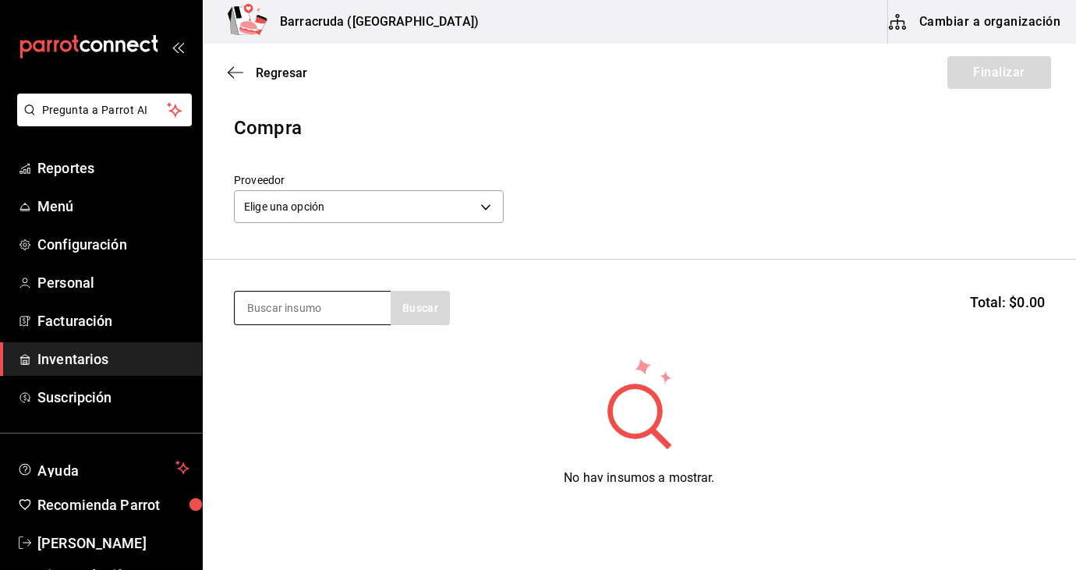
click at [350, 313] on input at bounding box center [313, 308] width 156 height 33
type input "tortilla"
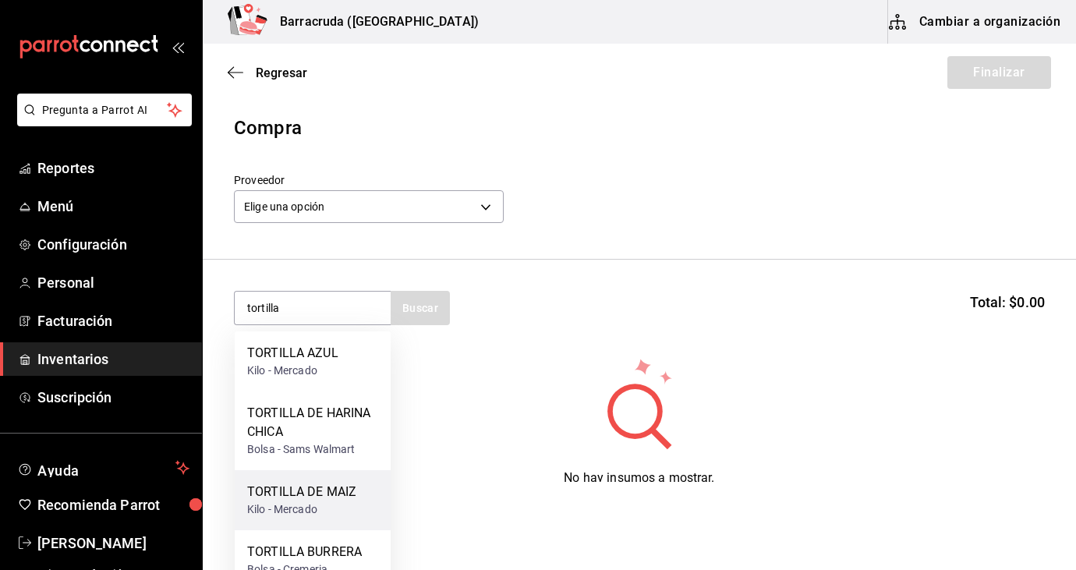
click at [310, 501] on div "Kilo - Mercado" at bounding box center [301, 509] width 109 height 16
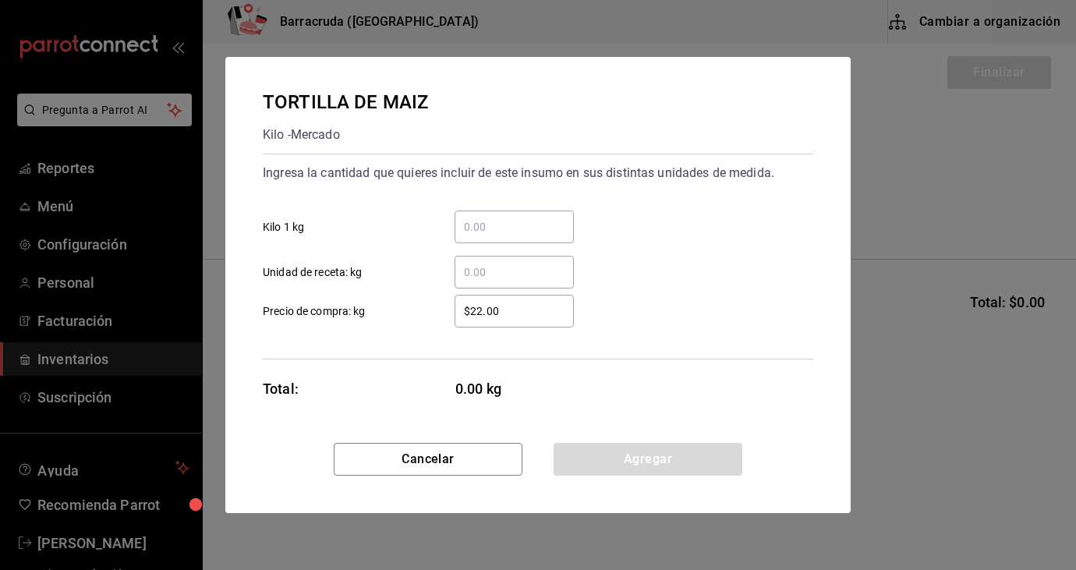
click at [504, 219] on input "​ Kilo 1 kg" at bounding box center [513, 226] width 119 height 19
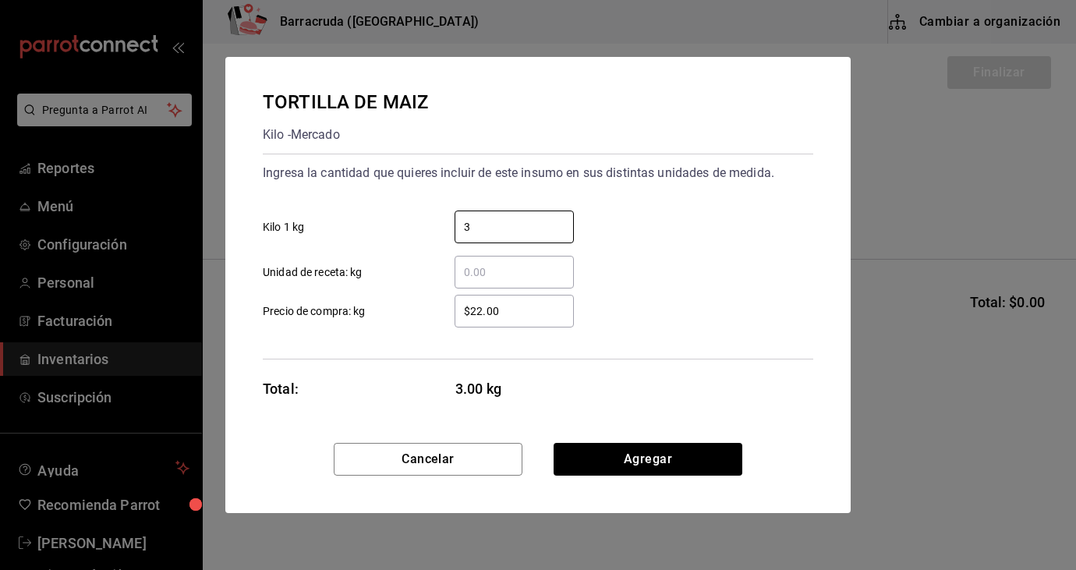
type input "3"
click at [691, 327] on div "$22.00 ​ Precio de compra: kg" at bounding box center [531, 304] width 563 height 45
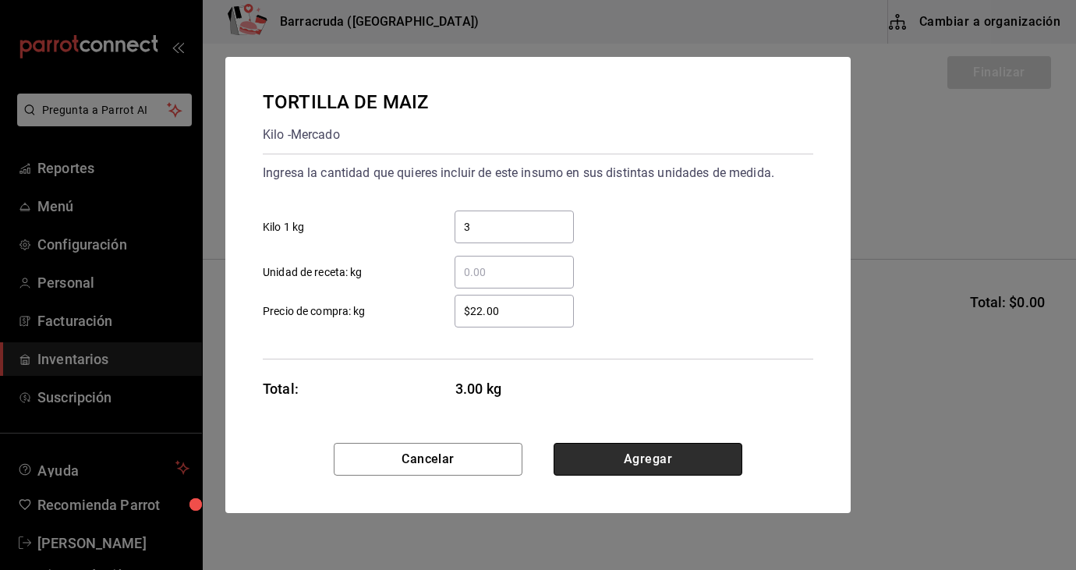
click at [631, 464] on button "Agregar" at bounding box center [647, 459] width 189 height 33
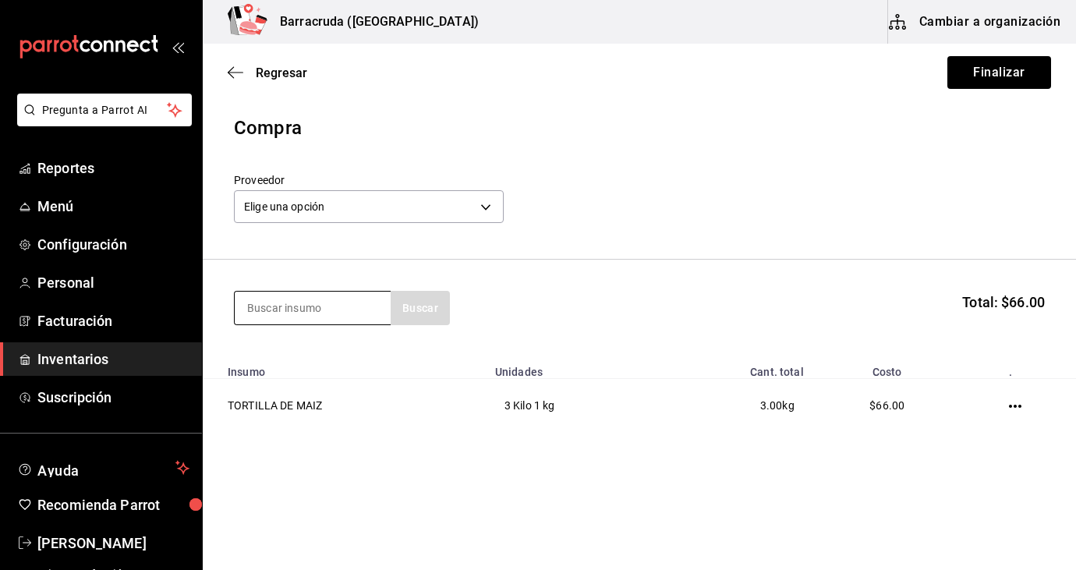
click at [366, 309] on input at bounding box center [313, 308] width 156 height 33
type input "flauta"
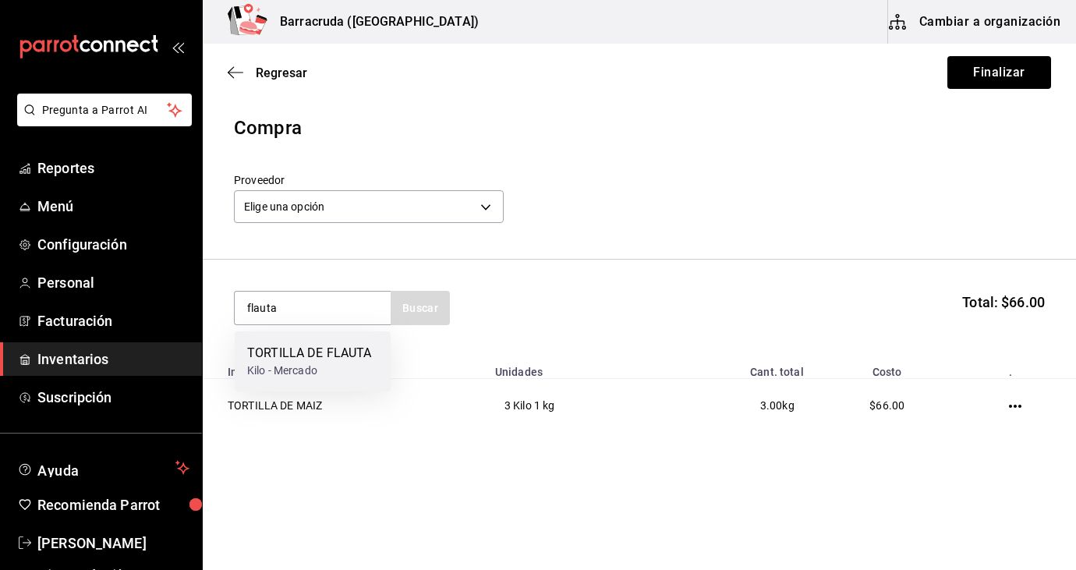
click at [345, 367] on div "Kilo - Mercado" at bounding box center [309, 370] width 124 height 16
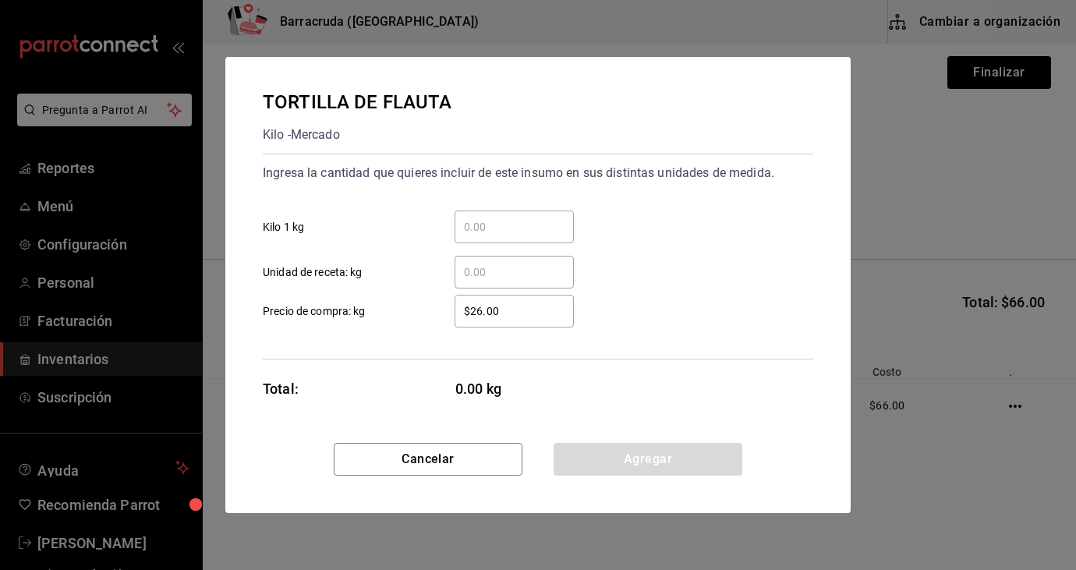
click at [517, 232] on input "​ Kilo 1 kg" at bounding box center [513, 226] width 119 height 19
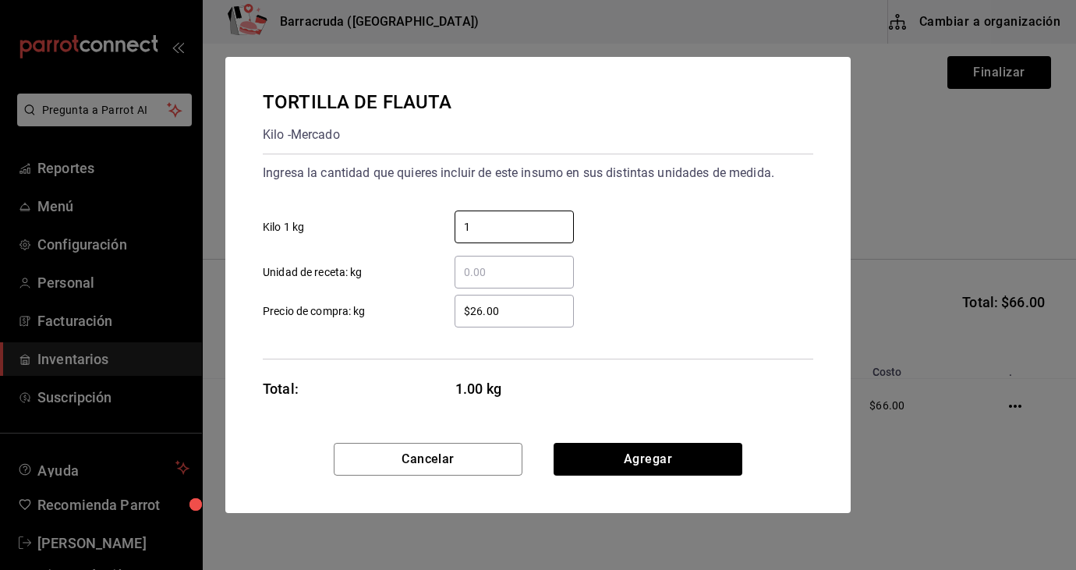
type input "1"
click at [863, 172] on div "TORTILLA DE FLAUTA Kilo - Mercado Ingresa la cantidad que quieres incluir de es…" at bounding box center [538, 285] width 1076 height 570
click at [907, 182] on div "TORTILLA DE FLAUTA Kilo - Mercado Ingresa la cantidad que quieres incluir de es…" at bounding box center [538, 285] width 1076 height 570
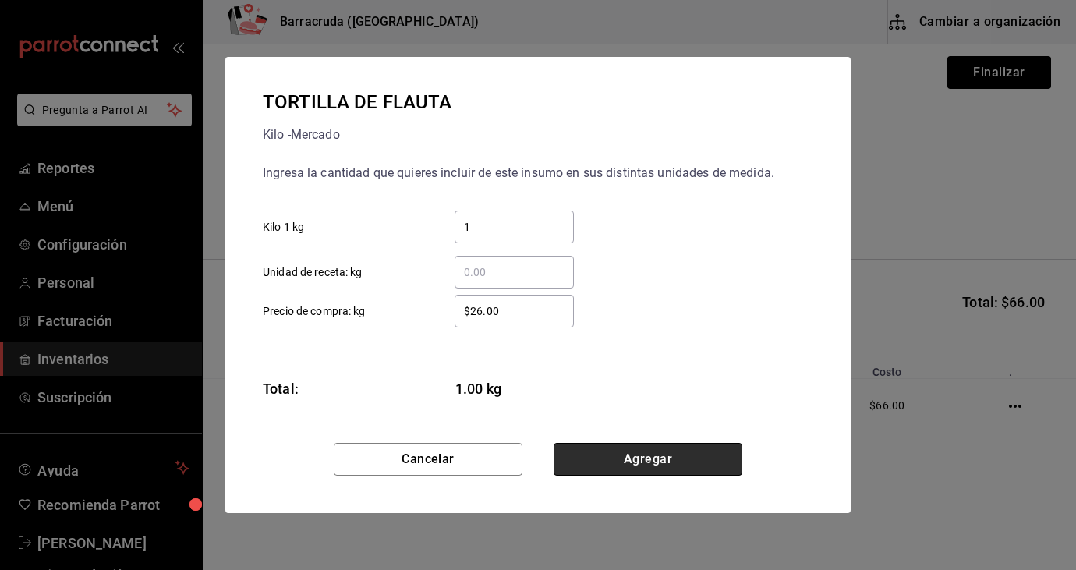
click at [684, 453] on button "Agregar" at bounding box center [647, 459] width 189 height 33
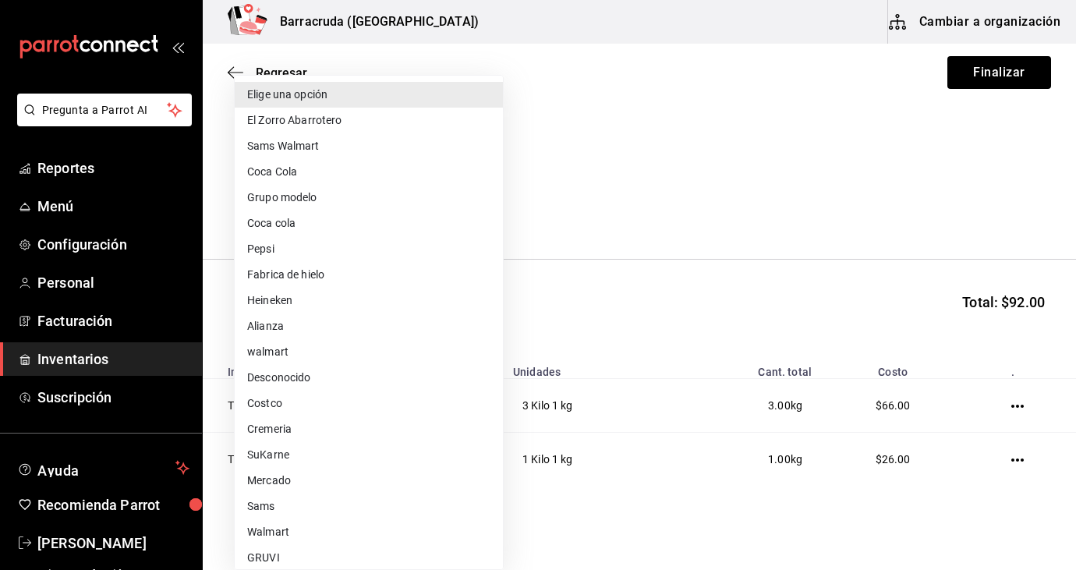
click at [489, 212] on body "Pregunta a Parrot AI Reportes Menú Configuración Personal Facturación Inventari…" at bounding box center [538, 241] width 1076 height 482
click at [281, 489] on li "Mercado" at bounding box center [369, 481] width 268 height 26
type input "f8227f61-4843-4432-8fcb-4275825620d8"
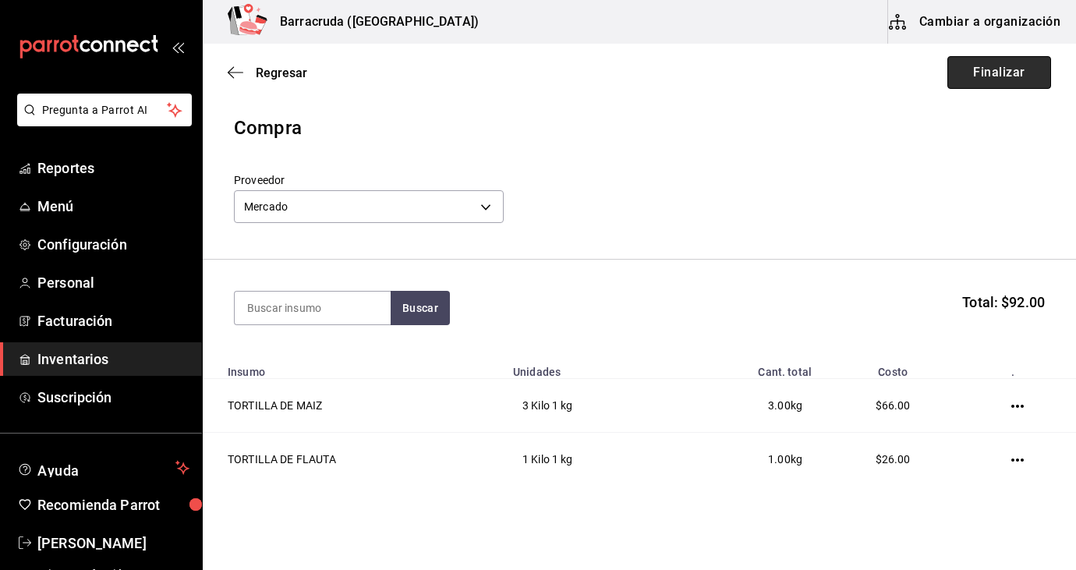
click at [1013, 72] on button "Finalizar" at bounding box center [999, 72] width 104 height 33
